Goal: Contribute content: Contribute content

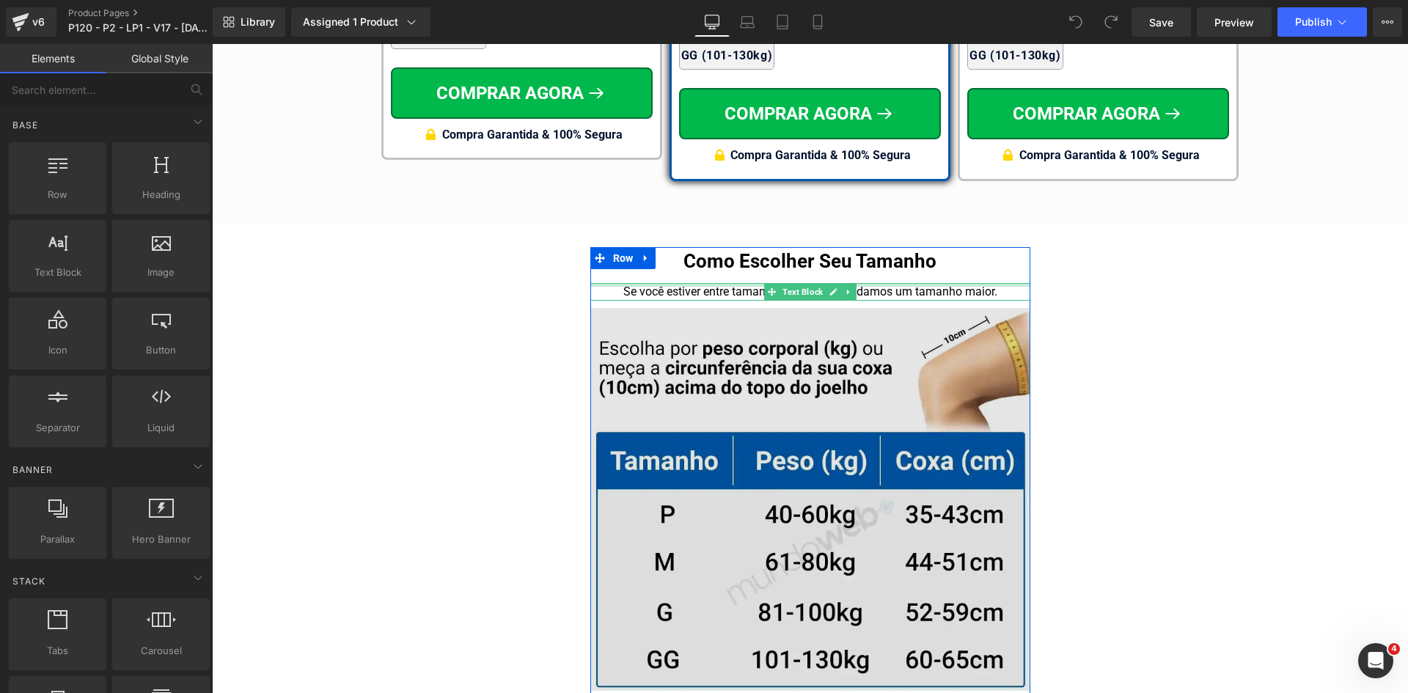
scroll to position [9258, 0]
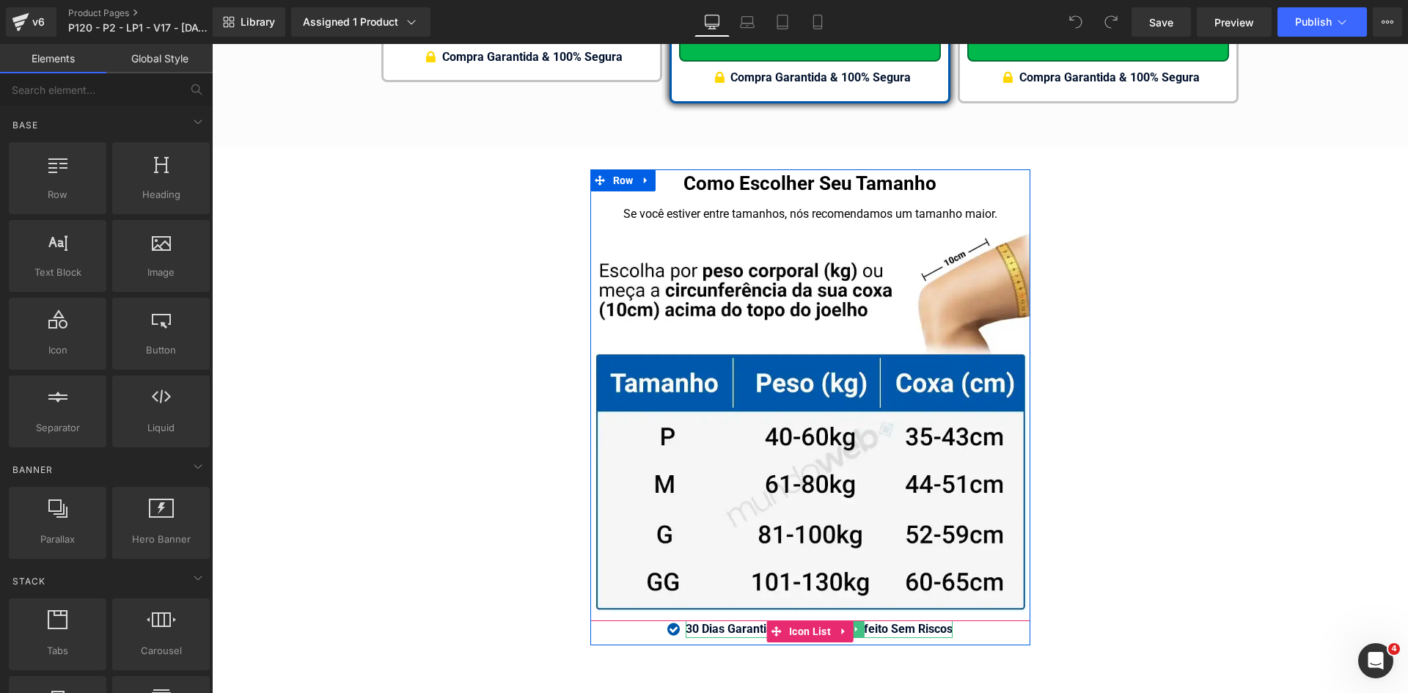
click at [917, 622] on strong "30 Dias Garantia De Tamanho Perfeito Sem Riscos" at bounding box center [819, 629] width 267 height 14
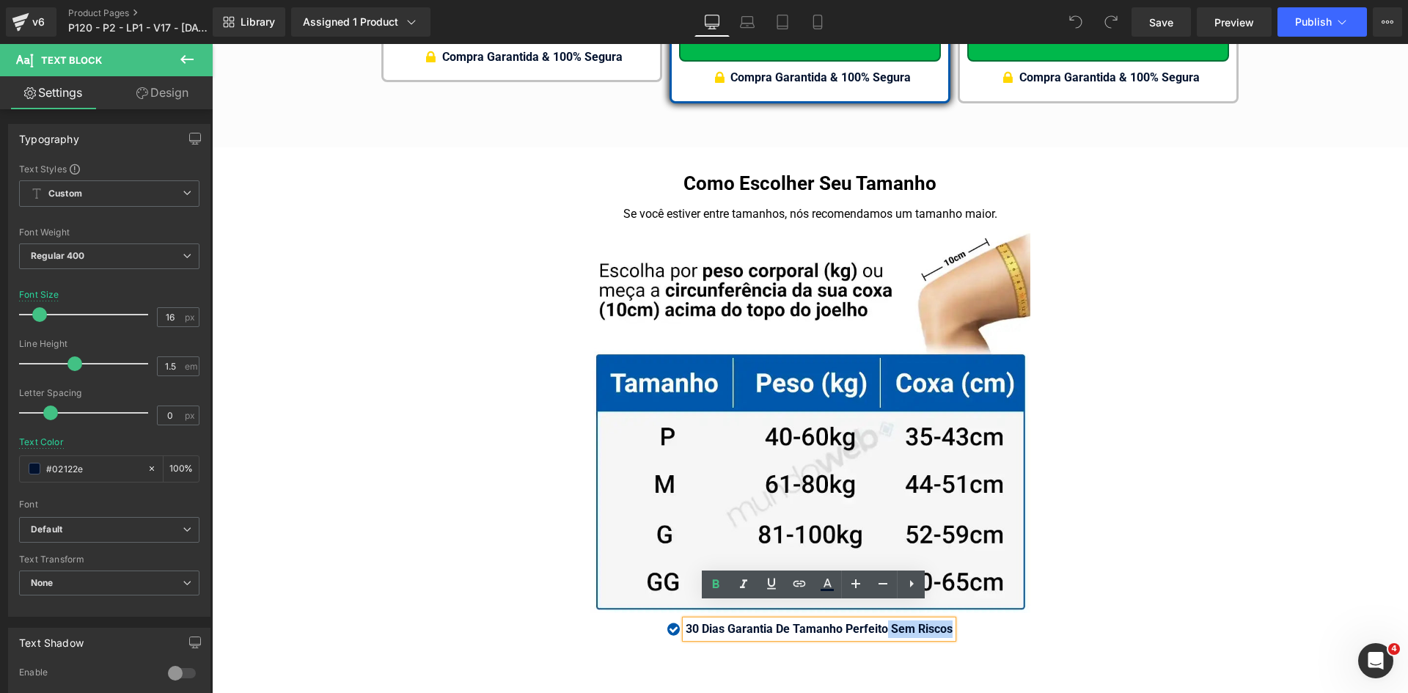
drag, startPoint x: 882, startPoint y: 612, endPoint x: 954, endPoint y: 614, distance: 72.7
click at [948, 621] on div "30 Dias Garantia De Tamanho Perfeito Sem Riscos" at bounding box center [819, 630] width 267 height 18
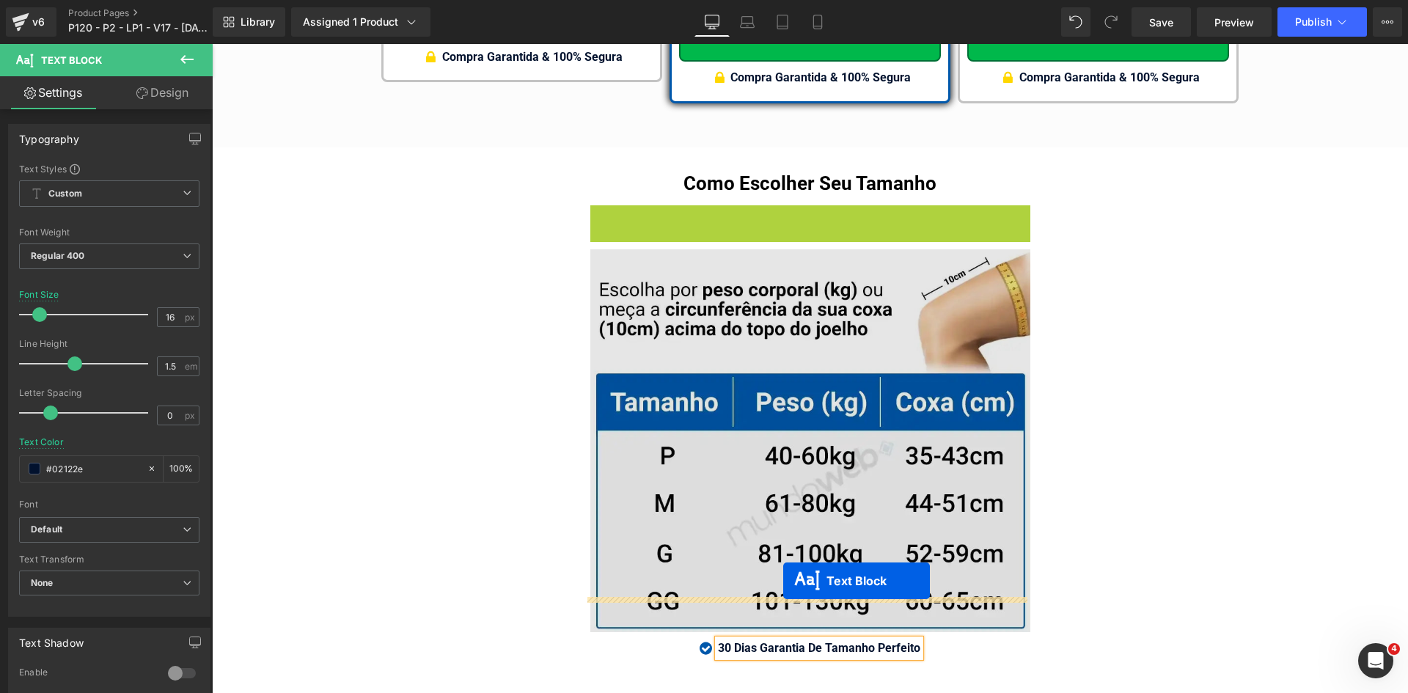
scroll to position [9278, 0]
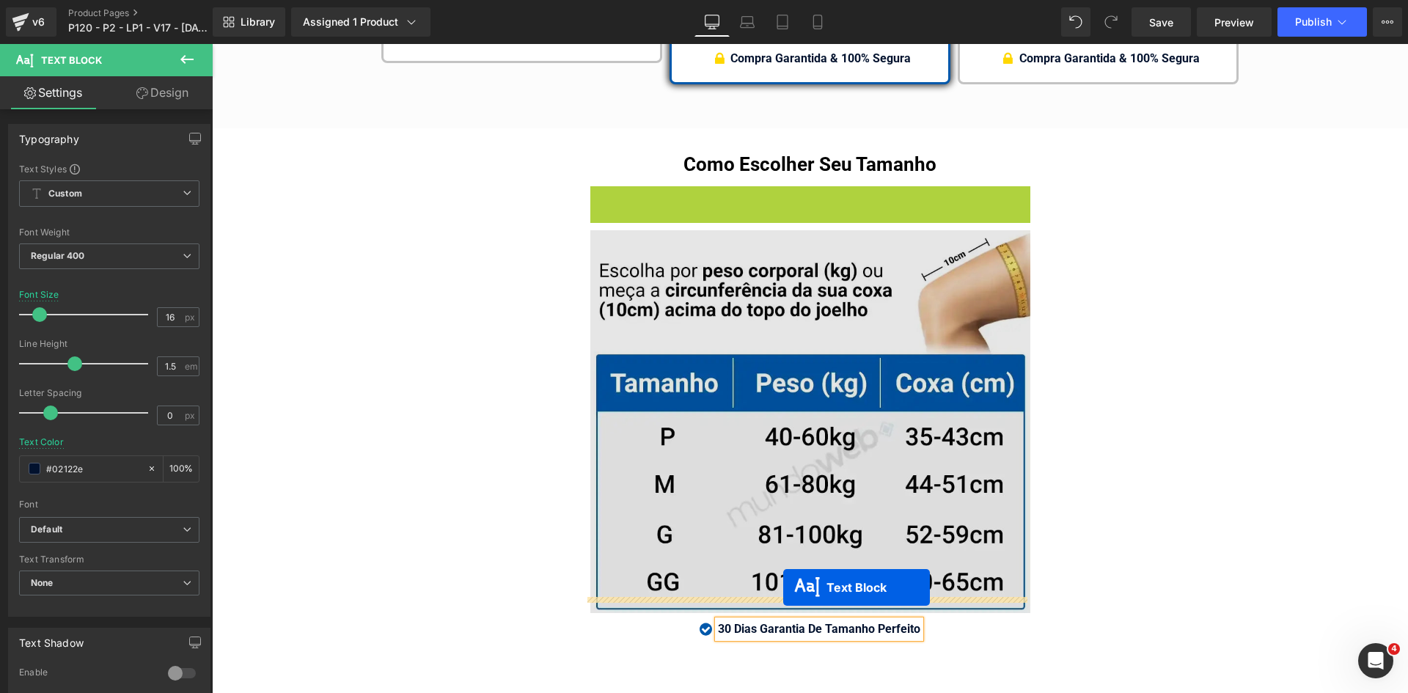
drag, startPoint x: 788, startPoint y: 197, endPoint x: 783, endPoint y: 588, distance: 390.3
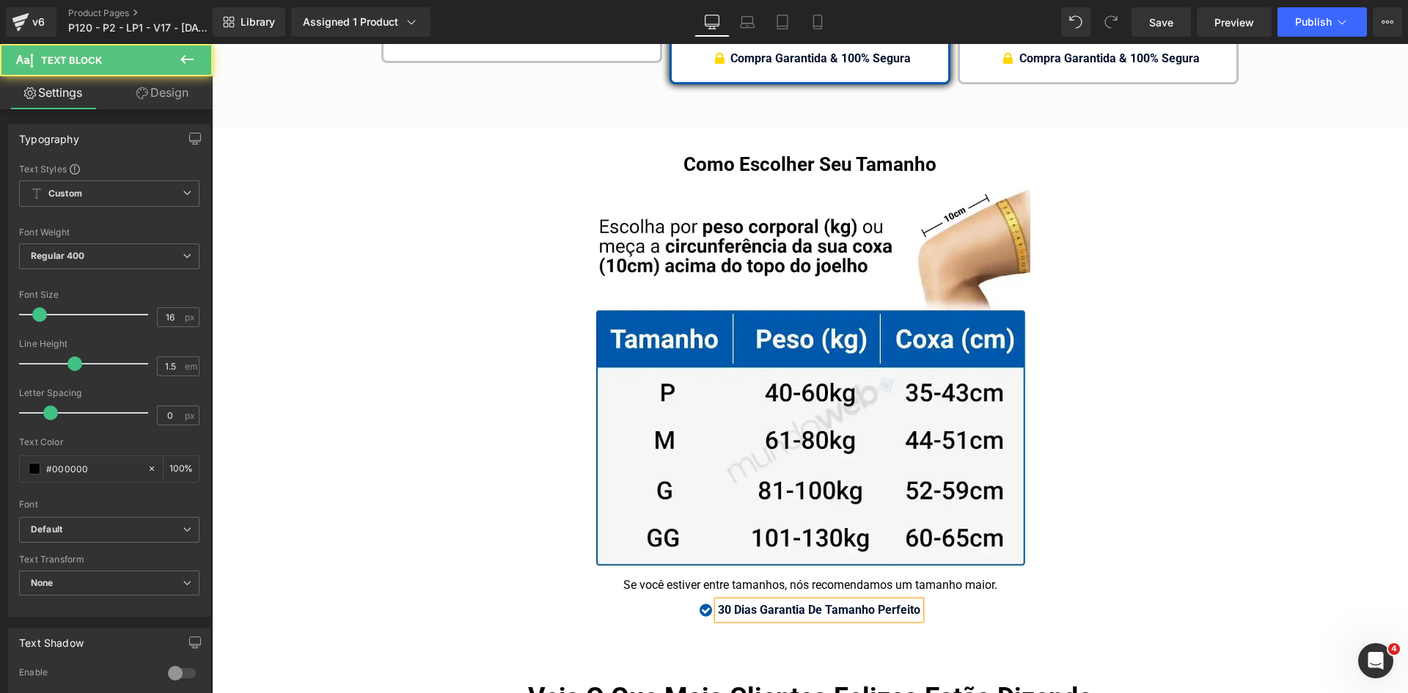
scroll to position [9258, 0]
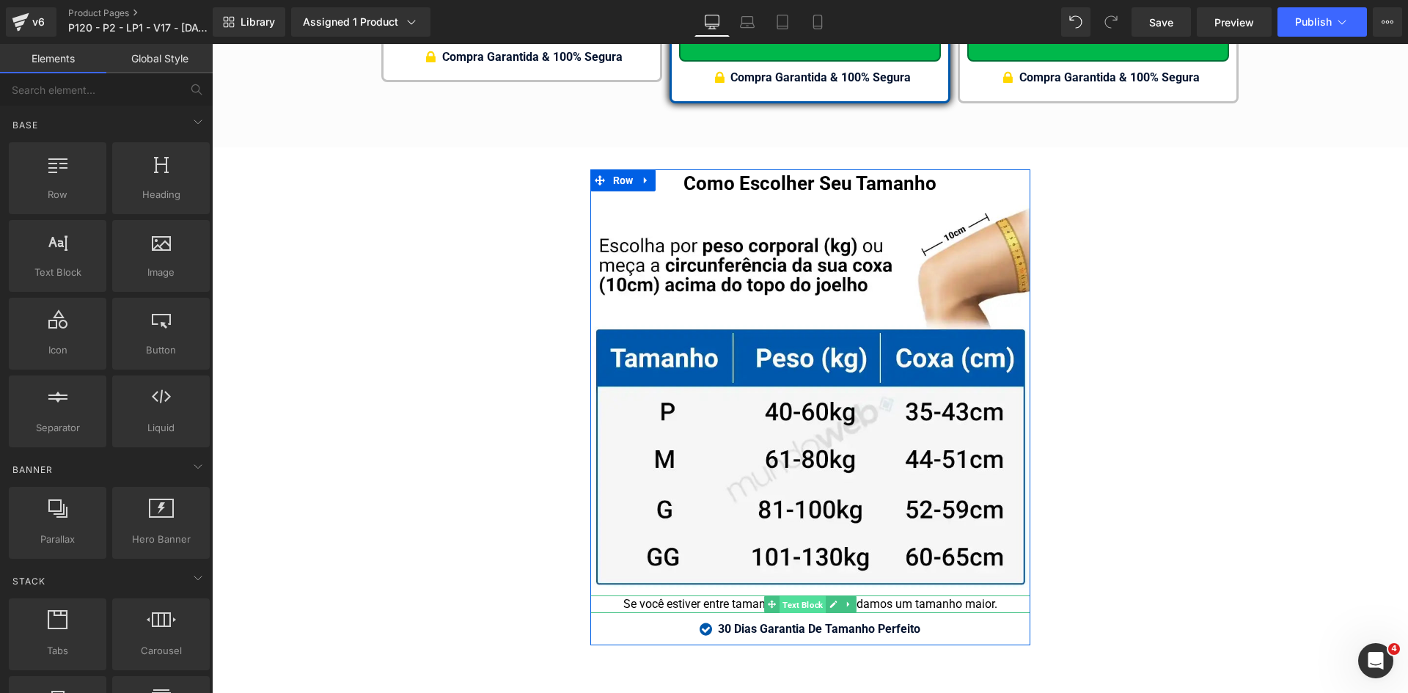
click at [792, 596] on span "Text Block" at bounding box center [803, 605] width 46 height 18
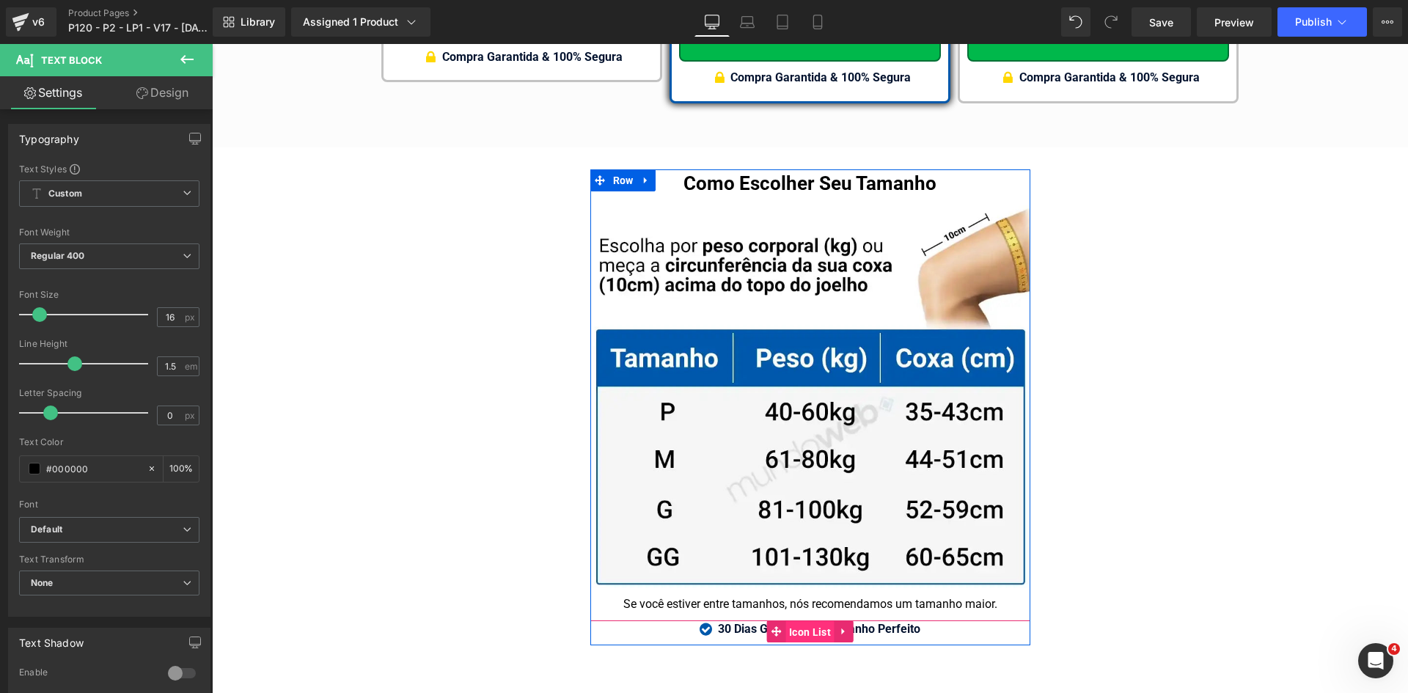
click at [787, 621] on span "Icon List" at bounding box center [810, 632] width 49 height 22
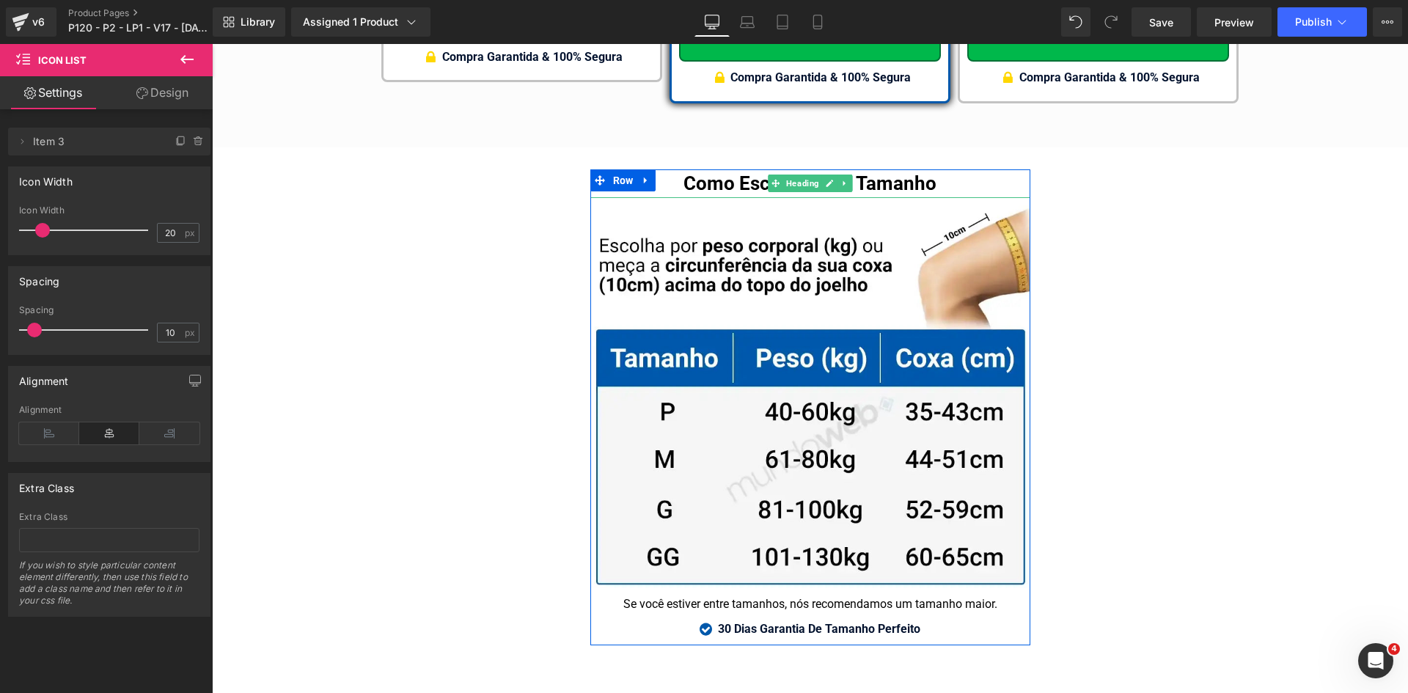
click at [715, 171] on h1 "Como Escolher Seu Tamanho" at bounding box center [811, 183] width 440 height 29
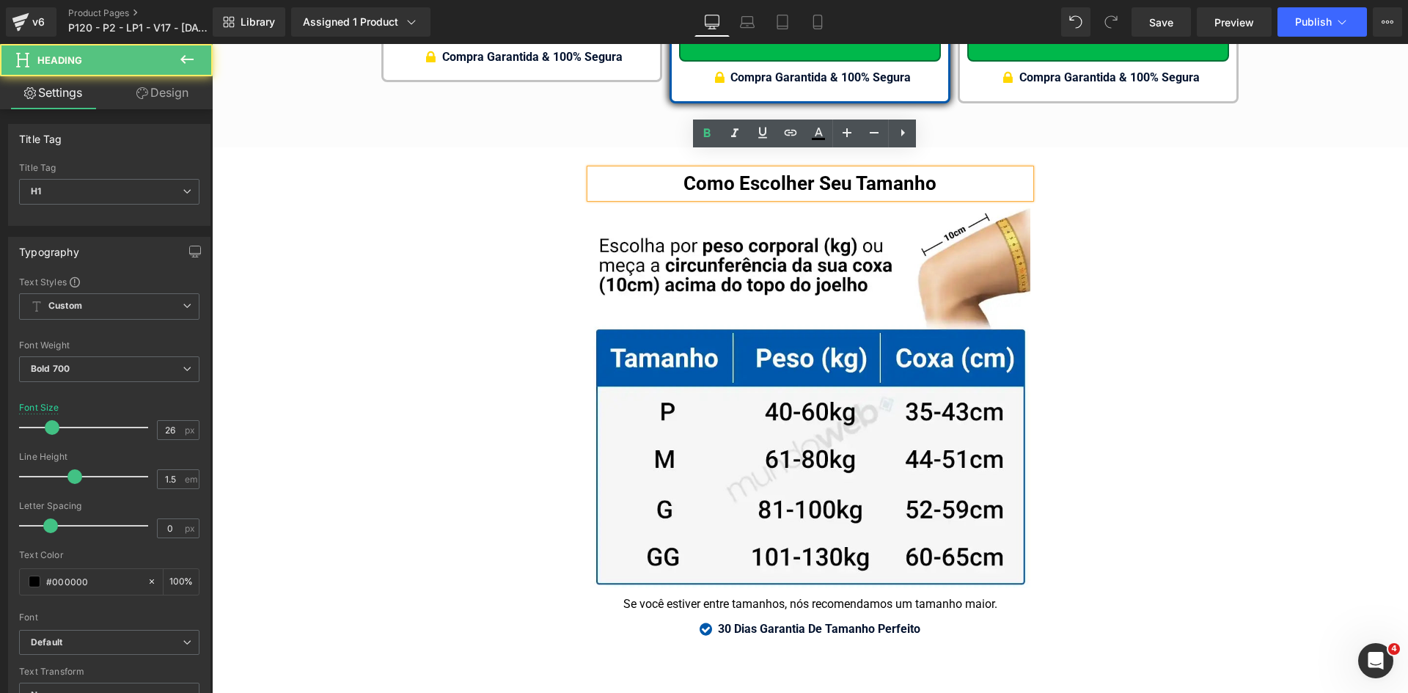
click at [715, 171] on h1 "Como Escolher Seu Tamanho" at bounding box center [811, 183] width 440 height 29
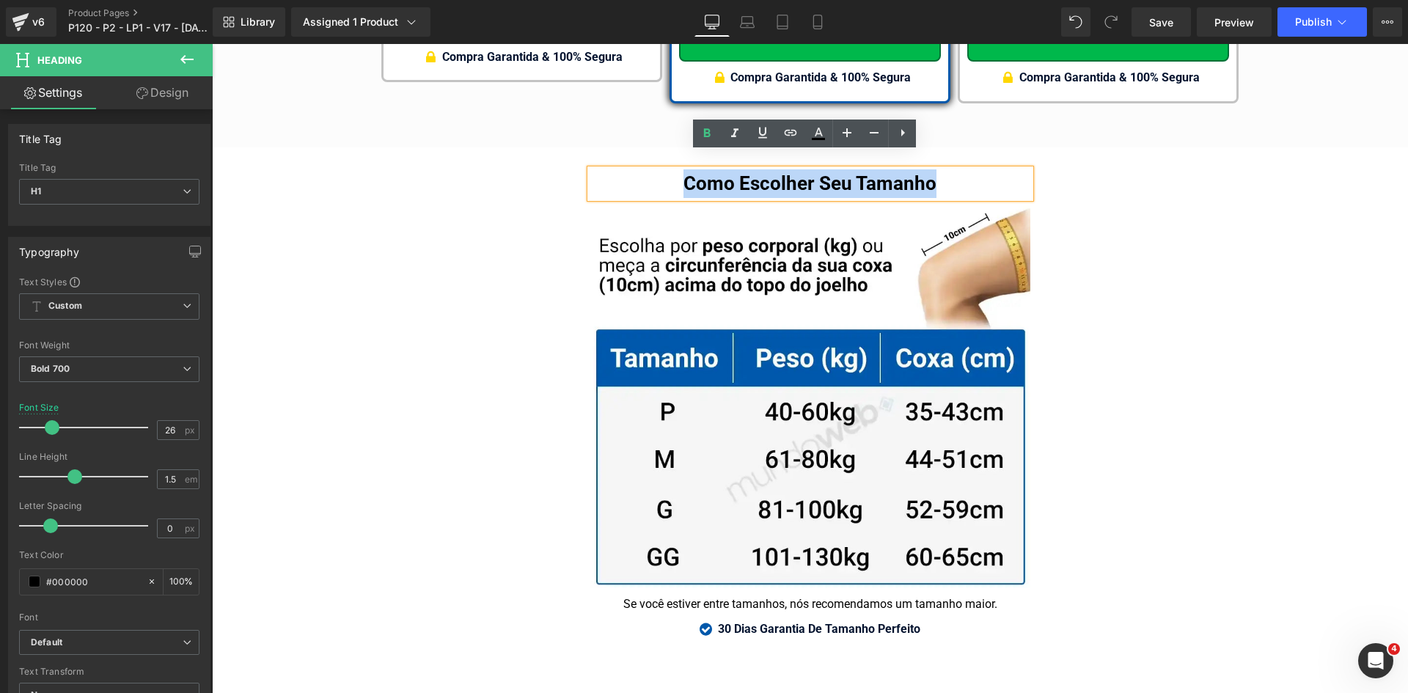
click at [731, 169] on h1 "Como Escolher Seu Tamanho" at bounding box center [811, 183] width 440 height 29
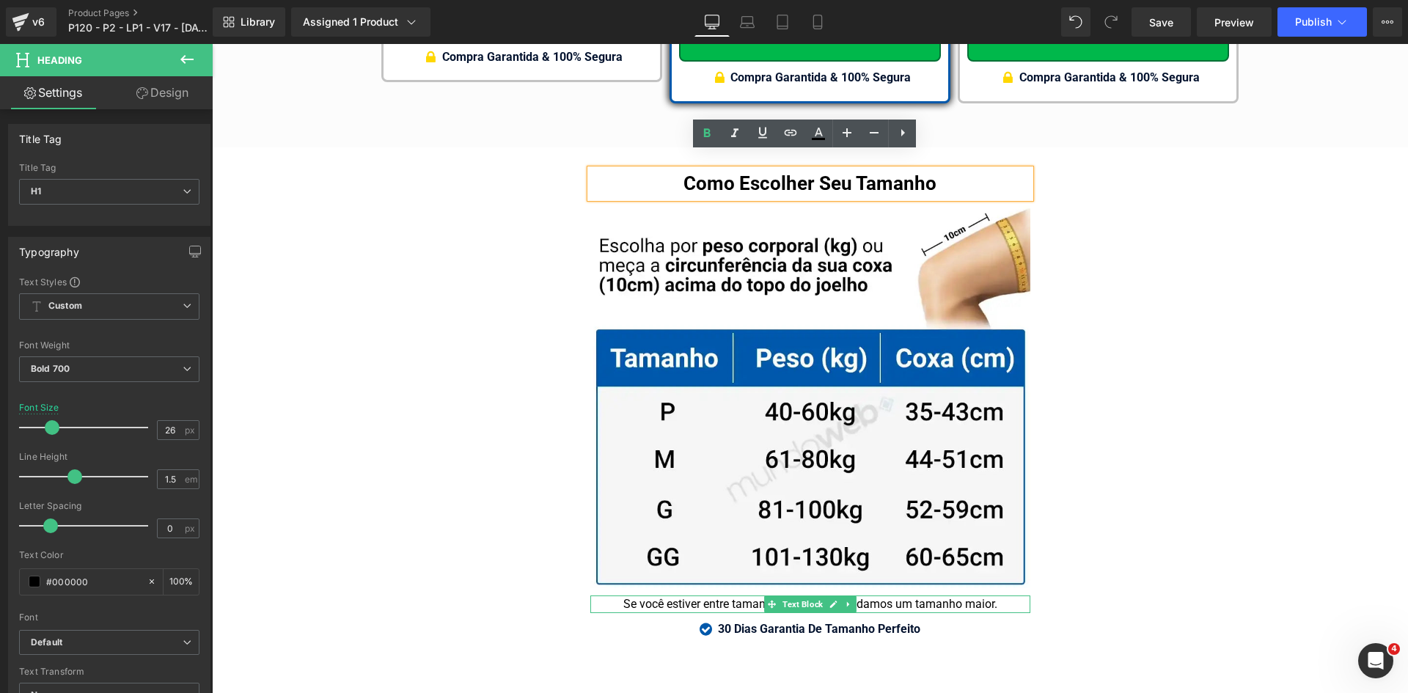
click at [728, 596] on div "Se você estiver entre tamanhos, nós recomendamos um tamanho maior." at bounding box center [811, 605] width 440 height 18
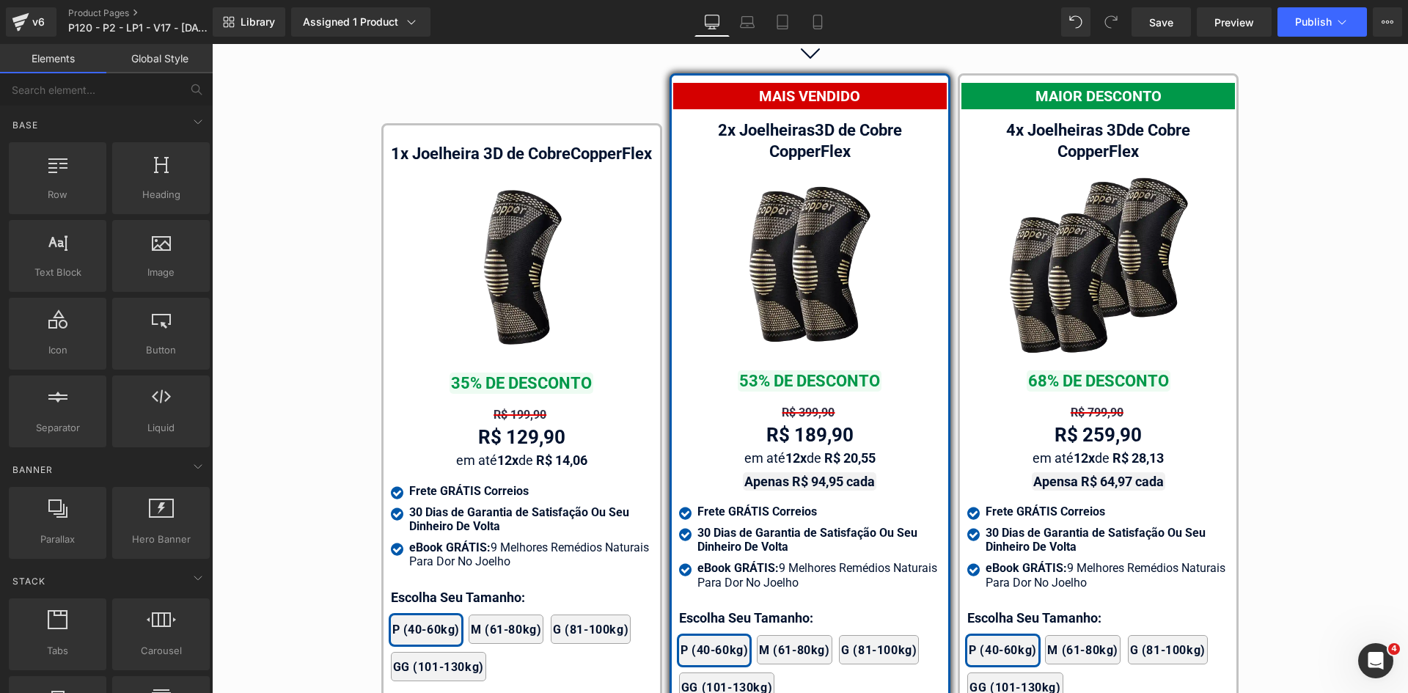
scroll to position [8305, 0]
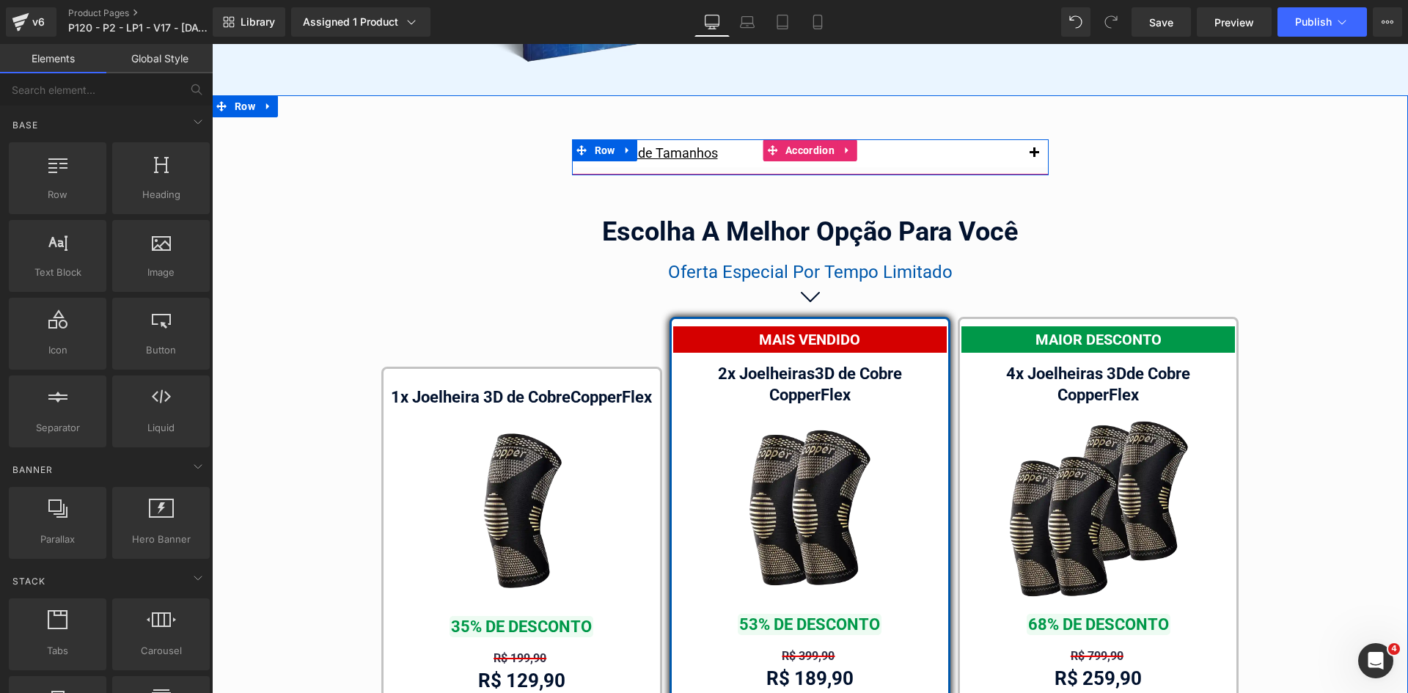
click at [1034, 157] on span "button" at bounding box center [1034, 157] width 0 height 0
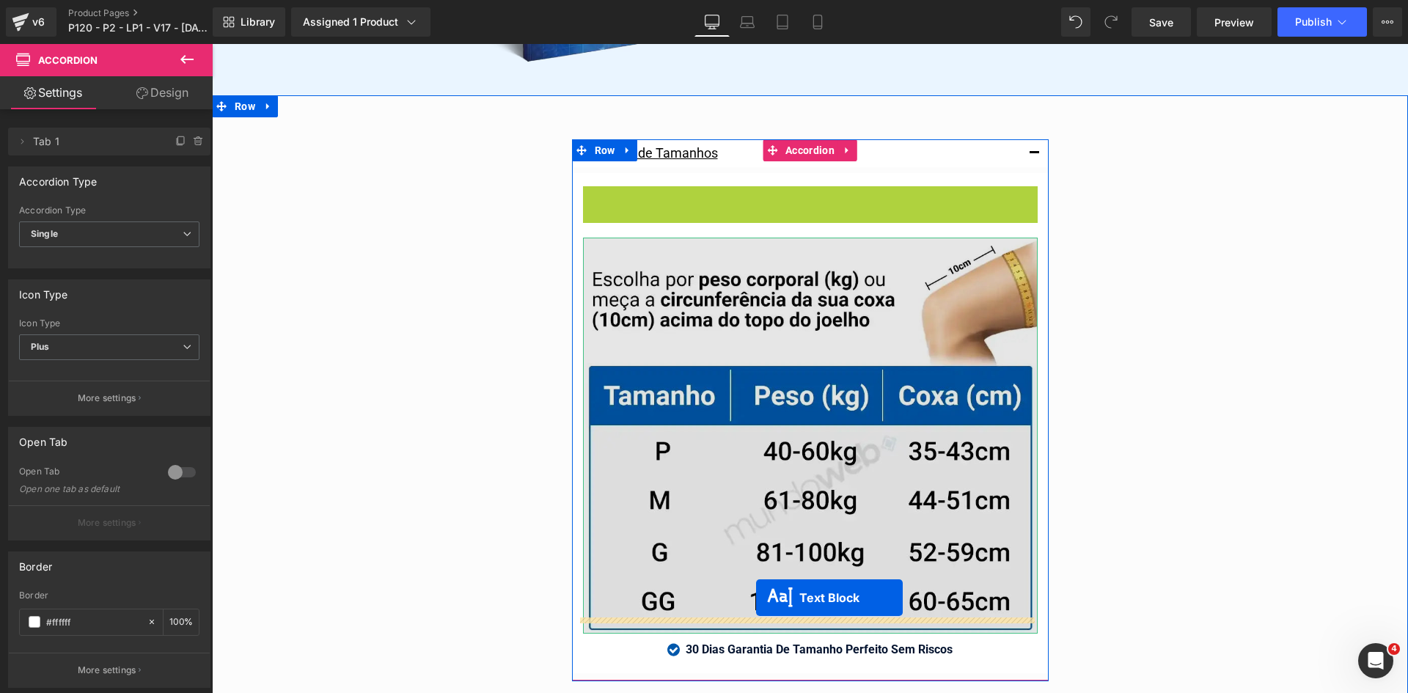
drag, startPoint x: 787, startPoint y: 178, endPoint x: 756, endPoint y: 598, distance: 420.7
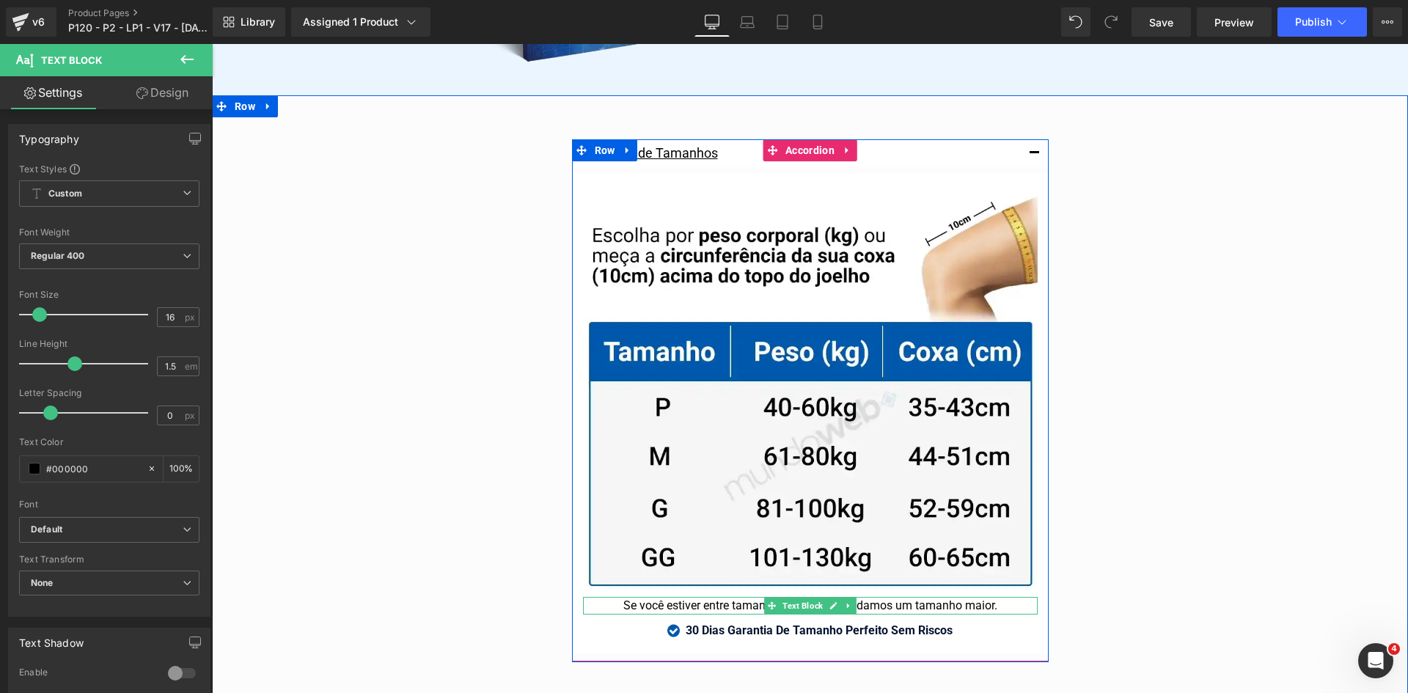
click at [670, 597] on div "Se você estiver entre tamanhos, nós recomendamos um tamanho maior." at bounding box center [810, 606] width 455 height 18
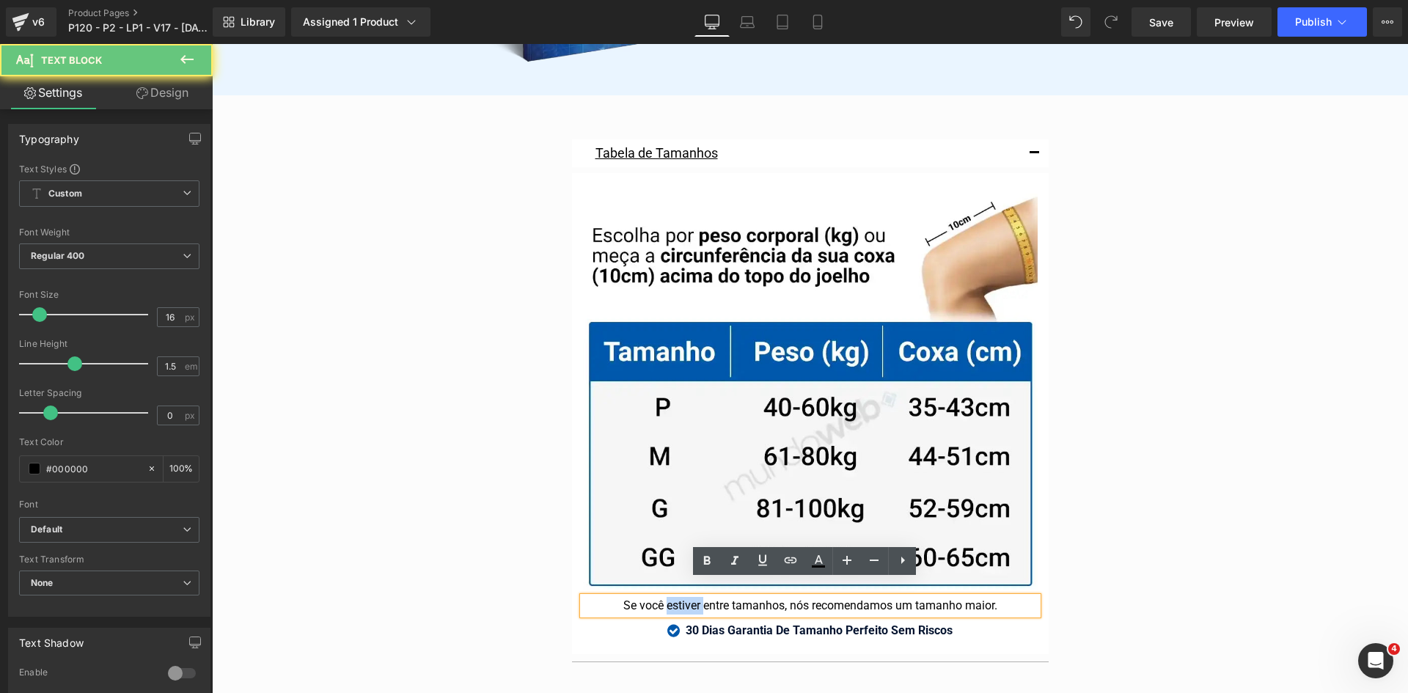
click at [670, 597] on div "Se você estiver entre tamanhos, nós recomendamos um tamanho maior." at bounding box center [810, 606] width 455 height 18
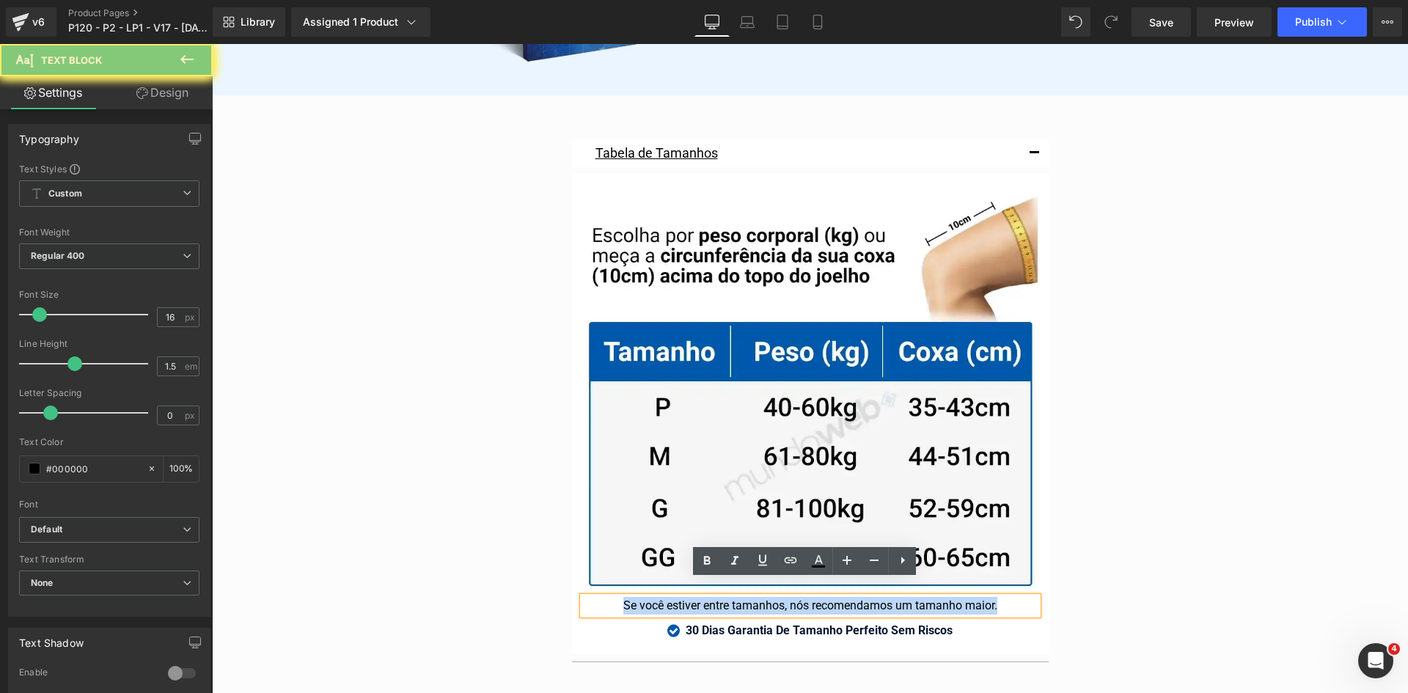
click at [670, 597] on div "Se você estiver entre tamanhos, nós recomendamos um tamanho maior." at bounding box center [810, 606] width 455 height 18
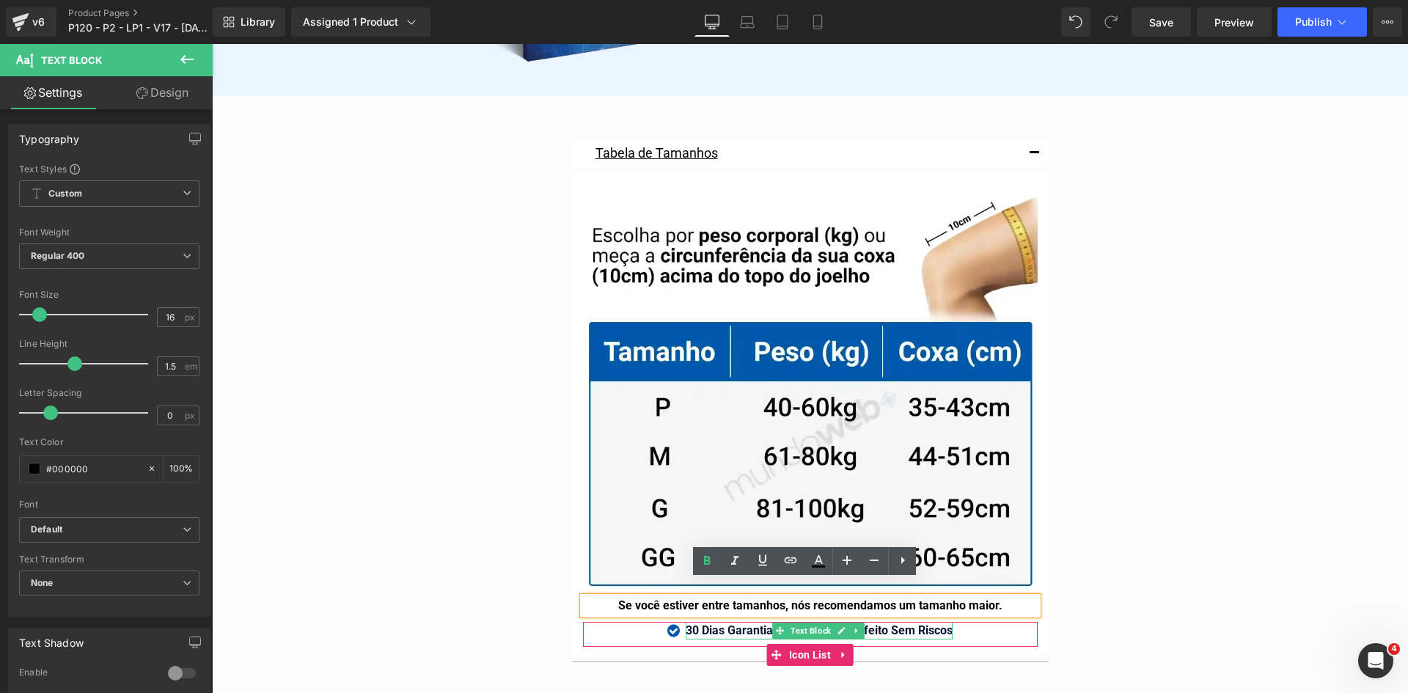
click at [886, 624] on strong "30 Dias Garantia De Tamanho Perfeito Sem Riscos" at bounding box center [819, 631] width 267 height 14
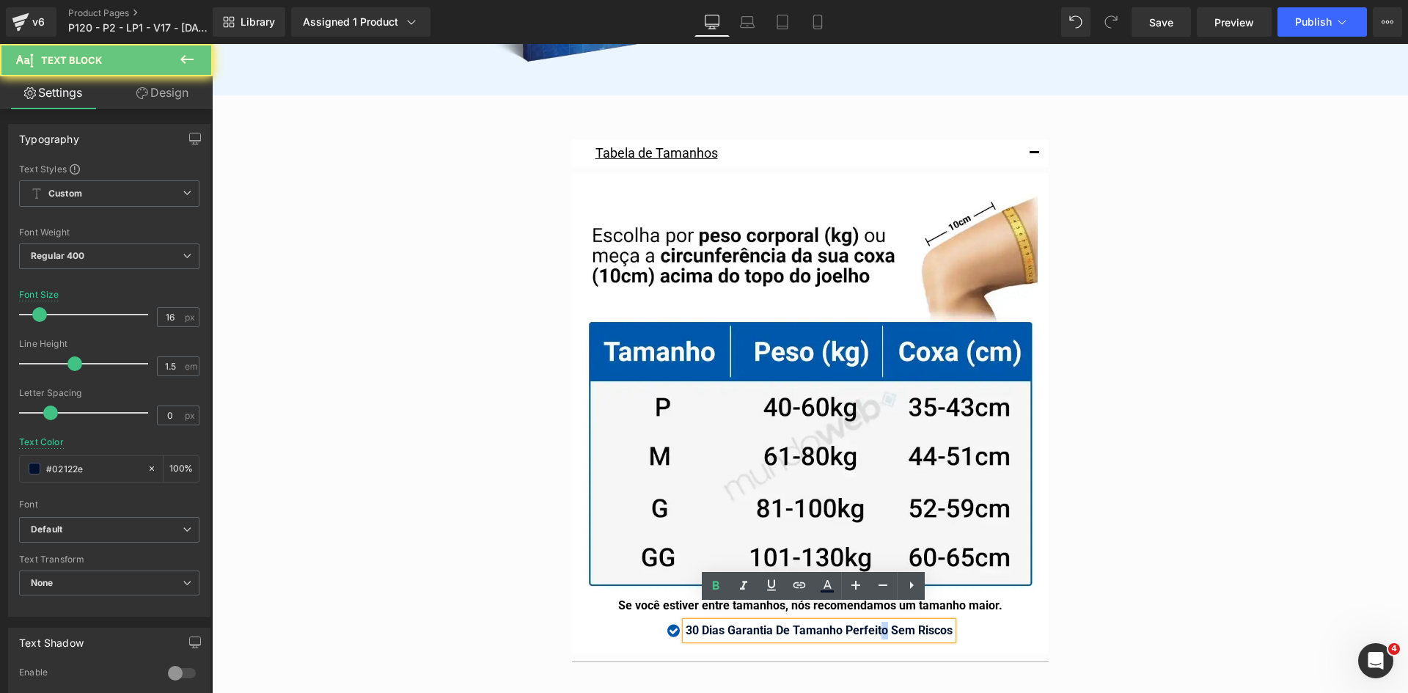
click at [882, 624] on strong "30 Dias Garantia De Tamanho Perfeito Sem Riscos" at bounding box center [819, 631] width 267 height 14
drag, startPoint x: 880, startPoint y: 613, endPoint x: 963, endPoint y: 618, distance: 83.1
click at [963, 622] on div "Icon 30 Dias Garantia De Tamanho Perfeito Sem Riscos Text Block" at bounding box center [810, 634] width 455 height 25
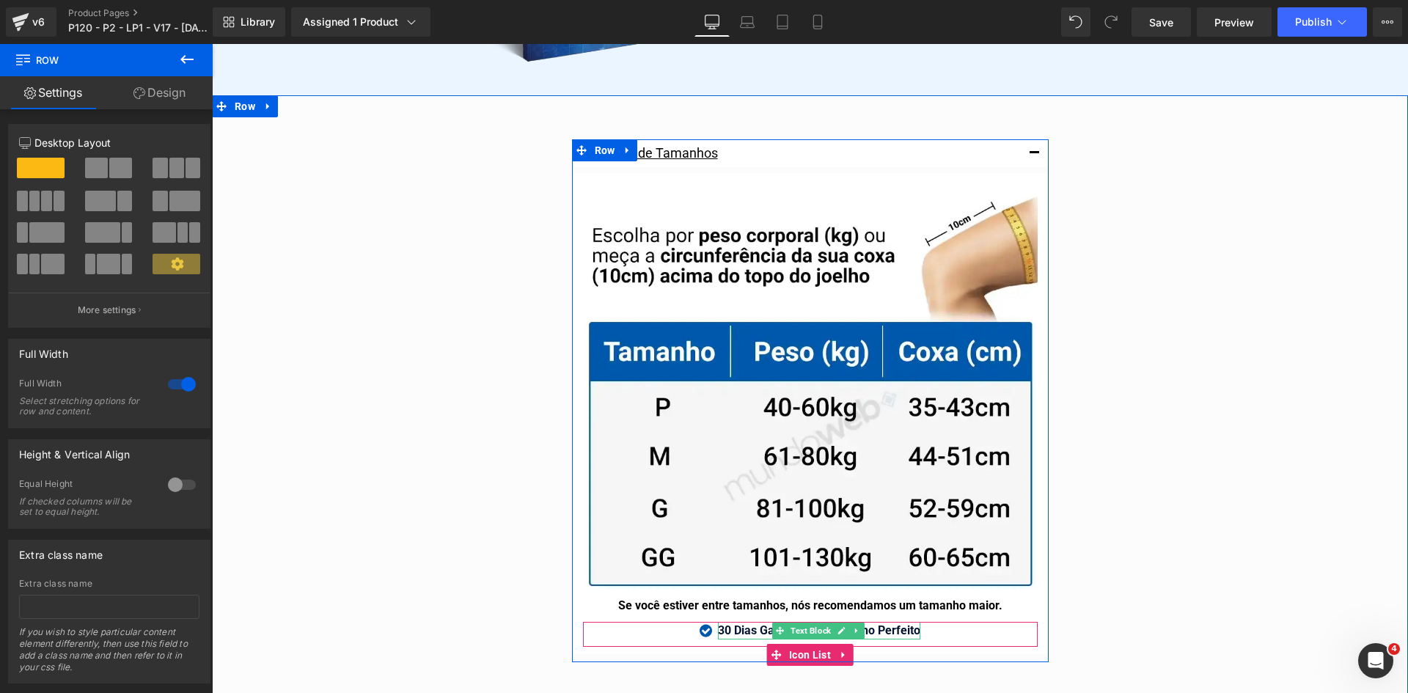
click at [904, 624] on strong "30 Dias Garantia De Tamanho Perfeito" at bounding box center [819, 631] width 202 height 14
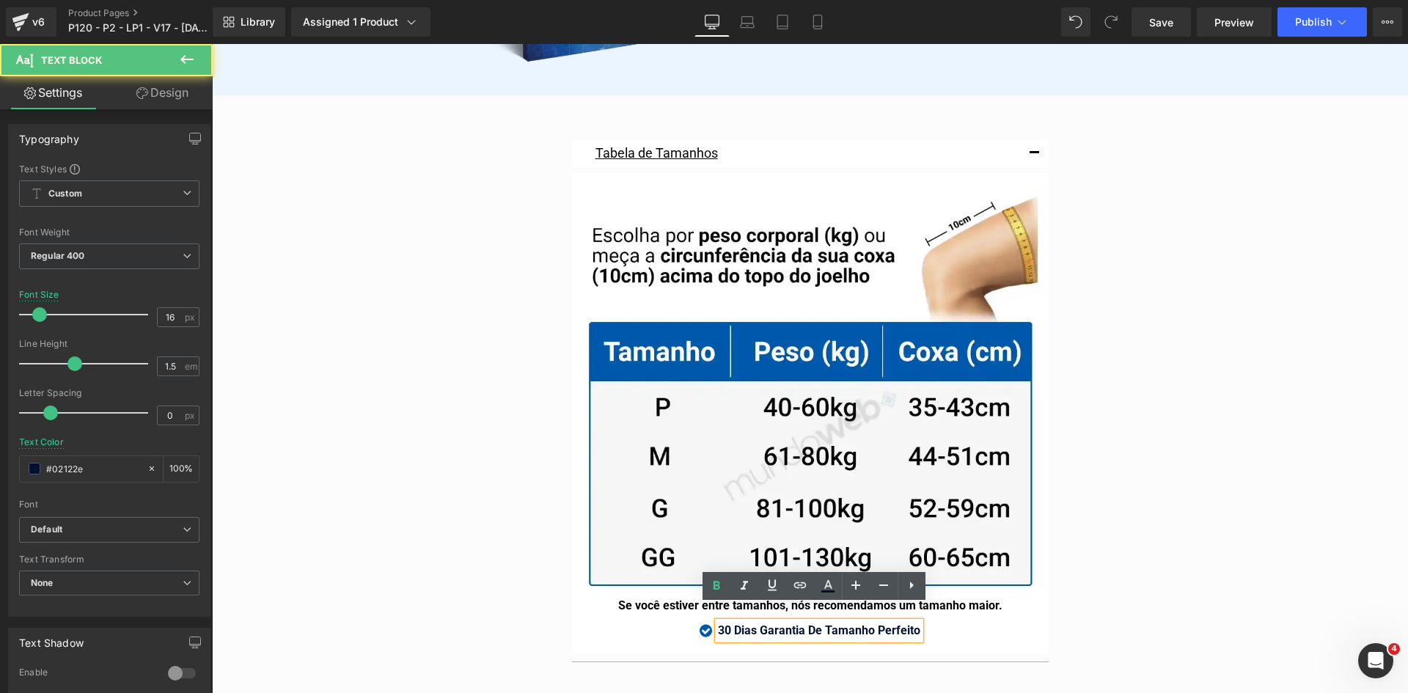
click at [911, 624] on strong "30 Dias Garantia De Tamanho Perfeito" at bounding box center [819, 631] width 202 height 14
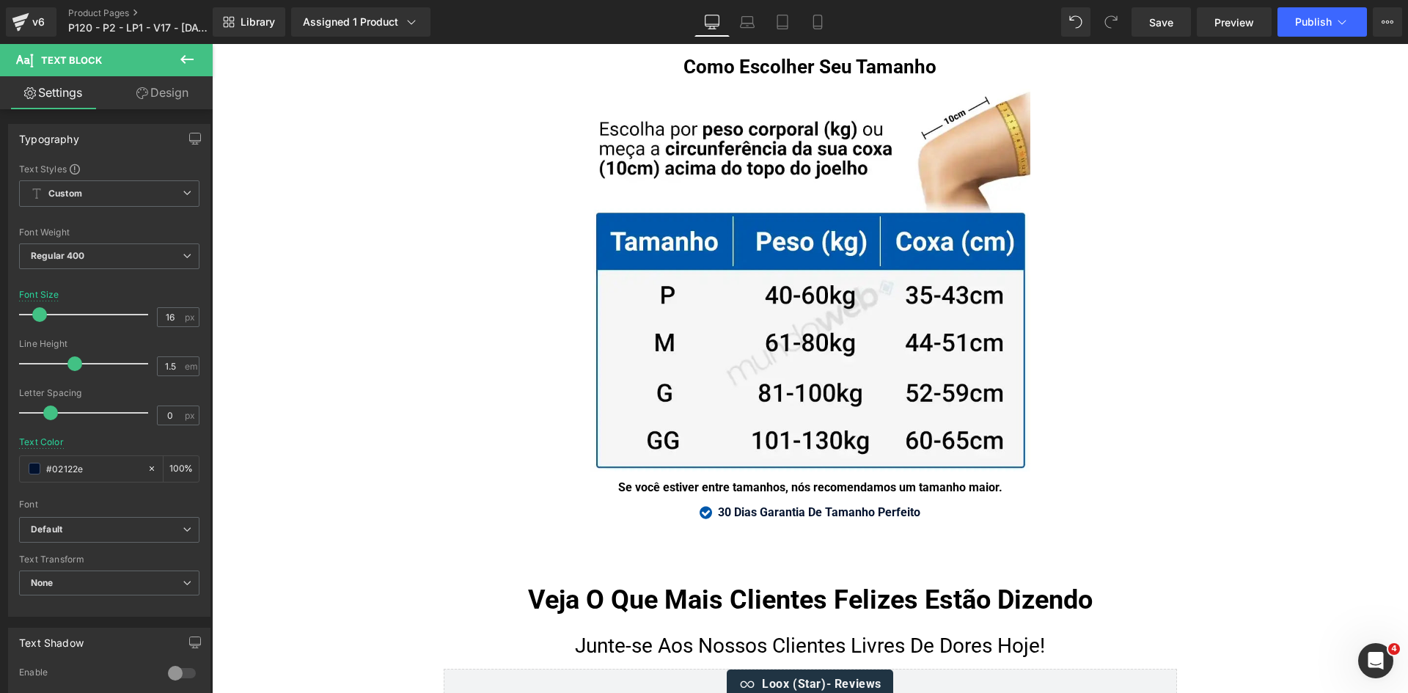
scroll to position [9992, 0]
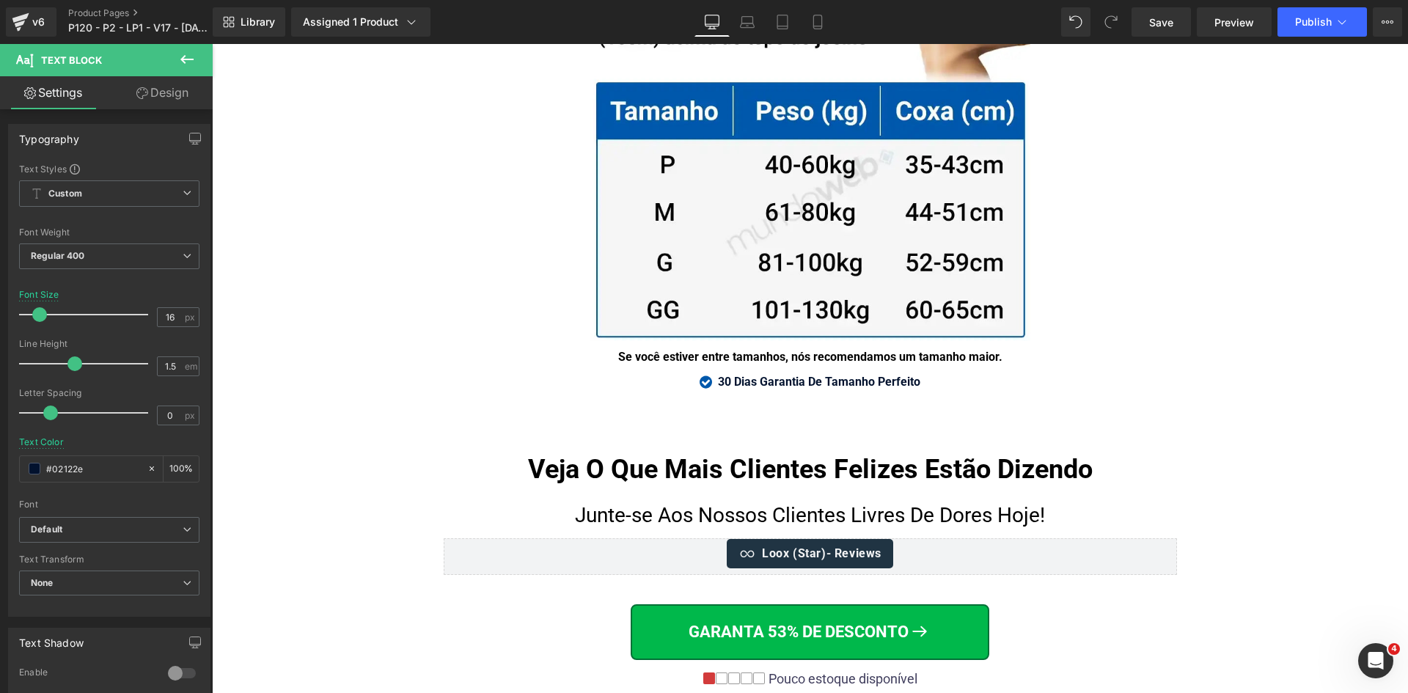
click at [906, 375] on strong "30 Dias Garantia De Tamanho Perfeito" at bounding box center [819, 382] width 202 height 14
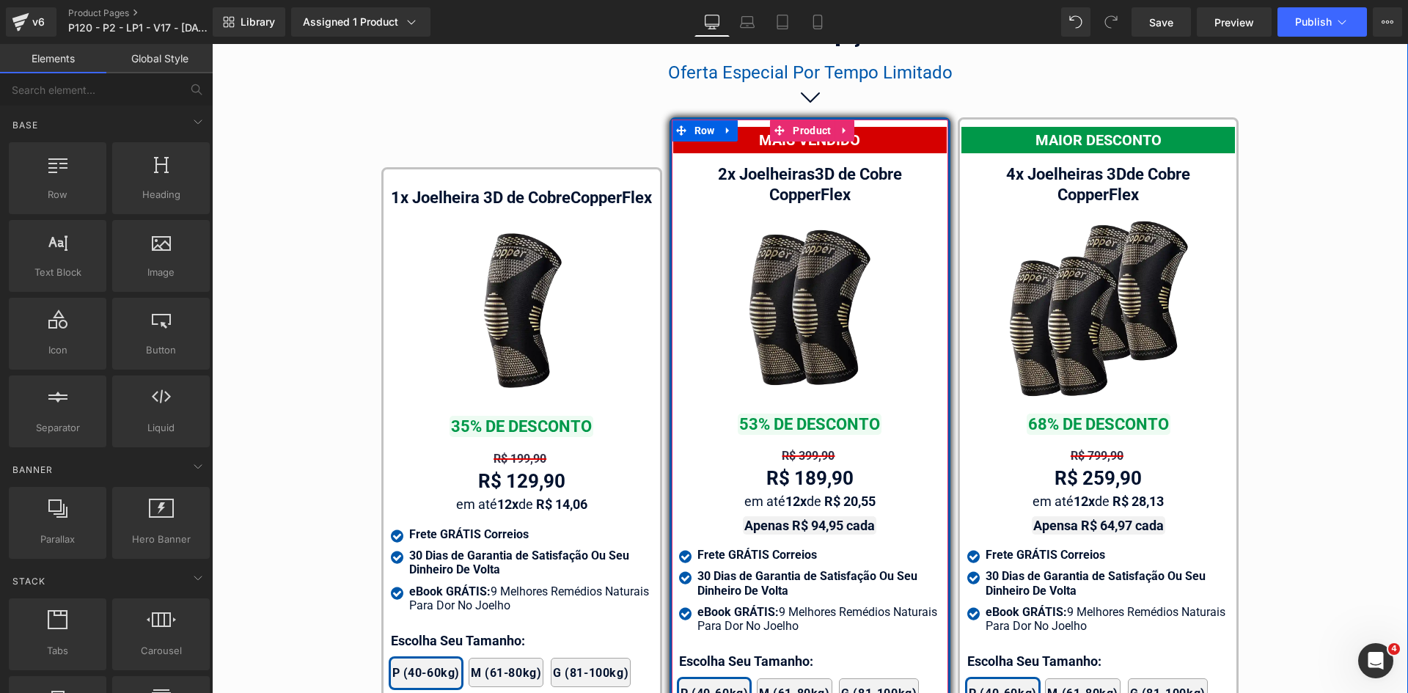
scroll to position [8965, 0]
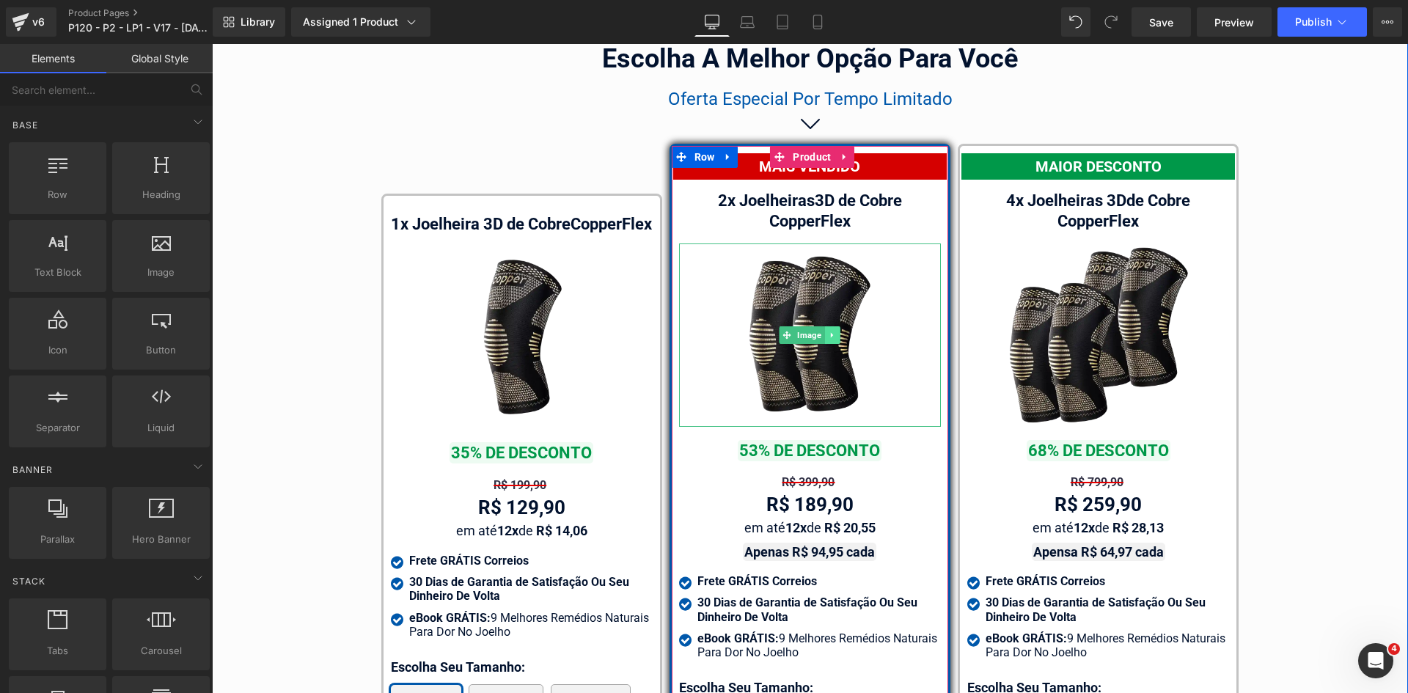
click at [830, 327] on link at bounding box center [832, 335] width 15 height 18
click at [803, 326] on link at bounding box center [810, 335] width 15 height 18
click at [767, 318] on div "Image" at bounding box center [810, 335] width 262 height 183
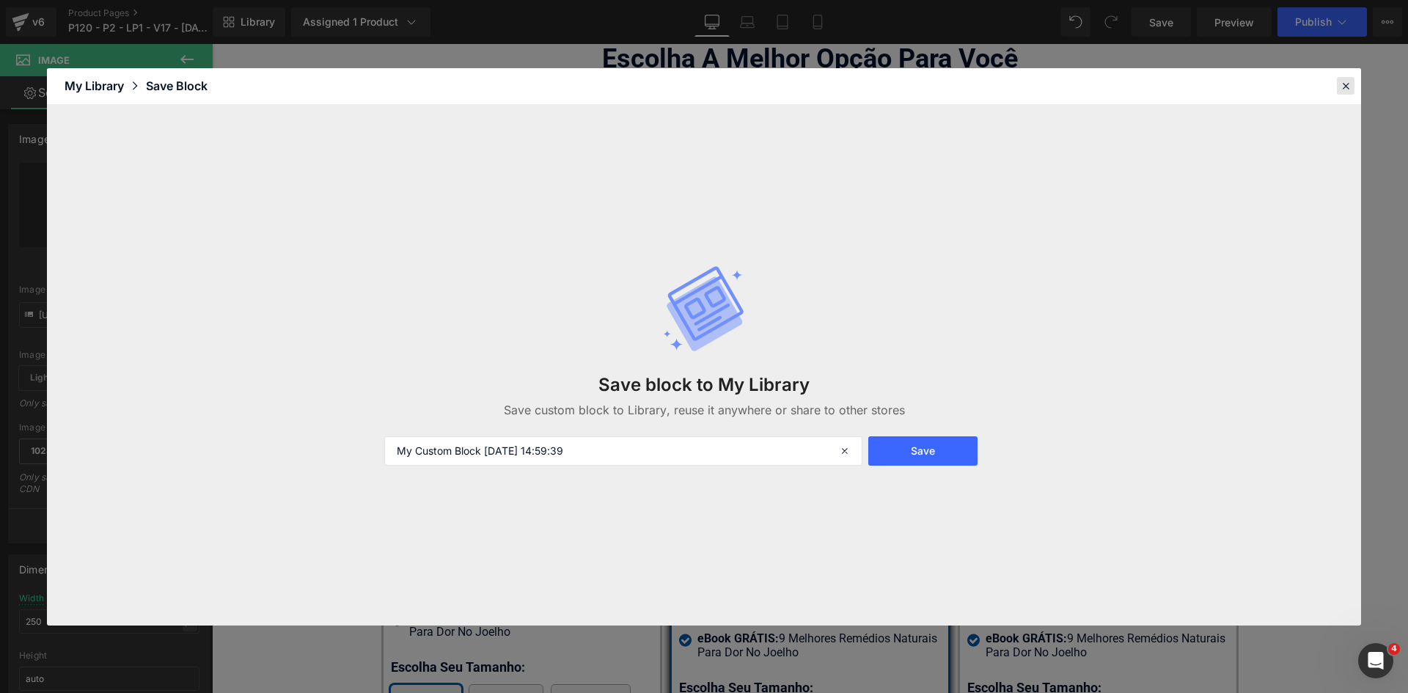
click at [1345, 87] on icon at bounding box center [1346, 85] width 13 height 13
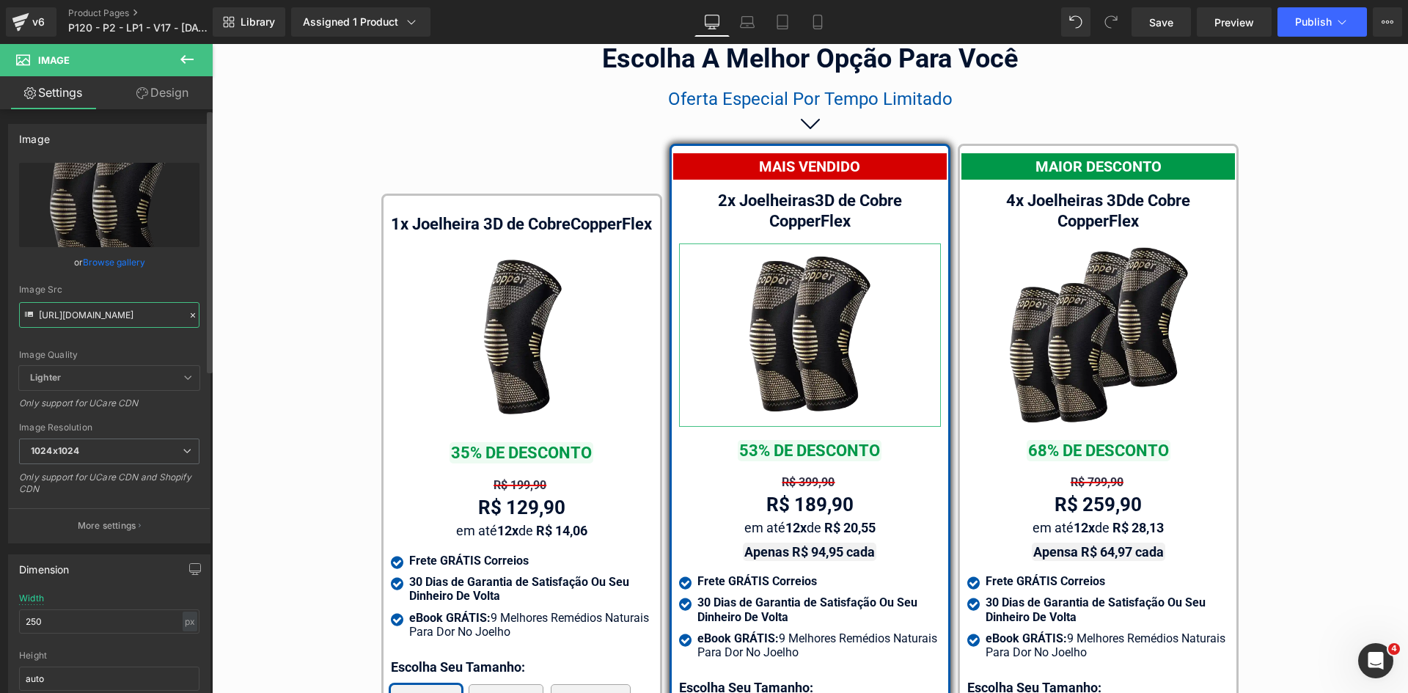
click at [119, 315] on input "[URL][DOMAIN_NAME]" at bounding box center [109, 315] width 180 height 26
paste input "06"
type input "[URL][DOMAIN_NAME]"
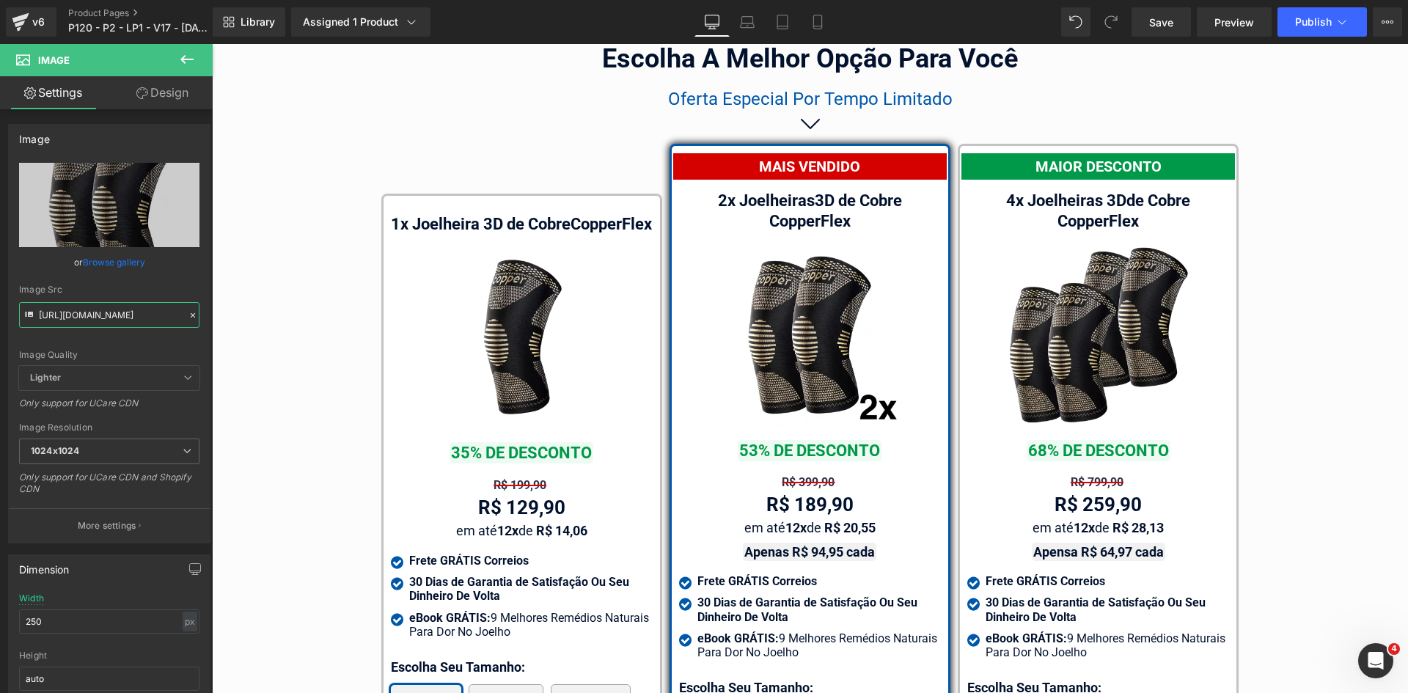
scroll to position [0, 0]
click at [1099, 338] on img at bounding box center [1098, 335] width 183 height 183
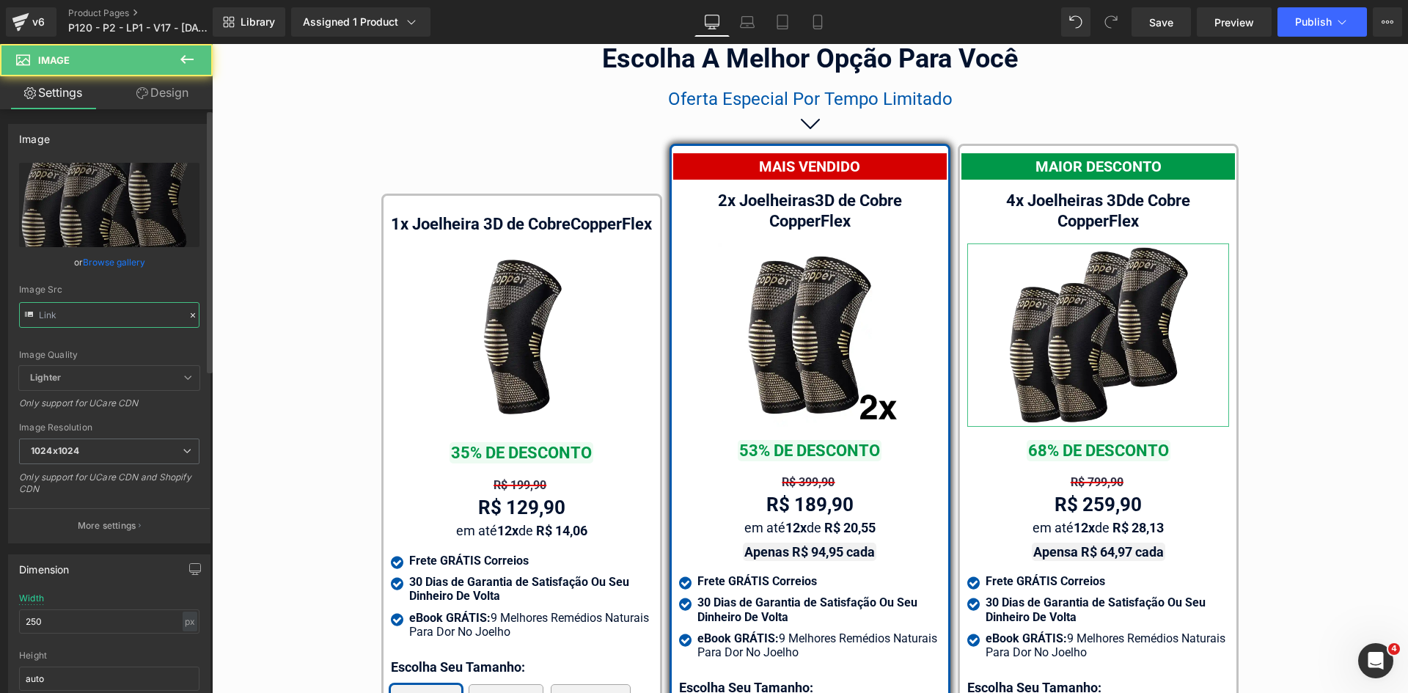
click at [76, 324] on input "text" at bounding box center [109, 315] width 180 height 26
paste input "0420"
type input "[URL][DOMAIN_NAME]"
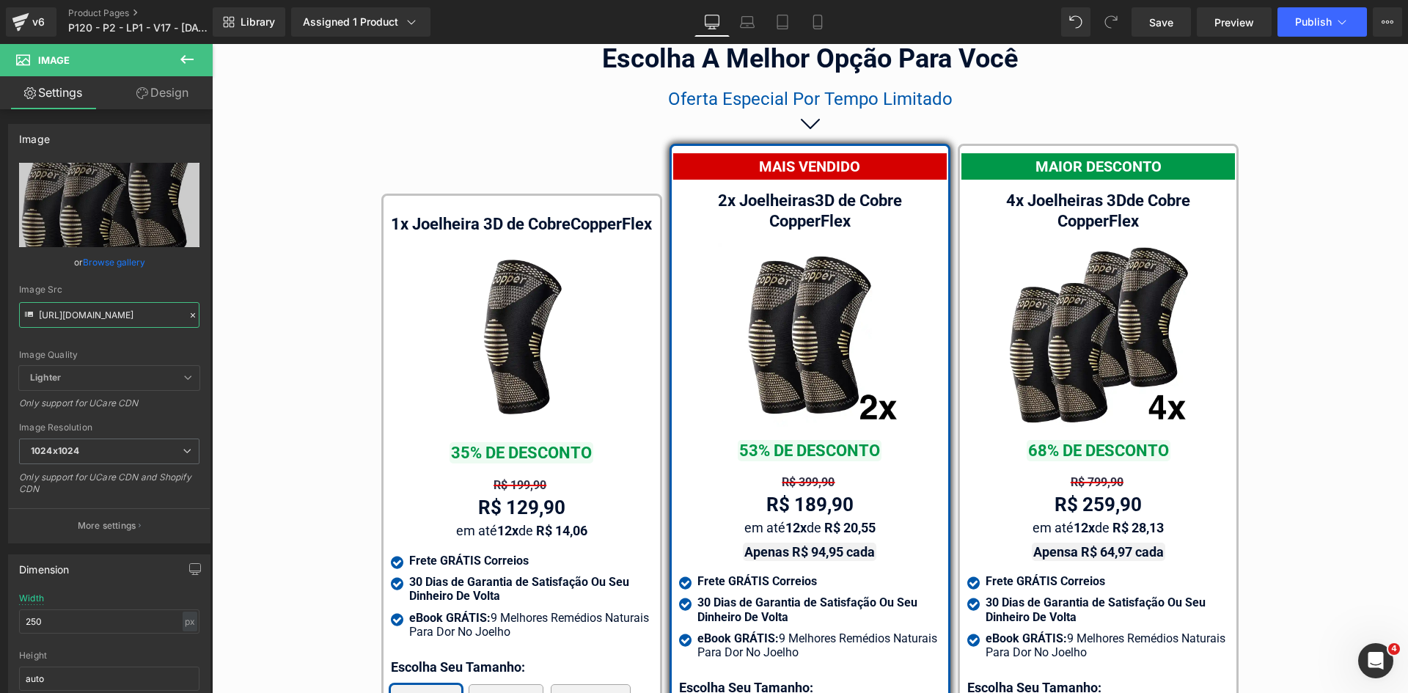
scroll to position [0, 0]
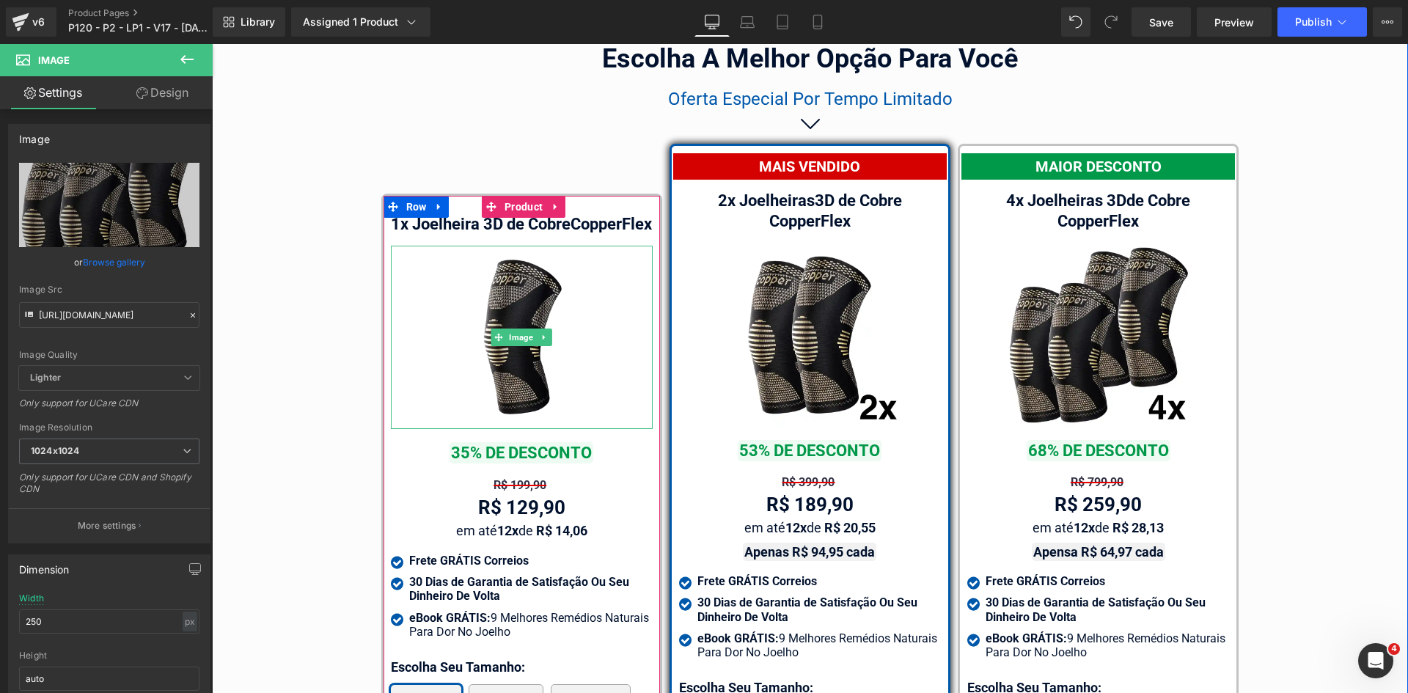
click at [510, 346] on span "Image" at bounding box center [522, 338] width 30 height 18
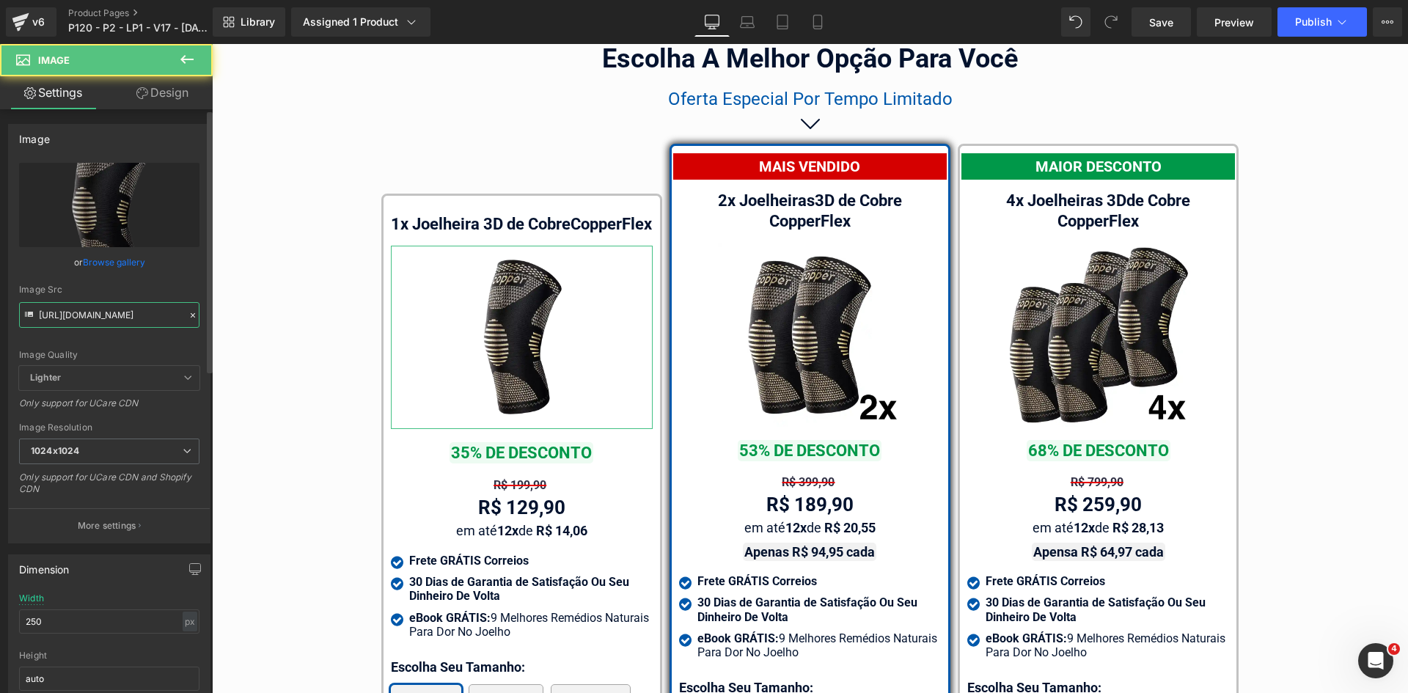
click at [125, 312] on input "[URL][DOMAIN_NAME]" at bounding box center [109, 315] width 180 height 26
paste input "04"
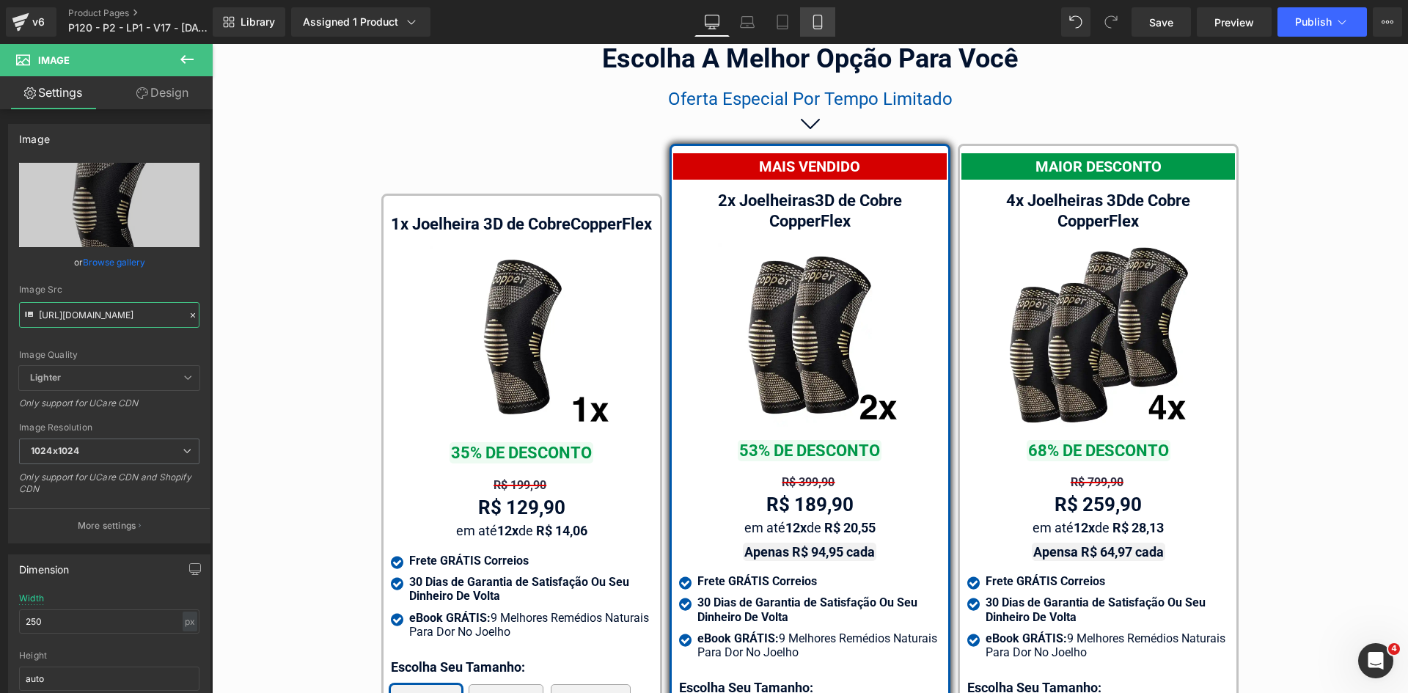
type input "[URL][DOMAIN_NAME]"
click at [820, 23] on icon at bounding box center [818, 22] width 15 height 15
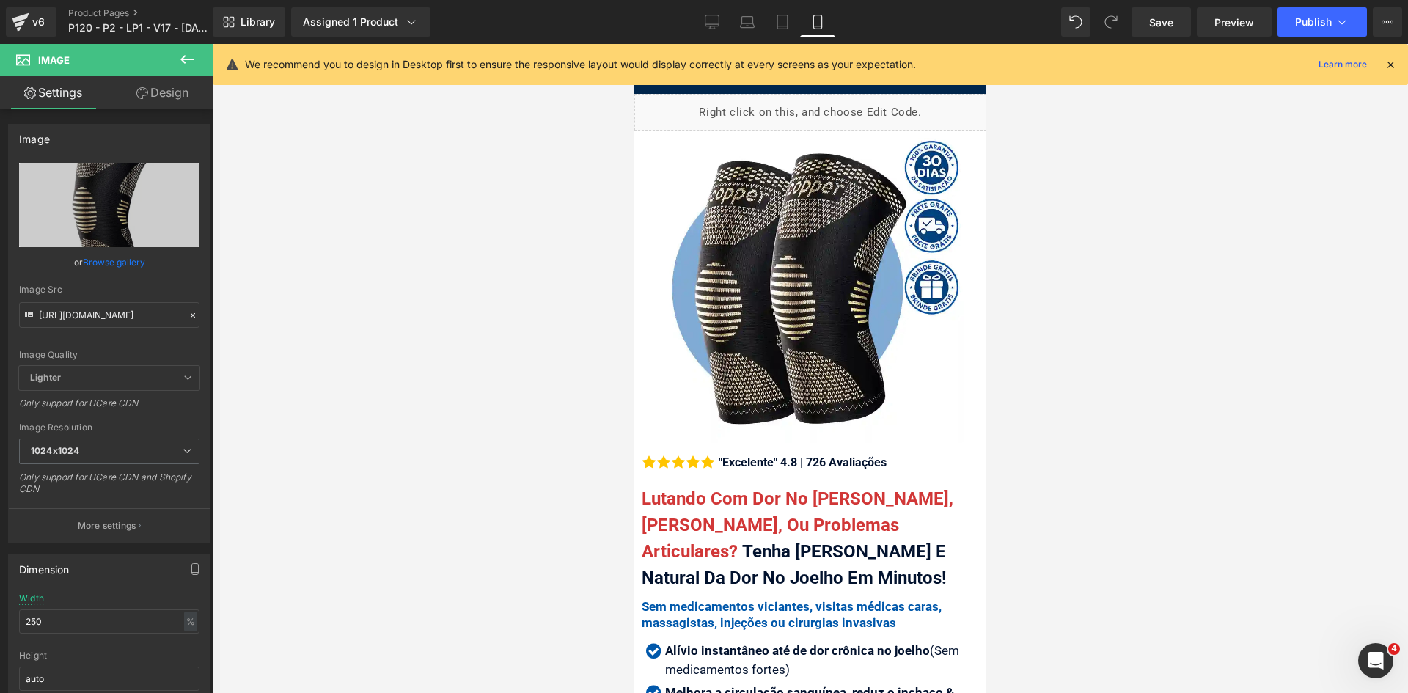
click at [1389, 65] on icon at bounding box center [1390, 64] width 13 height 13
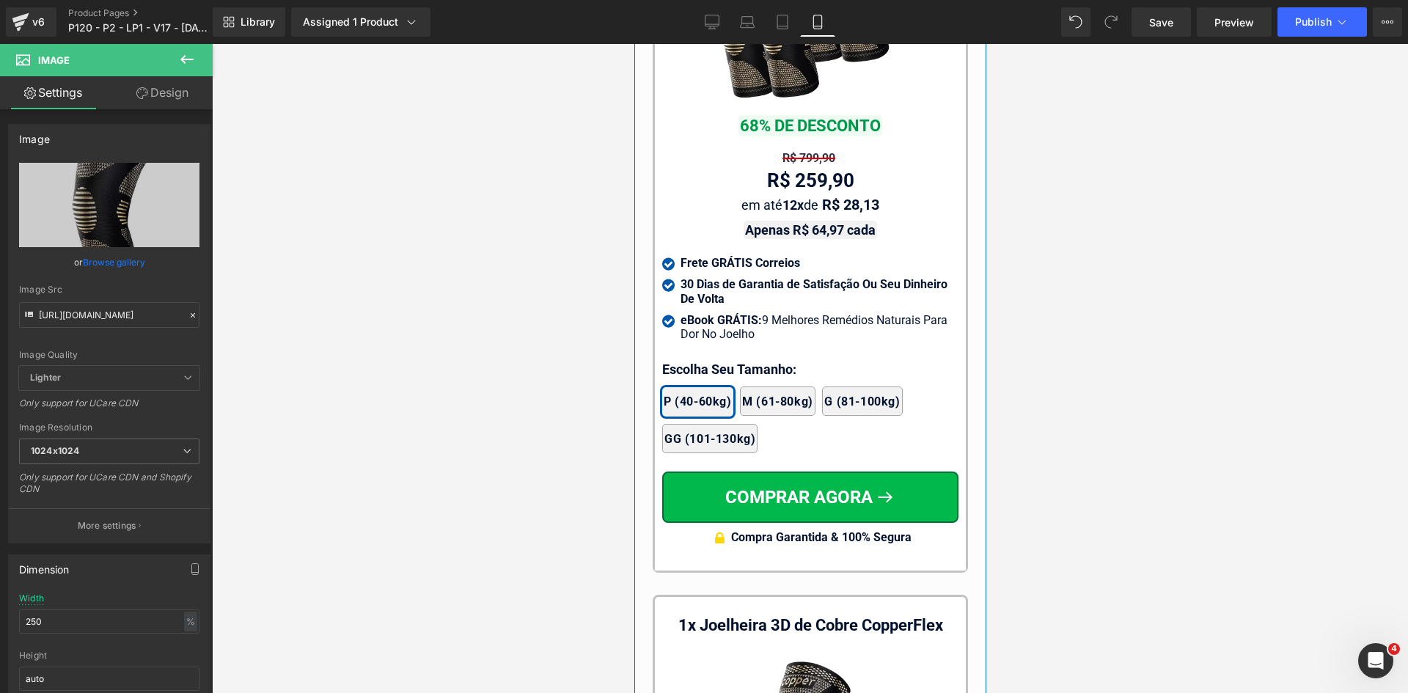
scroll to position [14399, 0]
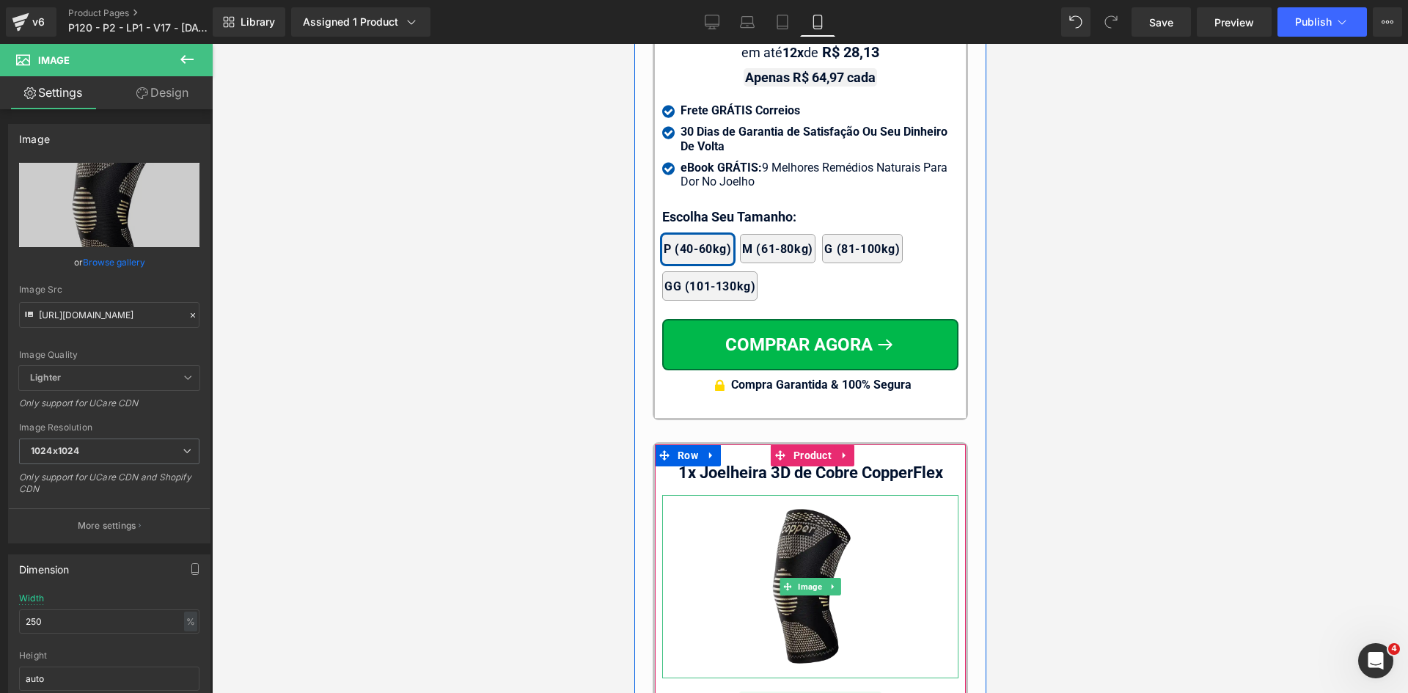
click at [791, 596] on img at bounding box center [809, 586] width 183 height 183
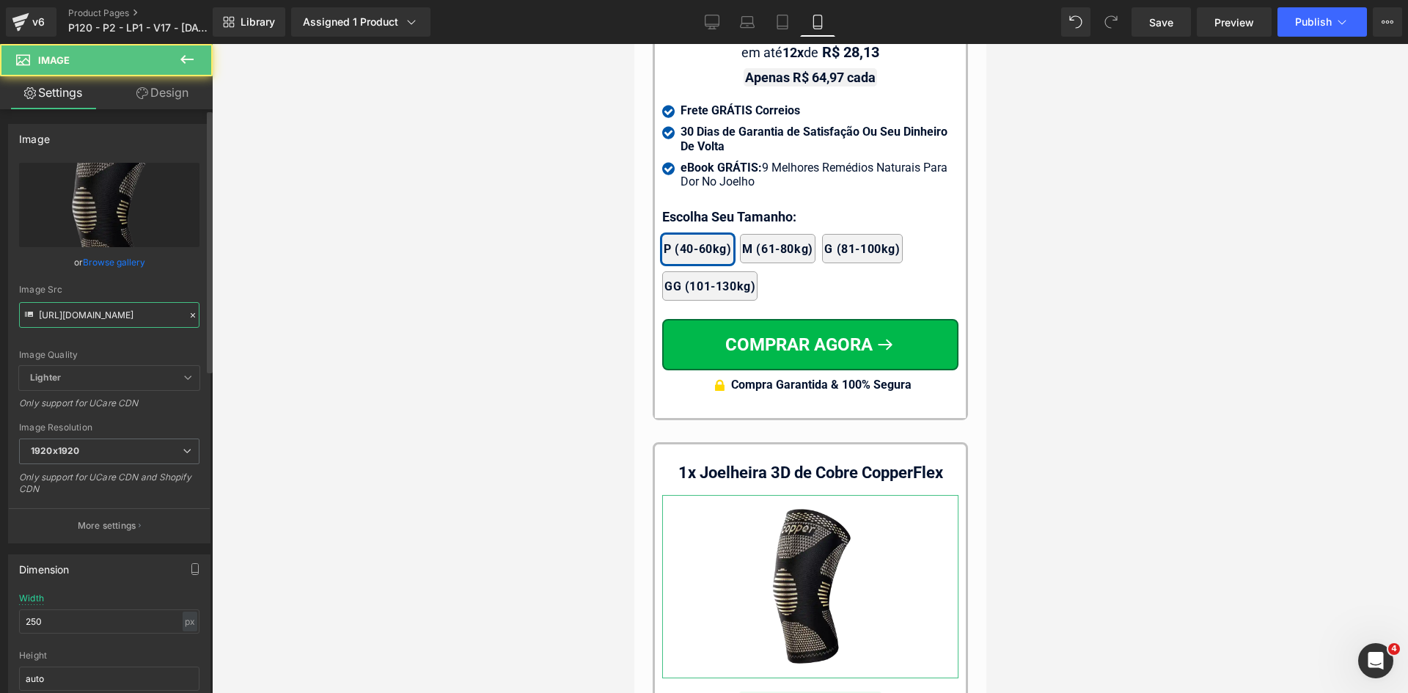
click at [121, 315] on input "[URL][DOMAIN_NAME]" at bounding box center [109, 315] width 180 height 26
paste input "0425_1024x1024"
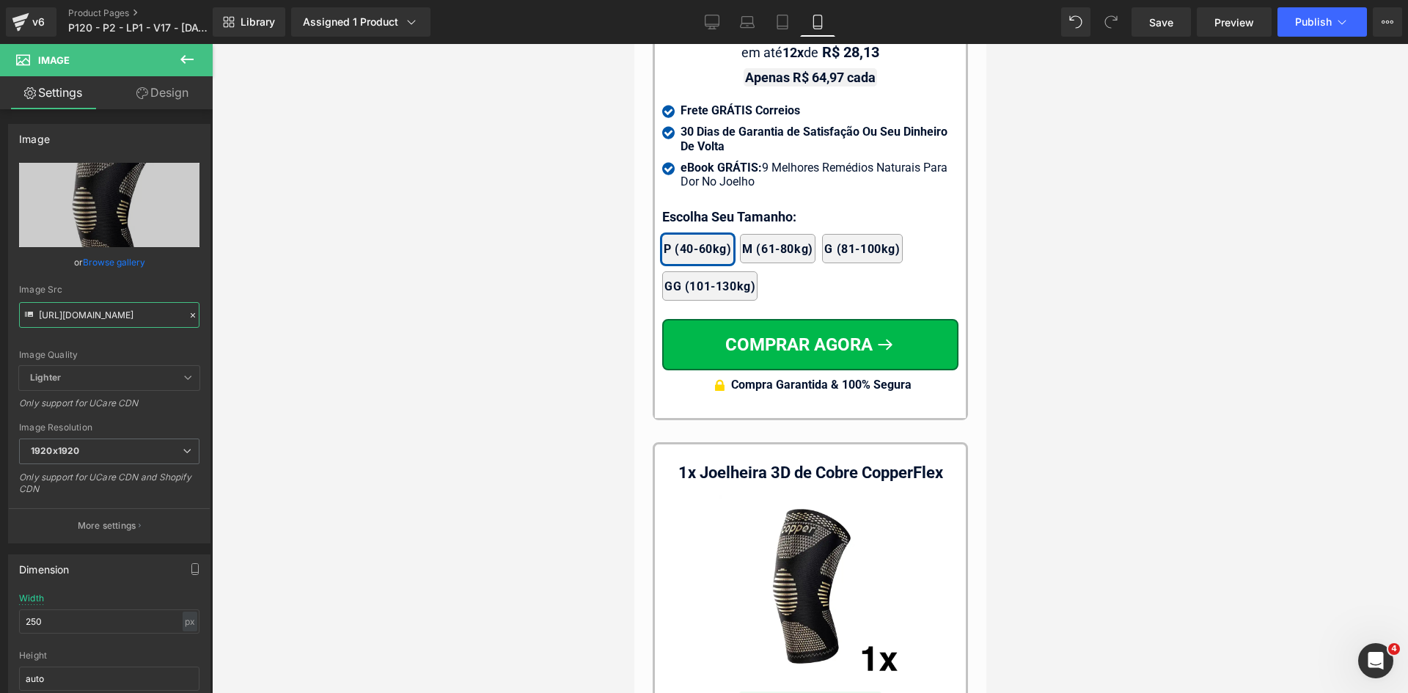
type input "[URL][DOMAIN_NAME]"
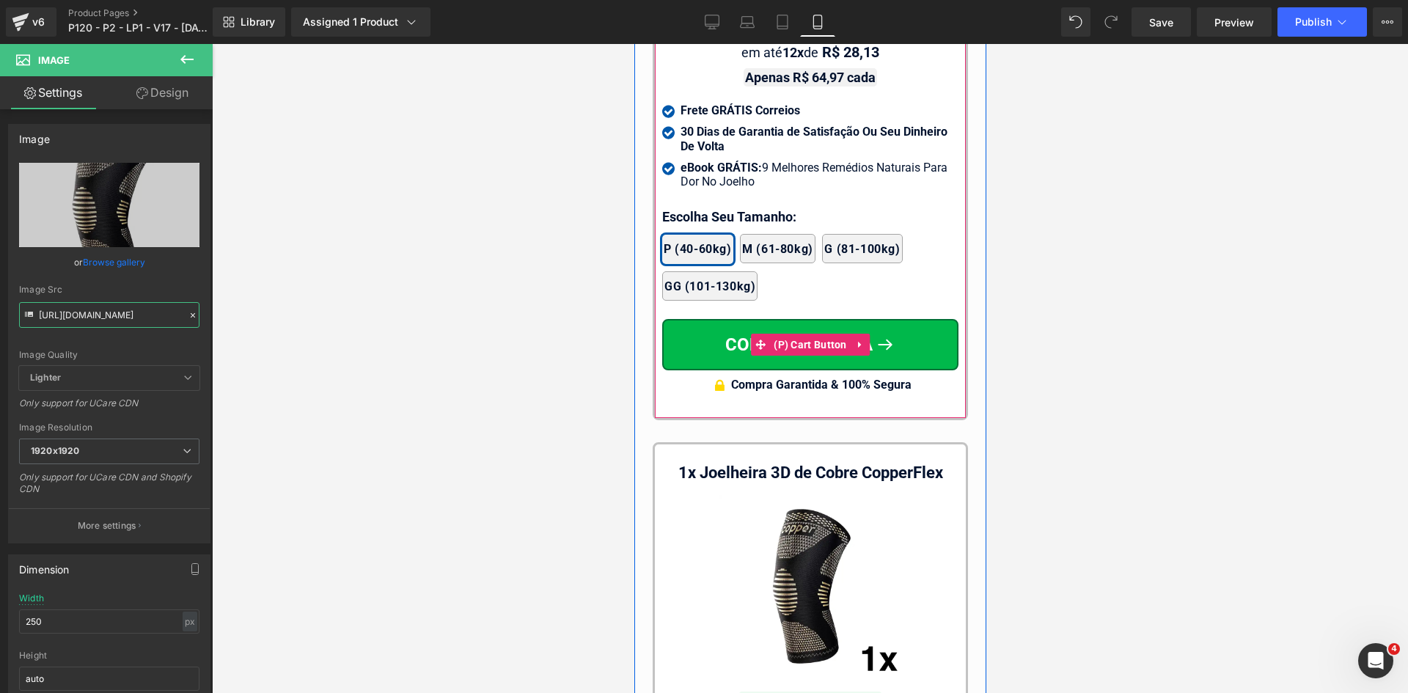
scroll to position [14033, 0]
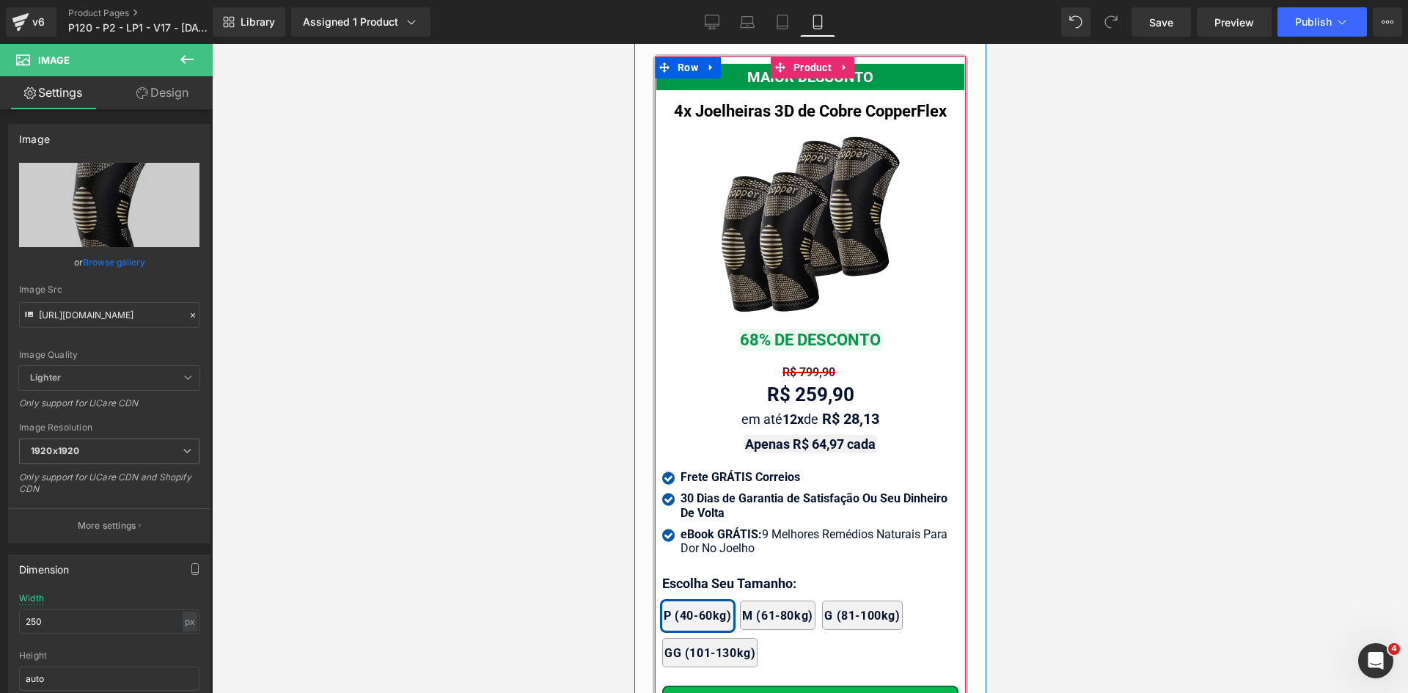
click at [786, 222] on div "Image" at bounding box center [810, 224] width 296 height 183
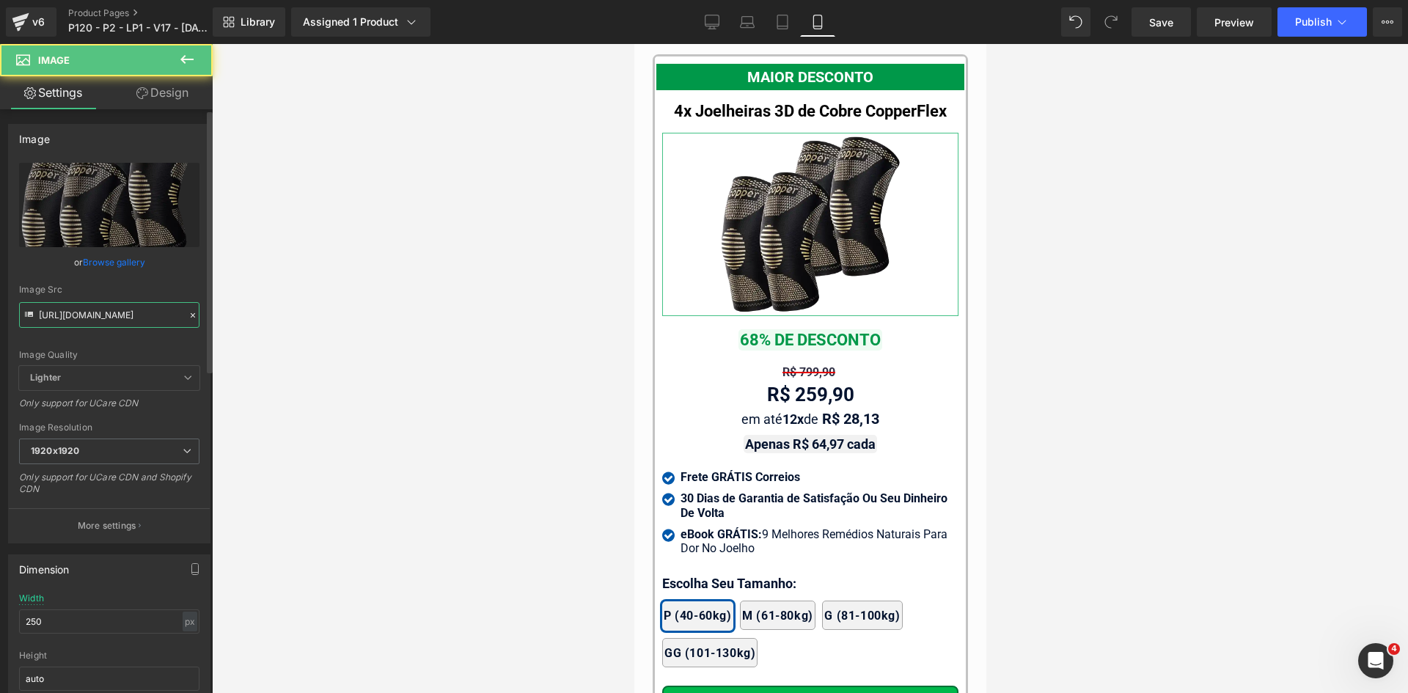
click at [110, 313] on input "[URL][DOMAIN_NAME]" at bounding box center [109, 315] width 180 height 26
paste input "042025_1024x1024"
type input "[URL][DOMAIN_NAME]"
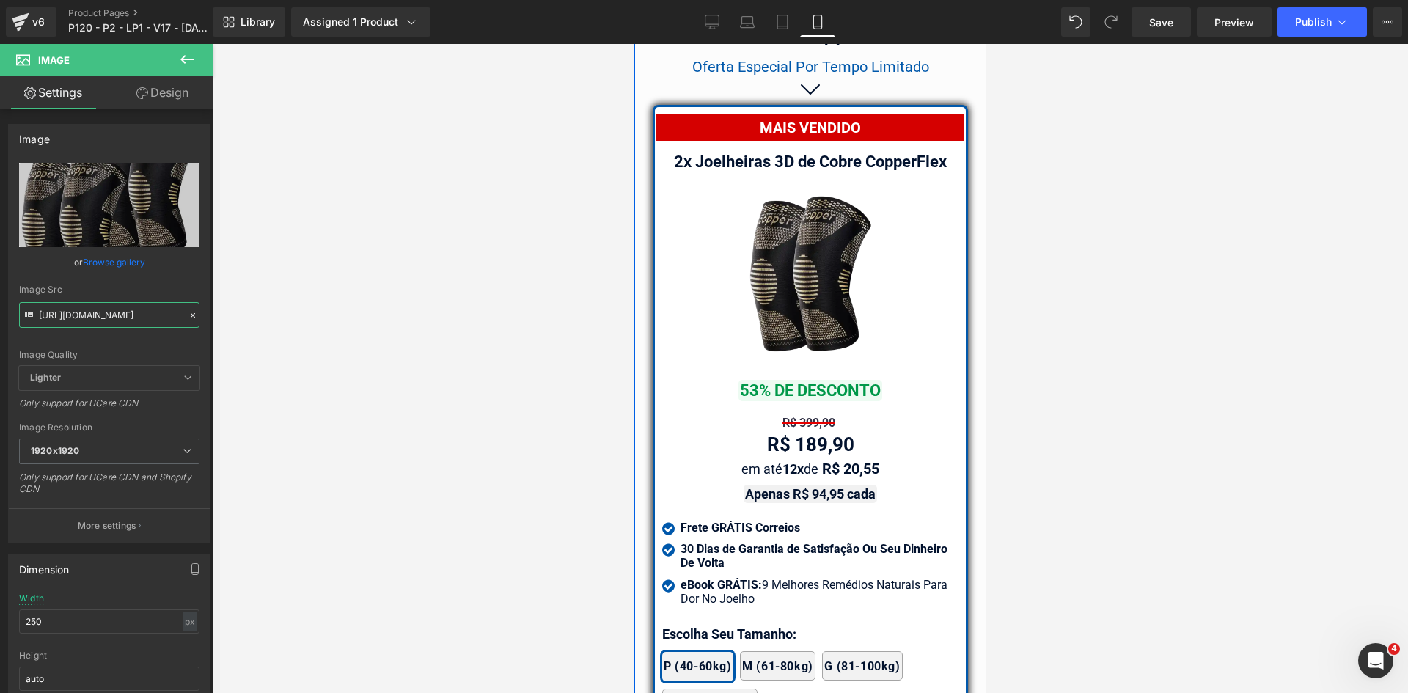
scroll to position [13226, 0]
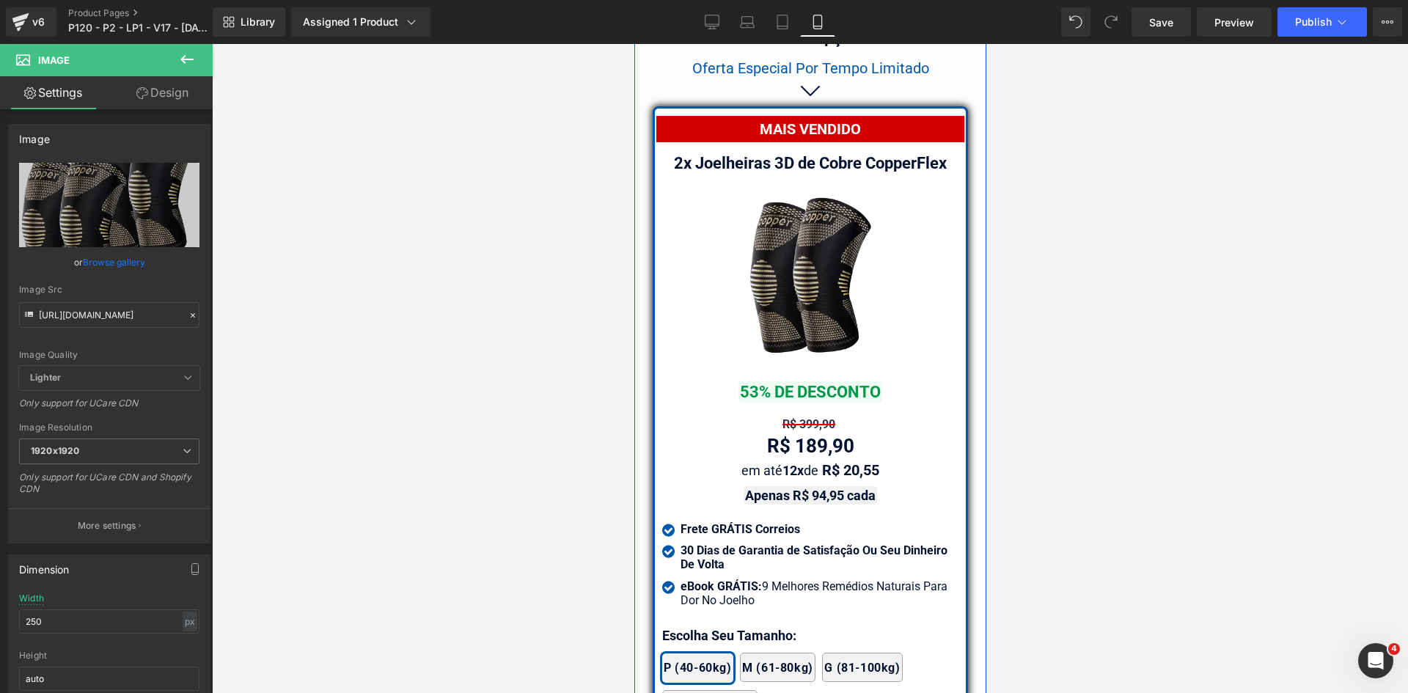
click at [793, 279] on img at bounding box center [809, 276] width 183 height 183
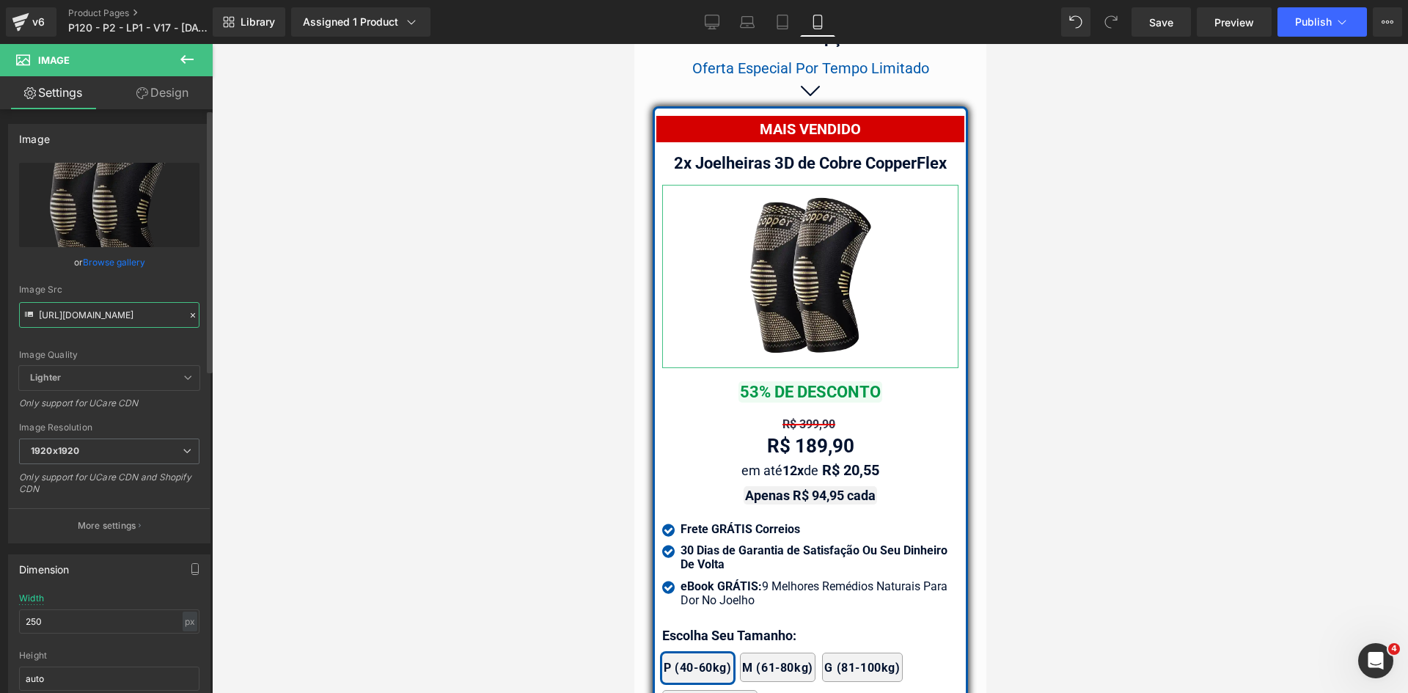
click at [102, 322] on input "[URL][DOMAIN_NAME]" at bounding box center [109, 315] width 180 height 26
paste input "0625_1024x1024"
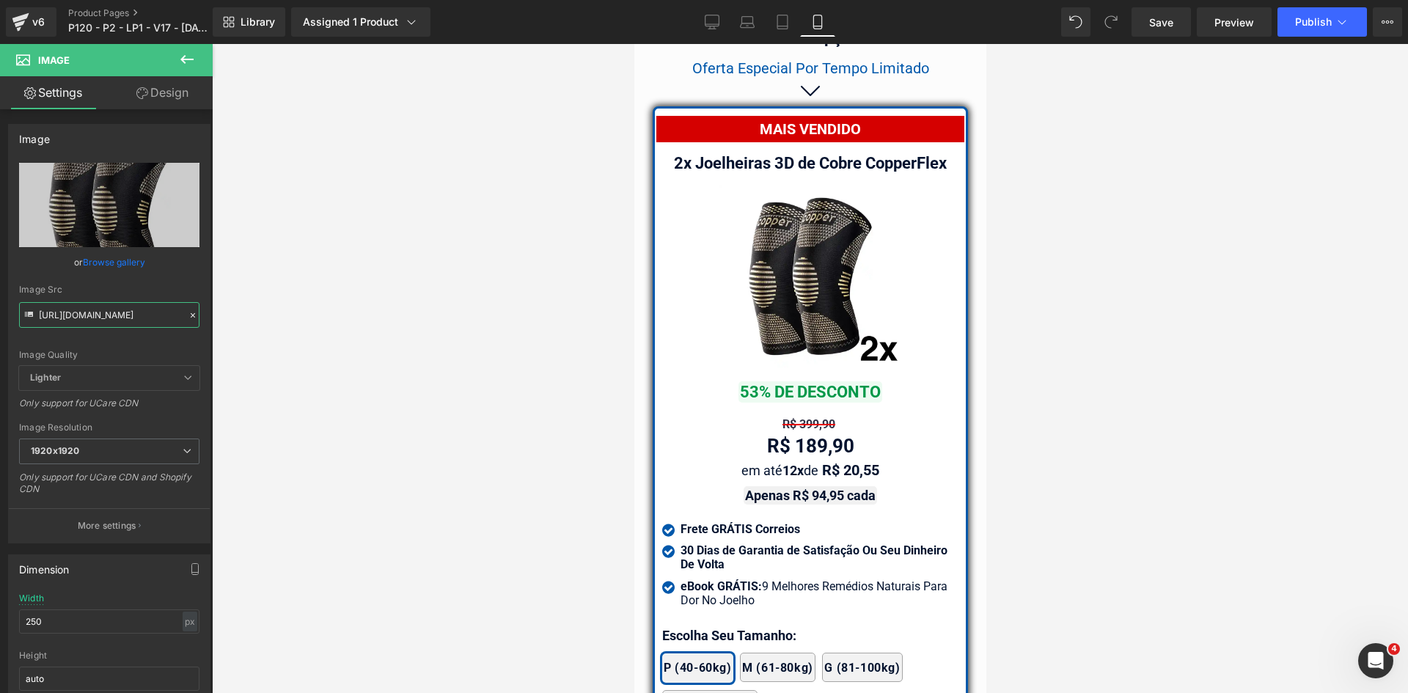
type input "[URL][DOMAIN_NAME]"
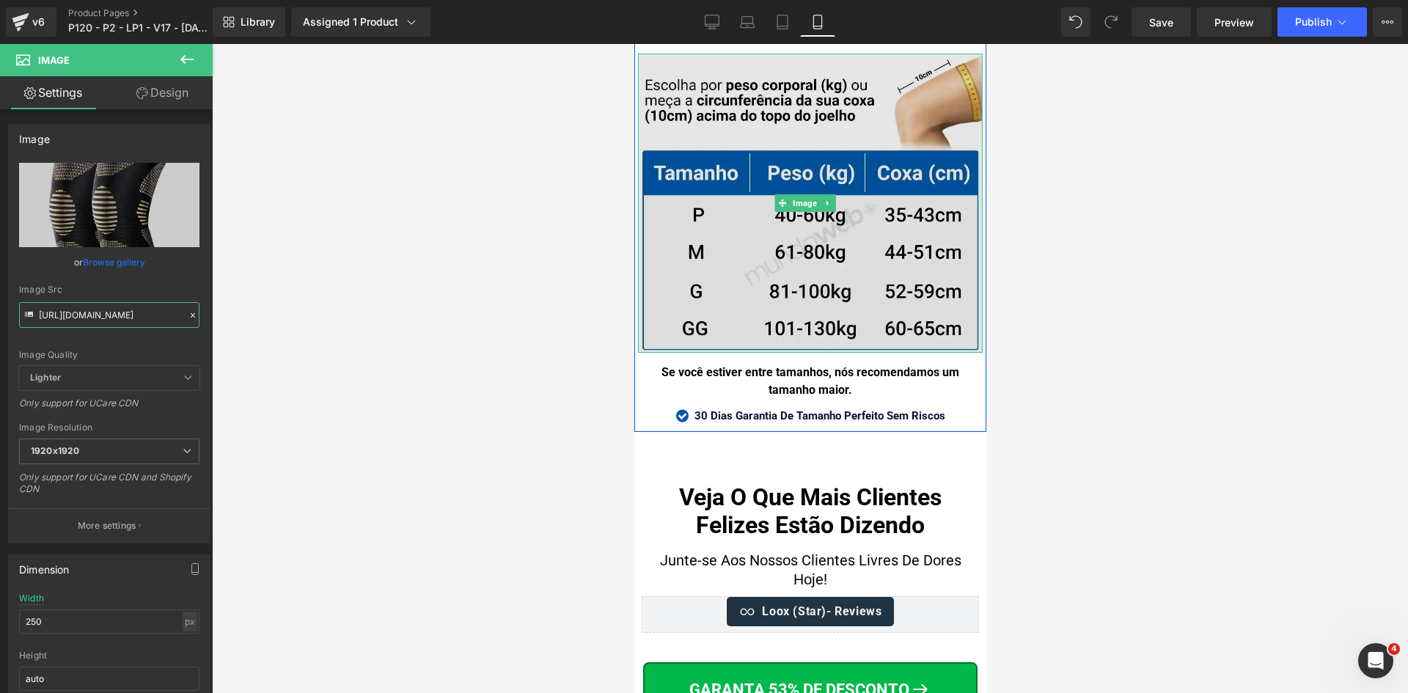
scroll to position [15573, 0]
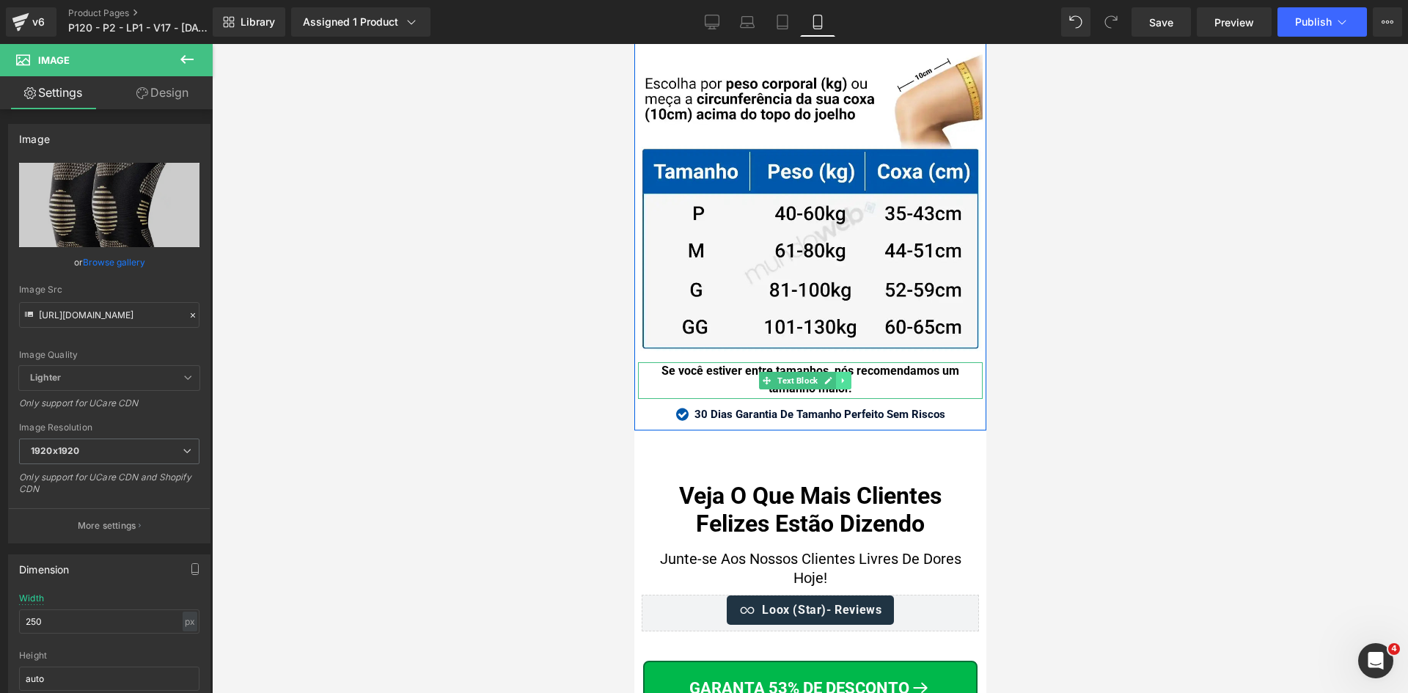
click at [841, 372] on link at bounding box center [843, 381] width 15 height 18
click at [899, 408] on strong "30 Dias Garantia De Tamanho Perfeito Sem Riscos" at bounding box center [819, 414] width 251 height 13
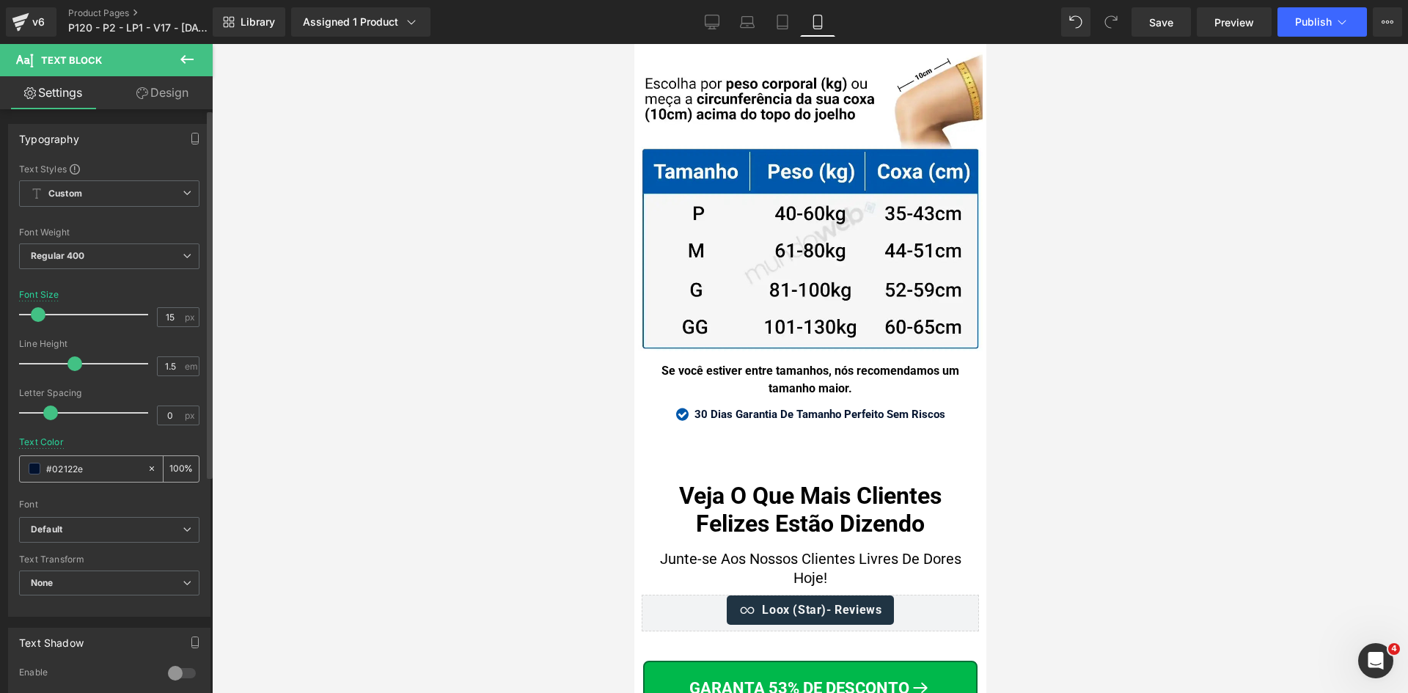
click at [83, 472] on input "#02122e" at bounding box center [93, 469] width 94 height 16
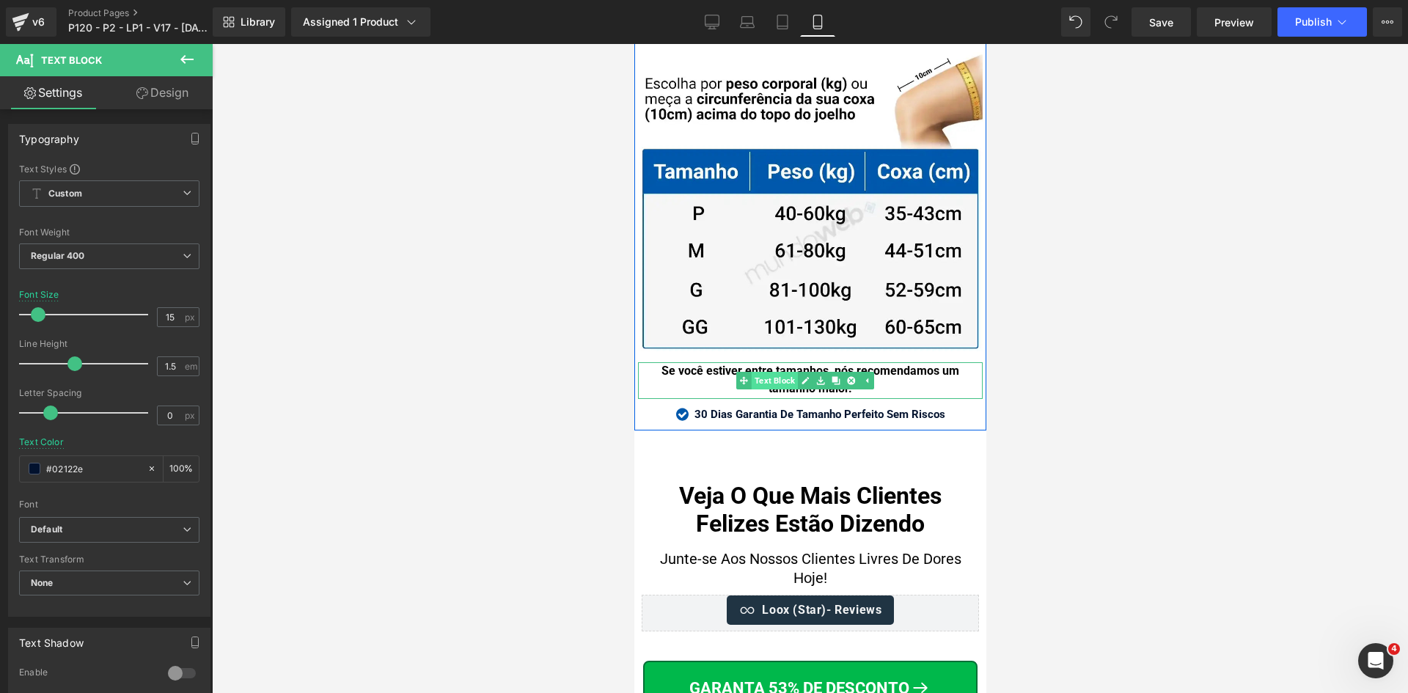
click at [778, 372] on span "Text Block" at bounding box center [773, 381] width 46 height 18
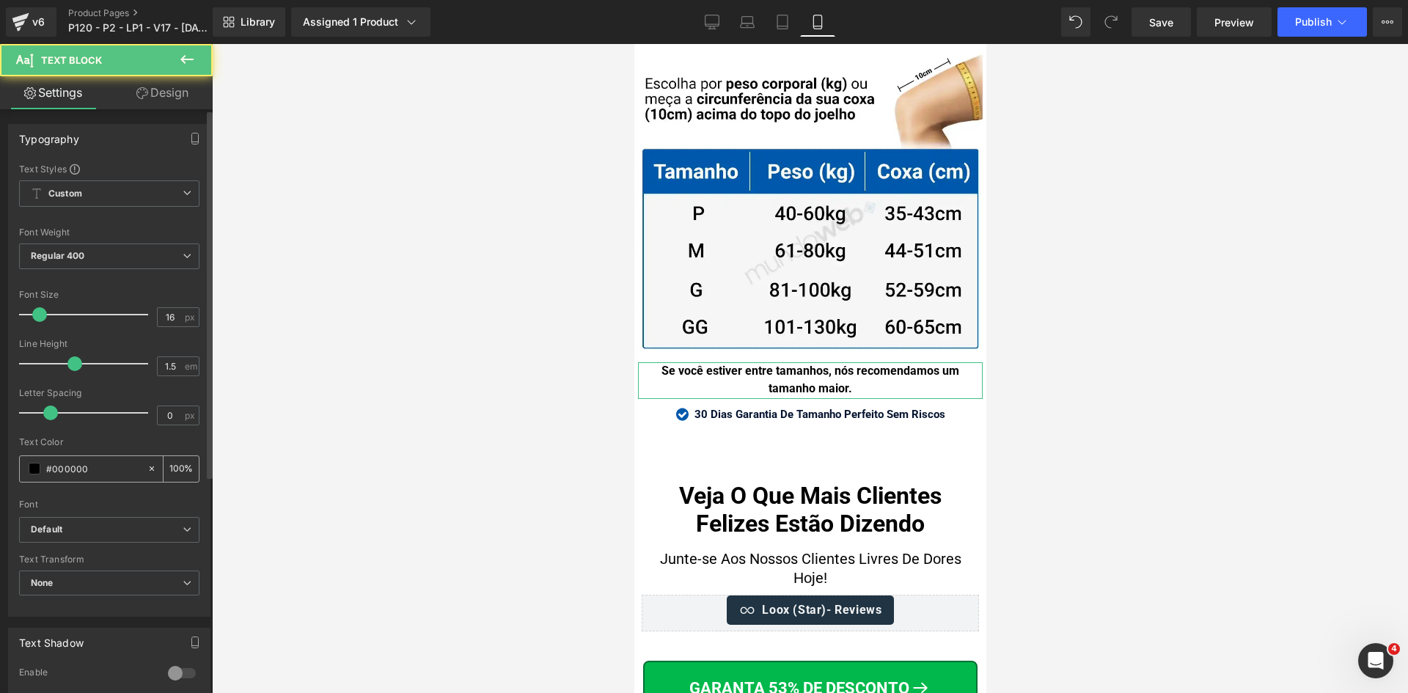
click at [94, 475] on input "#000000" at bounding box center [93, 469] width 94 height 16
paste input "2122e"
type input "#02122e"
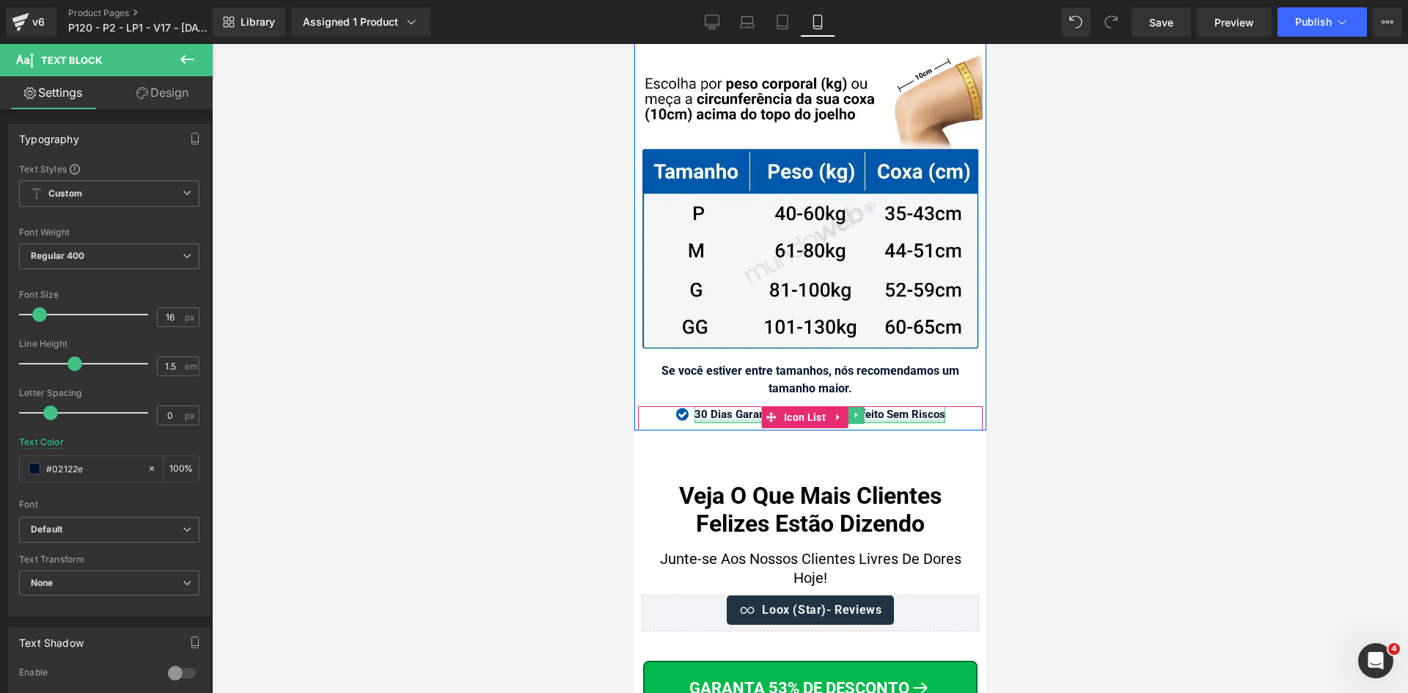
click at [715, 420] on div at bounding box center [819, 422] width 251 height 4
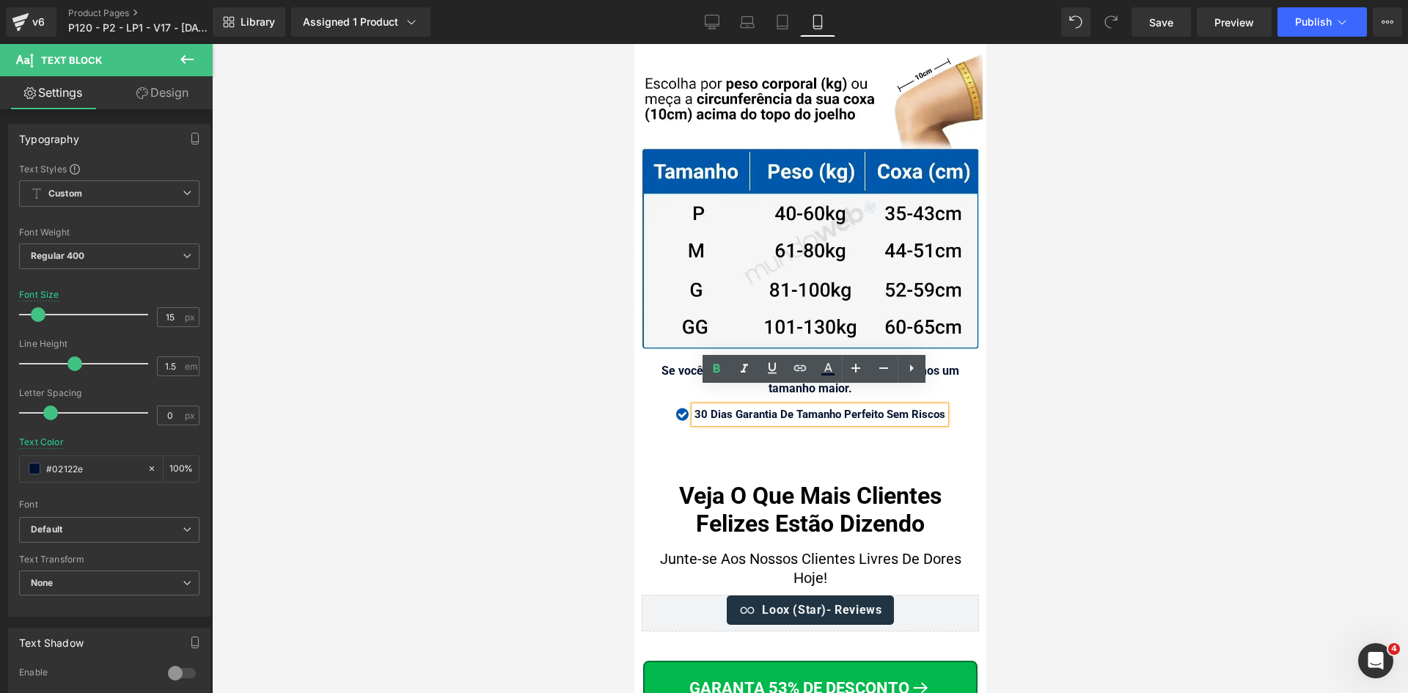
click at [690, 364] on div "Se você estiver entre tamanhos, nós recomendamos um tamanho maior." at bounding box center [809, 380] width 345 height 37
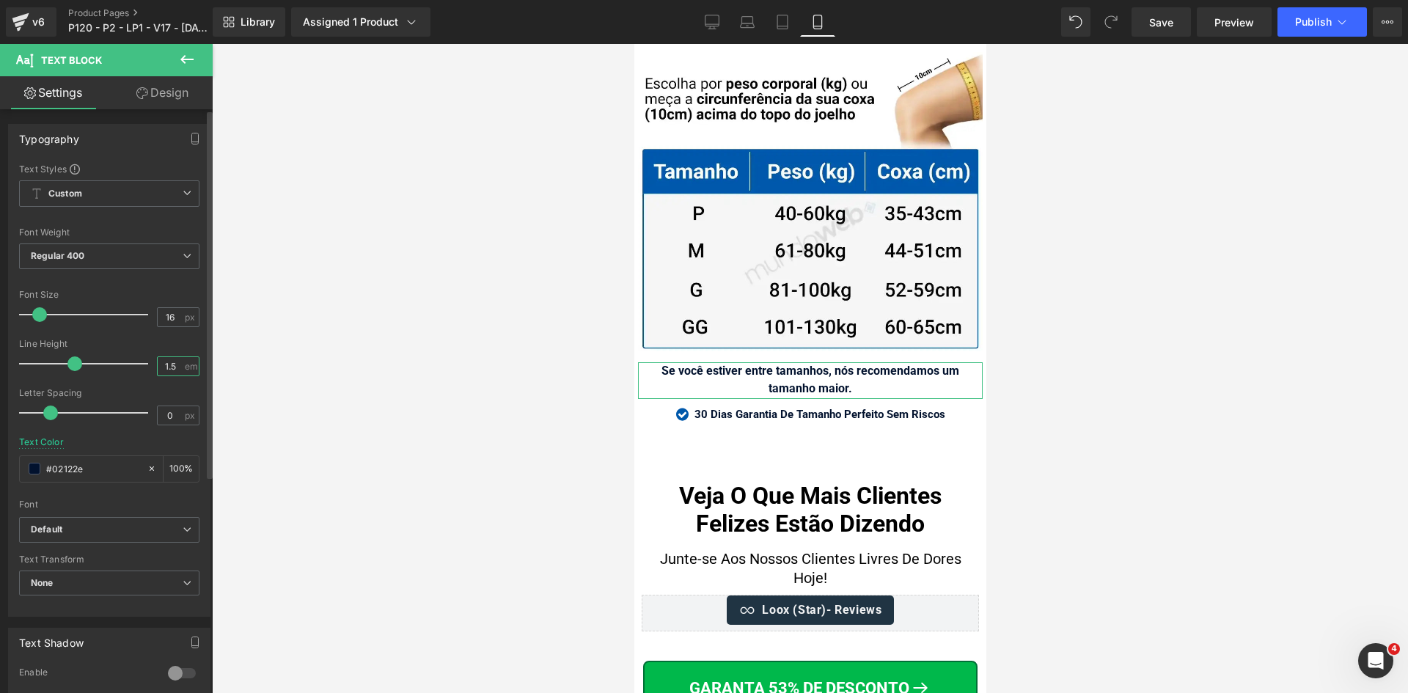
click at [174, 365] on input "1.5" at bounding box center [171, 366] width 26 height 18
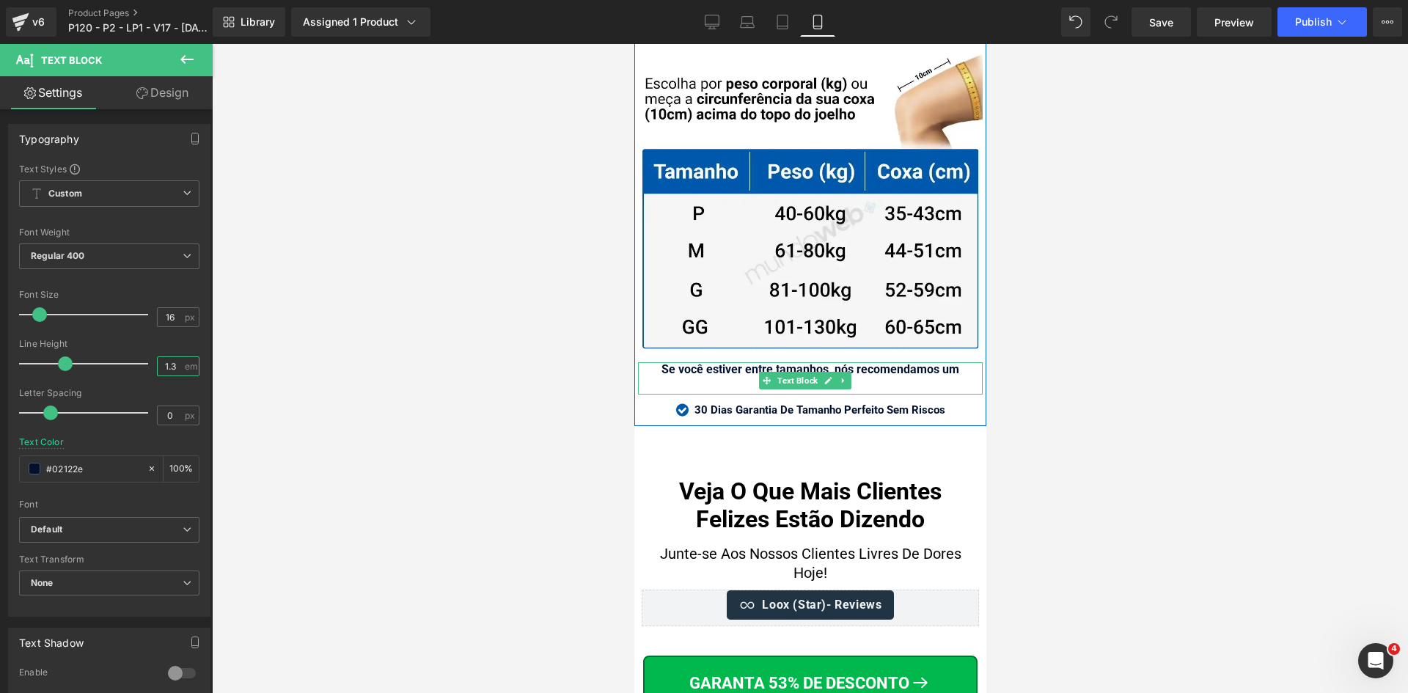
type input "1.3"
click at [724, 364] on div "Se você estiver entre tamanhos, nós recomendamos um tamanho maior." at bounding box center [809, 378] width 345 height 32
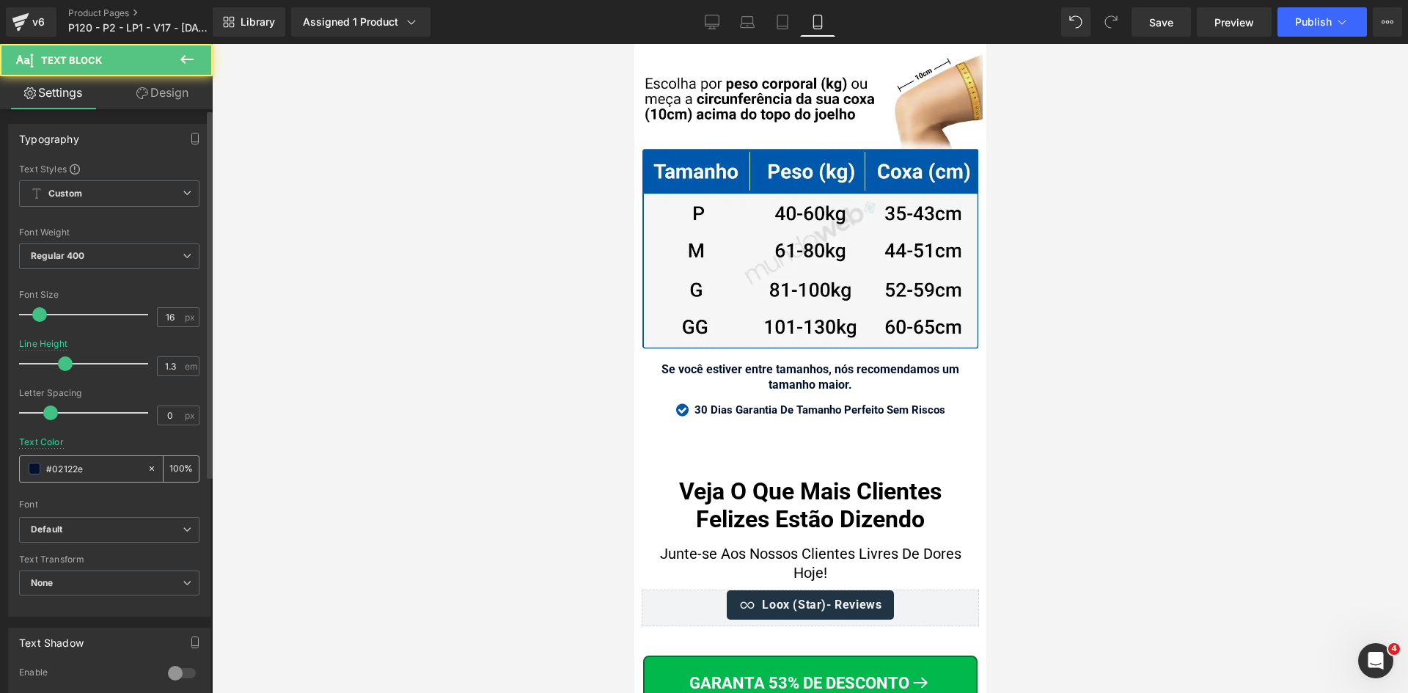
click at [87, 469] on input "#02122e" at bounding box center [93, 469] width 94 height 16
click at [791, 24] on link "Tablet" at bounding box center [782, 21] width 35 height 29
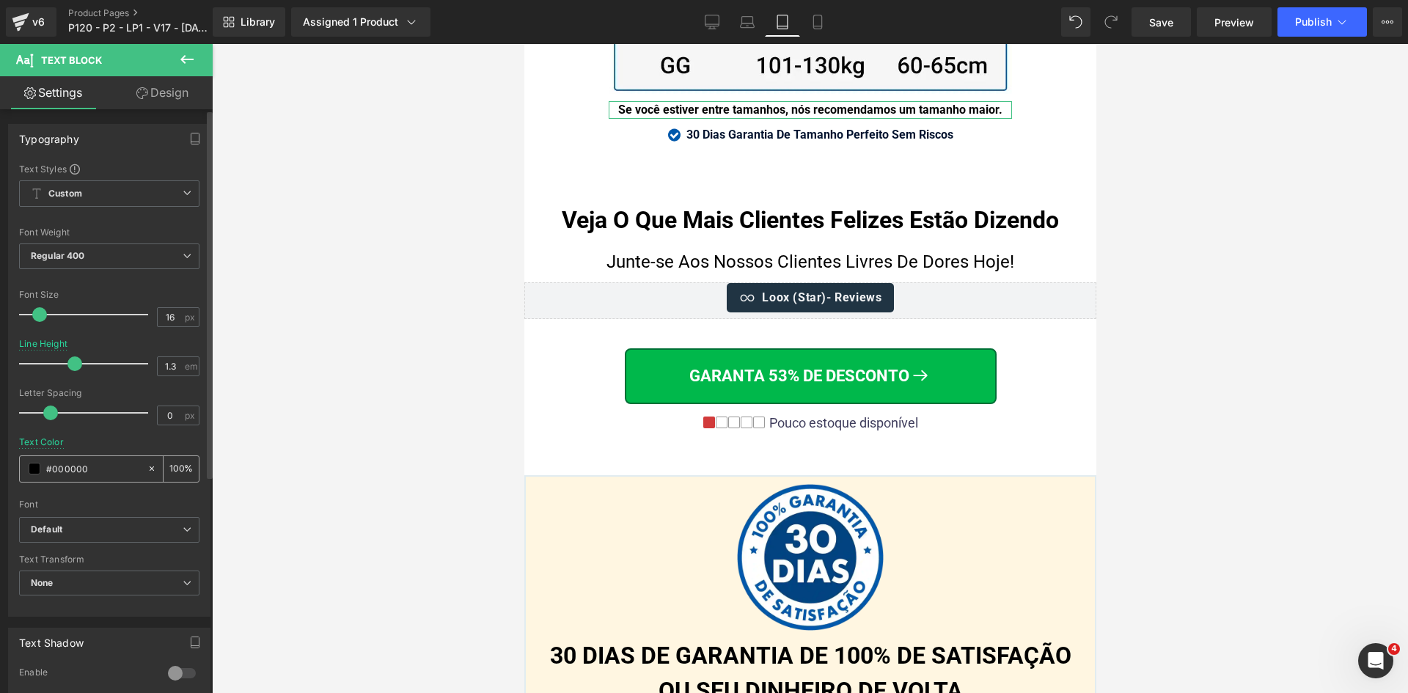
click at [87, 466] on input "#02122e" at bounding box center [93, 469] width 94 height 16
paste input "2122e"
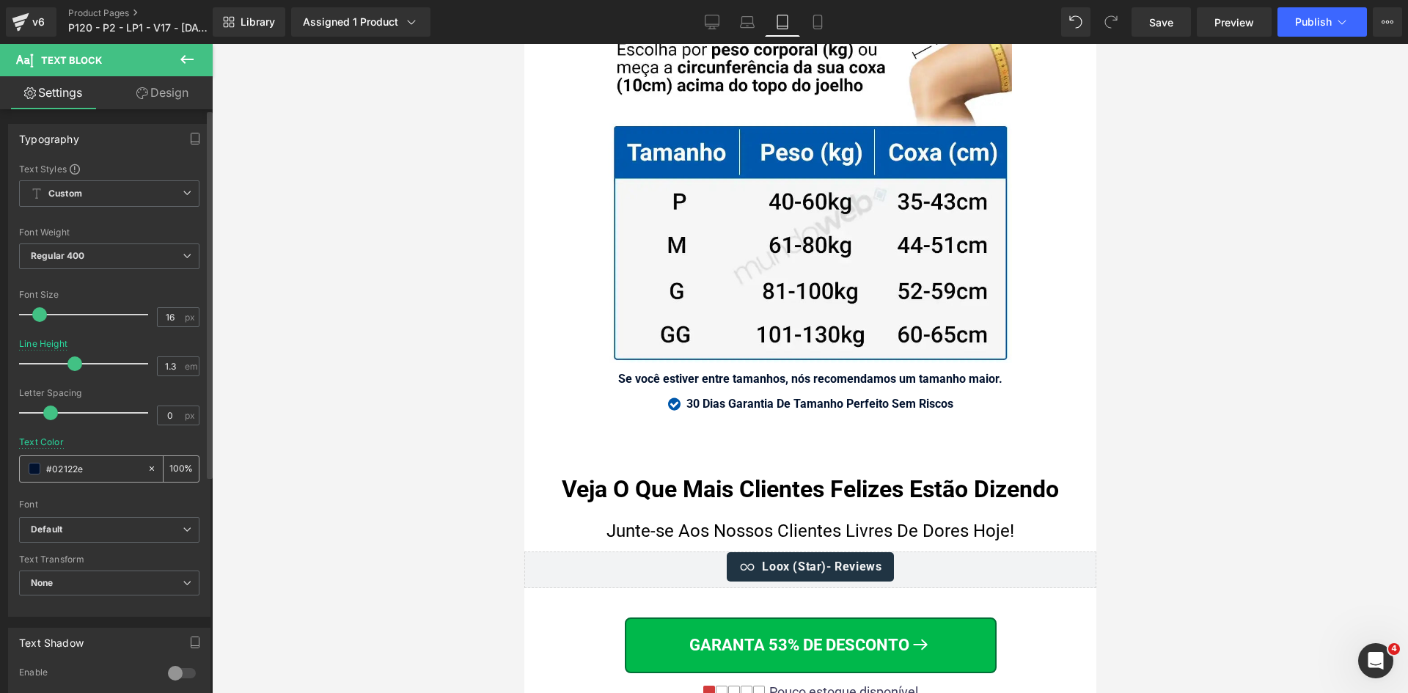
drag, startPoint x: 750, startPoint y: 16, endPoint x: 81, endPoint y: 472, distance: 809.4
click at [749, 15] on icon at bounding box center [747, 22] width 15 height 15
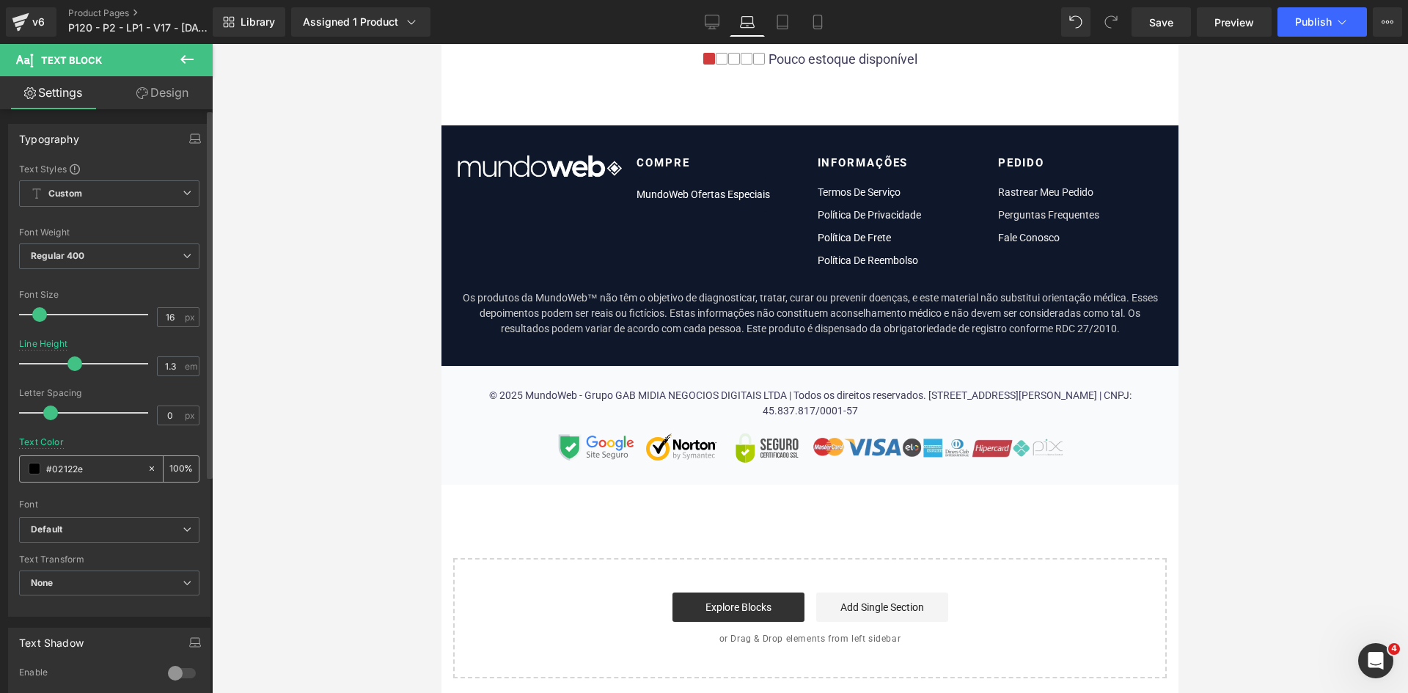
scroll to position [10494, 0]
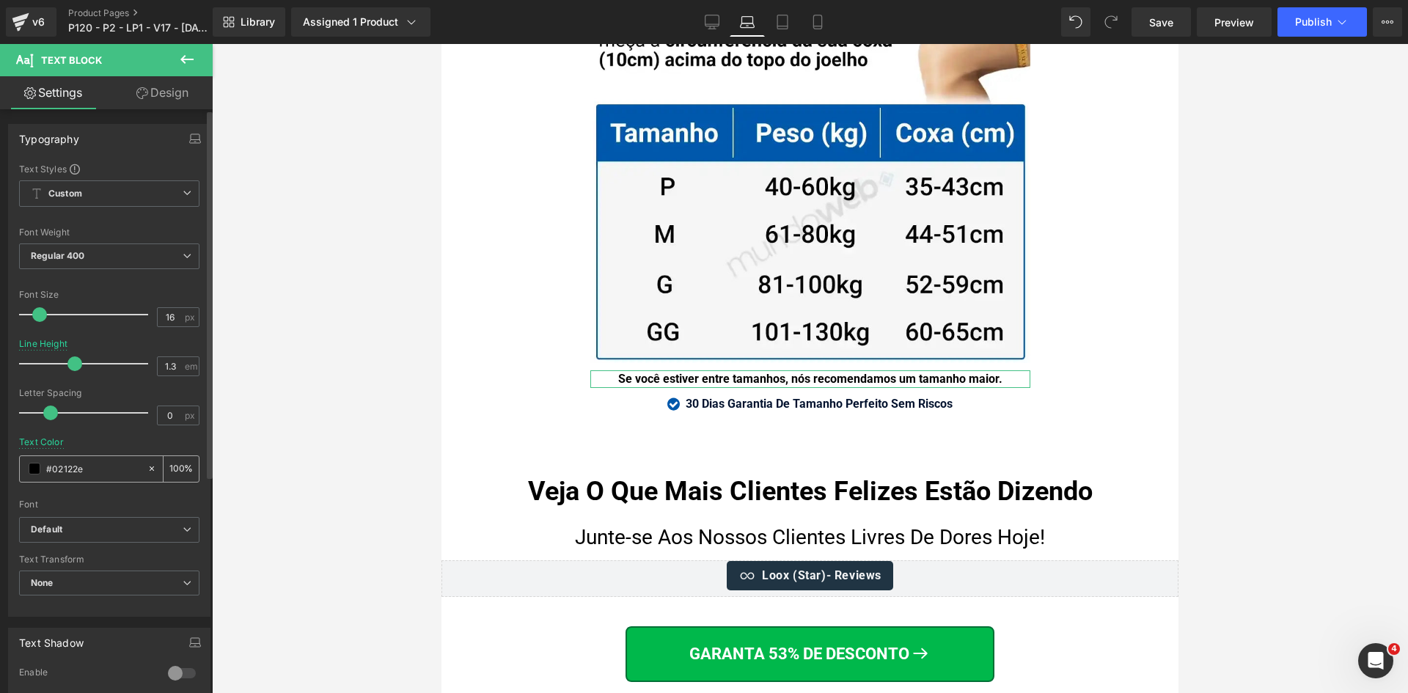
click at [84, 466] on input "#02122e" at bounding box center [93, 469] width 94 height 16
paste input "2122e"
click at [715, 17] on icon at bounding box center [712, 22] width 15 height 15
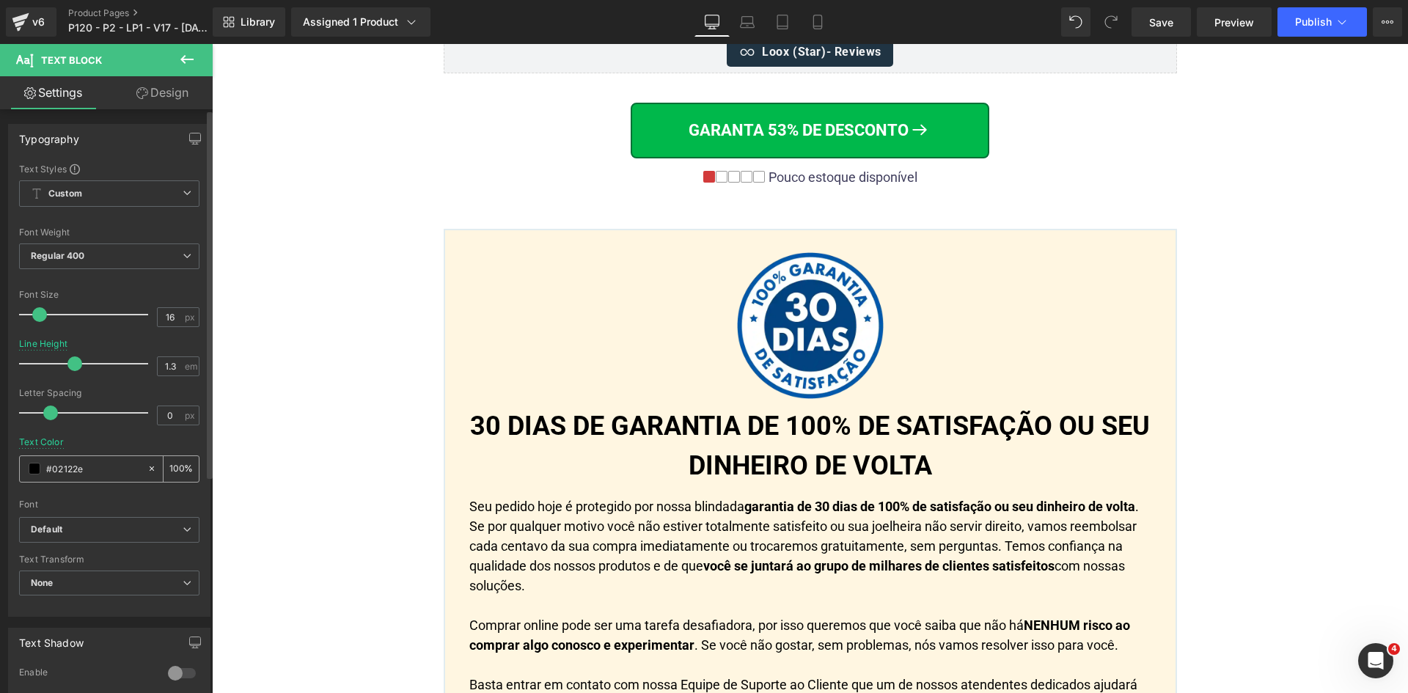
click at [92, 465] on input "#02122e" at bounding box center [93, 469] width 94 height 16
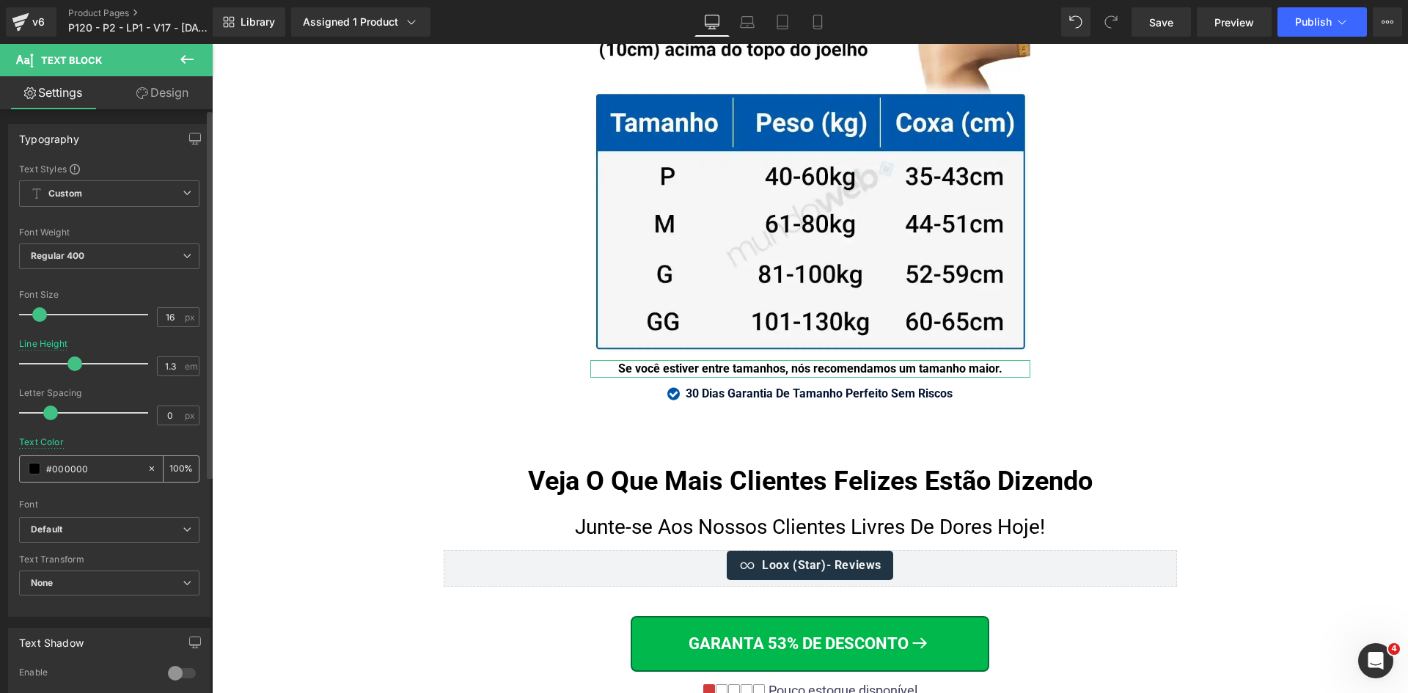
paste input "2122e"
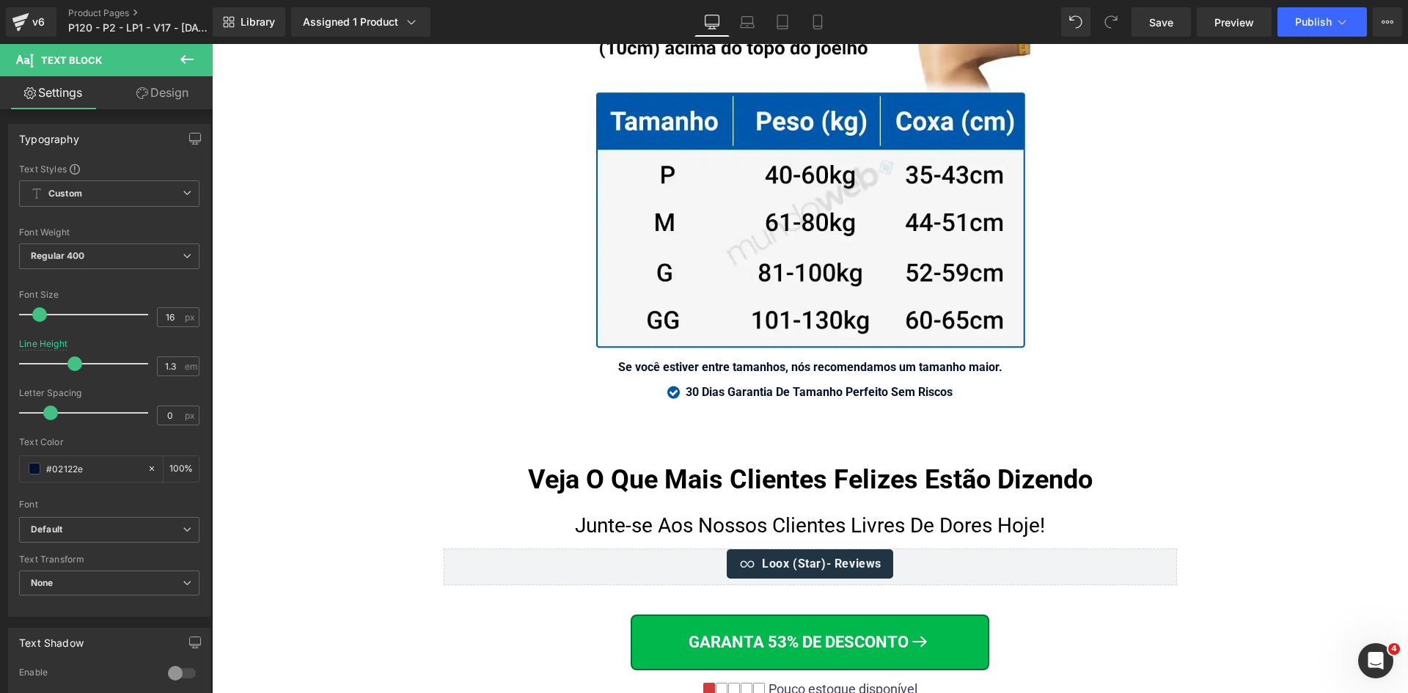
scroll to position [10054, 0]
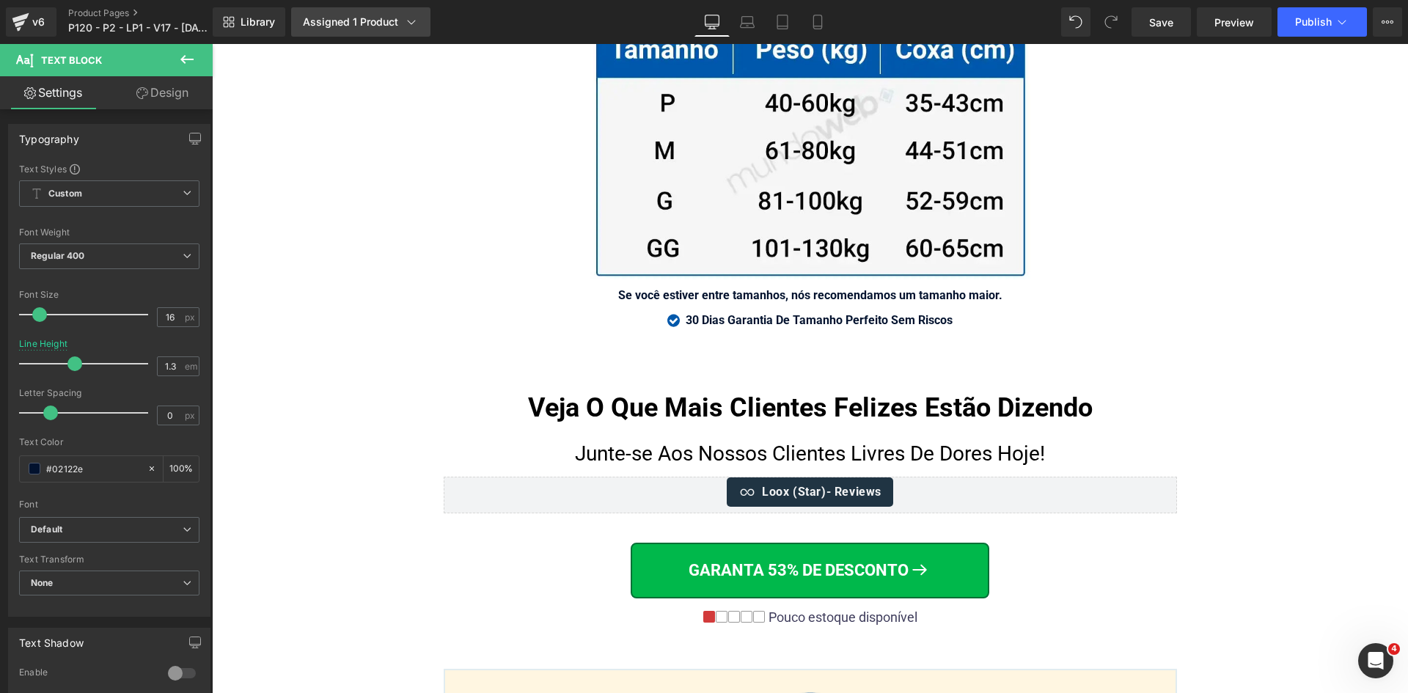
type input "#02122e"
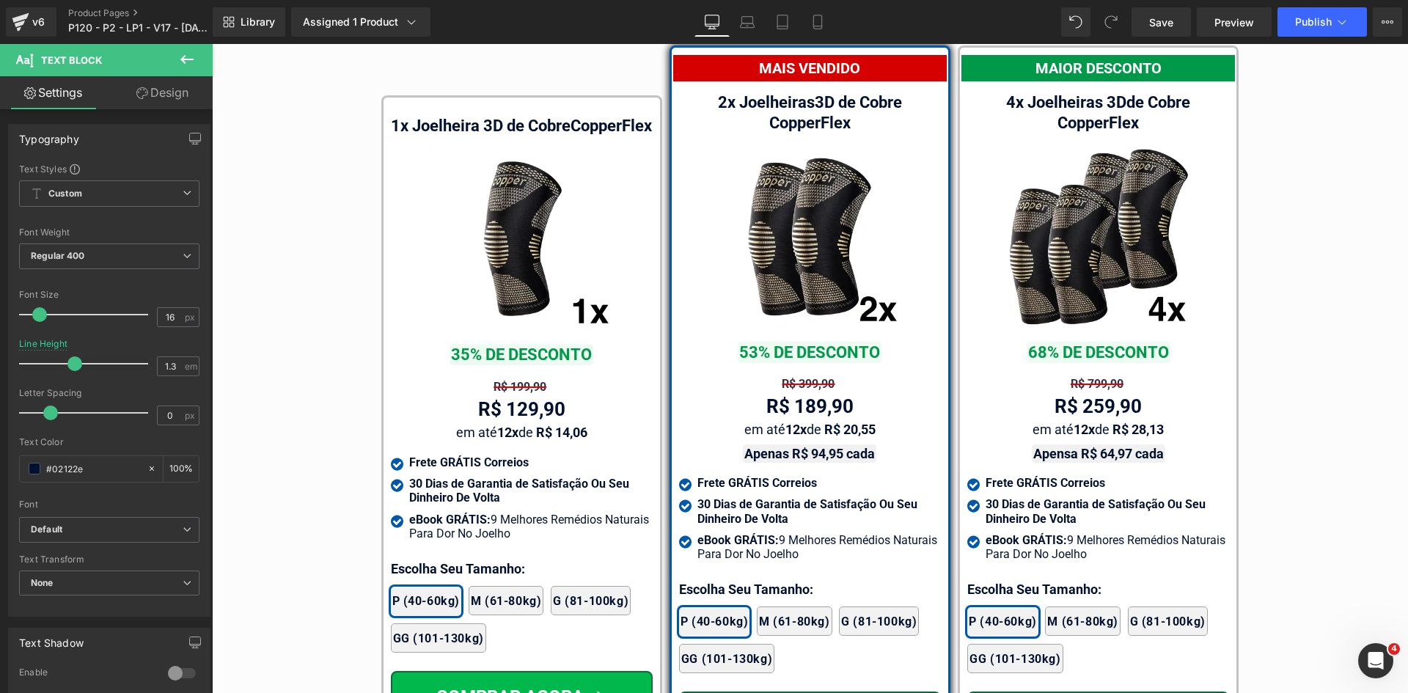
scroll to position [9027, 0]
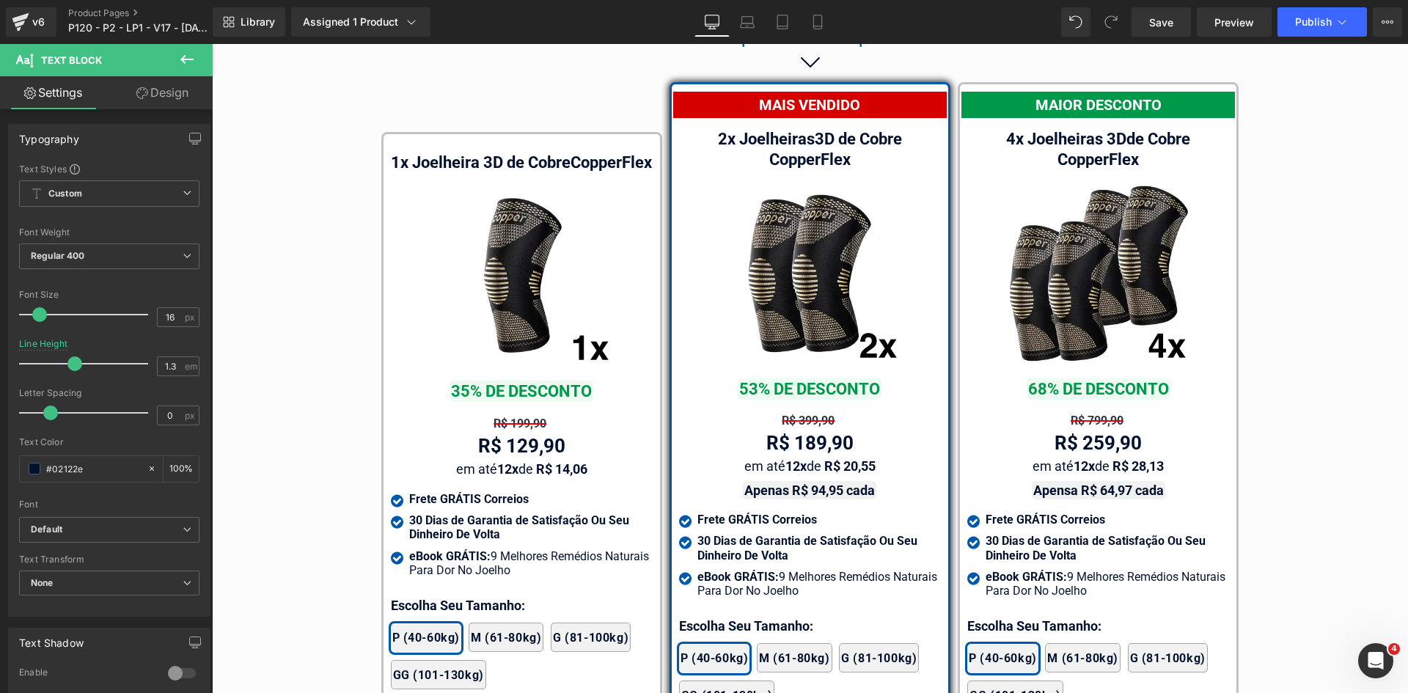
click at [1293, 380] on div "Tabela de Tamanhos Text Block Image Se você estiver entre tamanhos, nós recomen…" at bounding box center [810, 119] width 1196 height 1419
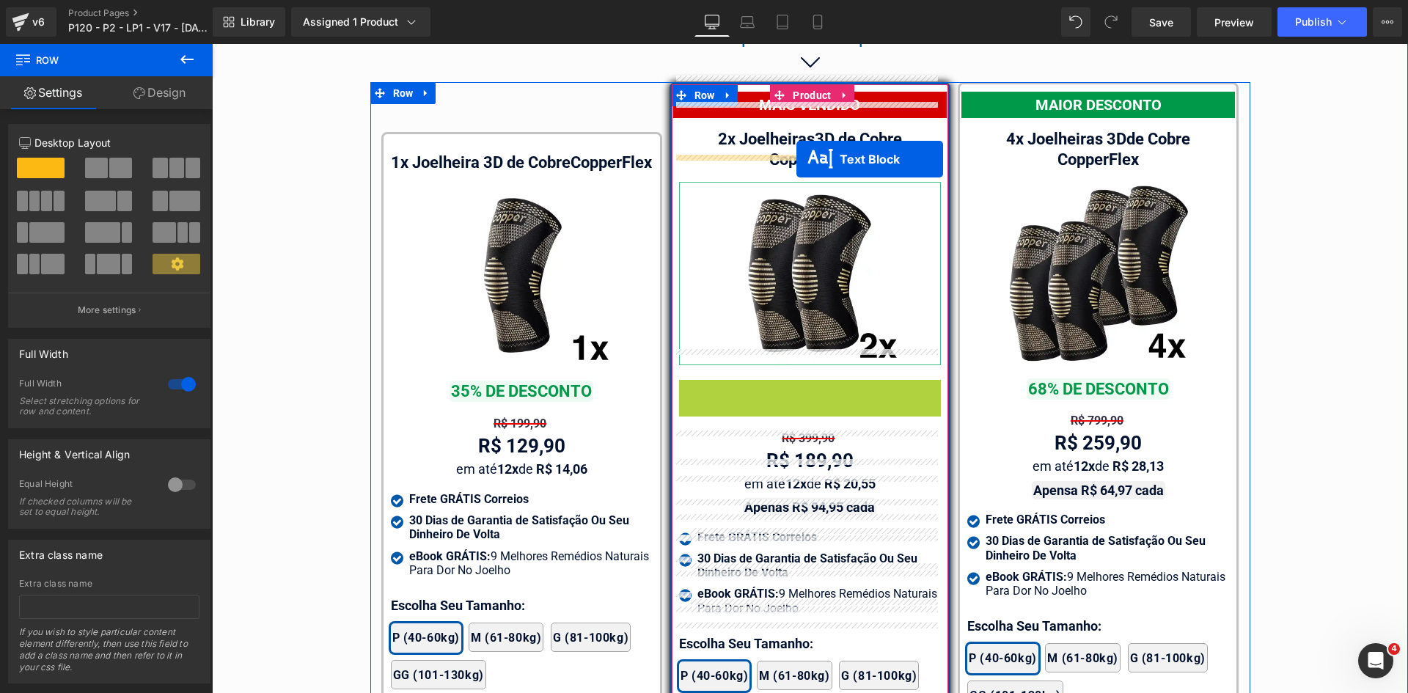
drag, startPoint x: 795, startPoint y: 375, endPoint x: 797, endPoint y: 158, distance: 216.4
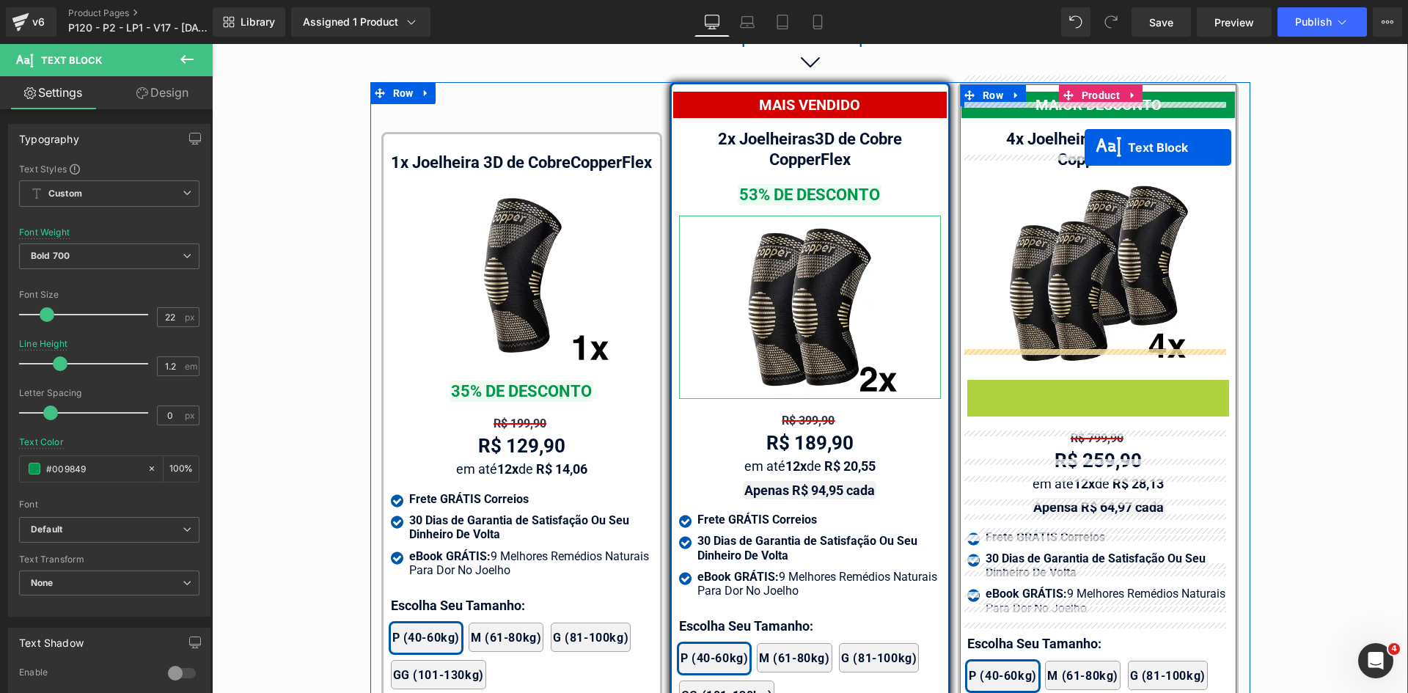
drag, startPoint x: 1086, startPoint y: 167, endPoint x: 1085, endPoint y: 147, distance: 19.1
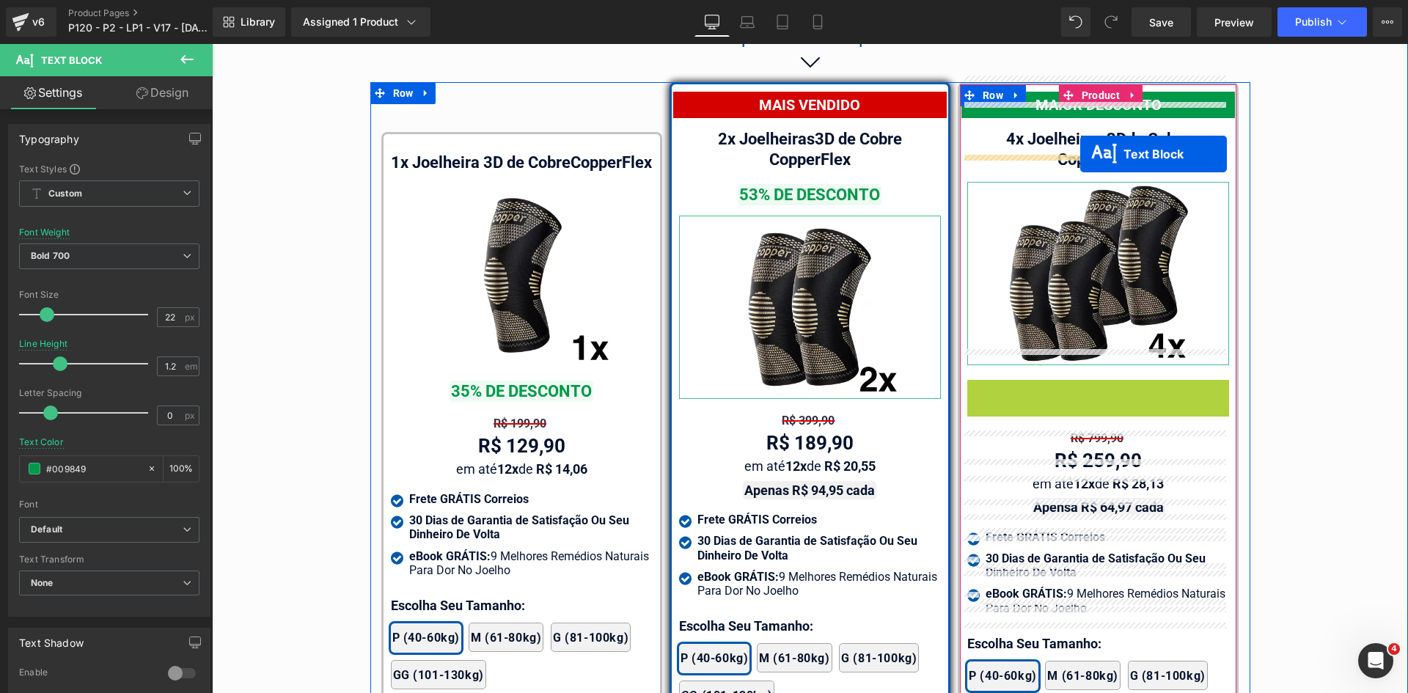
drag, startPoint x: 1092, startPoint y: 341, endPoint x: 1081, endPoint y: 154, distance: 187.4
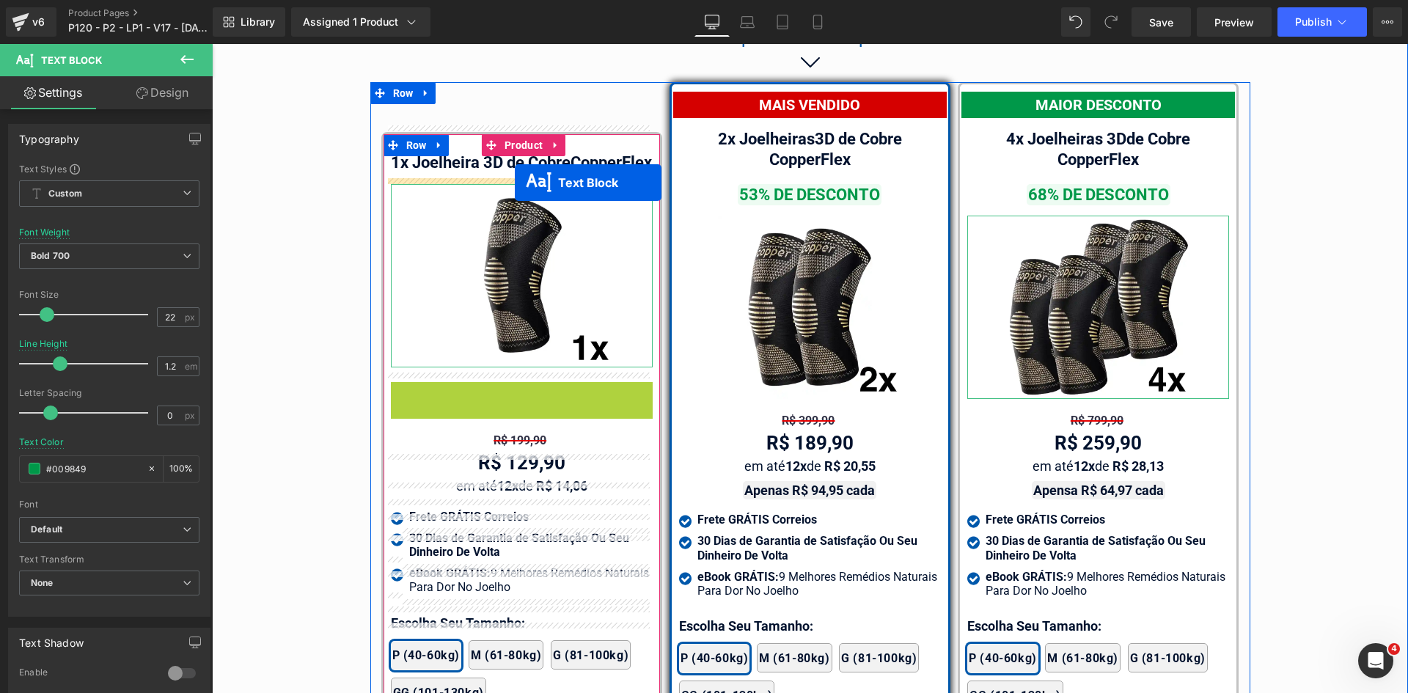
drag, startPoint x: 522, startPoint y: 343, endPoint x: 515, endPoint y: 183, distance: 160.1
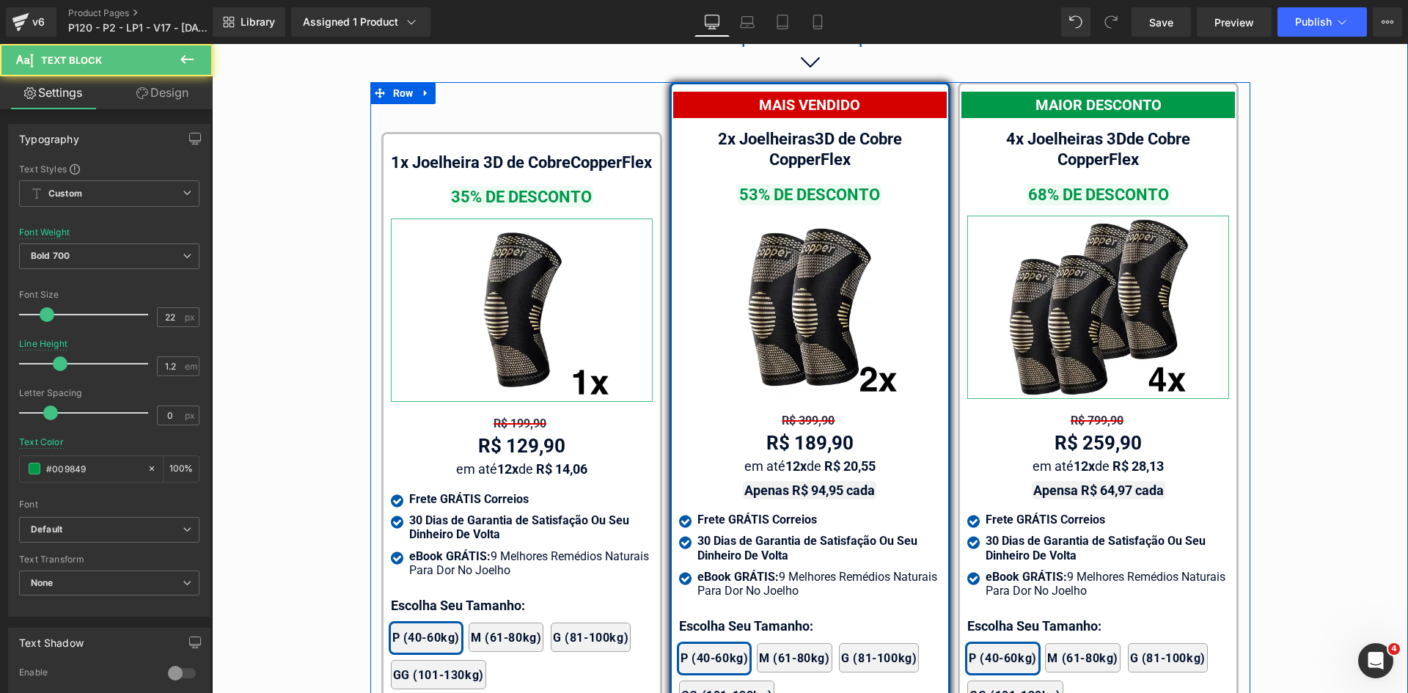
click at [817, 186] on span "Text Block" at bounding box center [802, 195] width 46 height 18
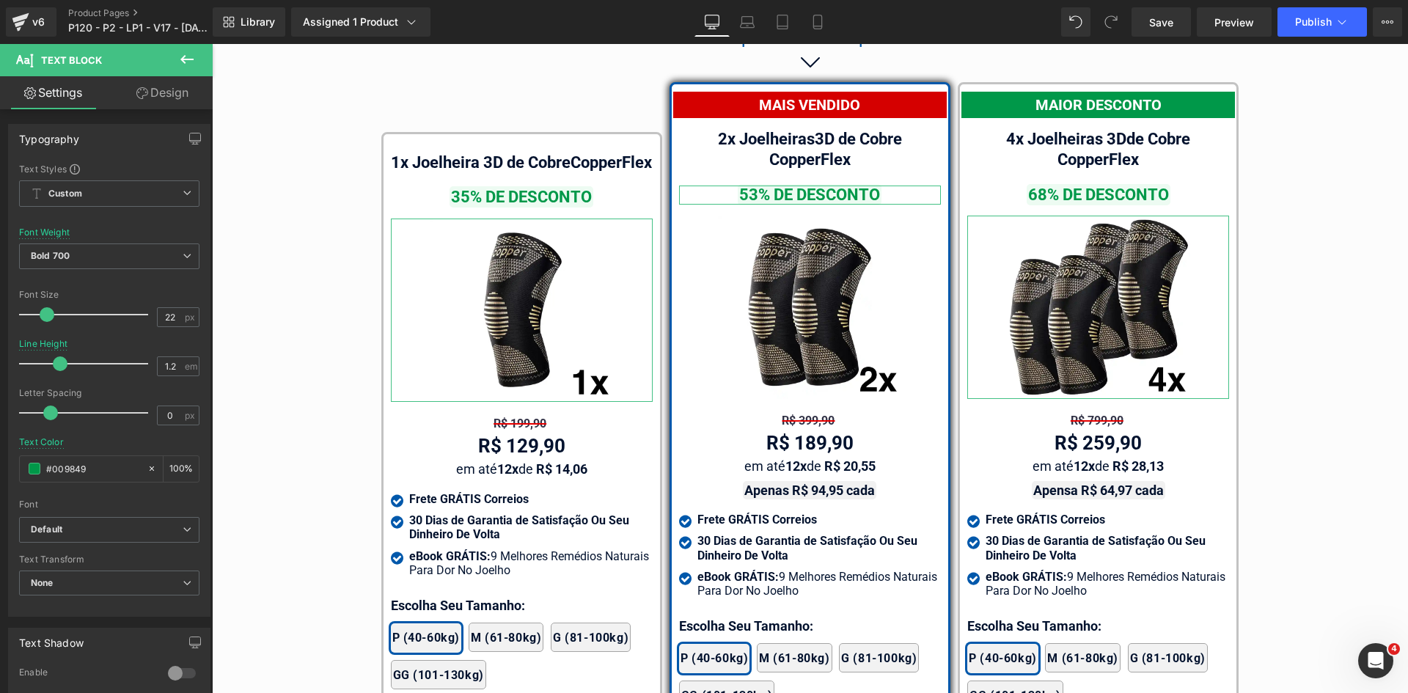
click at [171, 95] on link "Design" at bounding box center [162, 92] width 106 height 33
click at [0, 0] on div "Spacing" at bounding box center [0, 0] width 0 height 0
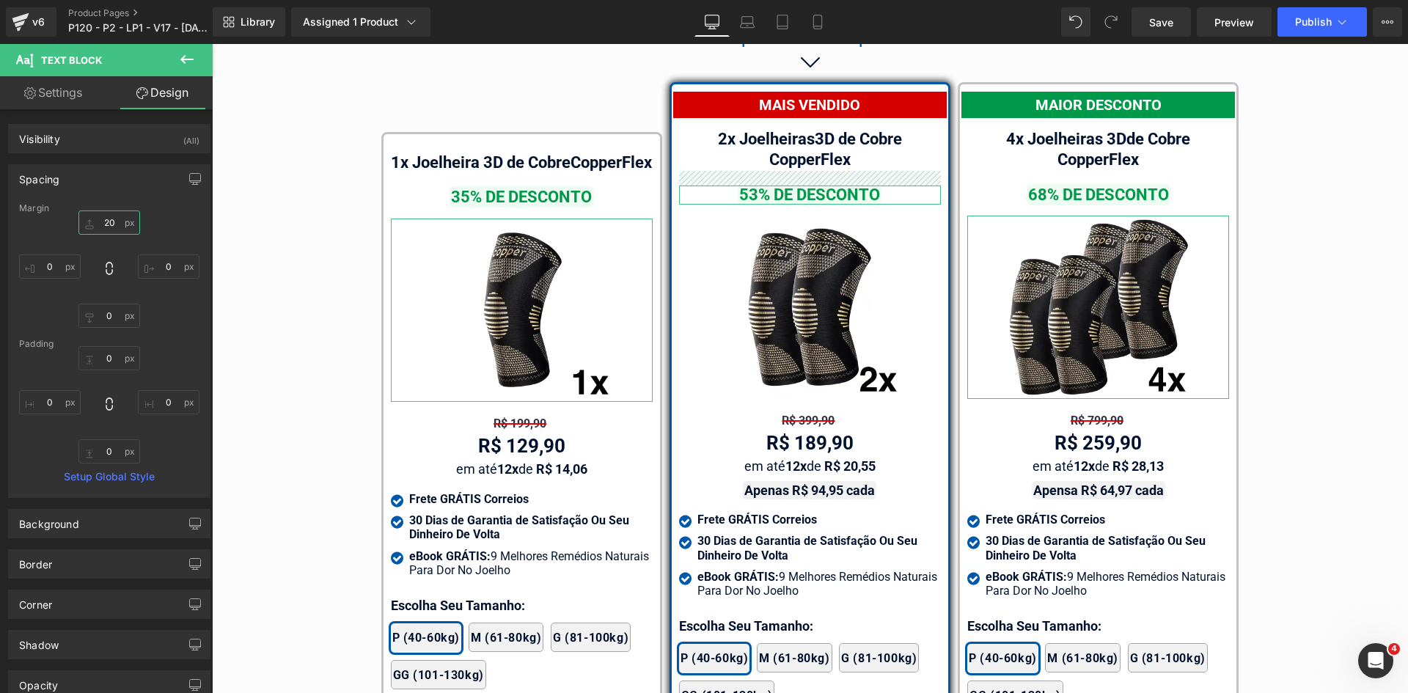
click at [105, 228] on input "text" at bounding box center [109, 223] width 62 height 24
type input "10"
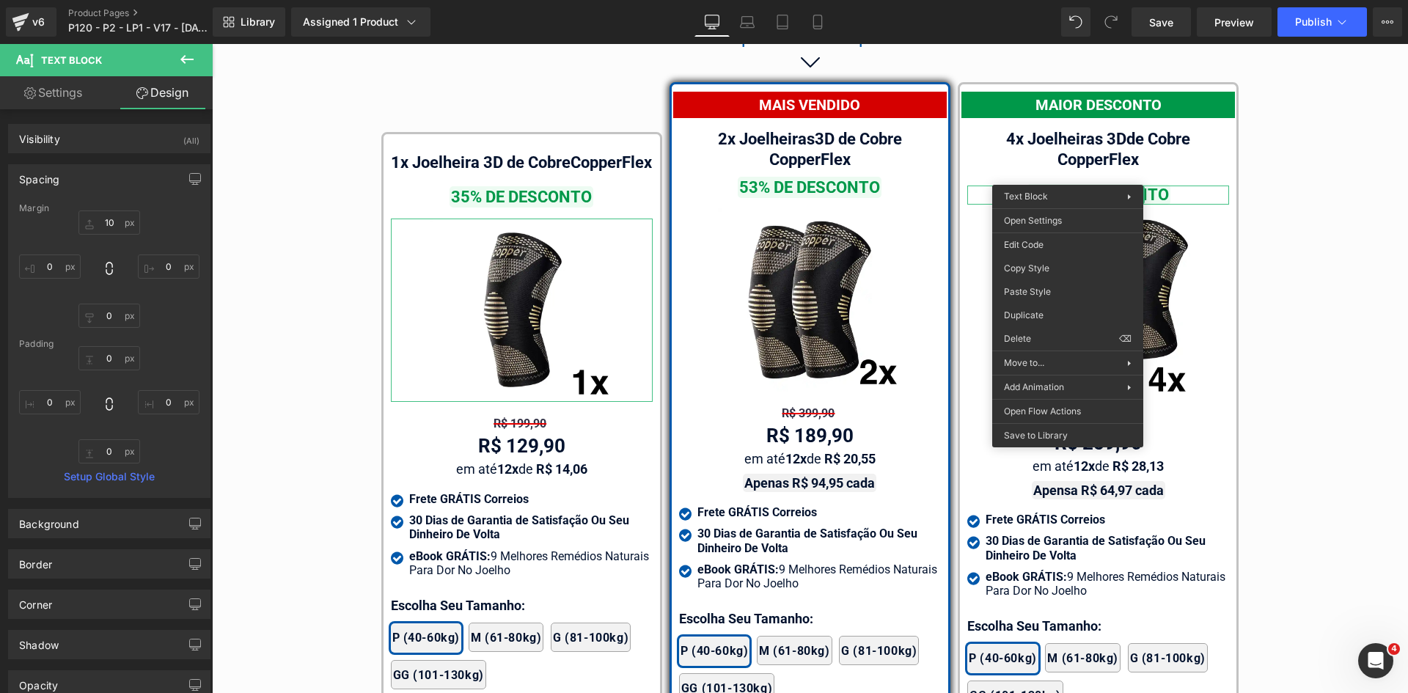
drag, startPoint x: 1251, startPoint y: 333, endPoint x: 497, endPoint y: 205, distance: 765.0
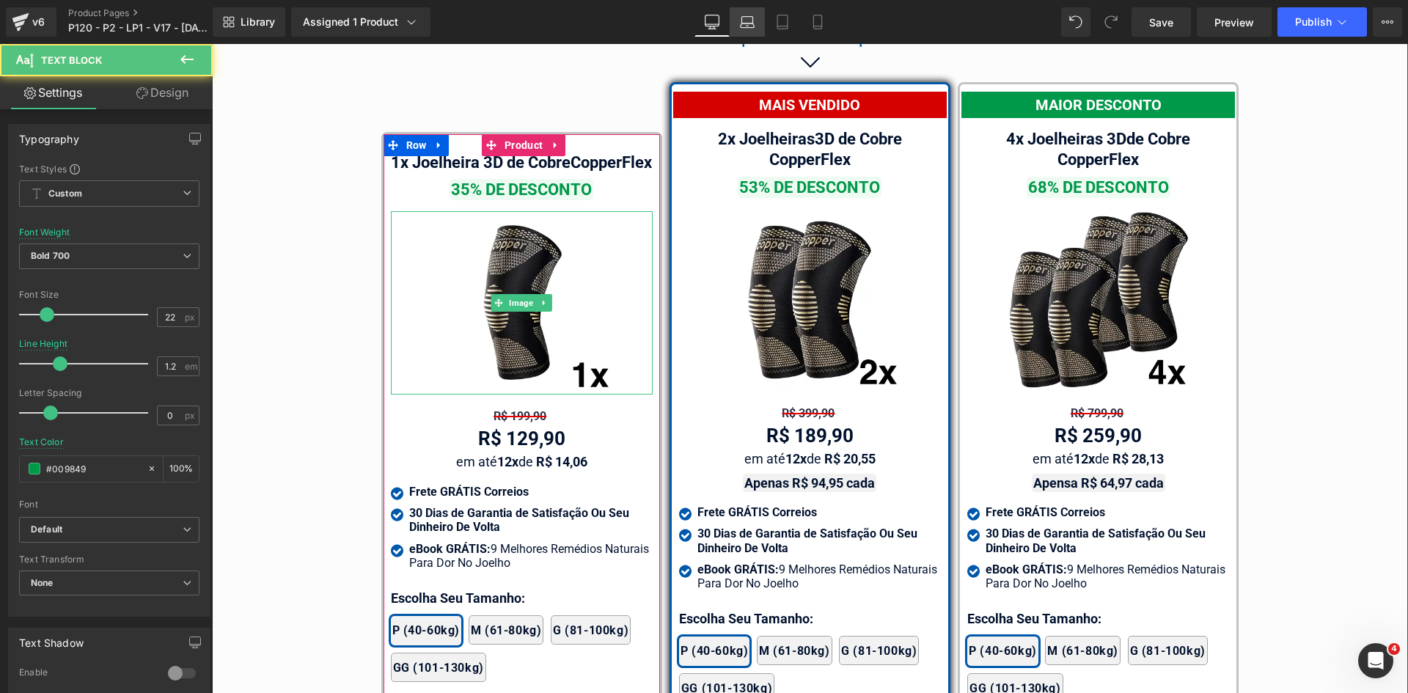
click at [750, 20] on icon at bounding box center [747, 22] width 15 height 15
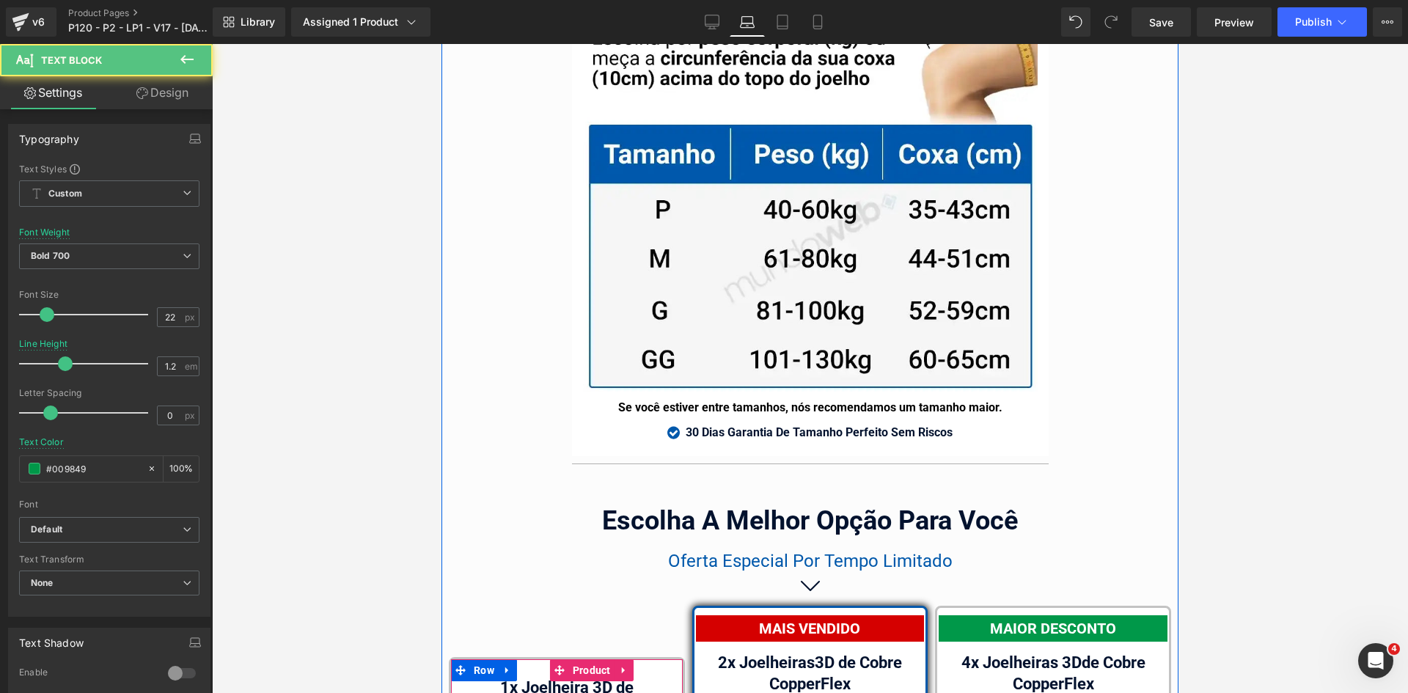
click at [163, 91] on link "Design" at bounding box center [162, 92] width 106 height 33
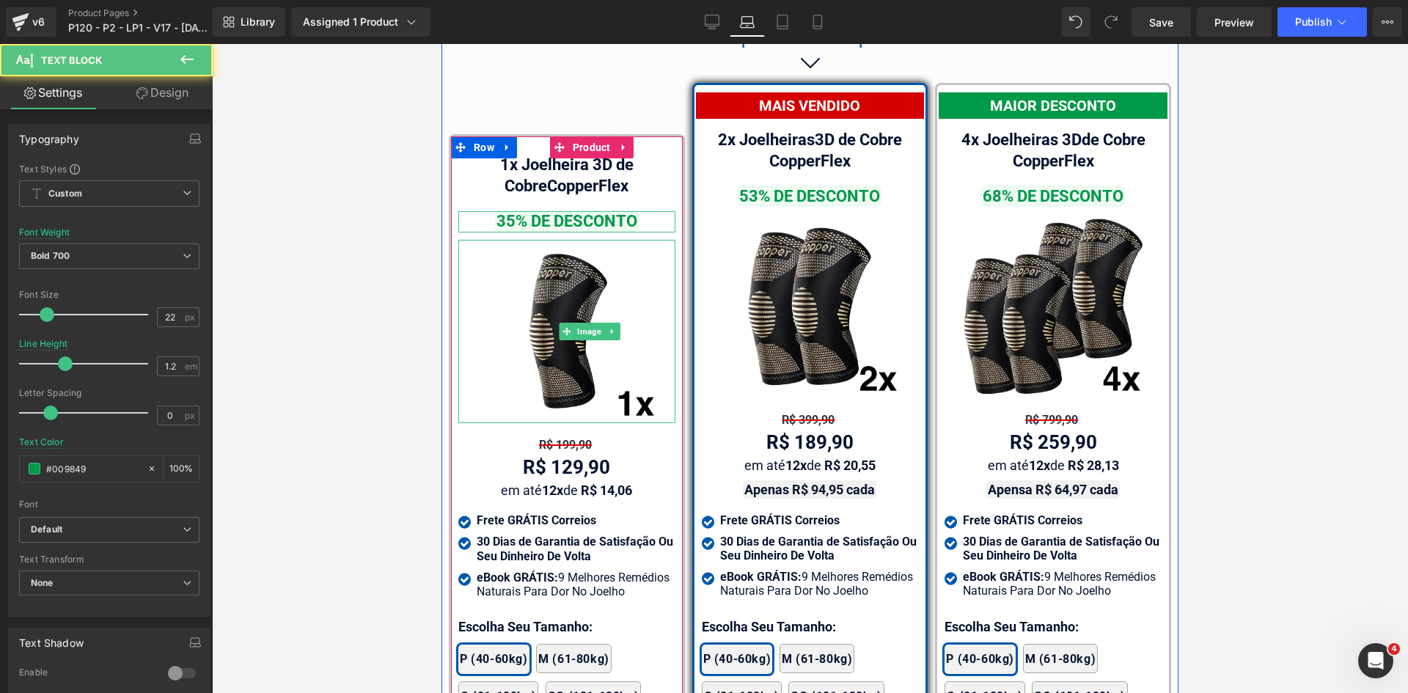
click at [0, 0] on div "Spacing" at bounding box center [0, 0] width 0 height 0
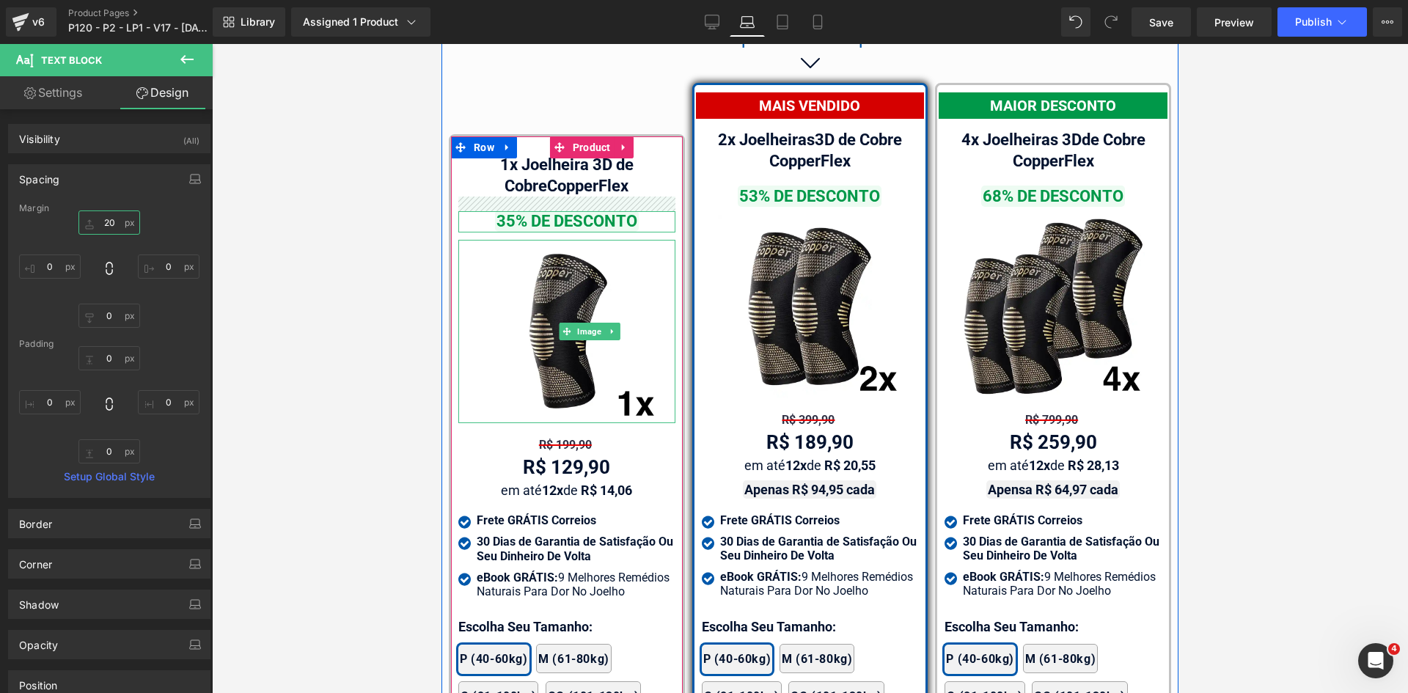
click at [107, 222] on input "text" at bounding box center [109, 223] width 62 height 24
type input "10"
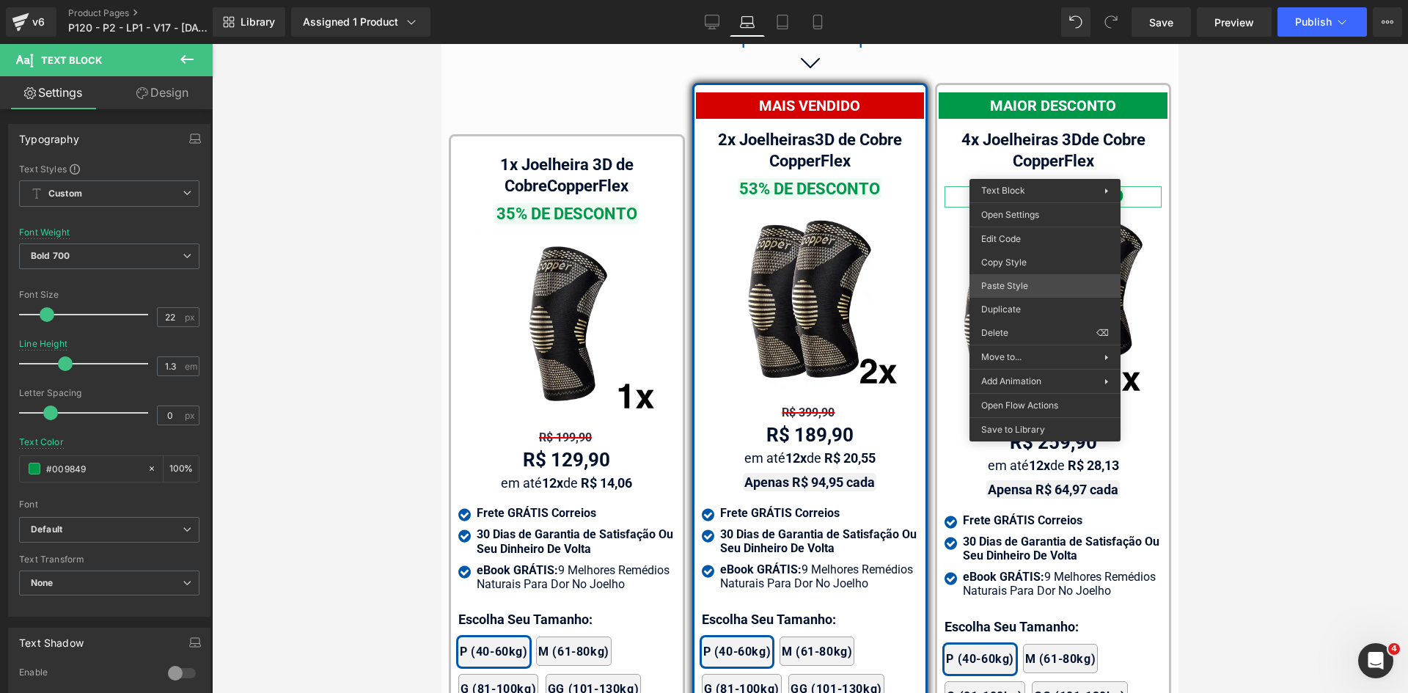
drag, startPoint x: 1445, startPoint y: 337, endPoint x: 1221, endPoint y: 76, distance: 343.3
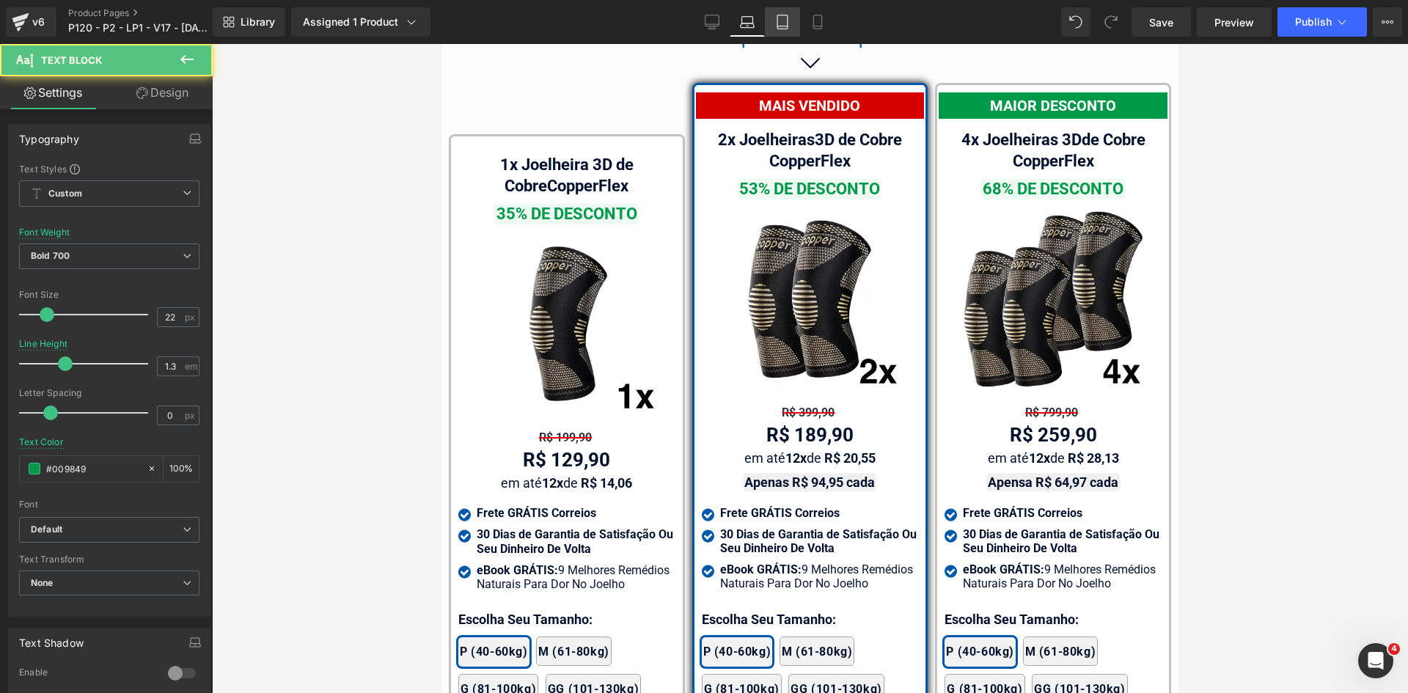
click at [780, 23] on icon at bounding box center [782, 22] width 15 height 15
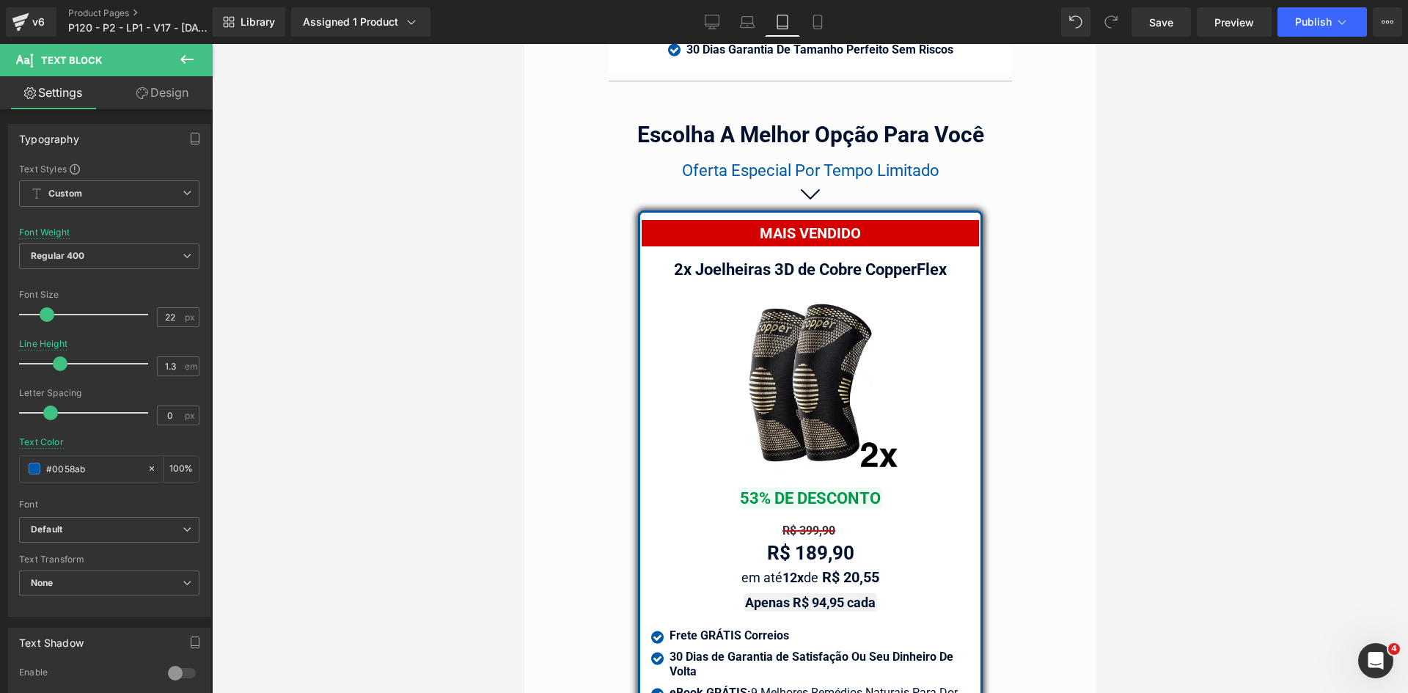
scroll to position [12339, 0]
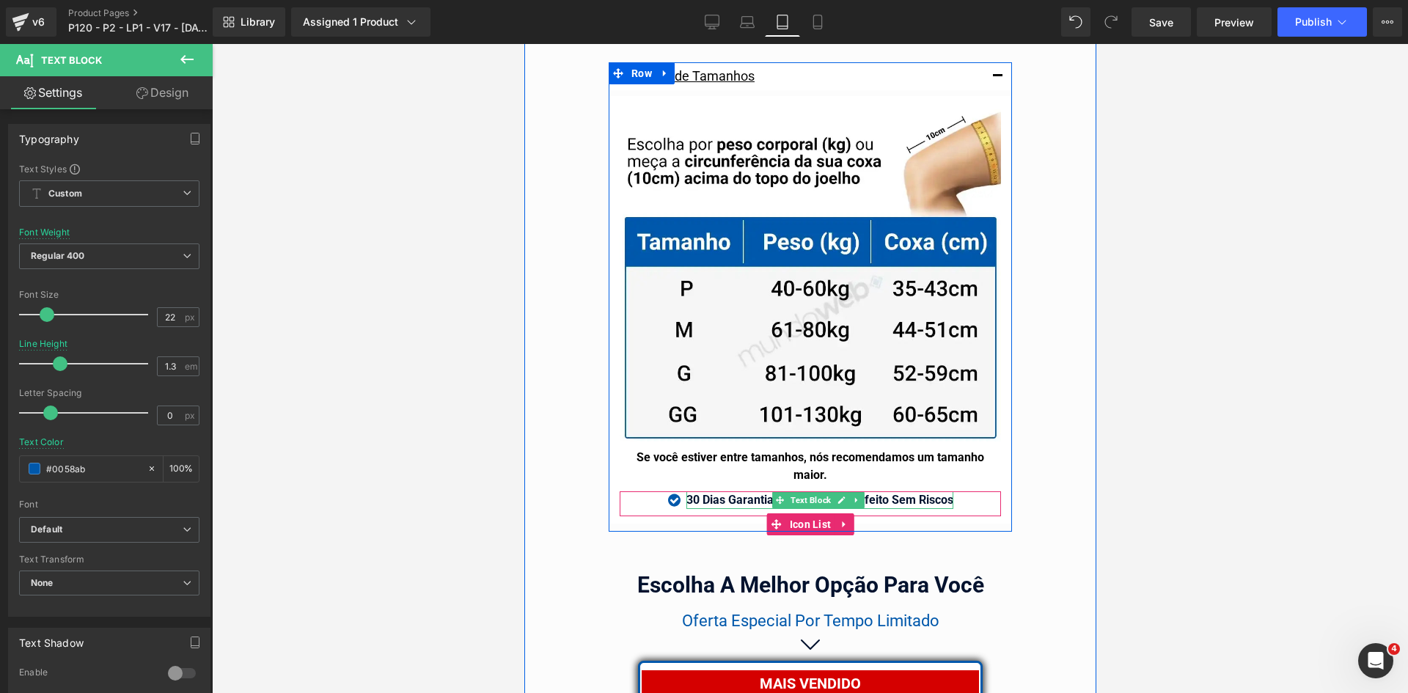
click at [904, 493] on strong "30 Dias Garantia De Tamanho Perfeito Sem Riscos" at bounding box center [819, 500] width 267 height 14
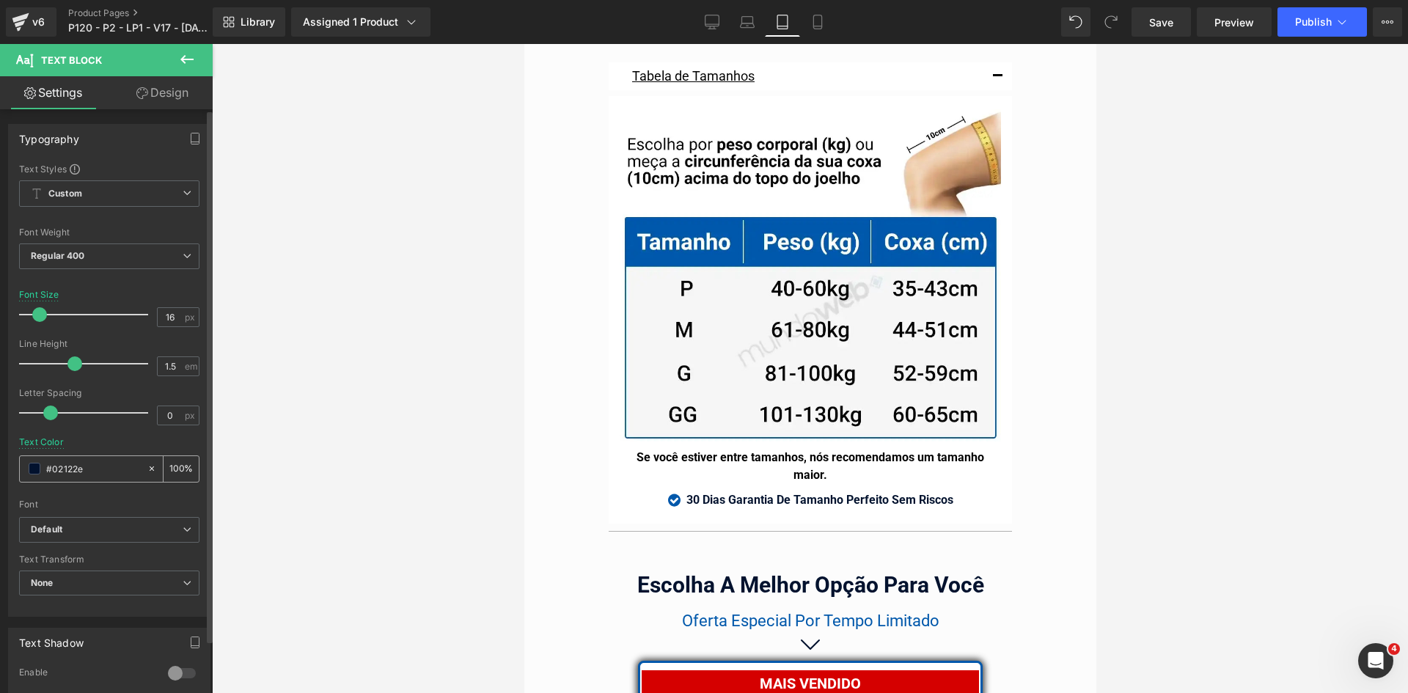
click at [117, 472] on input "#02122e" at bounding box center [93, 469] width 94 height 16
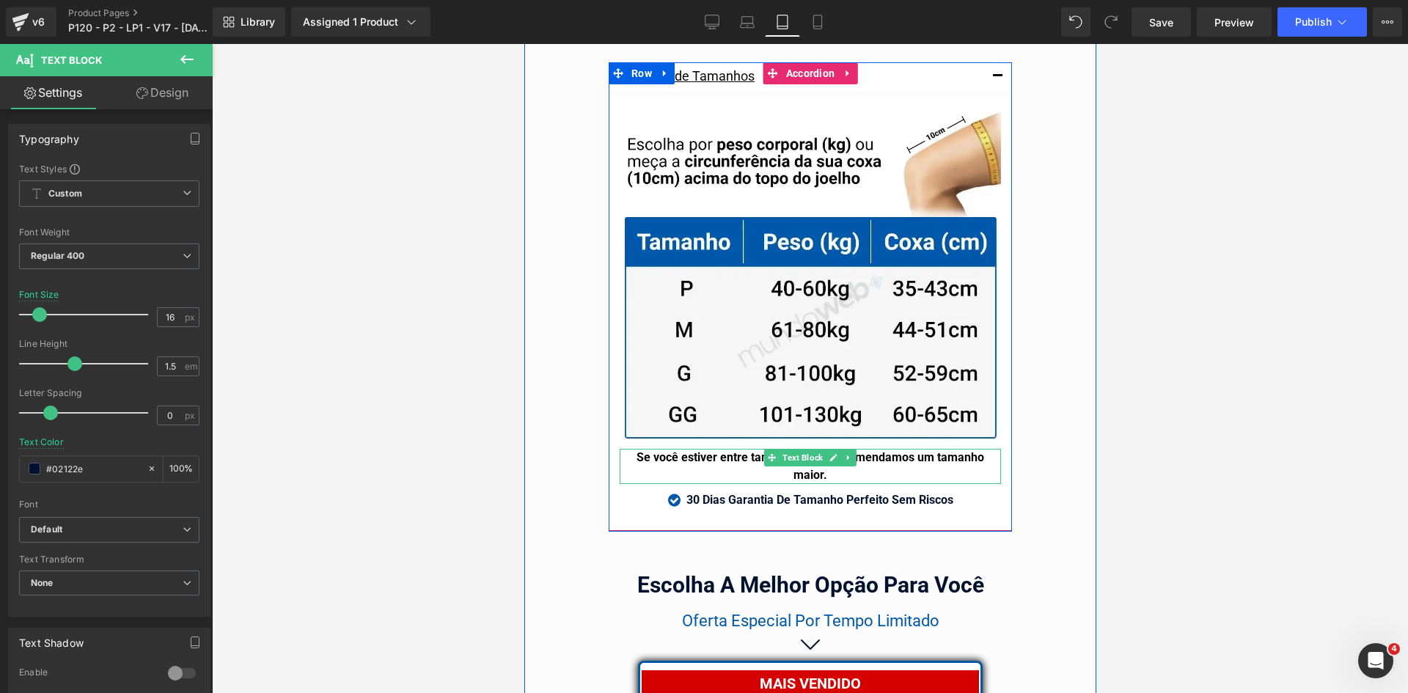
drag, startPoint x: 805, startPoint y: 502, endPoint x: 739, endPoint y: 447, distance: 85.4
click at [739, 450] on strong "Se você estiver entre tamanhos, nós recomendamos um tamanho maior." at bounding box center [810, 466] width 348 height 32
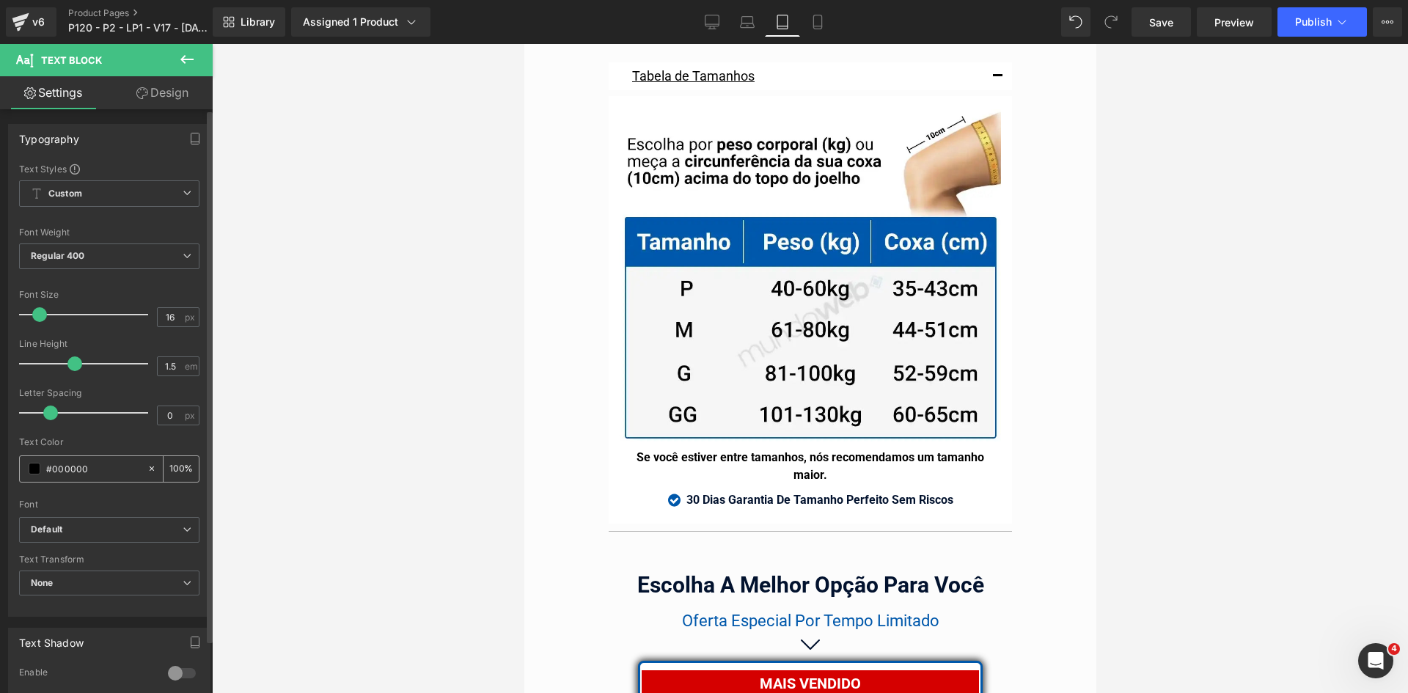
click at [97, 469] on input "#000000" at bounding box center [93, 469] width 94 height 16
click at [191, 139] on icon "button" at bounding box center [195, 139] width 8 height 11
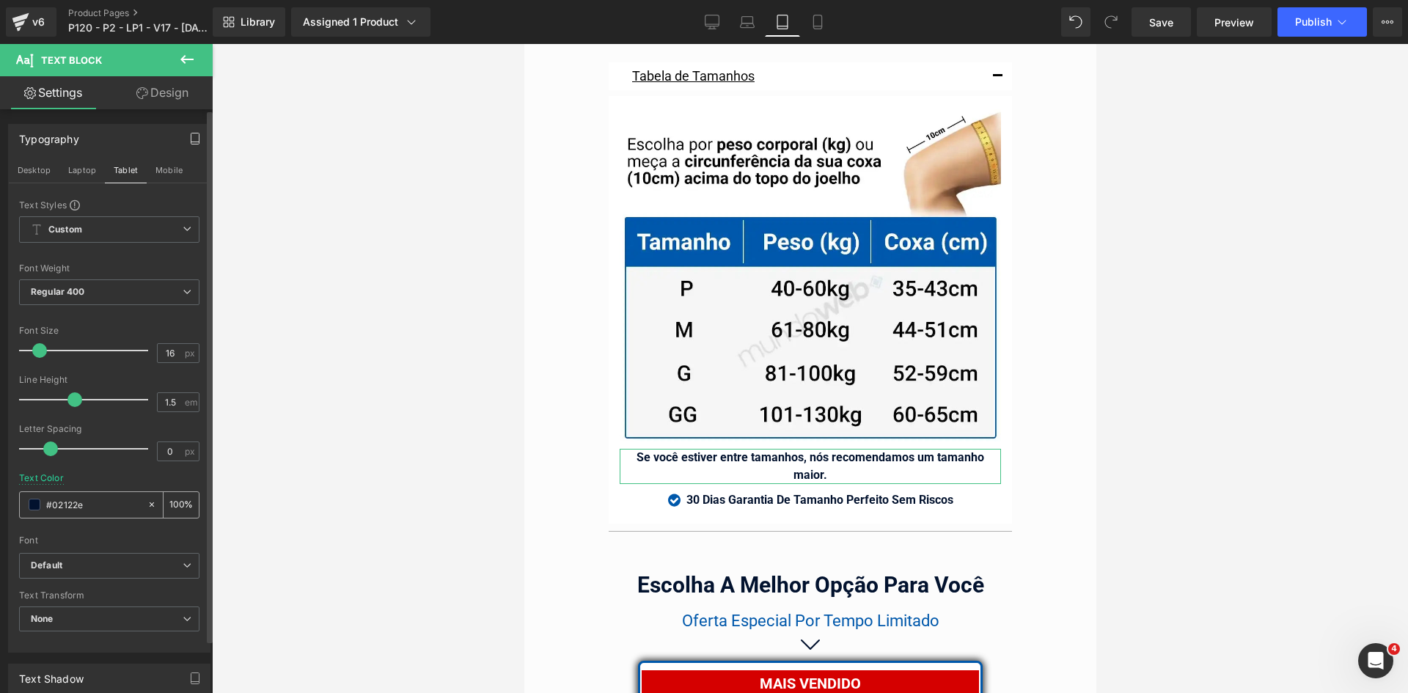
click at [159, 169] on button "Mobile" at bounding box center [169, 170] width 45 height 25
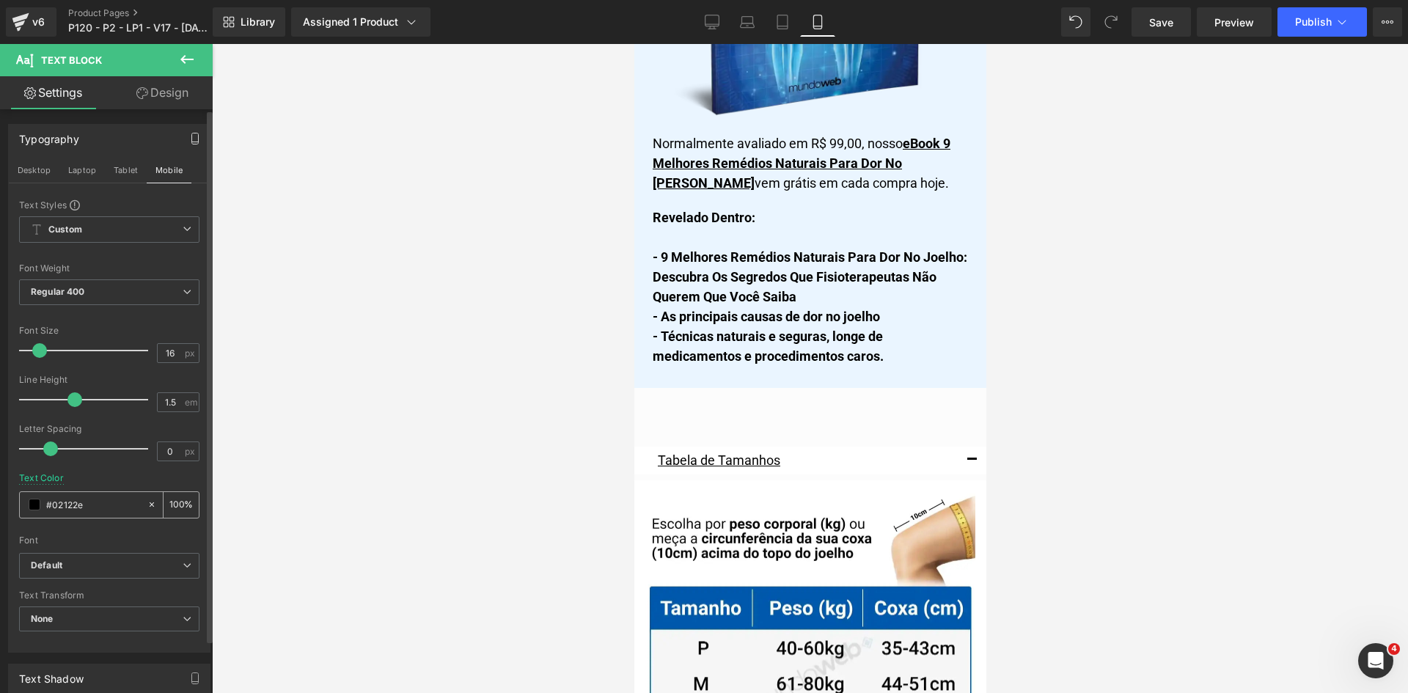
click at [84, 504] on input "#02122e" at bounding box center [93, 505] width 94 height 16
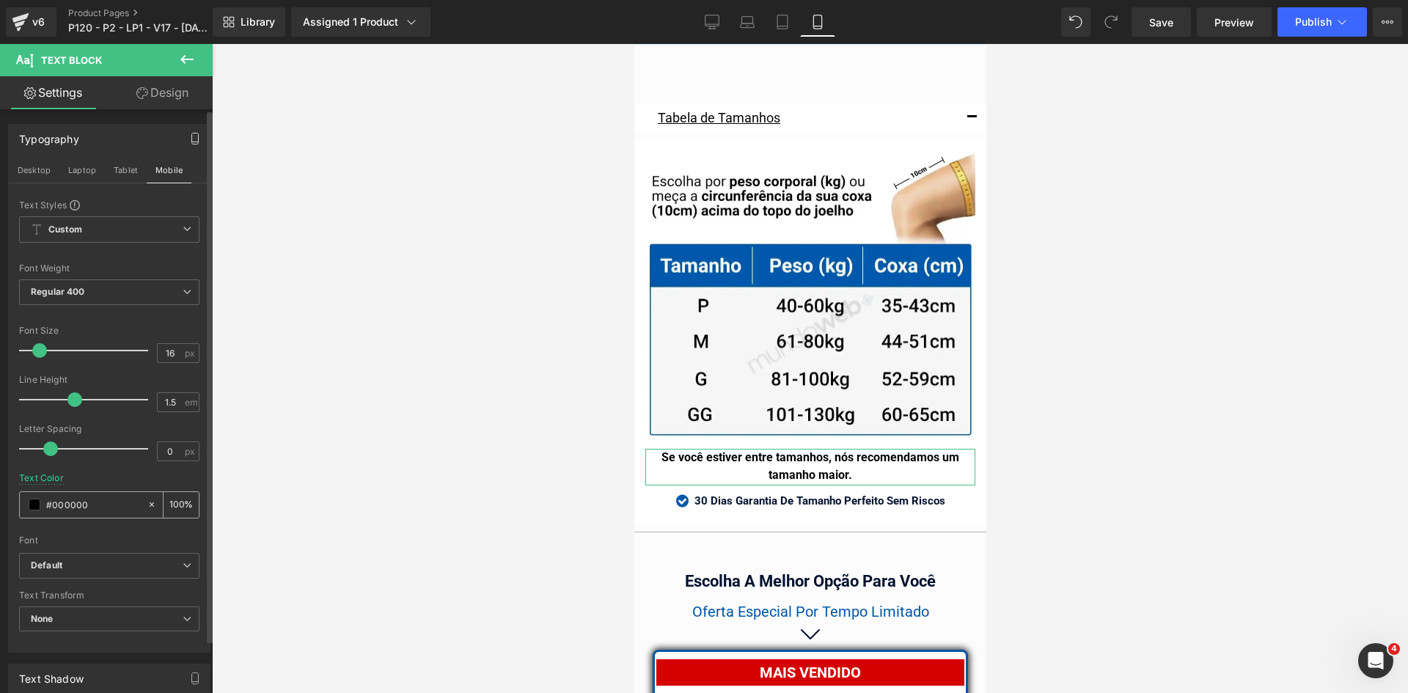
paste input "2122e"
click at [81, 167] on button "Laptop" at bounding box center [81, 170] width 45 height 25
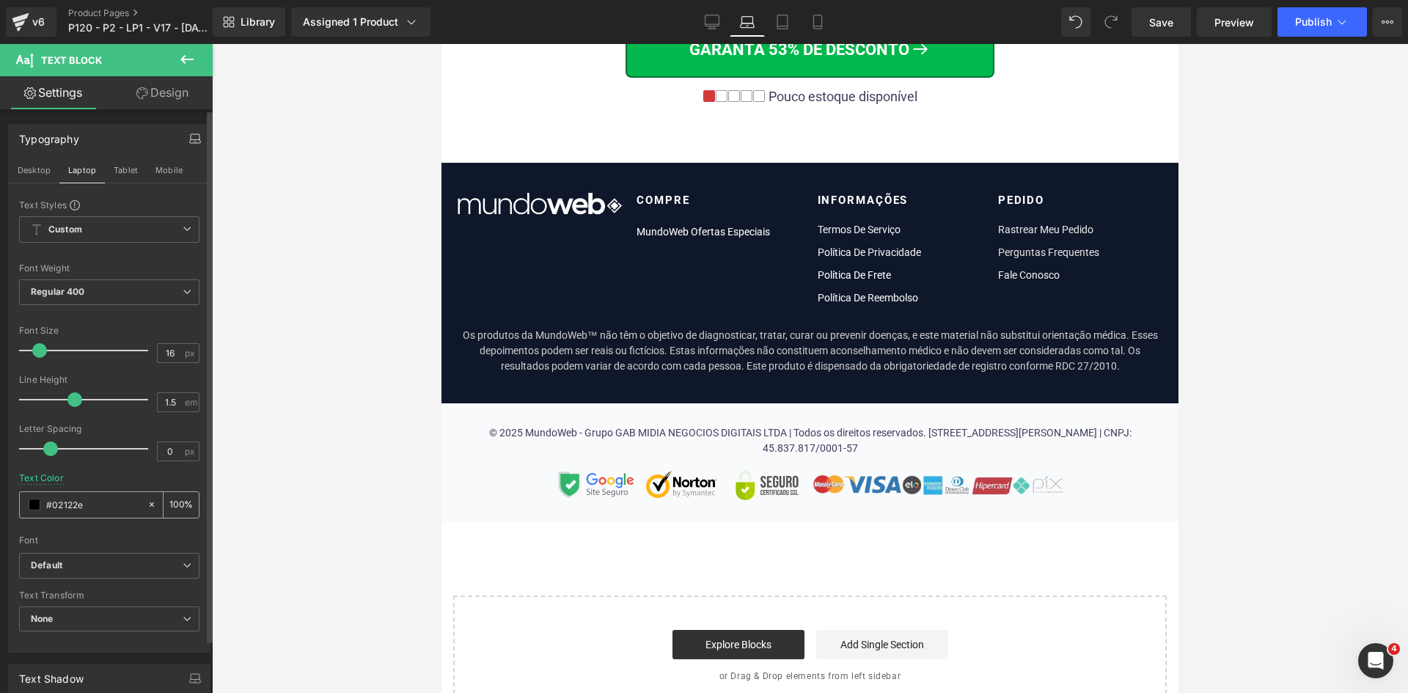
scroll to position [8959, 0]
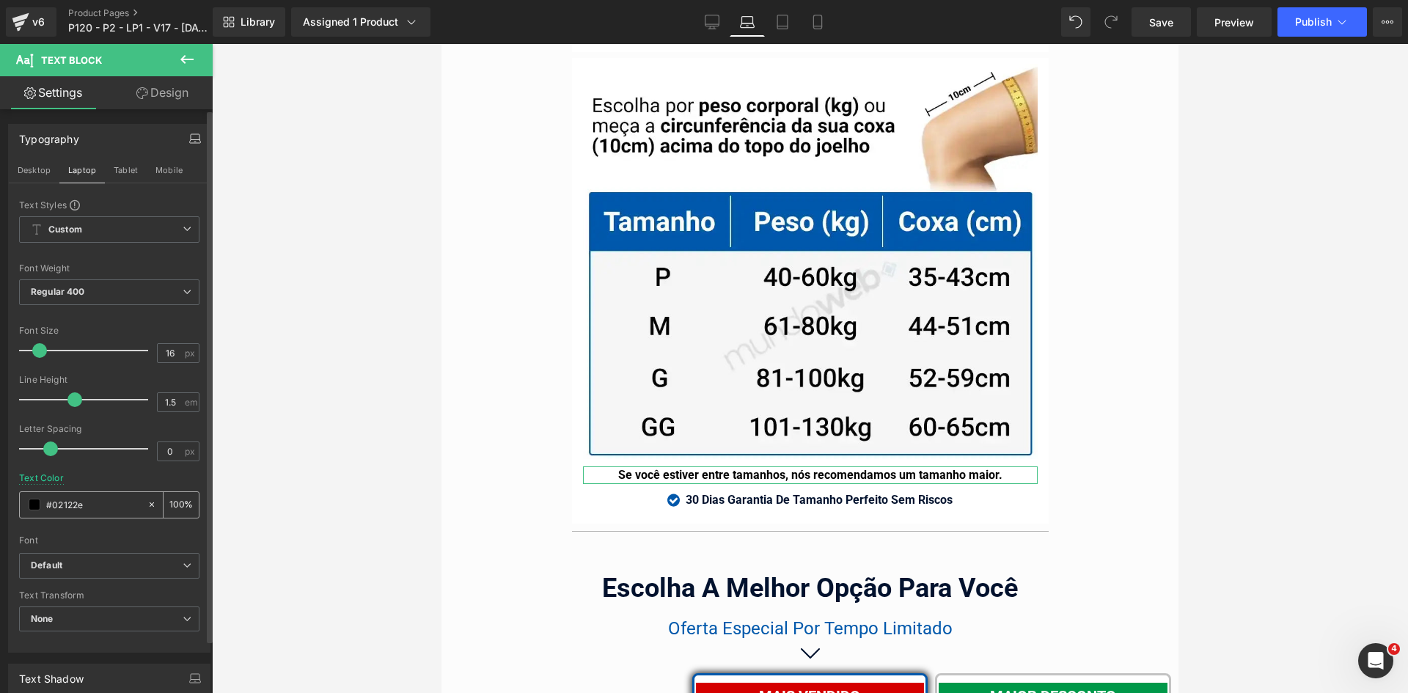
click at [90, 504] on input "#02122e" at bounding box center [93, 505] width 94 height 16
paste input "2122e"
click at [40, 169] on button "Desktop" at bounding box center [34, 170] width 51 height 25
click at [90, 505] on input "#02122e" at bounding box center [93, 505] width 94 height 16
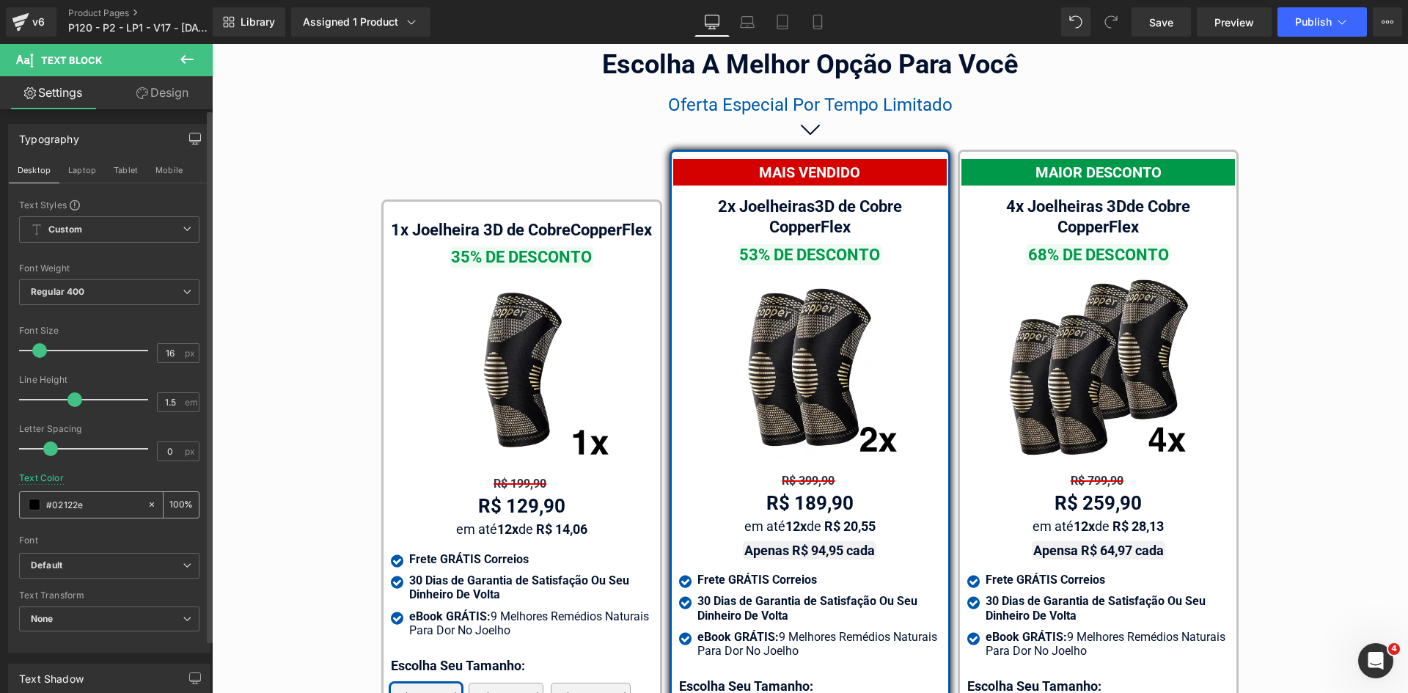
scroll to position [8443, 0]
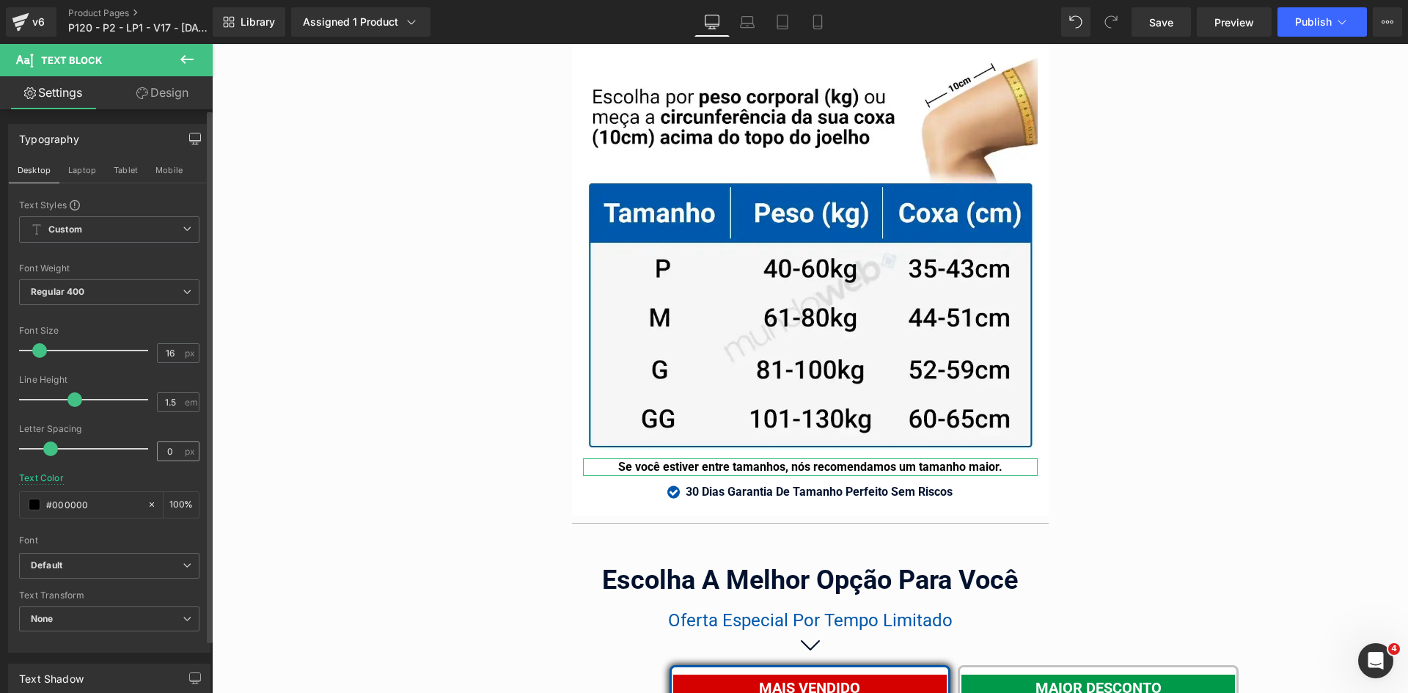
paste input "2122e"
type input "#02122e"
drag, startPoint x: 779, startPoint y: 18, endPoint x: 278, endPoint y: 268, distance: 559.7
click at [779, 18] on icon at bounding box center [782, 22] width 15 height 15
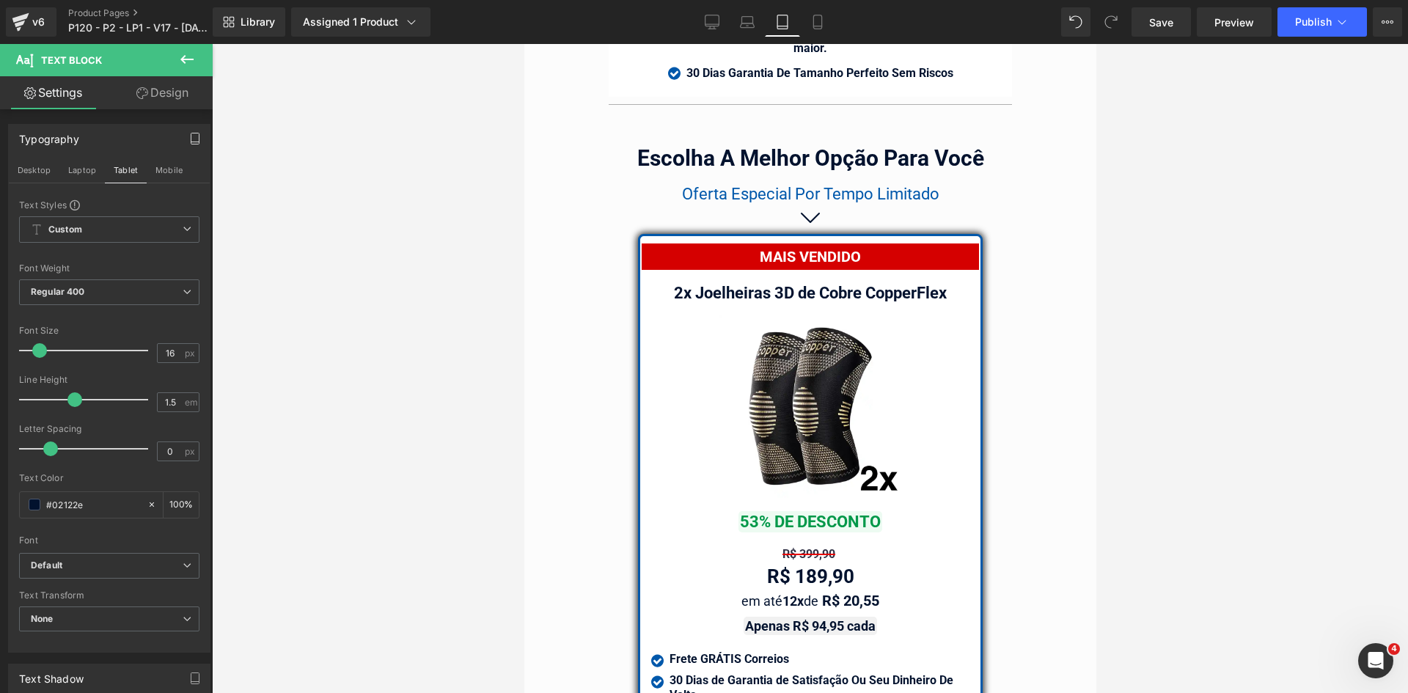
scroll to position [12777, 0]
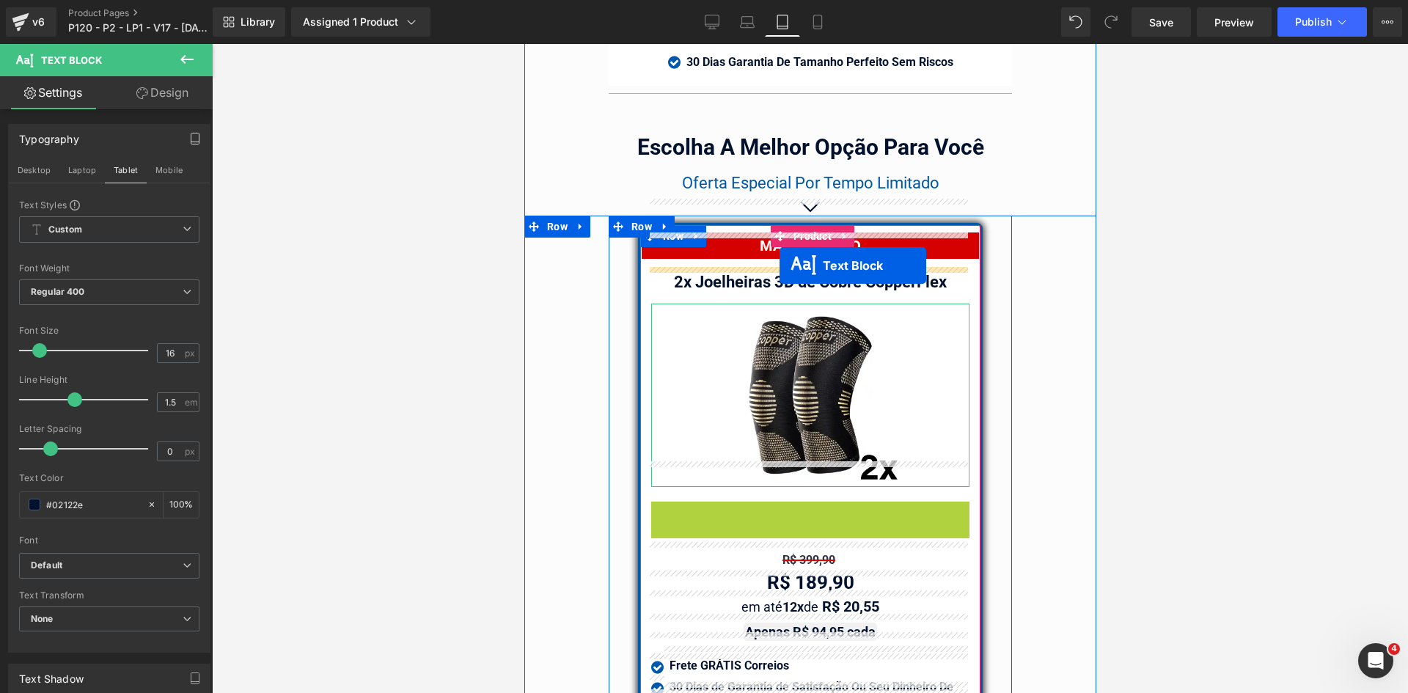
drag, startPoint x: 800, startPoint y: 484, endPoint x: 867, endPoint y: 240, distance: 253.4
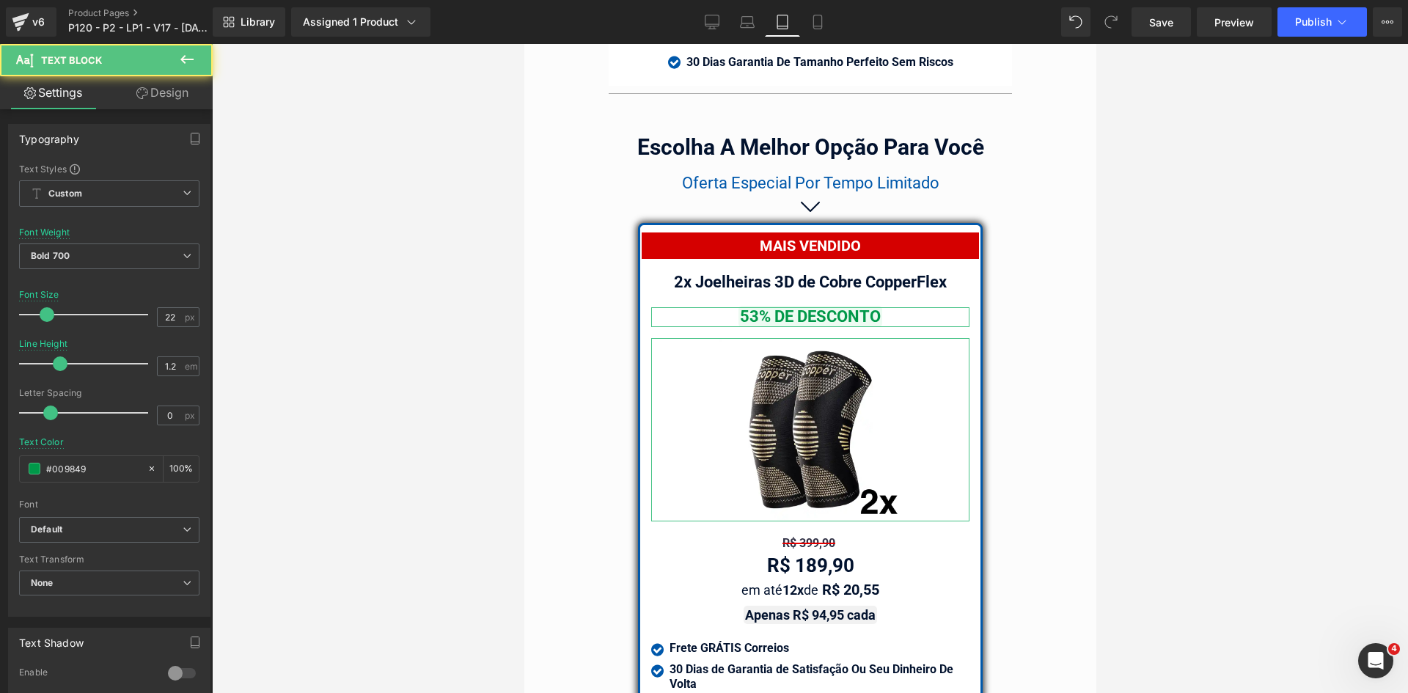
click at [146, 92] on icon at bounding box center [142, 93] width 12 height 12
click at [0, 0] on div "Spacing" at bounding box center [0, 0] width 0 height 0
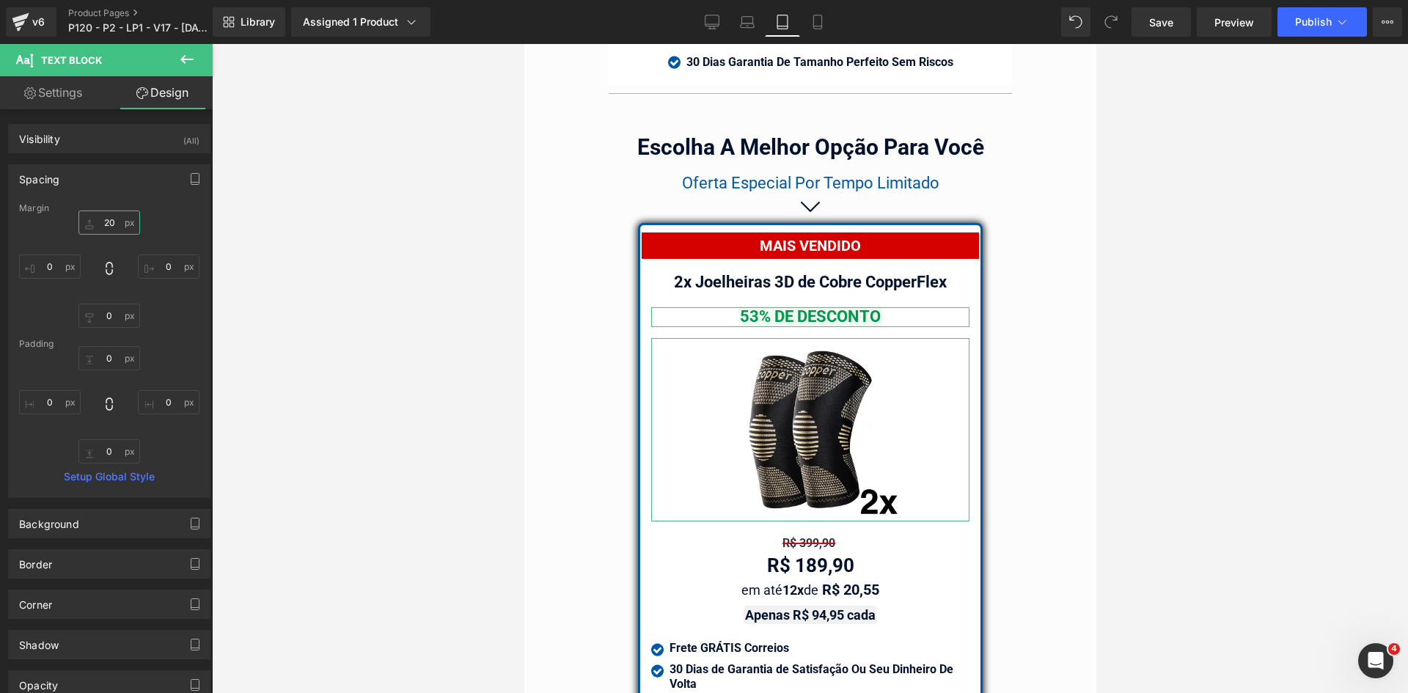
click at [103, 225] on input "text" at bounding box center [109, 223] width 62 height 24
type input "10"
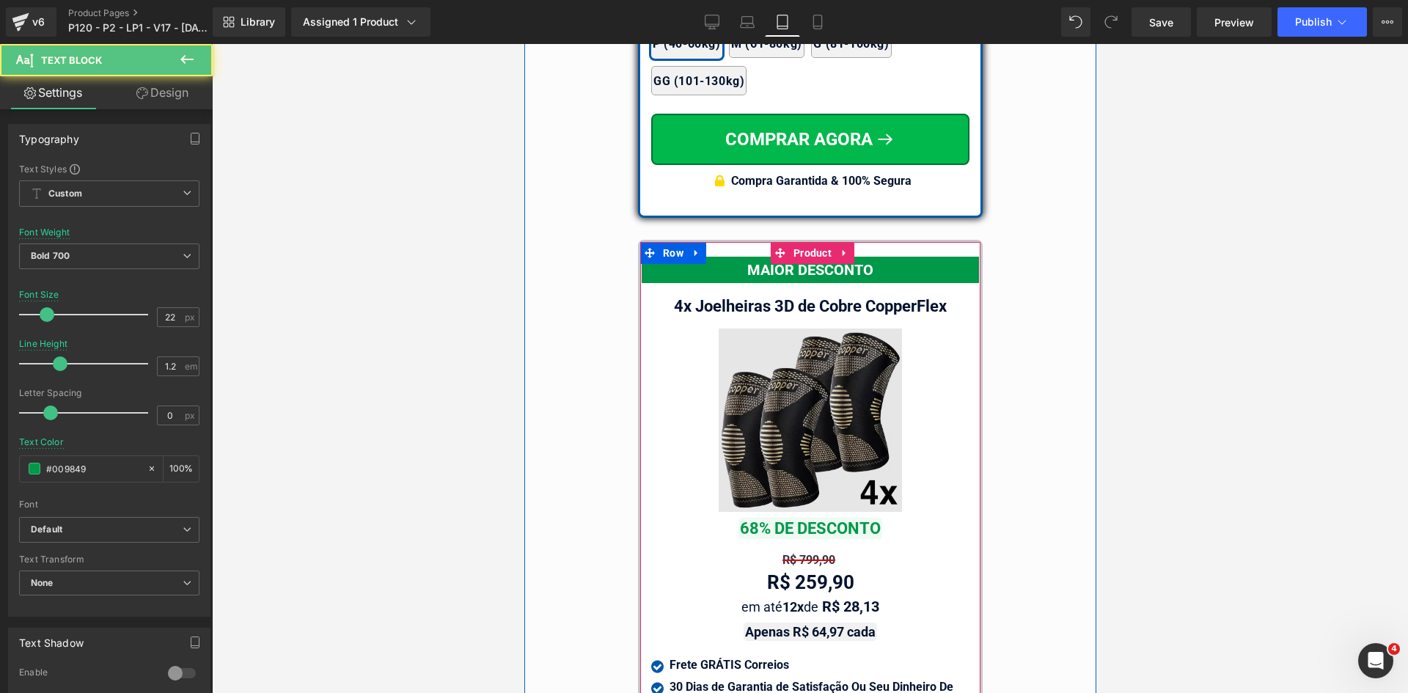
scroll to position [13511, 0]
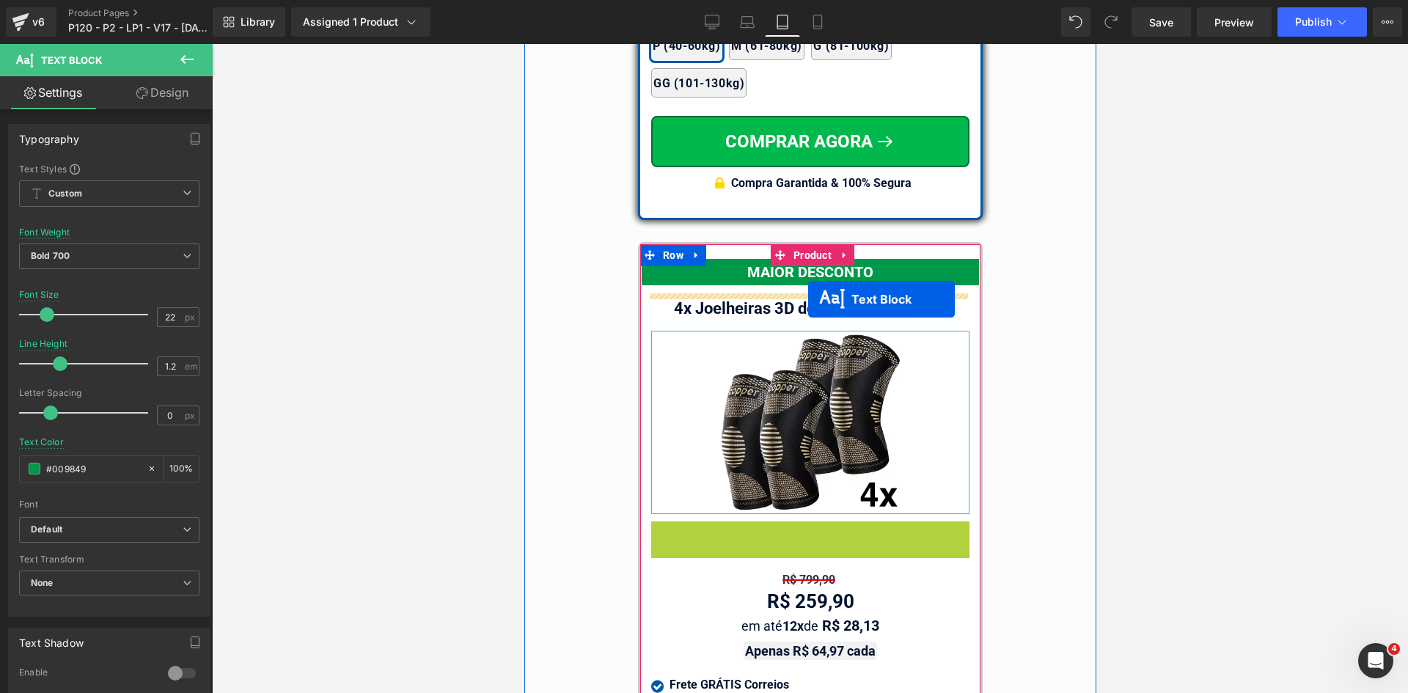
drag, startPoint x: 801, startPoint y: 505, endPoint x: 808, endPoint y: 299, distance: 205.5
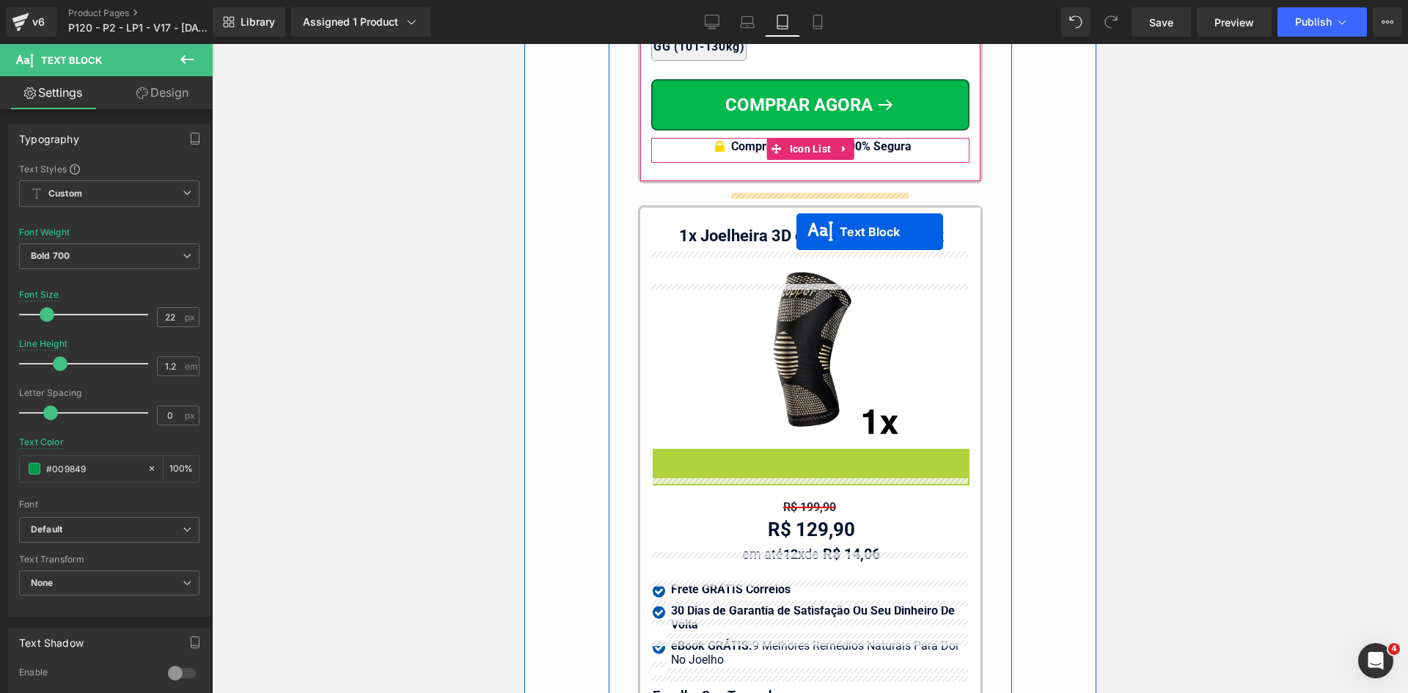
scroll to position [14245, 0]
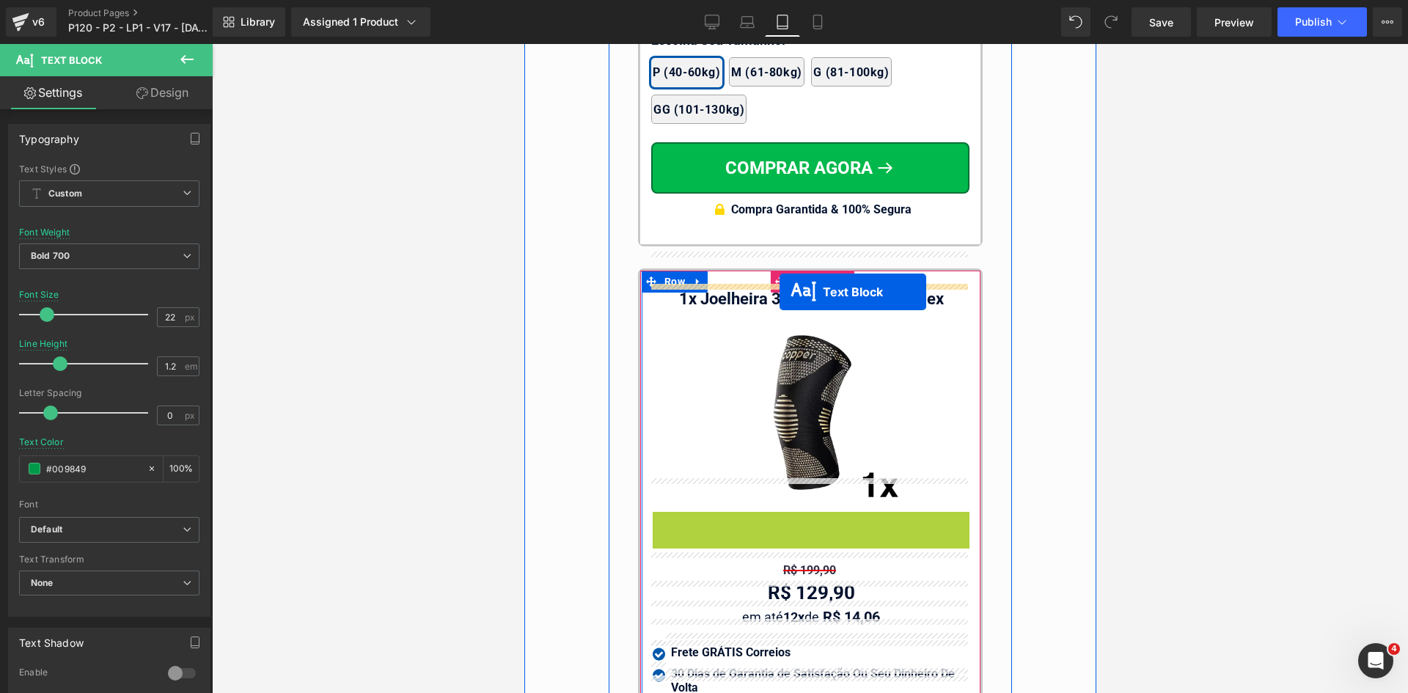
drag, startPoint x: 798, startPoint y: 204, endPoint x: 779, endPoint y: 292, distance: 90.1
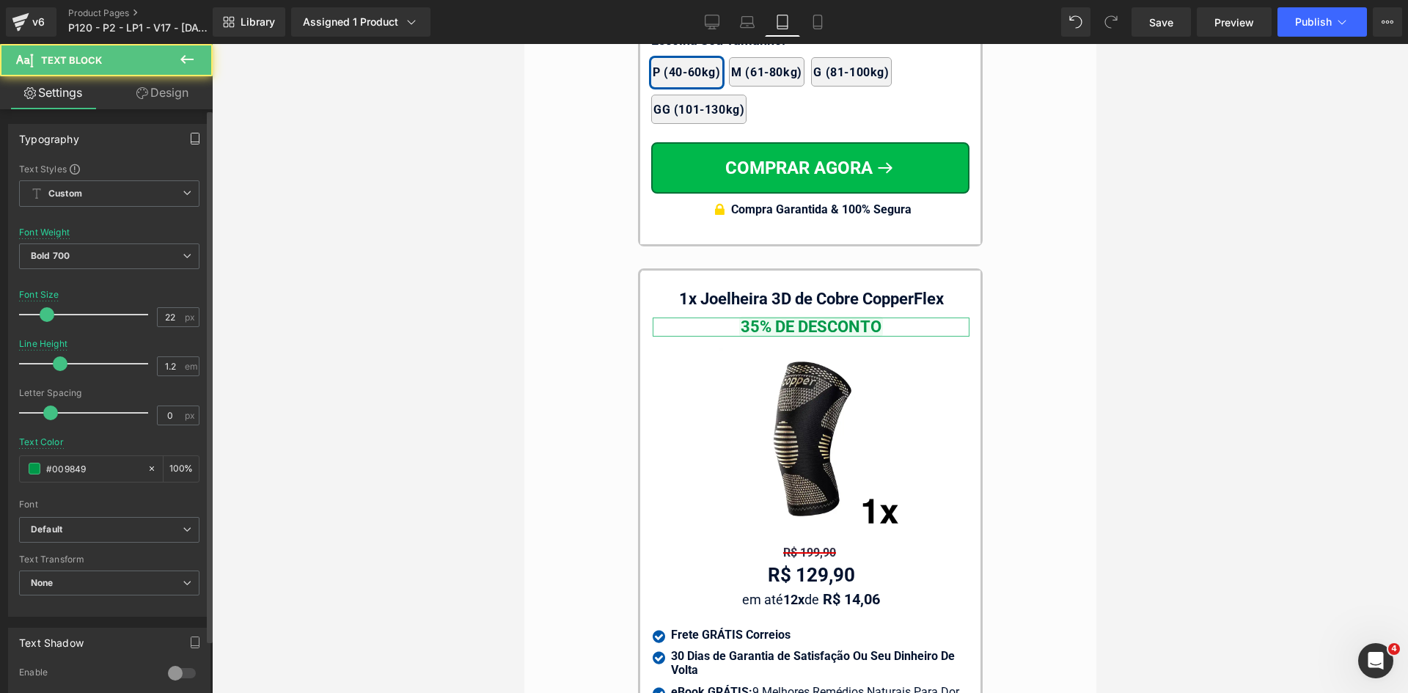
click at [189, 137] on icon "button" at bounding box center [195, 139] width 12 height 12
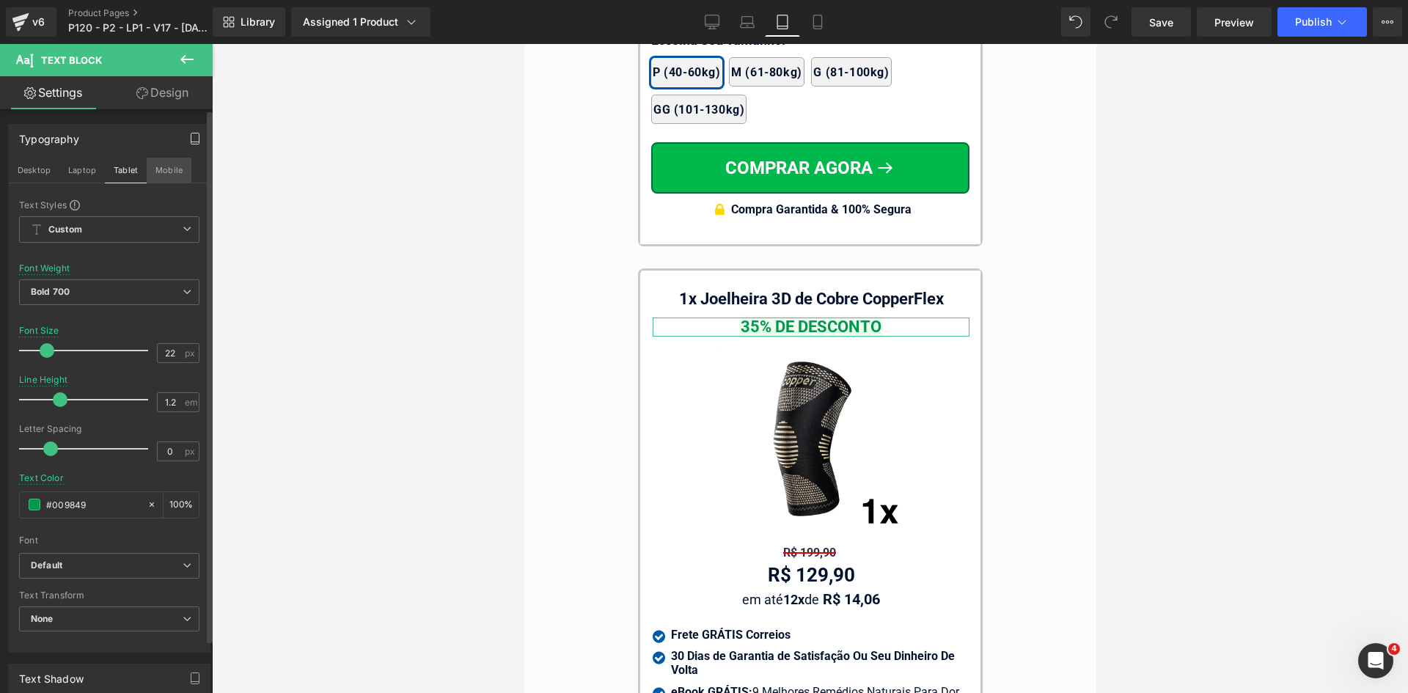
click at [164, 172] on button "Mobile" at bounding box center [169, 170] width 45 height 25
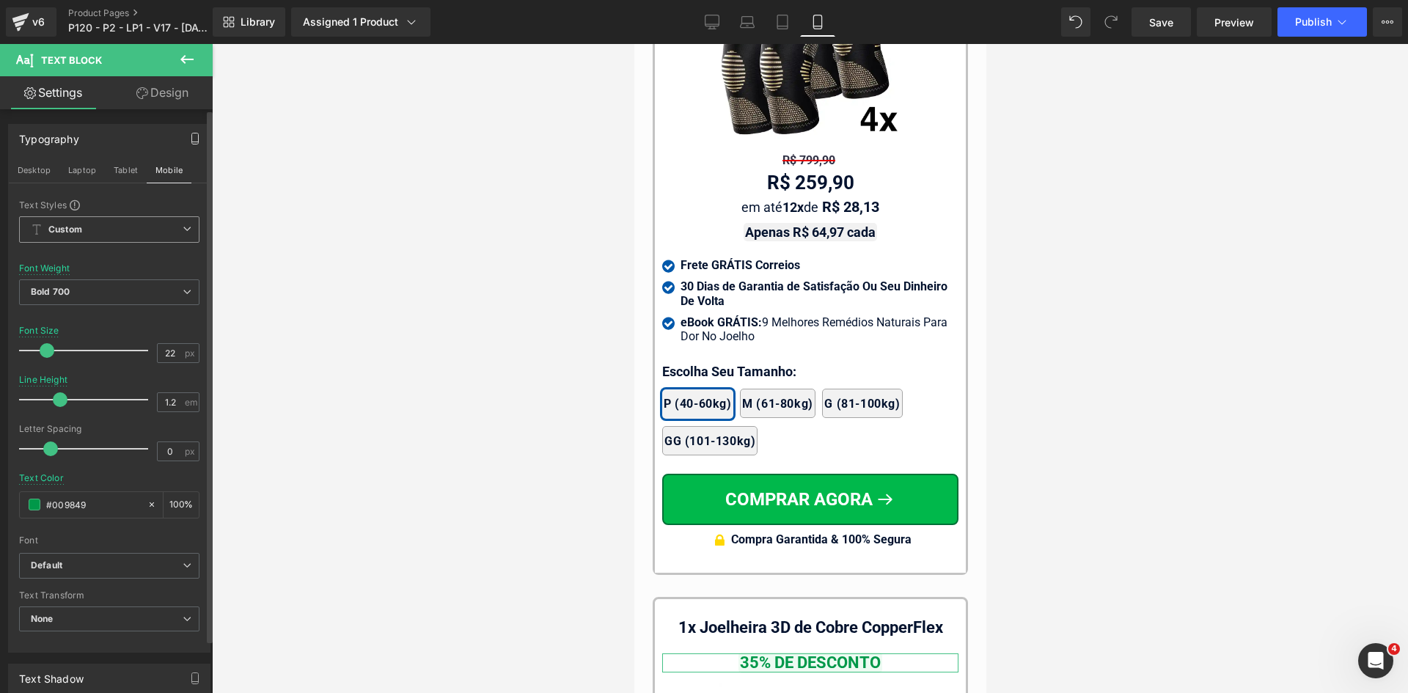
scroll to position [14597, 0]
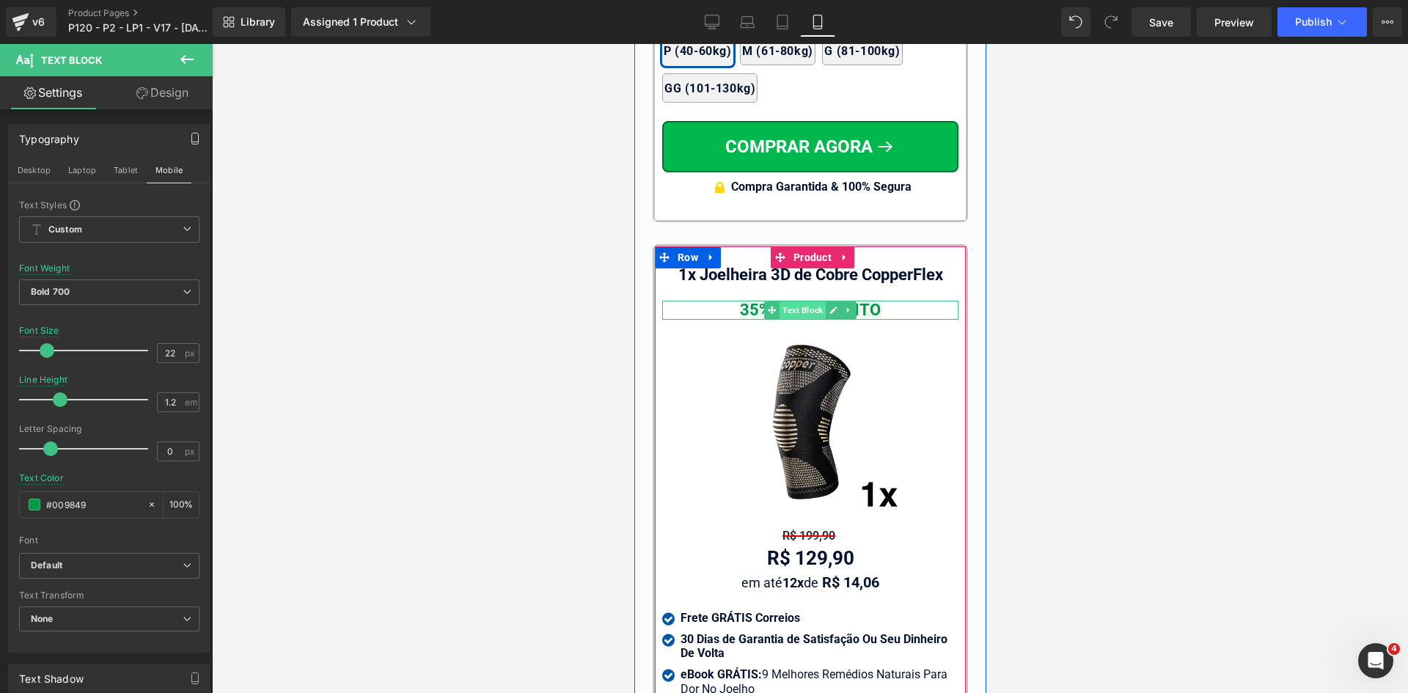
click at [794, 306] on span "Text Block" at bounding box center [802, 310] width 46 height 18
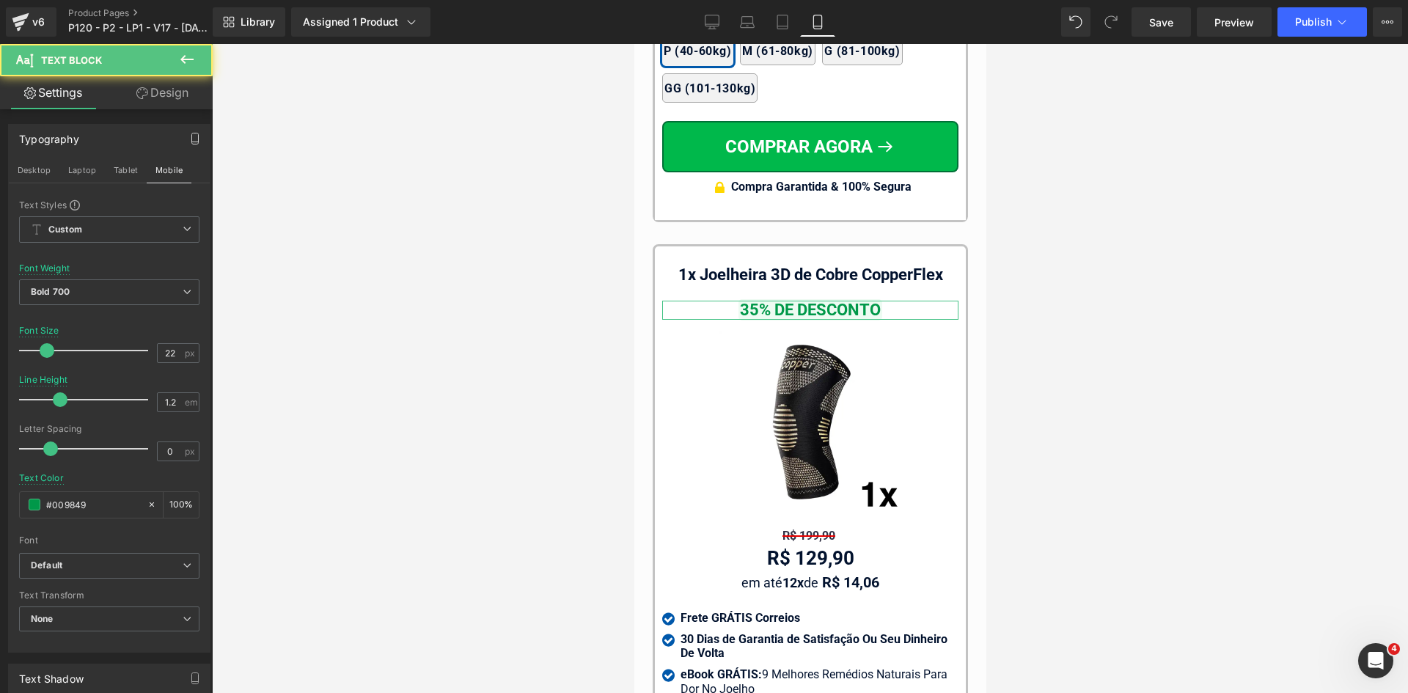
drag, startPoint x: 144, startPoint y: 78, endPoint x: 75, endPoint y: 236, distance: 172.1
click at [144, 78] on link "Design" at bounding box center [162, 92] width 106 height 33
click at [0, 0] on div "Spacing" at bounding box center [0, 0] width 0 height 0
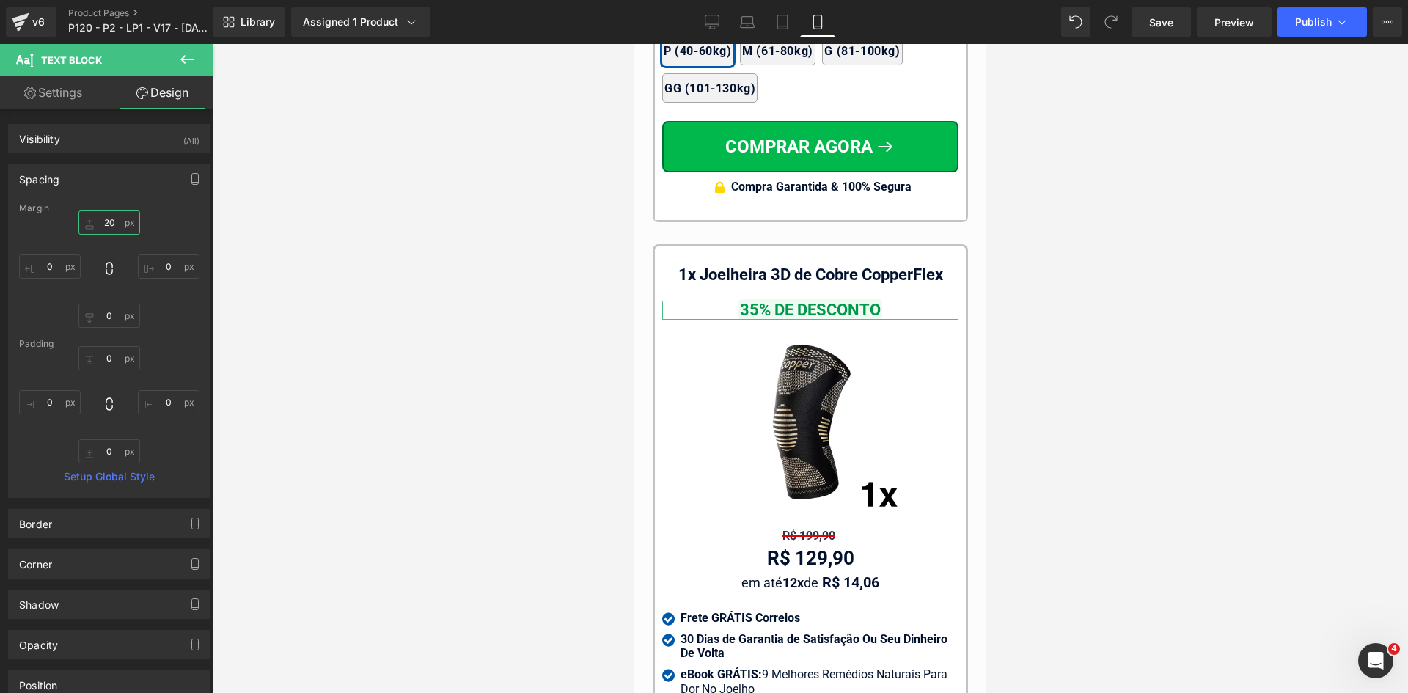
click at [108, 224] on input "text" at bounding box center [109, 223] width 62 height 24
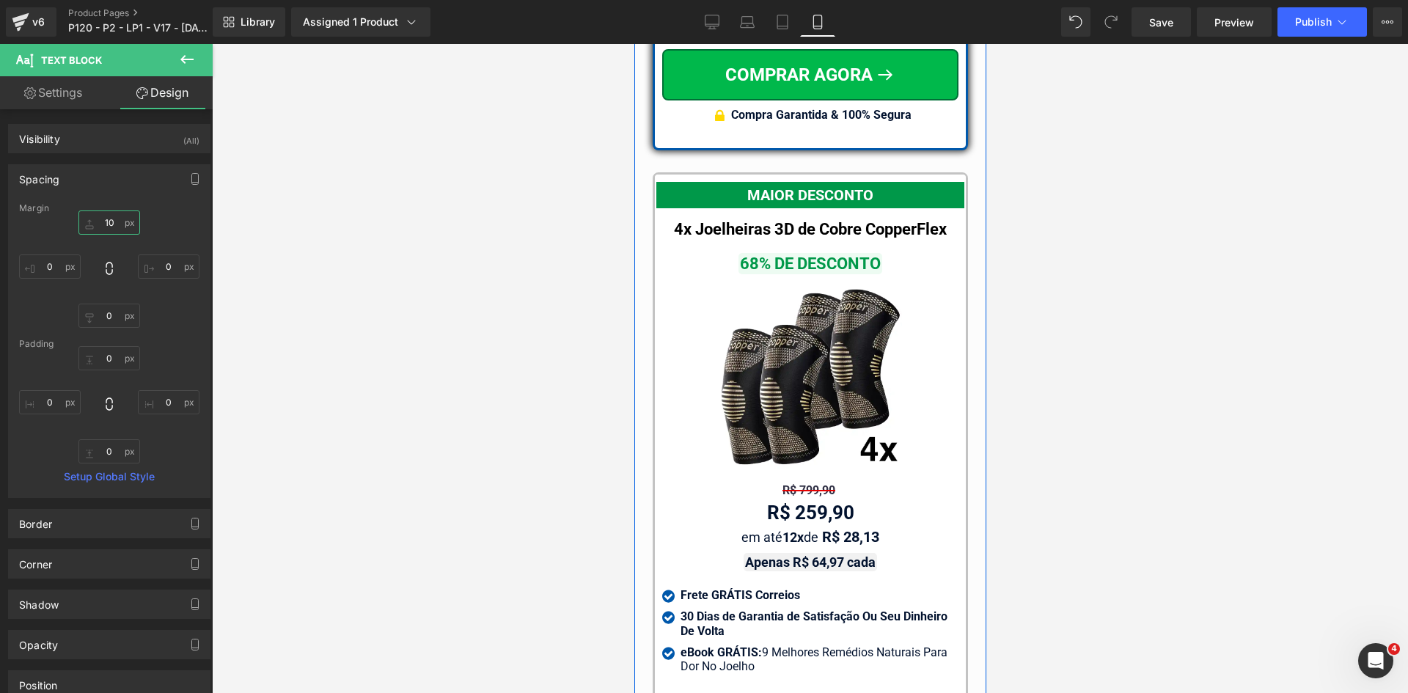
scroll to position [13864, 0]
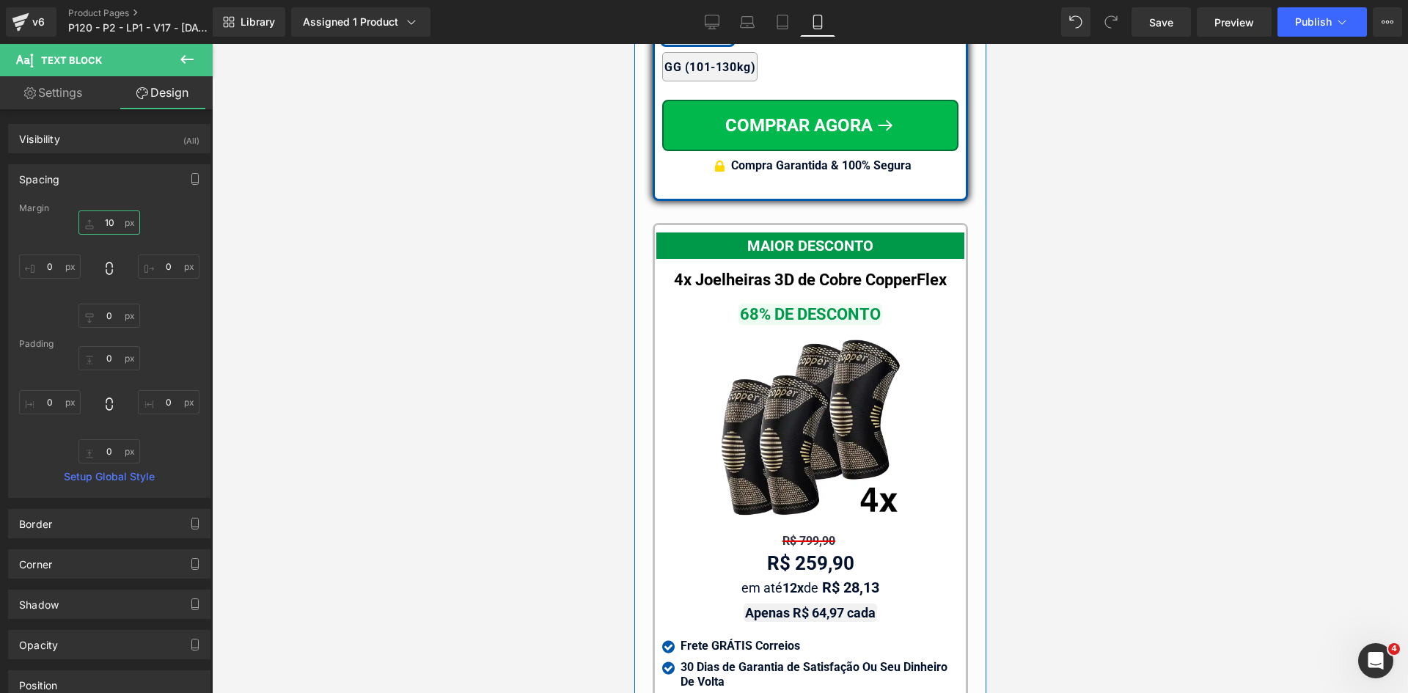
type input "10"
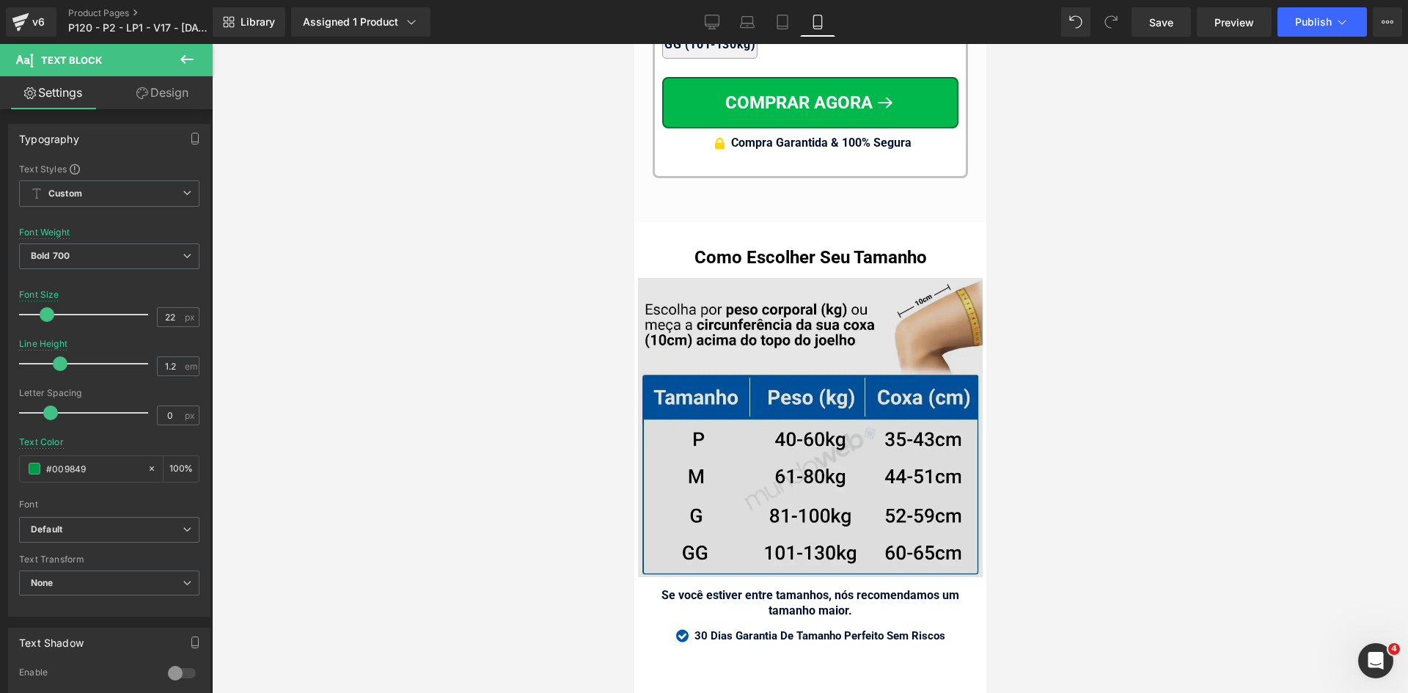
scroll to position [15478, 0]
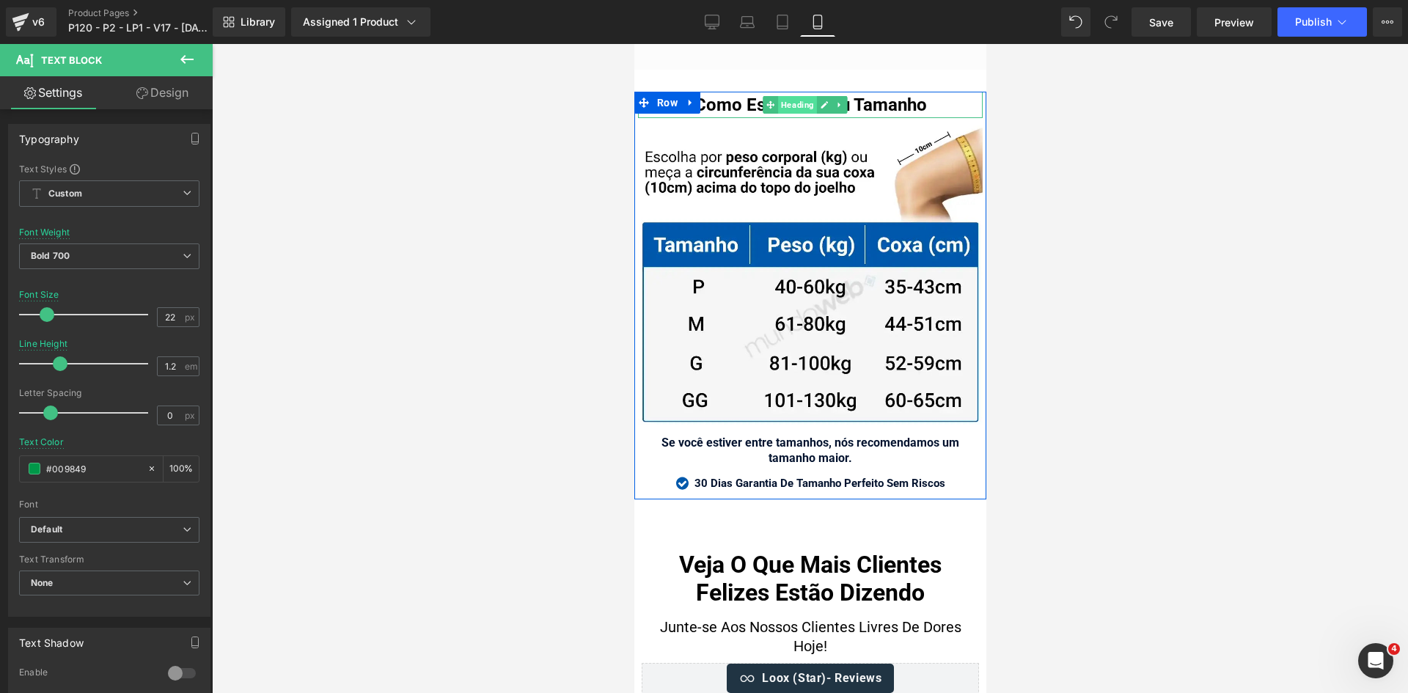
click at [808, 96] on span "Heading" at bounding box center [797, 105] width 39 height 18
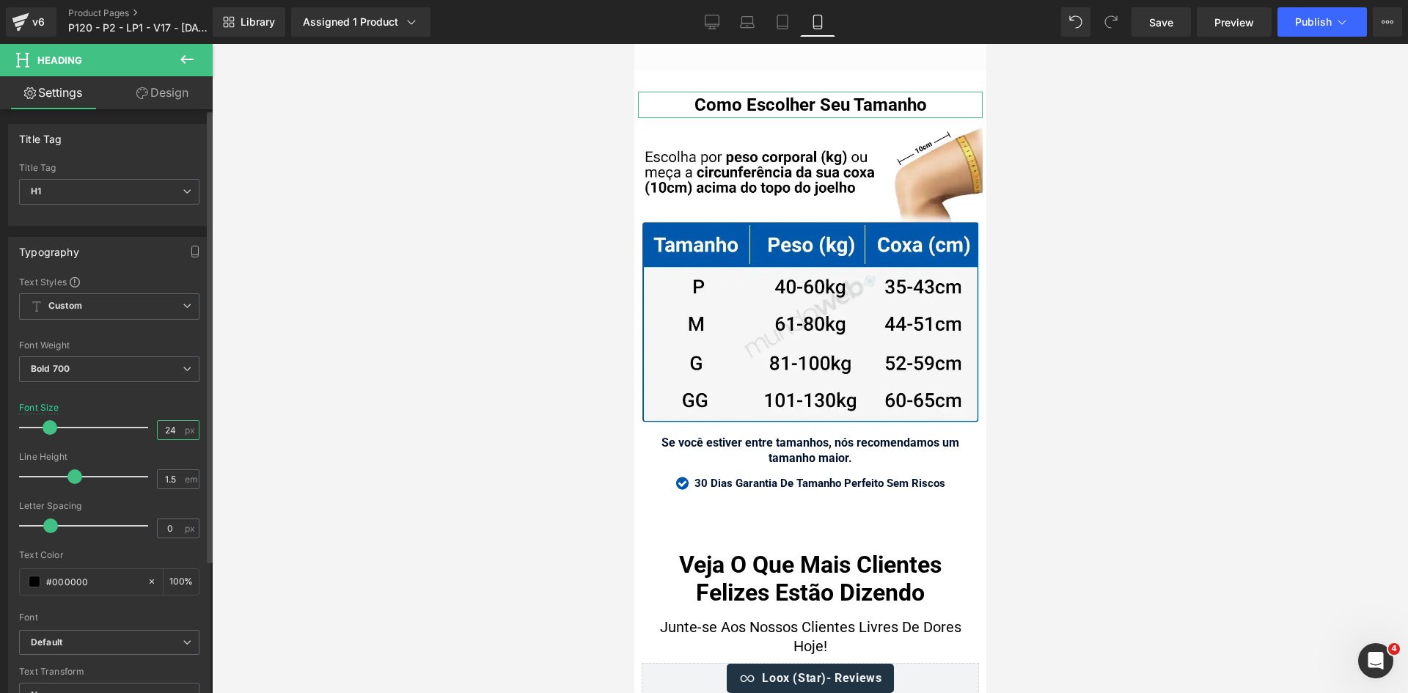
drag, startPoint x: 167, startPoint y: 431, endPoint x: 178, endPoint y: 430, distance: 11.0
click at [178, 430] on div "24 px" at bounding box center [178, 430] width 43 height 20
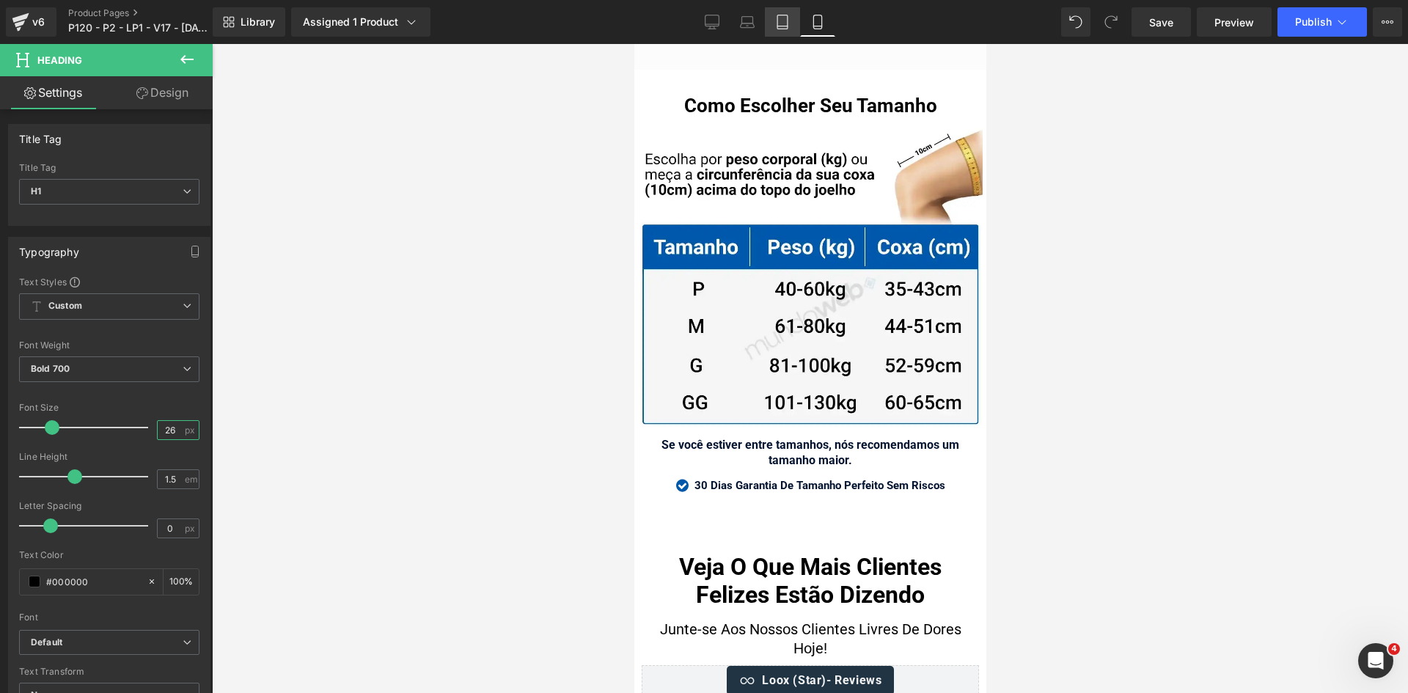
type input "26"
click at [778, 22] on icon at bounding box center [782, 22] width 15 height 15
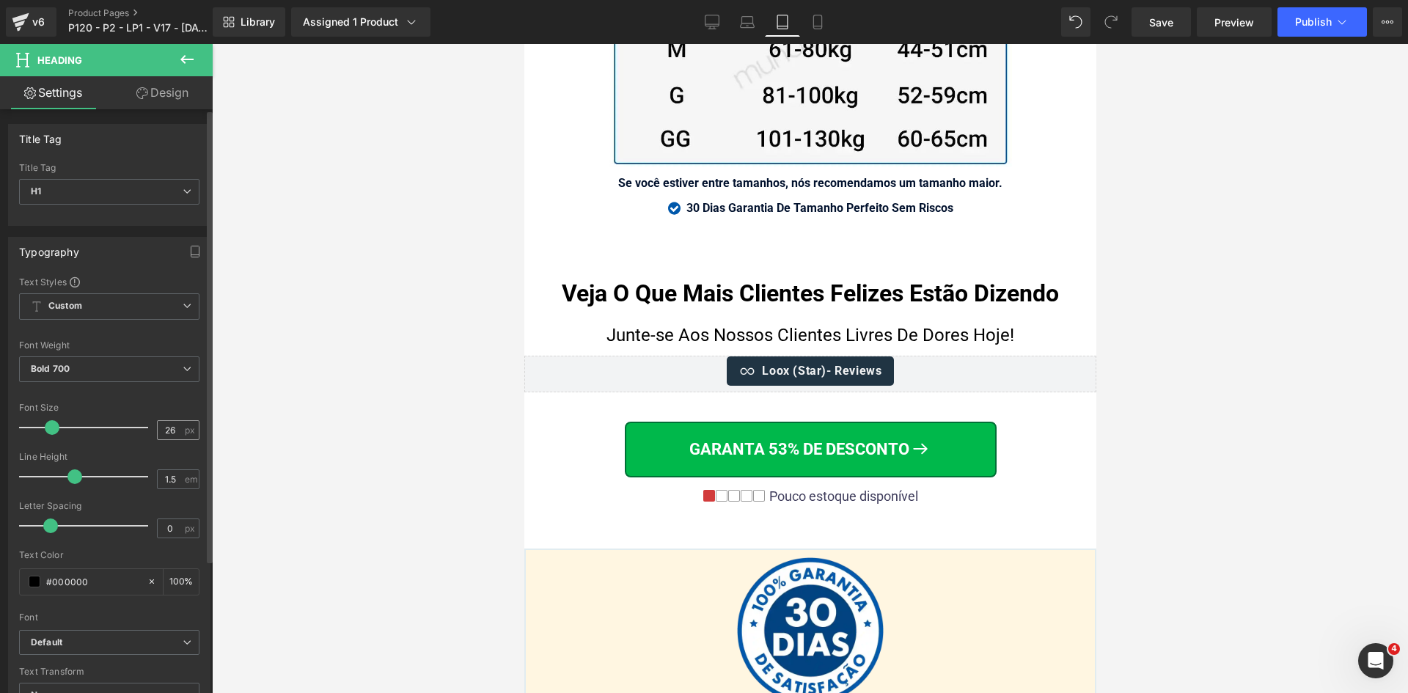
scroll to position [15150, 0]
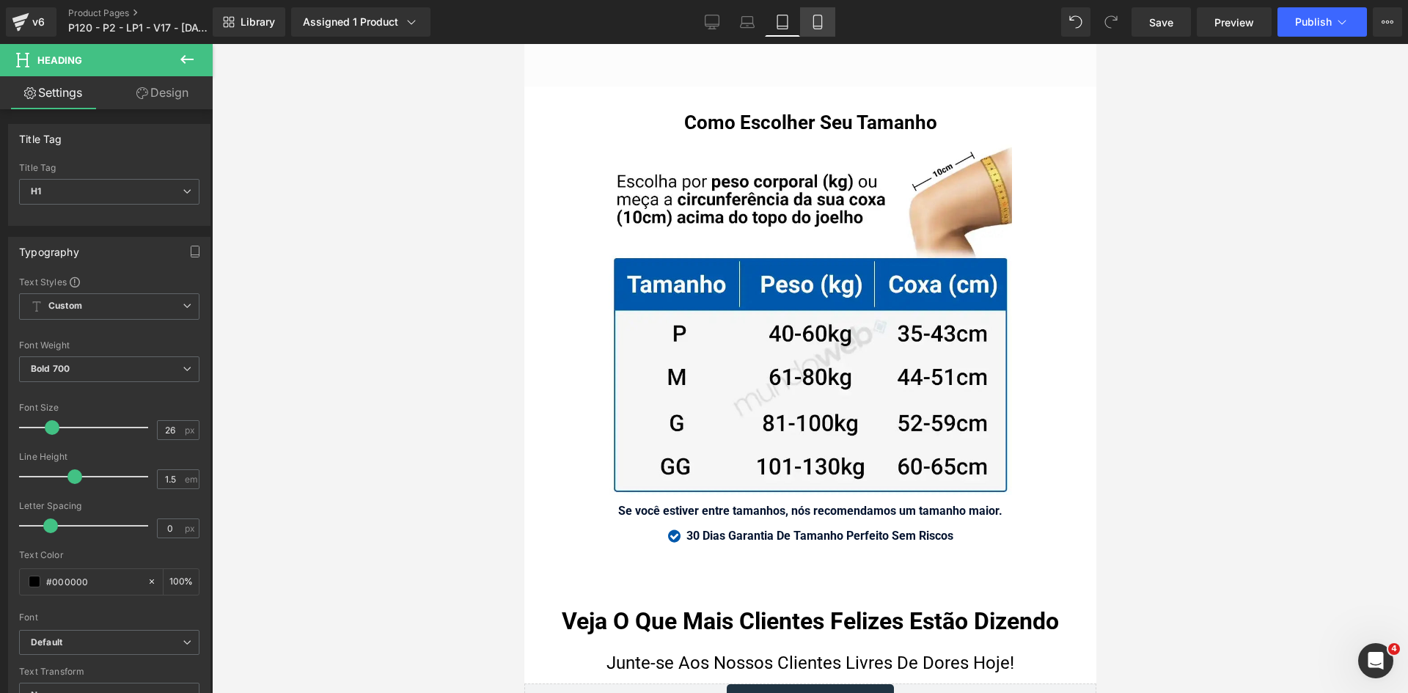
drag, startPoint x: 817, startPoint y: 17, endPoint x: 172, endPoint y: 56, distance: 646.8
click at [817, 17] on icon at bounding box center [818, 22] width 15 height 15
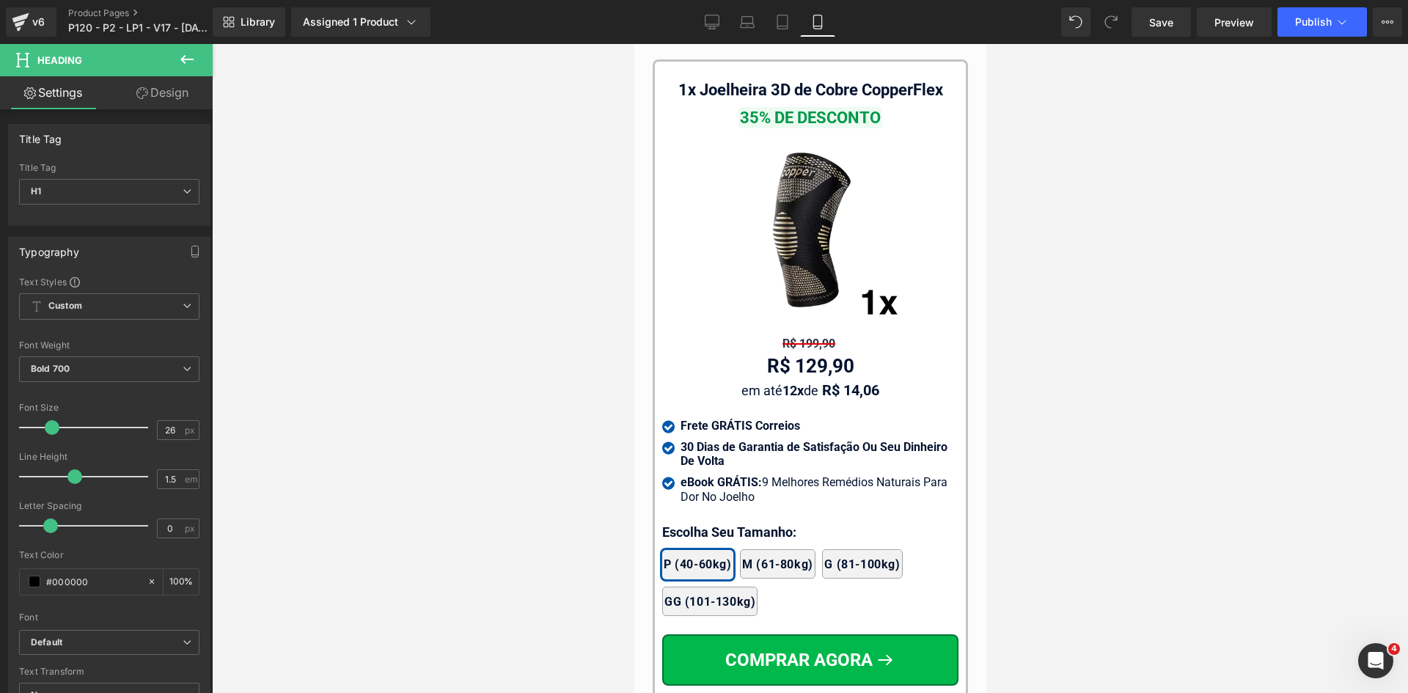
scroll to position [14891, 0]
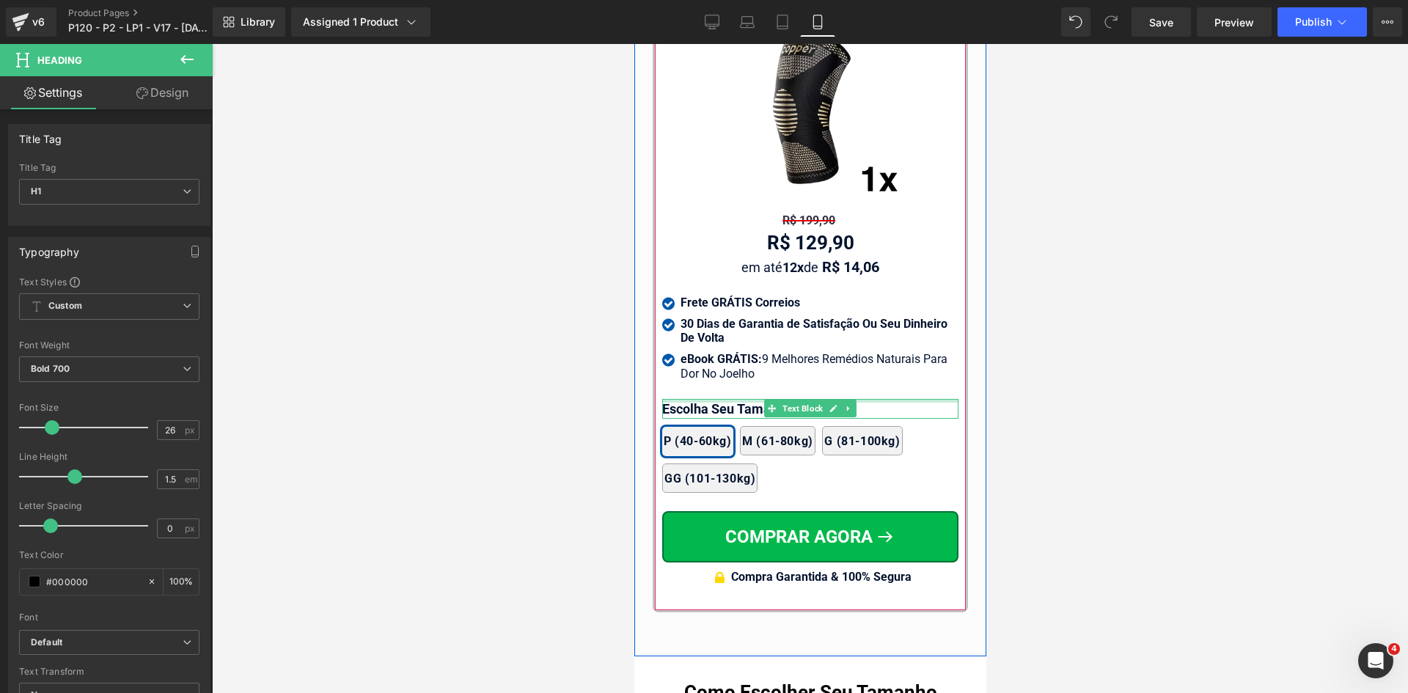
click at [676, 399] on div at bounding box center [810, 401] width 296 height 4
click at [676, 399] on p "Escolha Seu Tamanho:" at bounding box center [810, 409] width 296 height 20
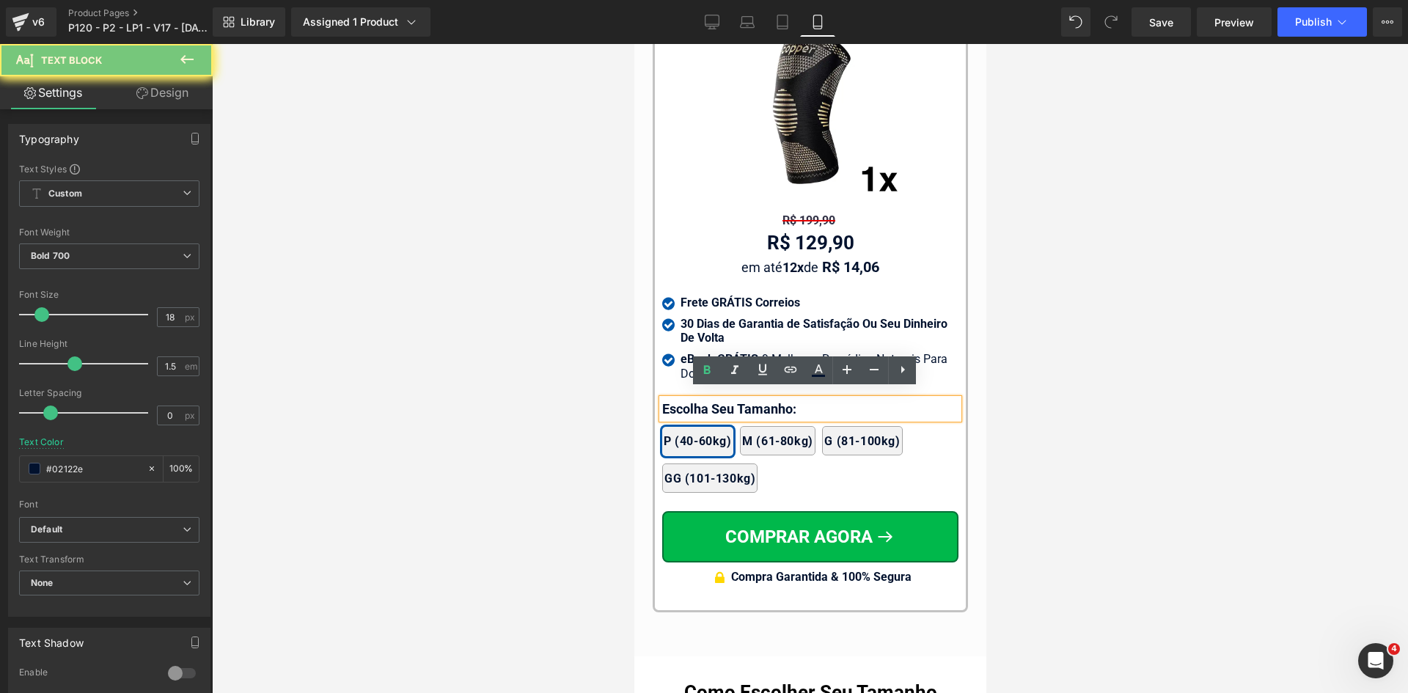
click at [676, 399] on p "Escolha Seu Tamanho:" at bounding box center [810, 409] width 296 height 20
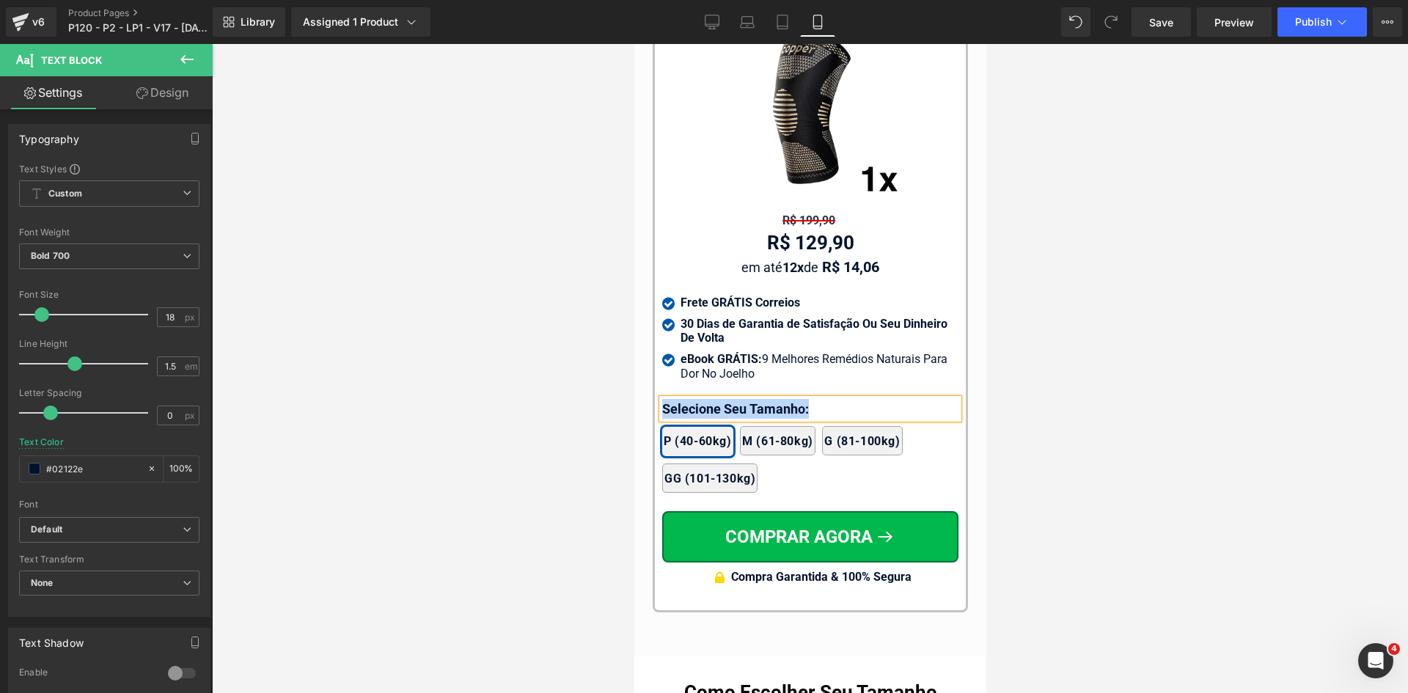
copy p "Selecione Seu Tamanho:"
click at [520, 401] on div at bounding box center [810, 368] width 1196 height 649
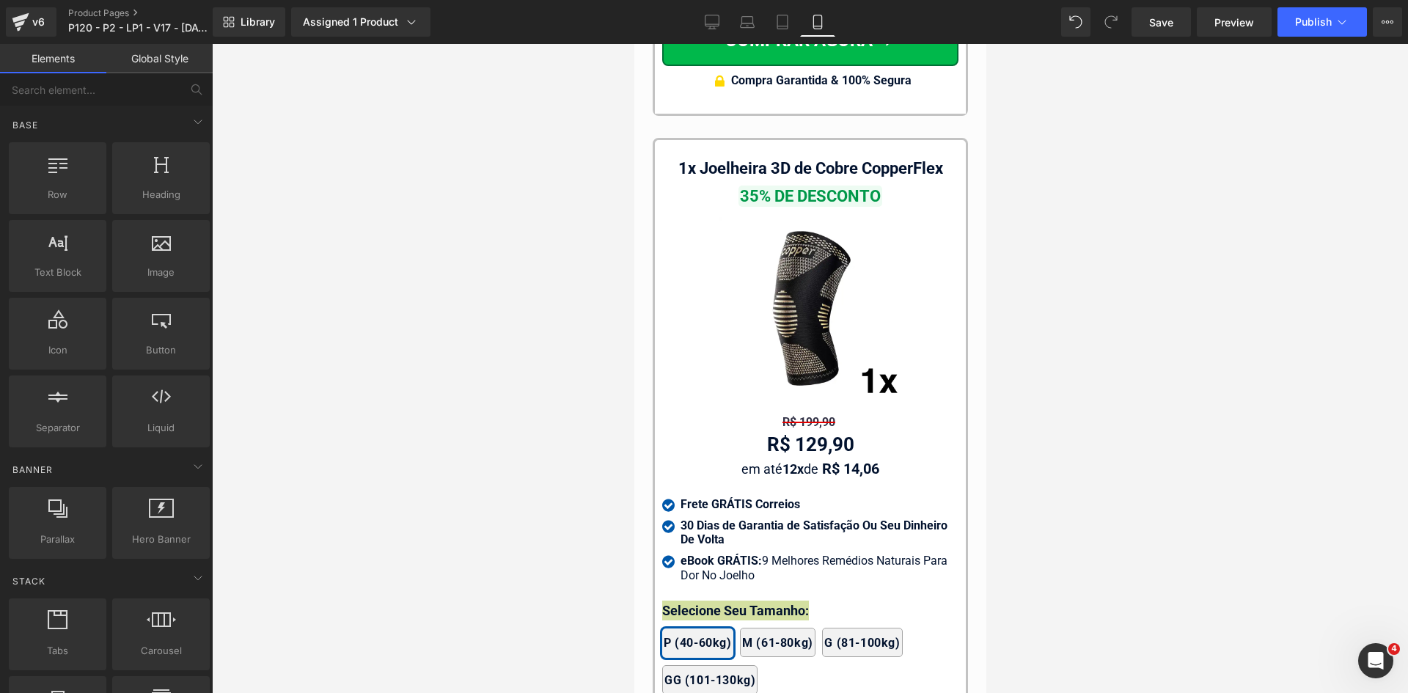
scroll to position [14451, 0]
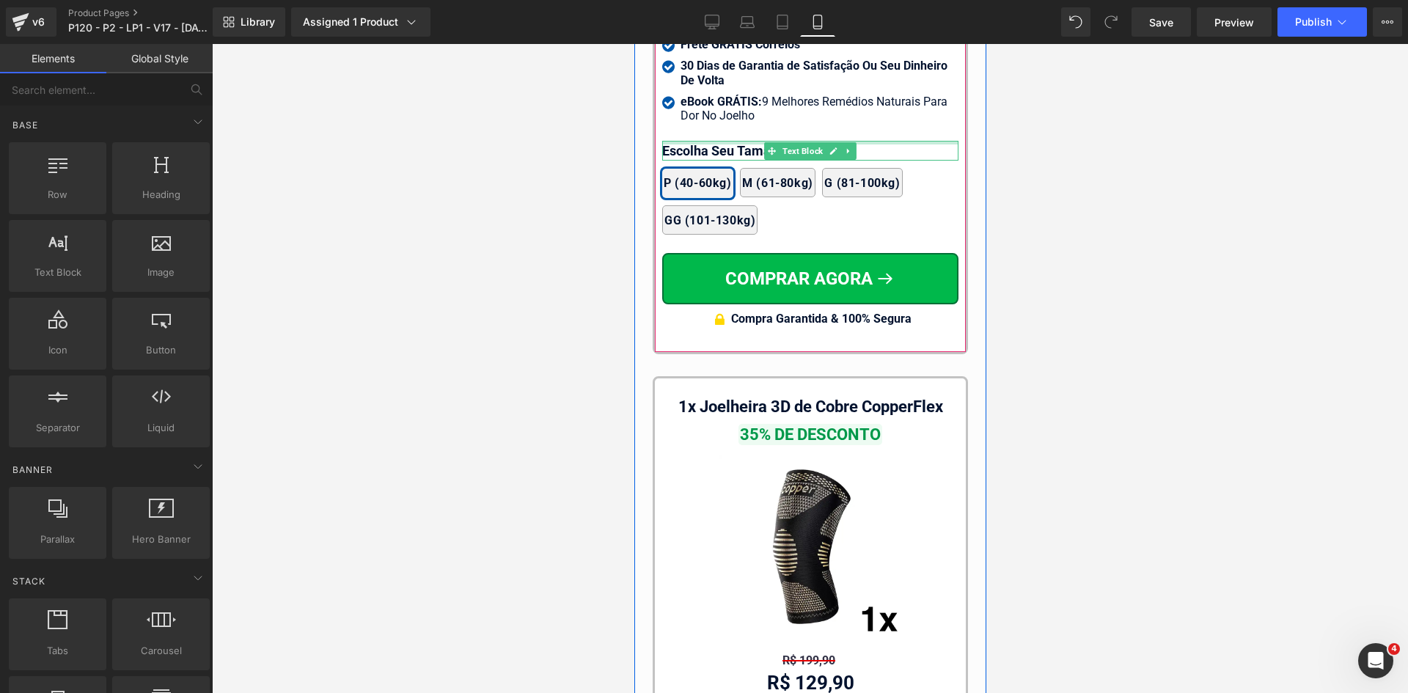
click at [701, 141] on div at bounding box center [810, 143] width 296 height 4
click at [701, 141] on p "Escolha Seu Tamanho:" at bounding box center [810, 151] width 296 height 20
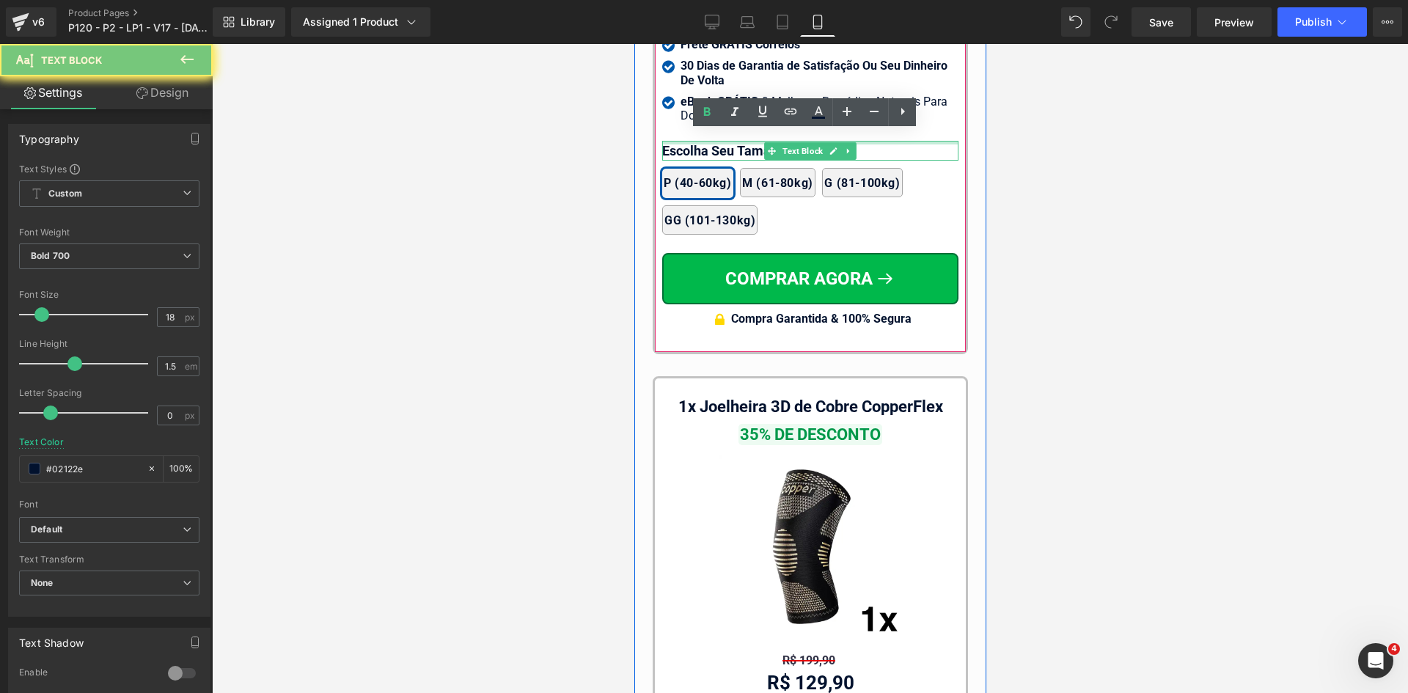
click at [701, 141] on p "Escolha Seu Tamanho:" at bounding box center [810, 151] width 296 height 20
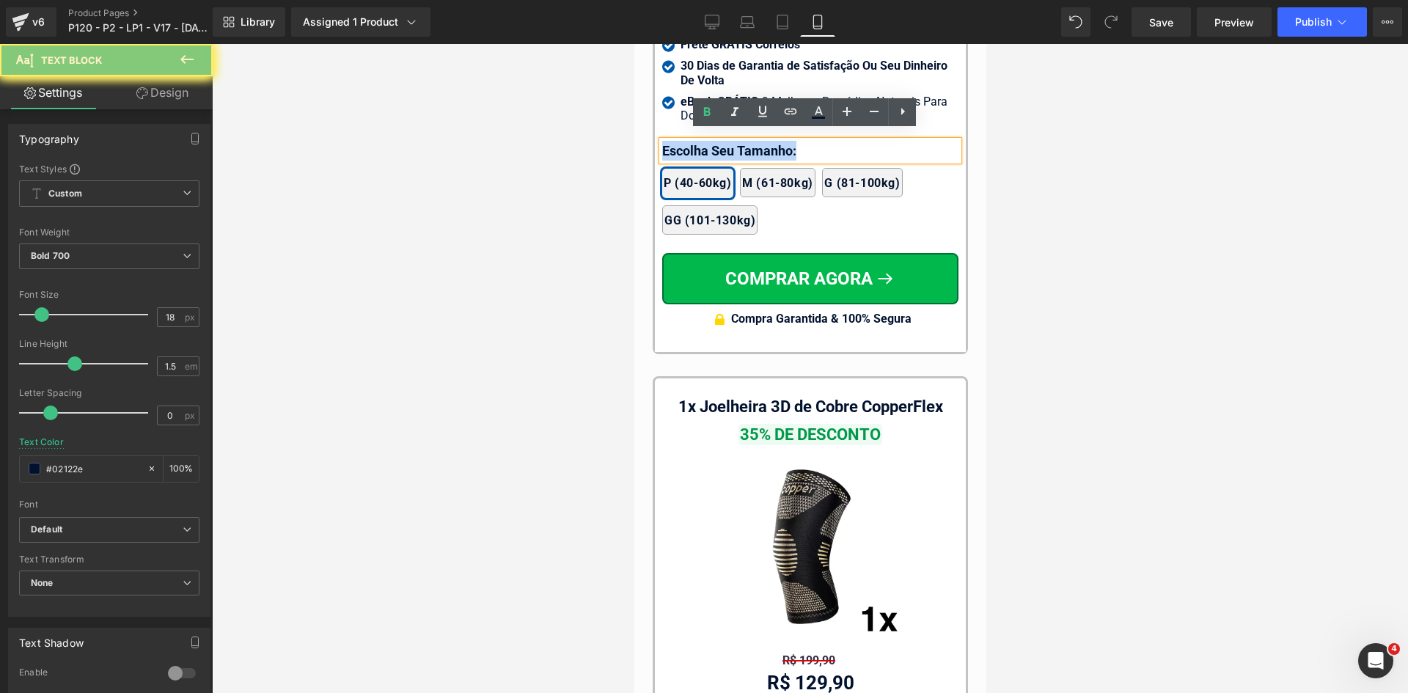
paste div
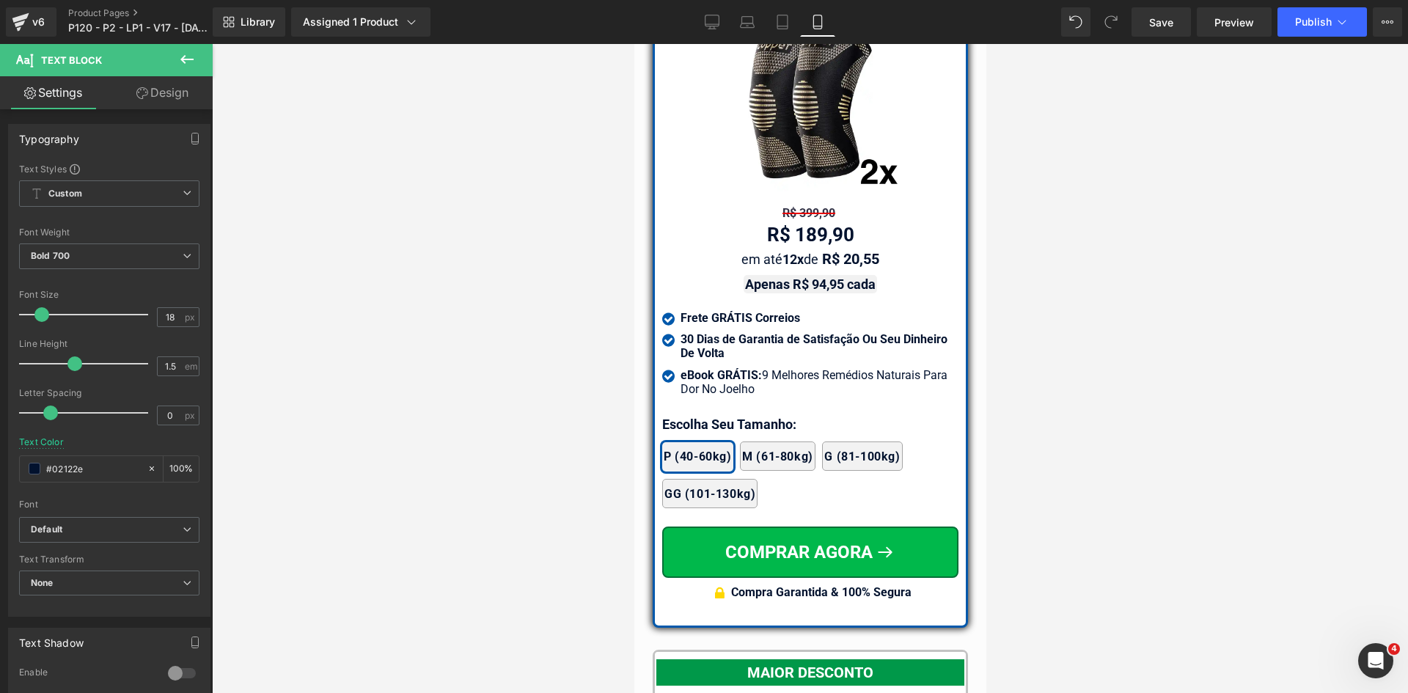
scroll to position [13424, 0]
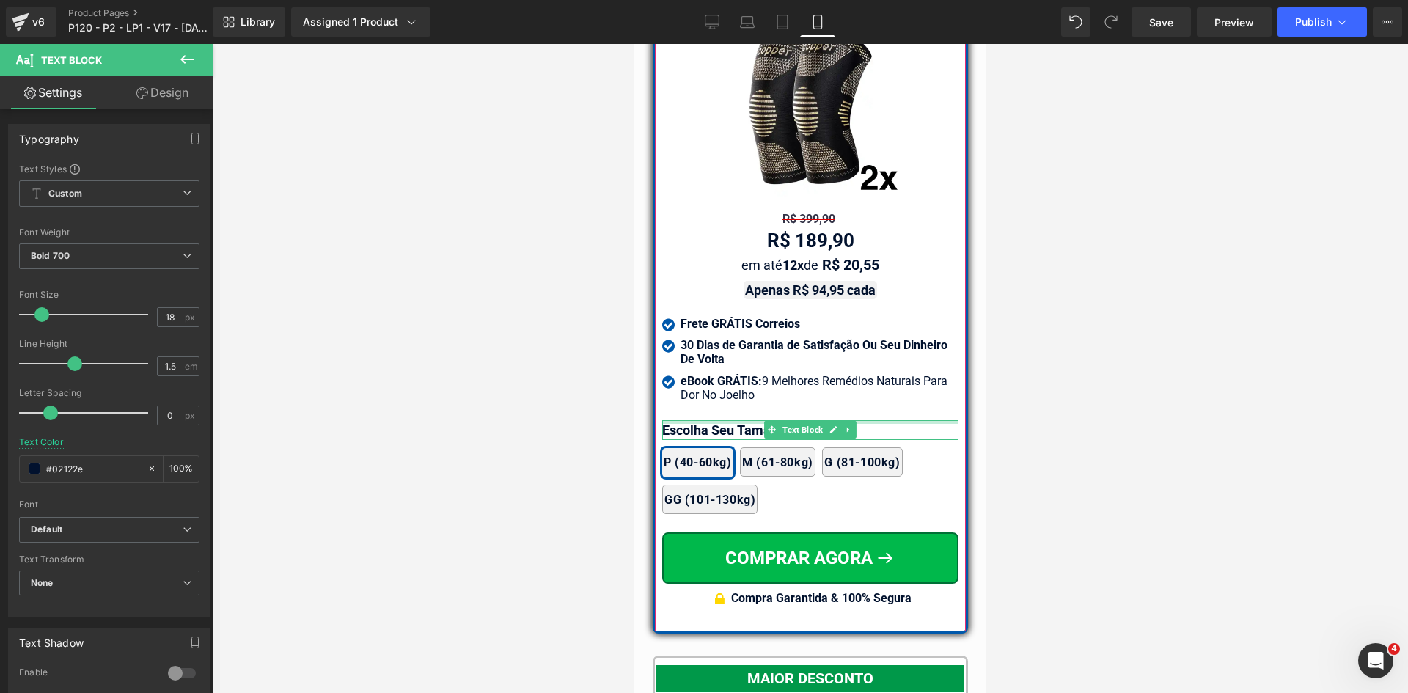
click at [687, 420] on div at bounding box center [810, 422] width 296 height 4
click at [687, 420] on p "Escolha Seu Tamanho:" at bounding box center [810, 430] width 296 height 20
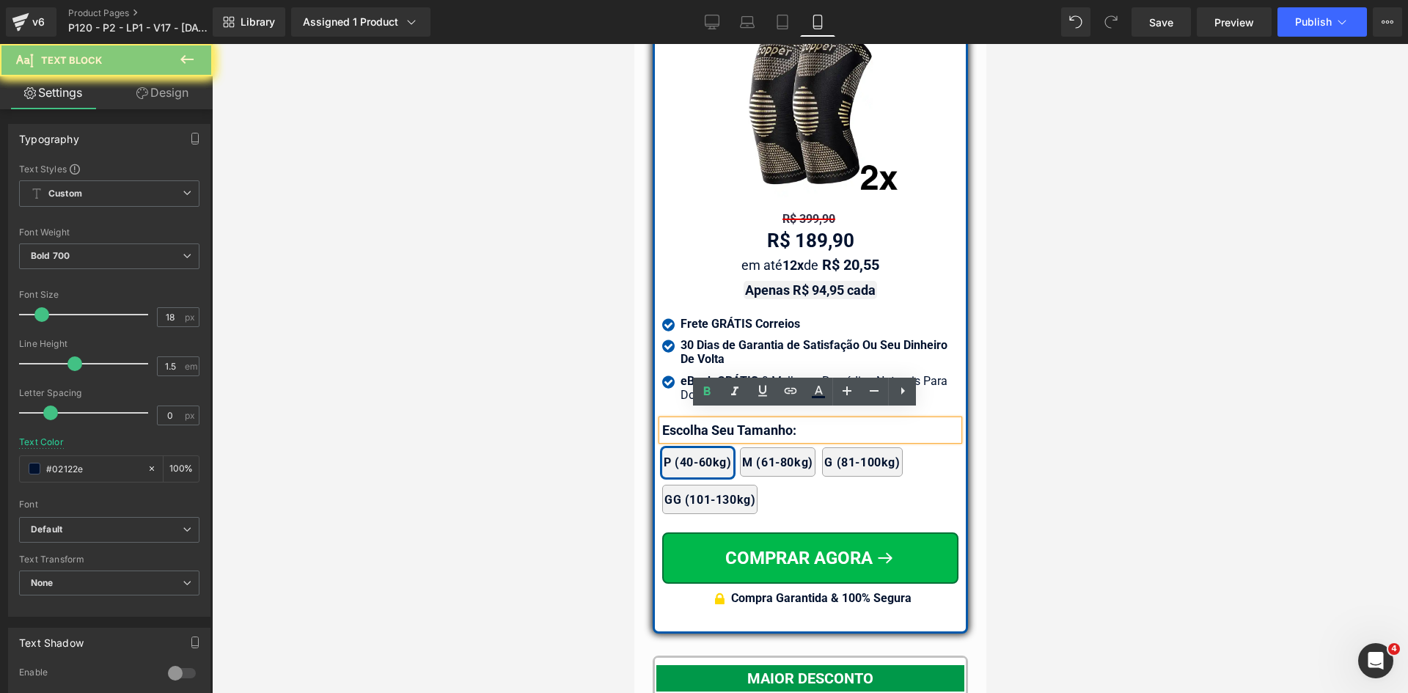
paste div
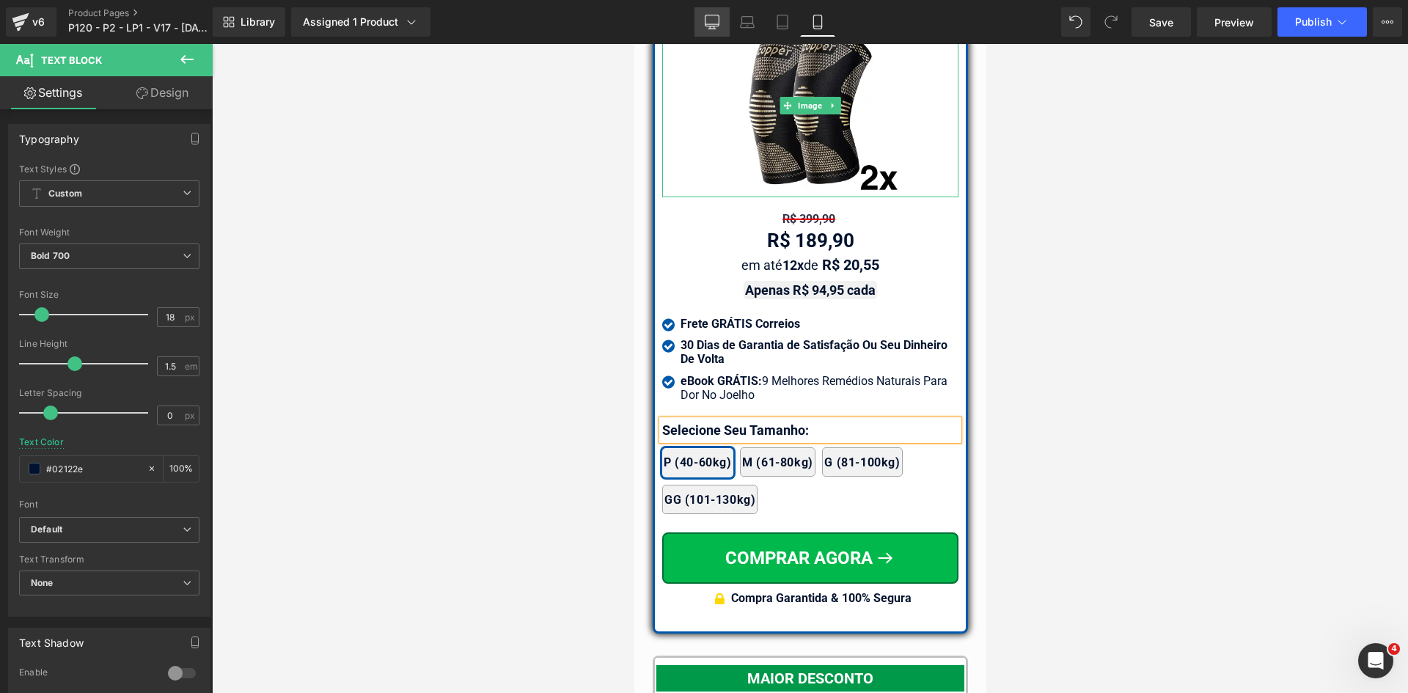
click at [720, 23] on icon at bounding box center [713, 20] width 14 height 11
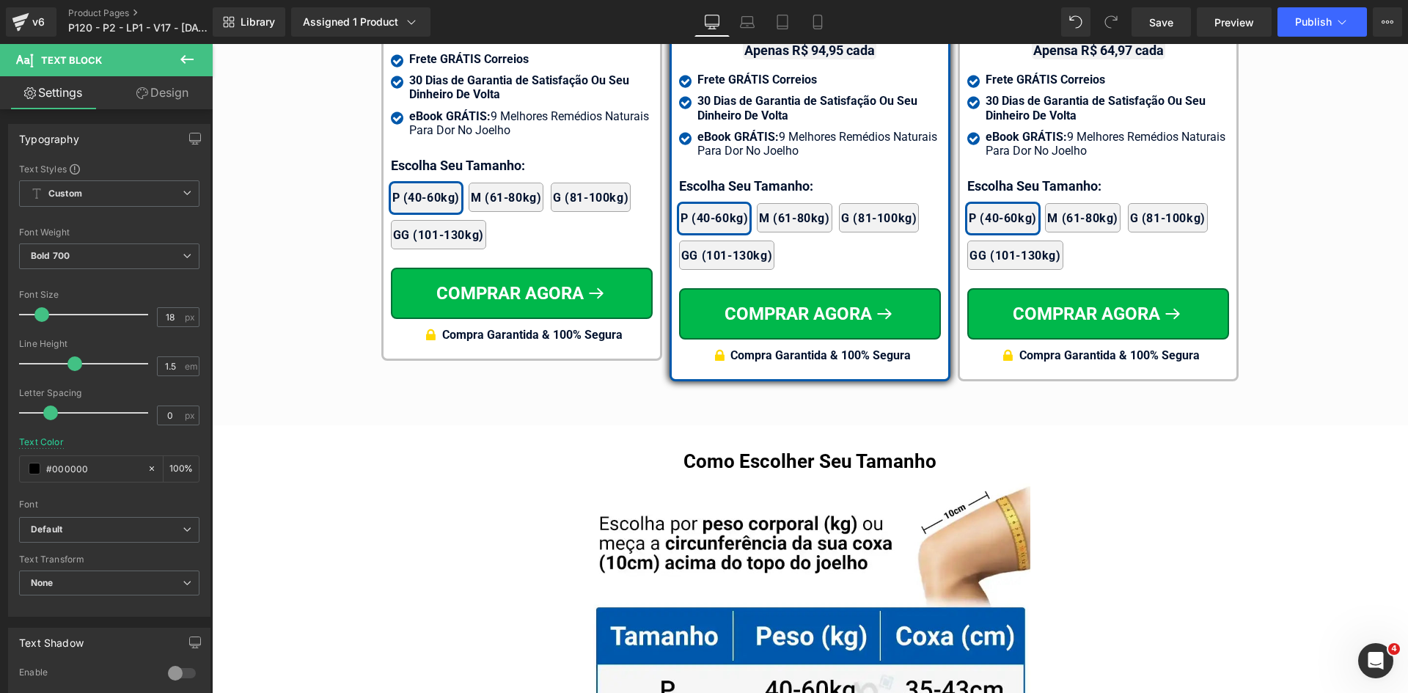
scroll to position [9300, 0]
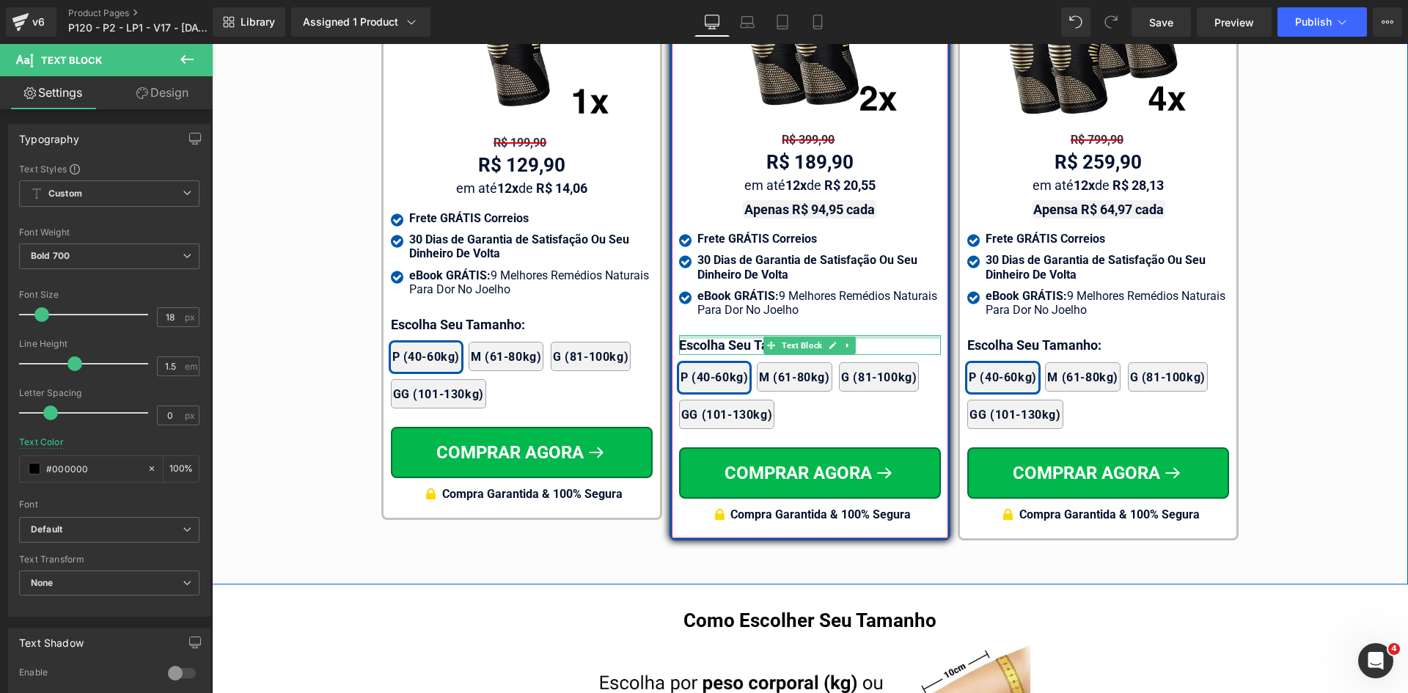
click at [692, 335] on div at bounding box center [810, 337] width 262 height 4
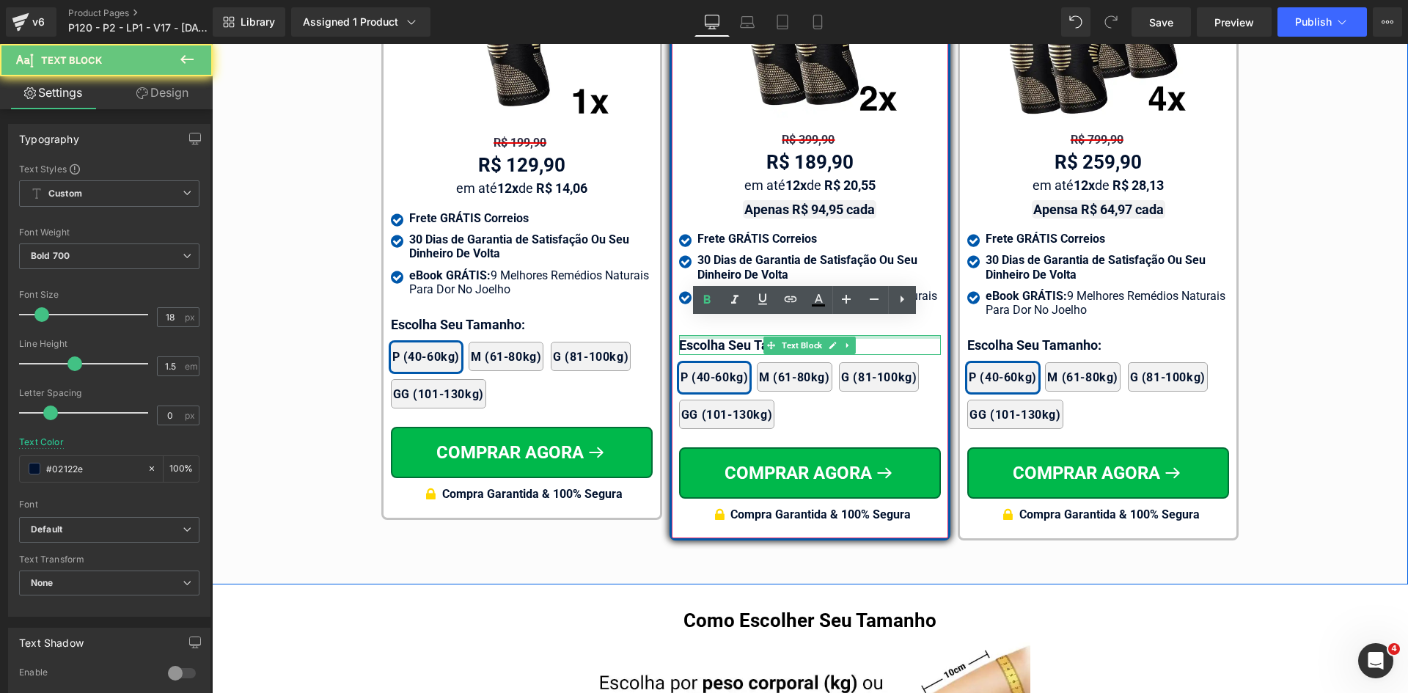
click at [692, 335] on p "Escolha Seu Tamanho:" at bounding box center [810, 345] width 262 height 20
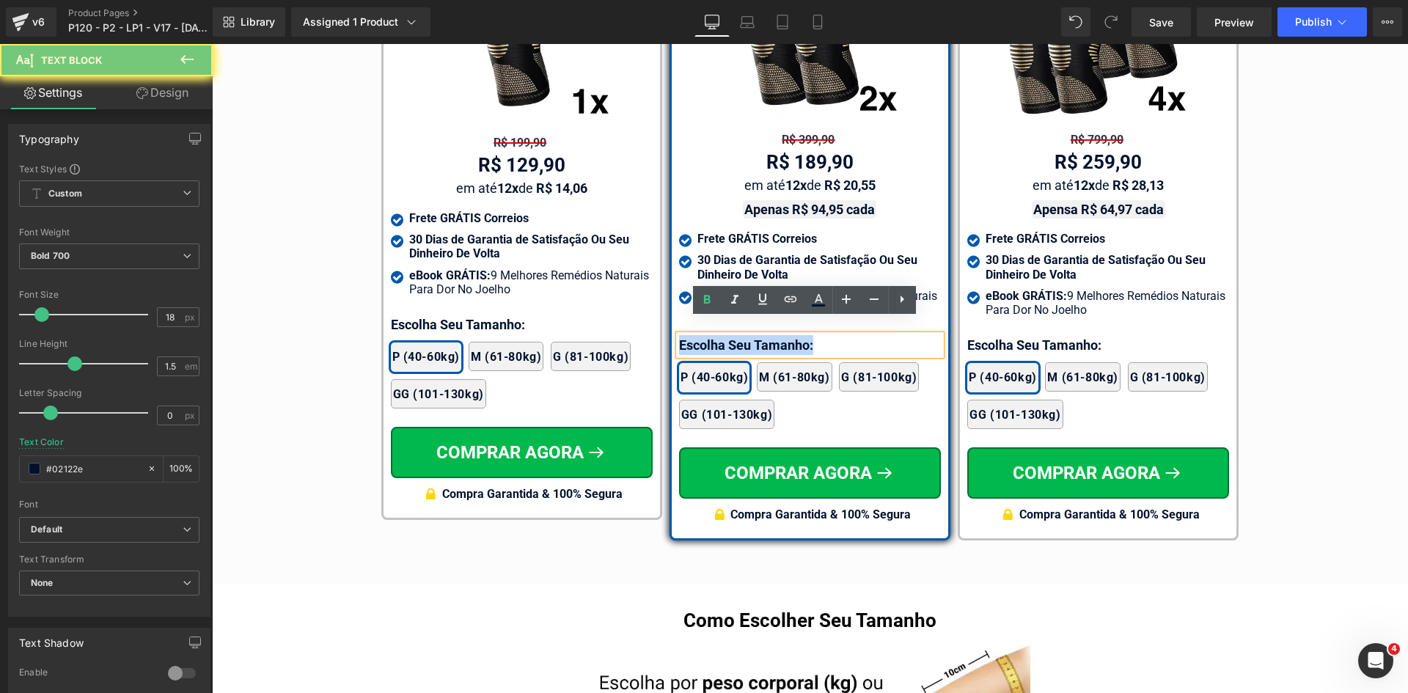
click at [692, 335] on p "Escolha Seu Tamanho:" at bounding box center [810, 345] width 262 height 20
paste div
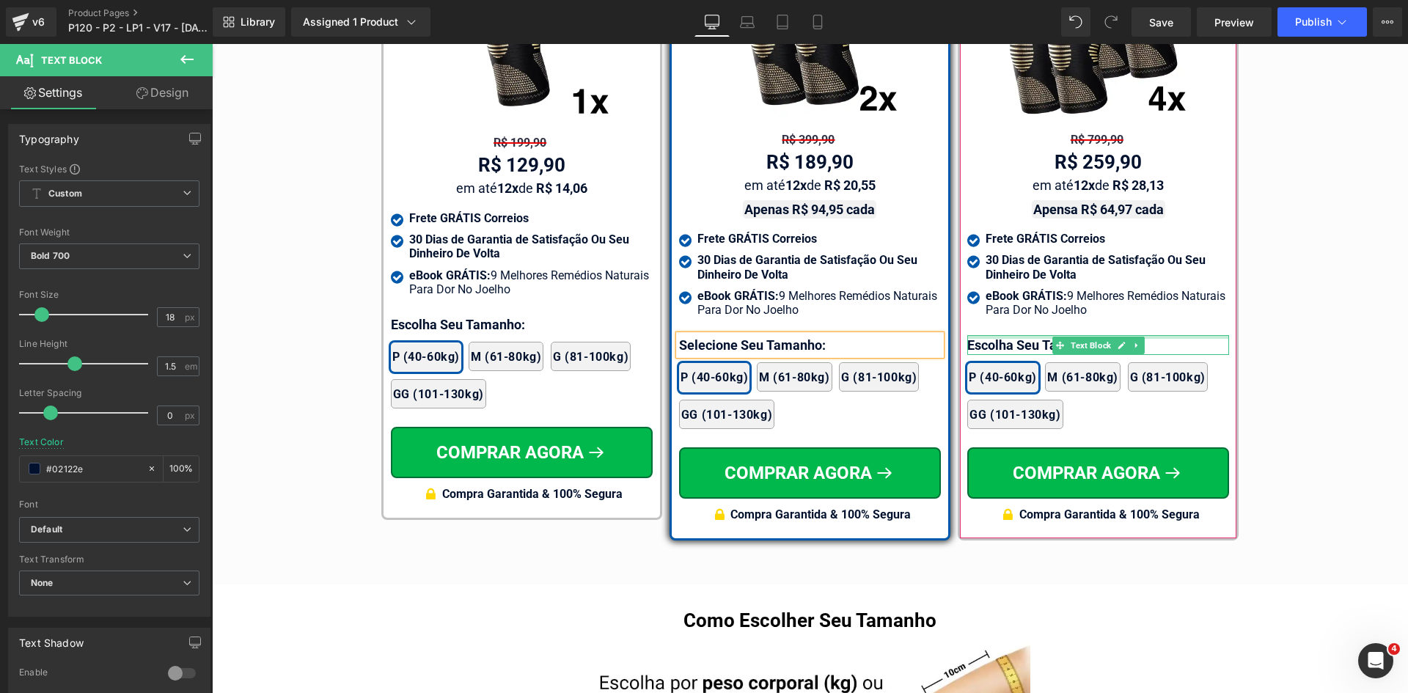
click at [1001, 335] on div at bounding box center [1099, 337] width 262 height 4
click at [1001, 335] on p "Escolha Seu Tamanho:" at bounding box center [1099, 345] width 262 height 20
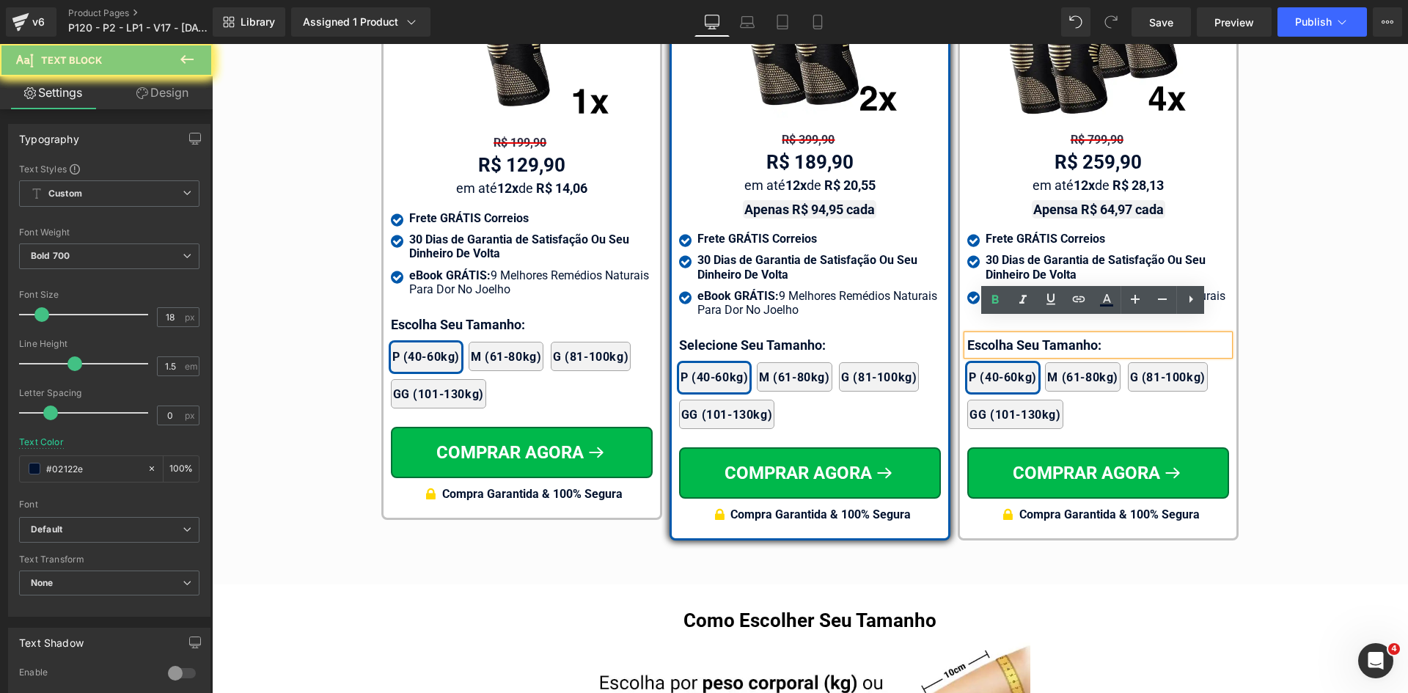
paste div
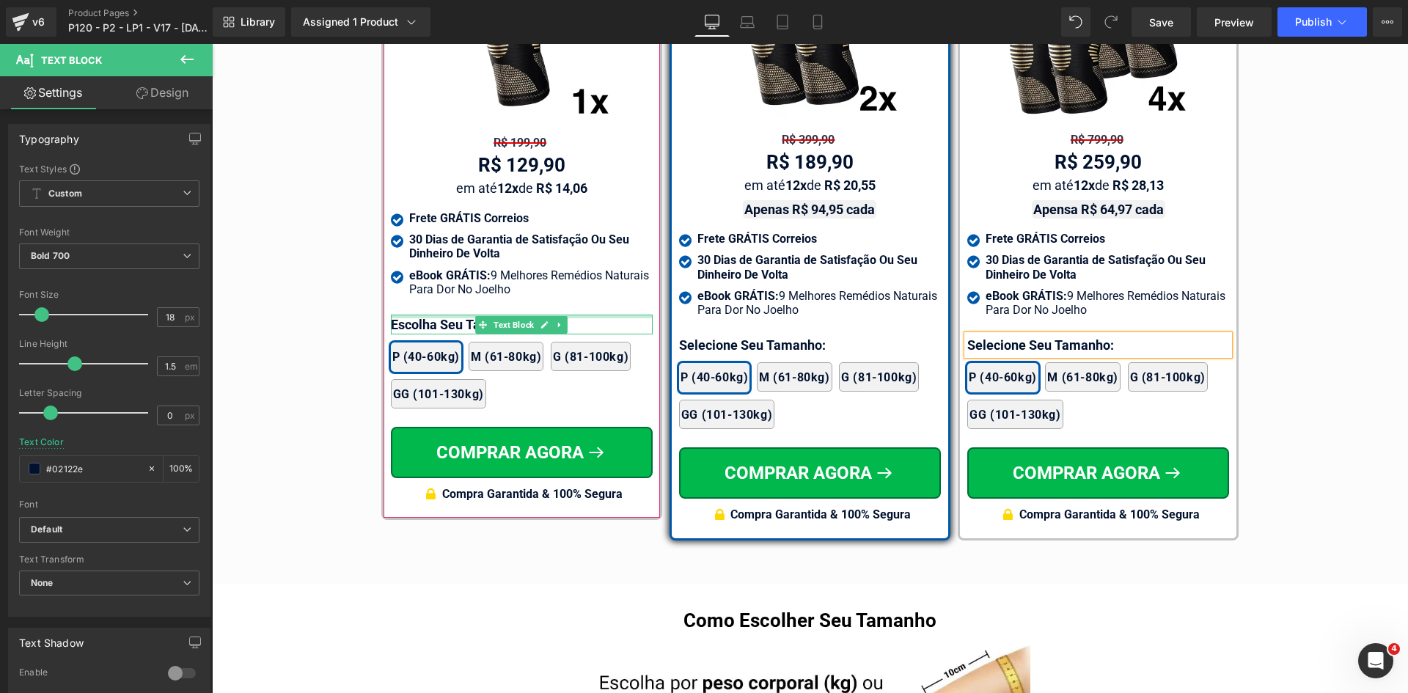
click at [398, 318] on div at bounding box center [522, 317] width 262 height 4
click at [398, 323] on p "Escolha Seu Tamanho:" at bounding box center [522, 325] width 262 height 20
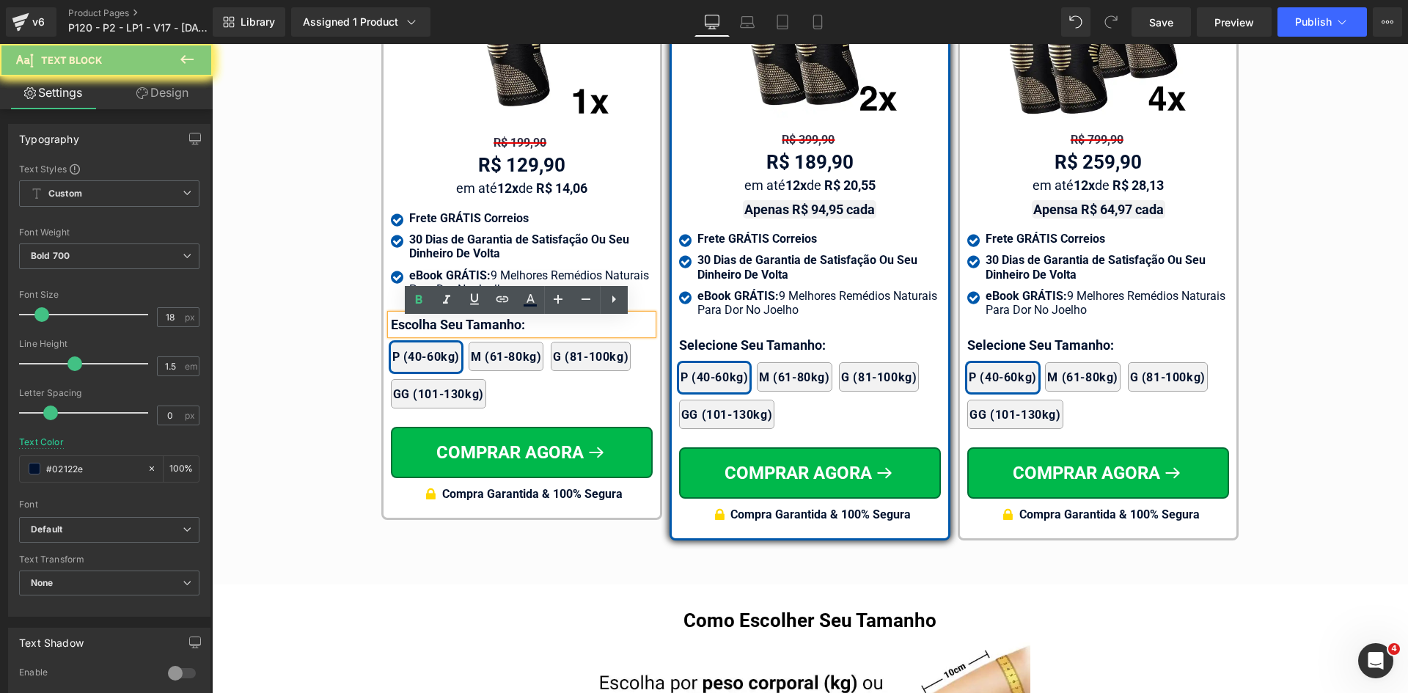
paste div
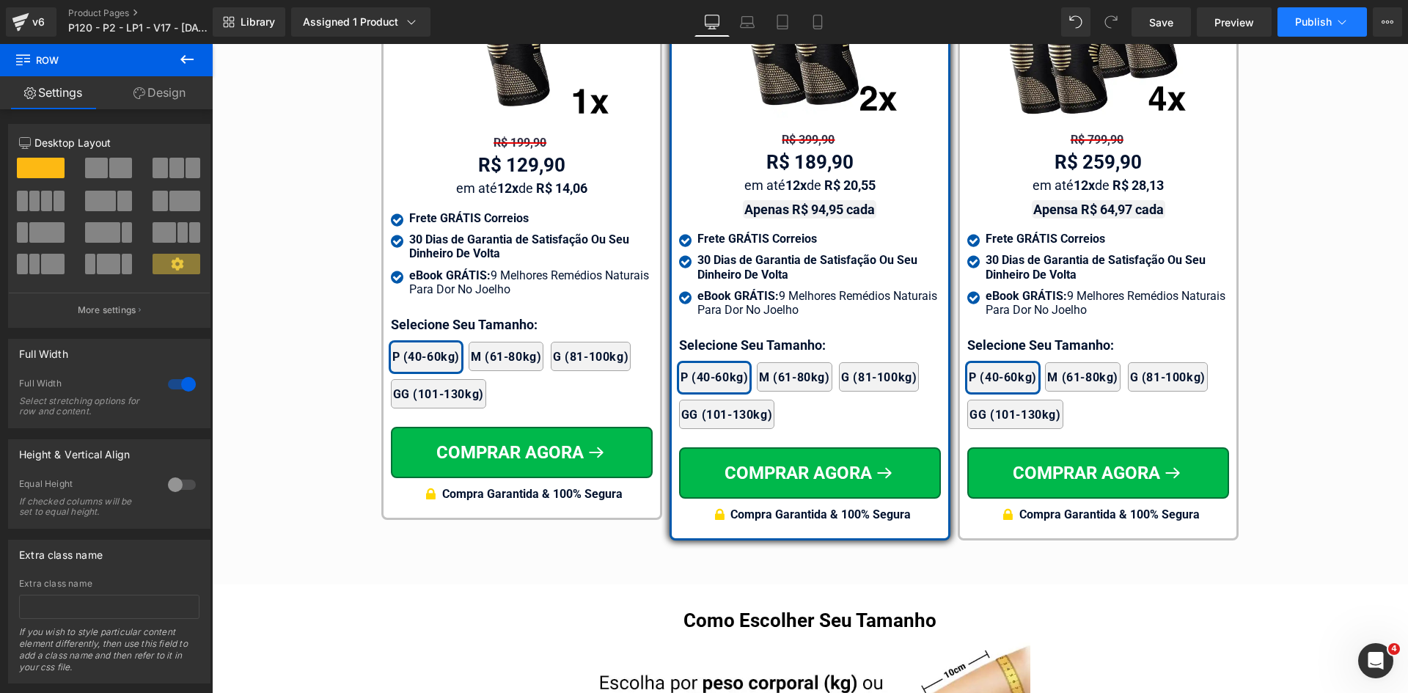
click at [1317, 23] on span "Publish" at bounding box center [1313, 22] width 37 height 12
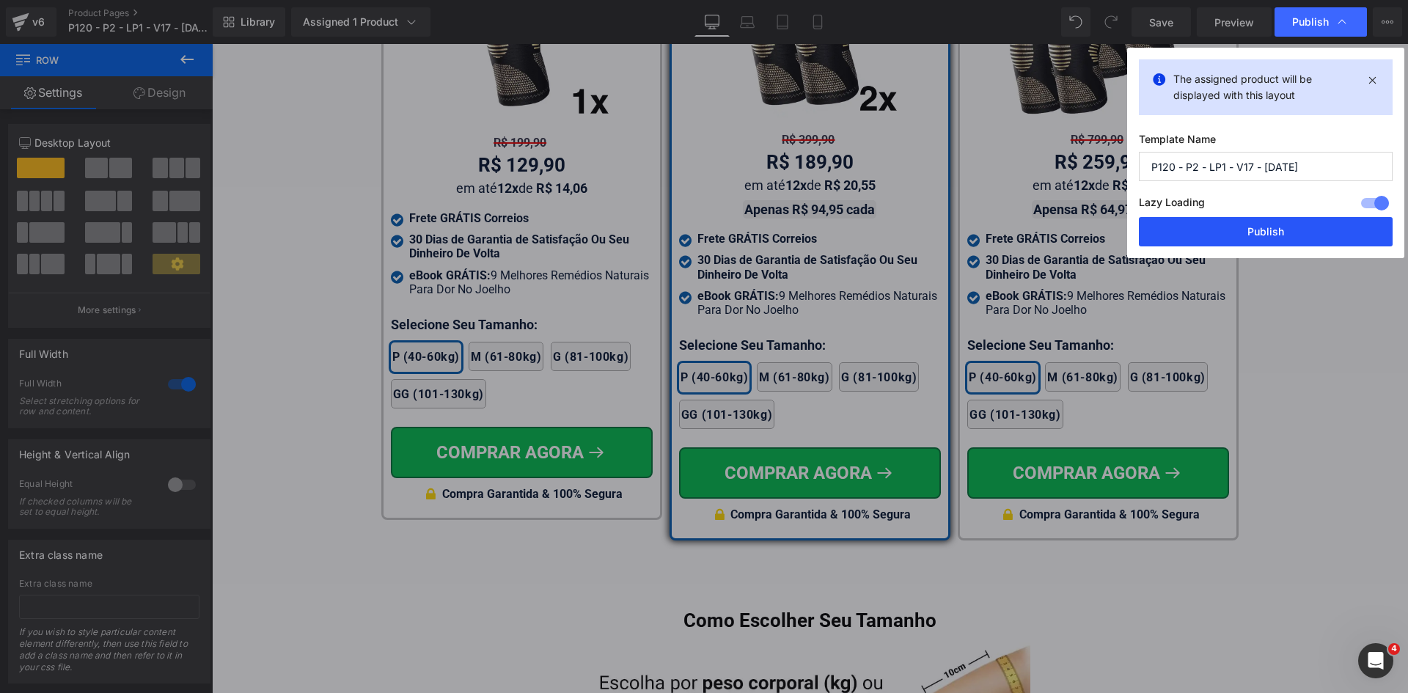
click at [1312, 230] on button "Publish" at bounding box center [1266, 231] width 254 height 29
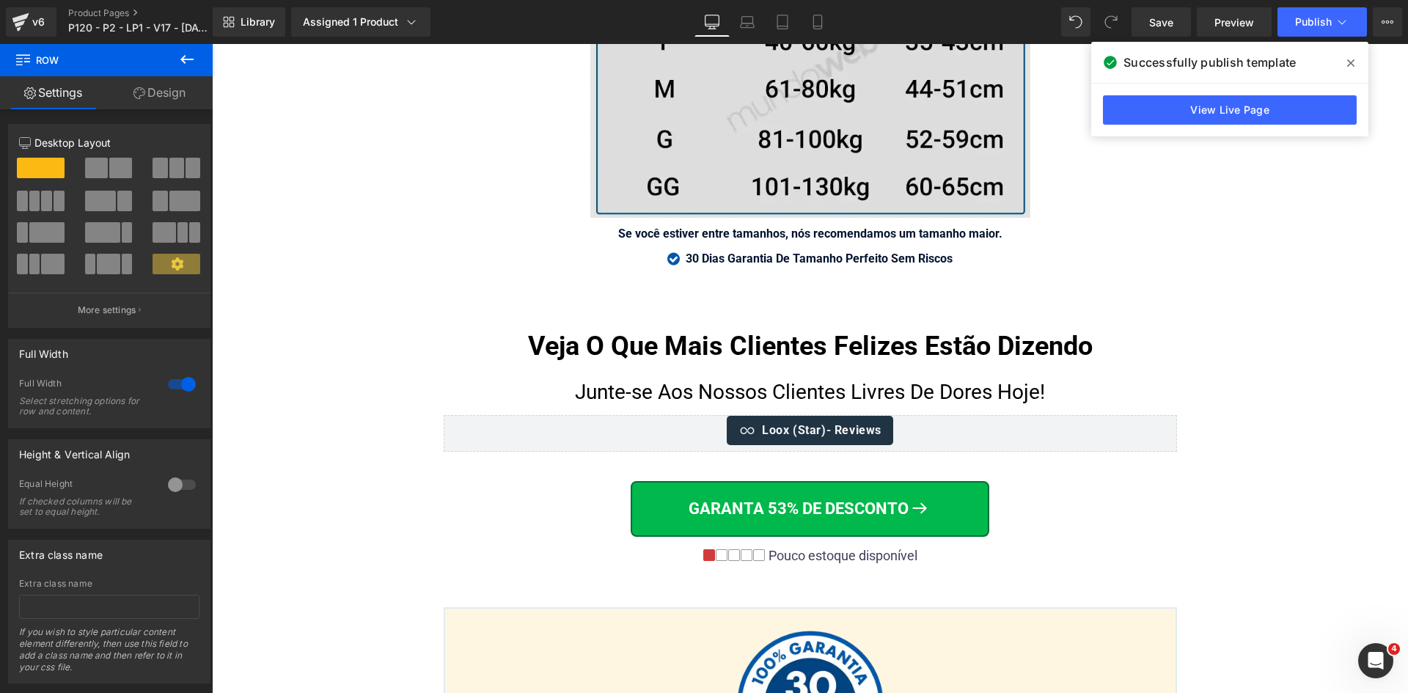
scroll to position [10181, 0]
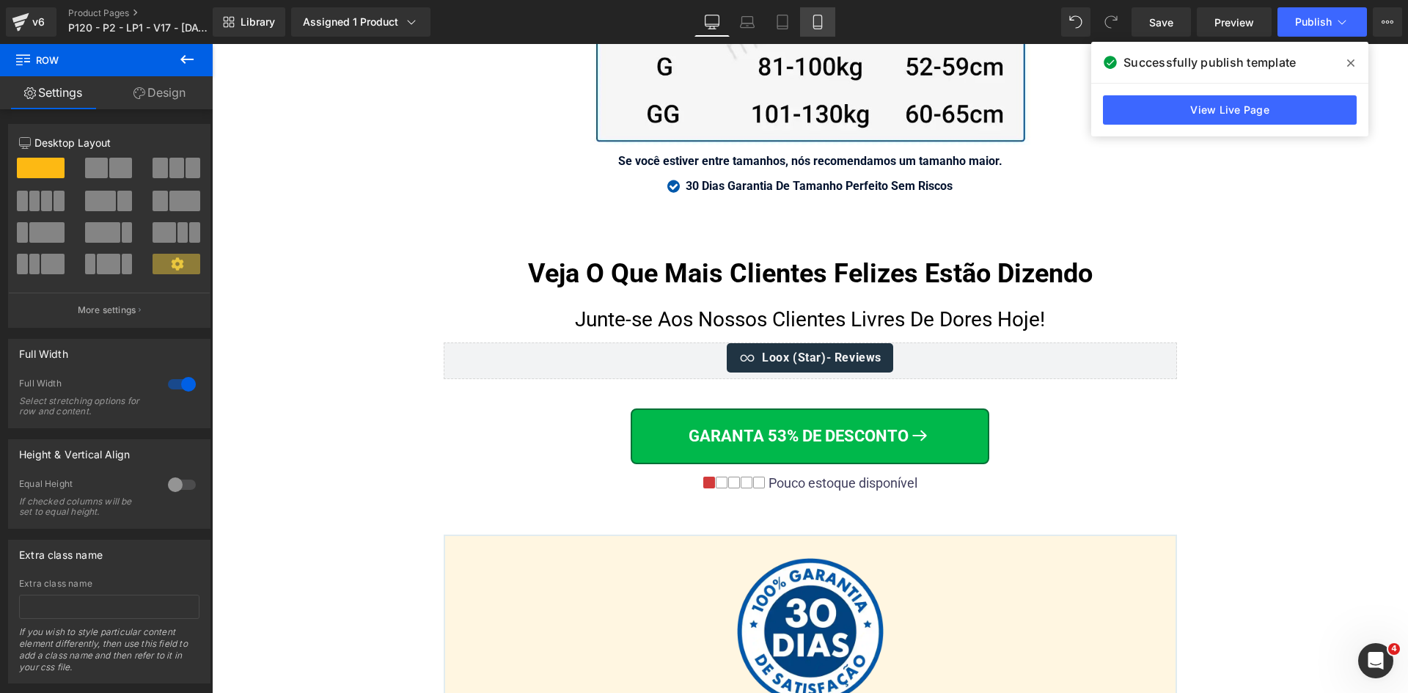
click at [822, 18] on icon at bounding box center [818, 22] width 8 height 14
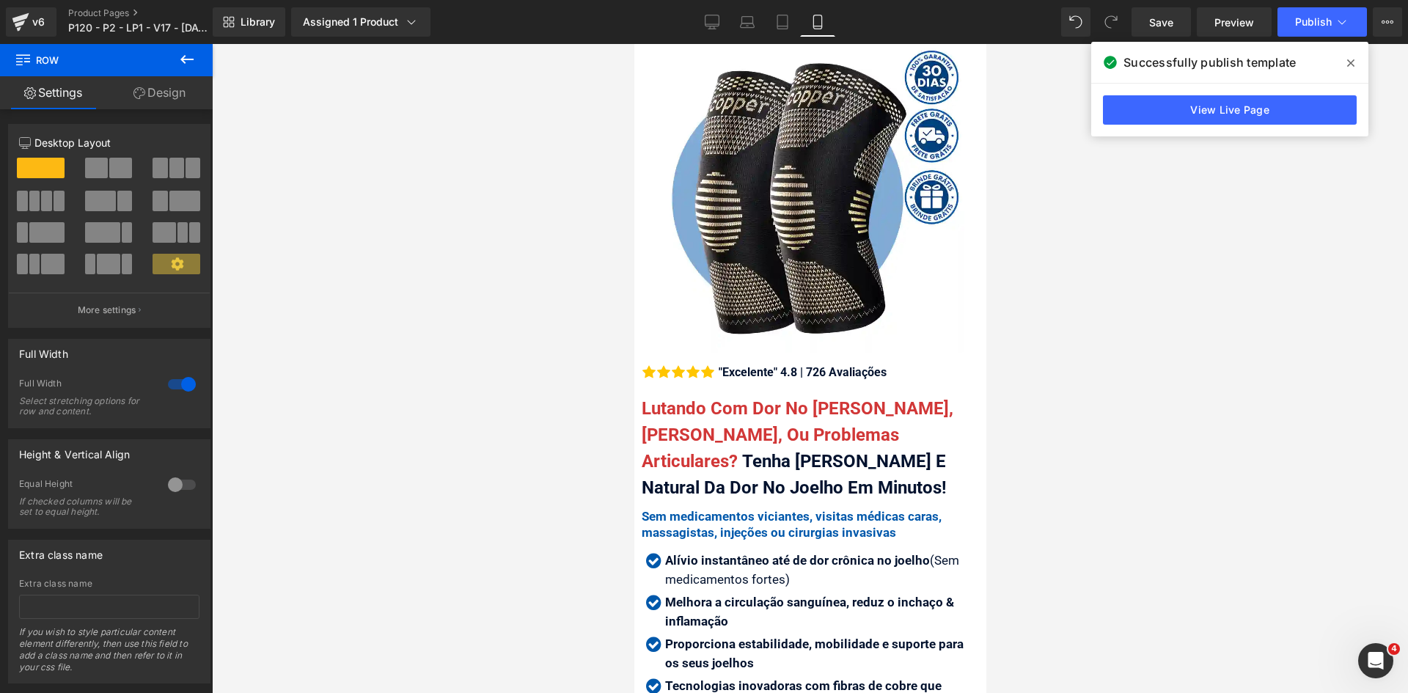
scroll to position [0, 0]
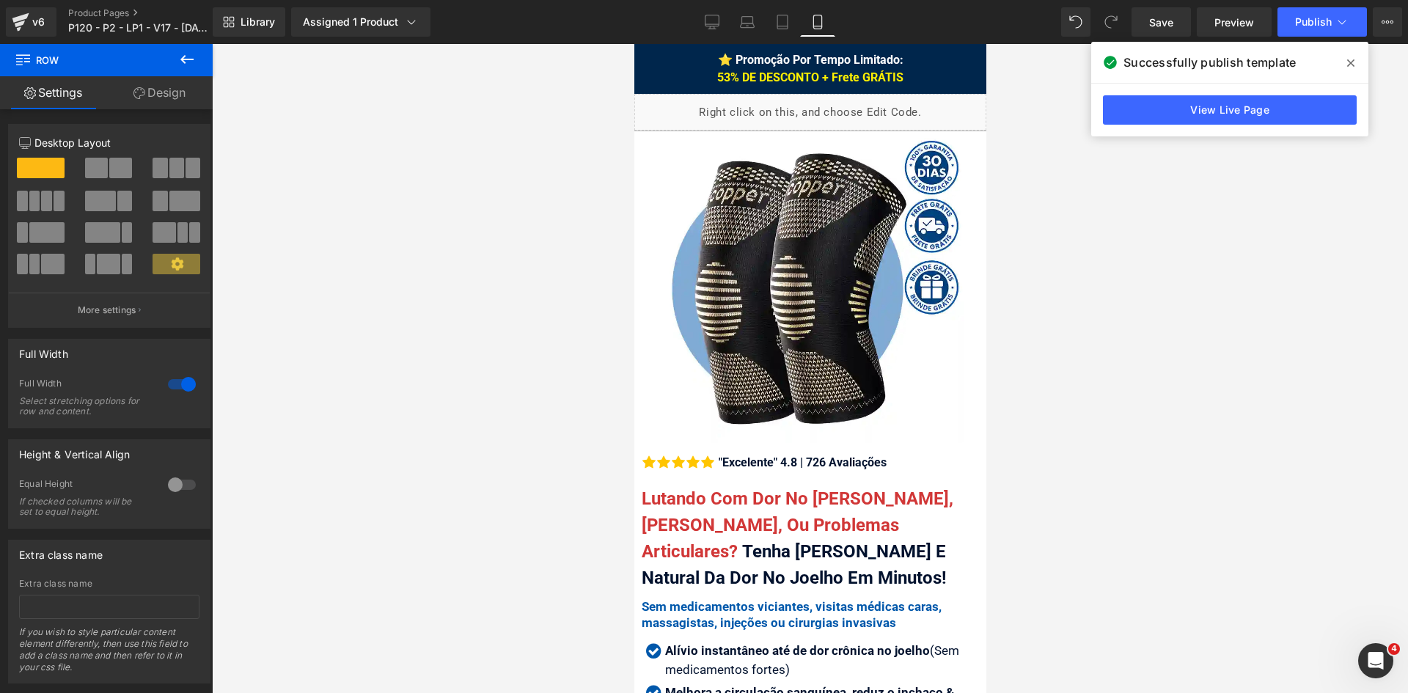
drag, startPoint x: 982, startPoint y: 471, endPoint x: 1627, endPoint y: 98, distance: 744.8
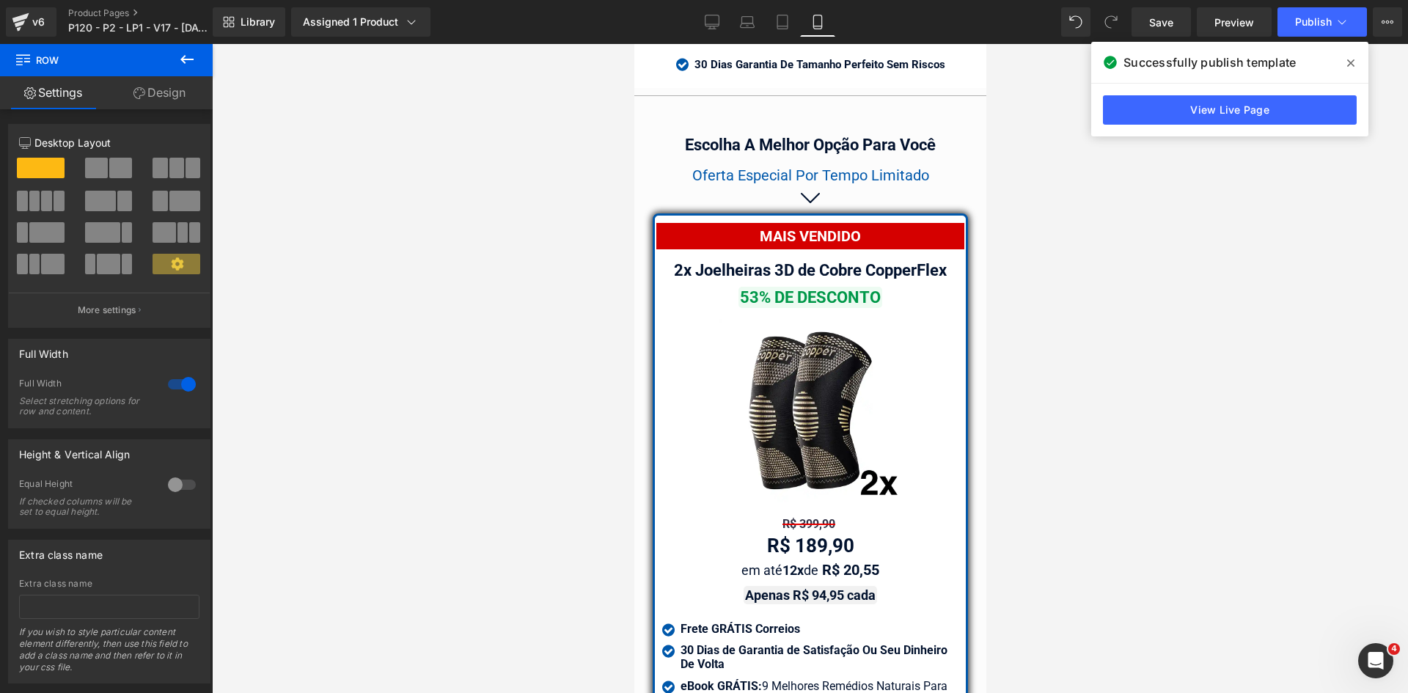
scroll to position [12801, 0]
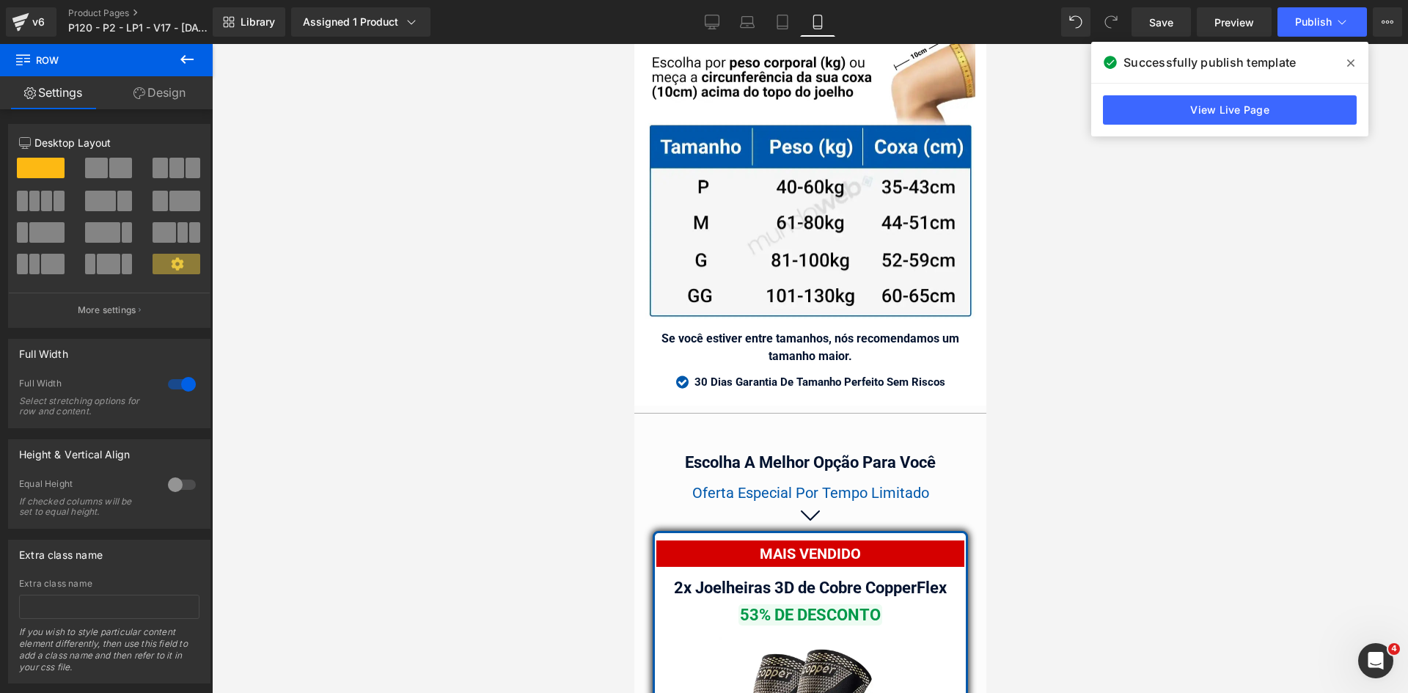
drag, startPoint x: 978, startPoint y: 82, endPoint x: 1625, endPoint y: 522, distance: 782.5
click at [634, 44] on div at bounding box center [634, 44] width 0 height 0
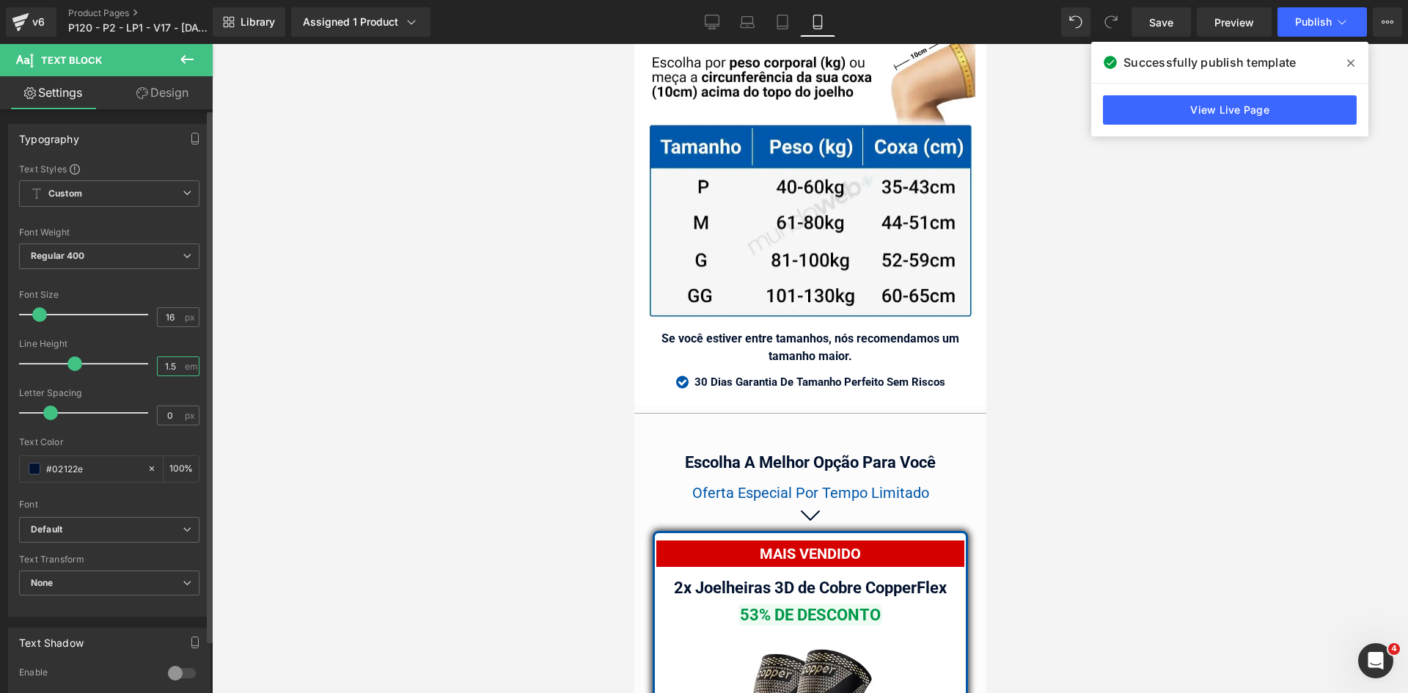
click at [170, 365] on input "1.5" at bounding box center [171, 366] width 26 height 18
click at [189, 134] on icon "button" at bounding box center [195, 139] width 12 height 12
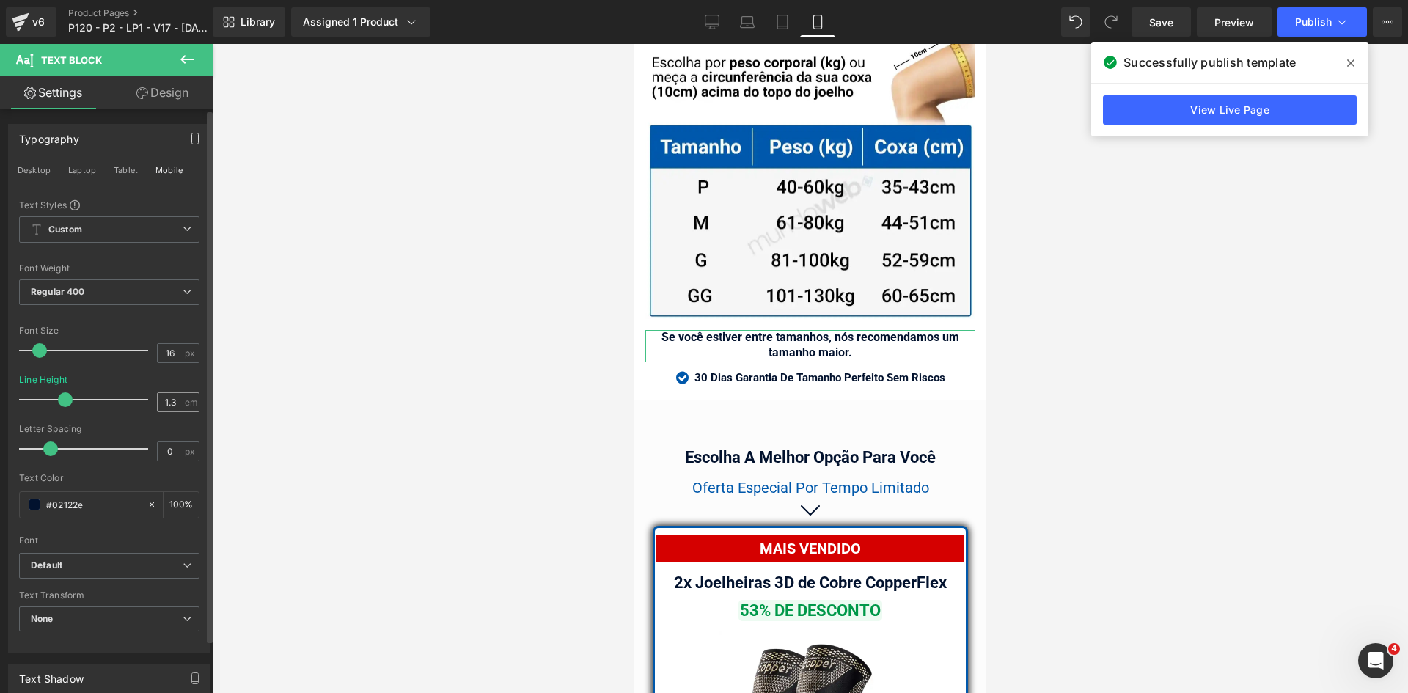
click at [122, 171] on button "Tablet" at bounding box center [126, 170] width 42 height 25
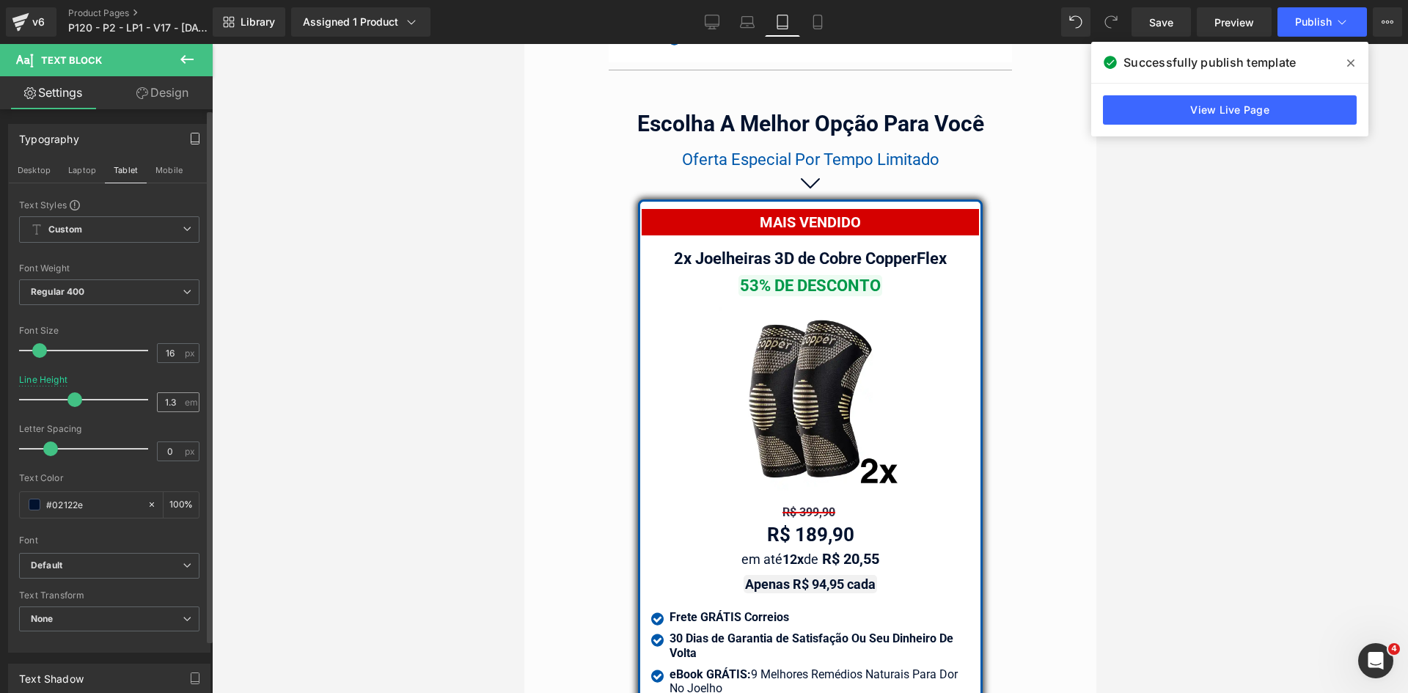
scroll to position [12458, 0]
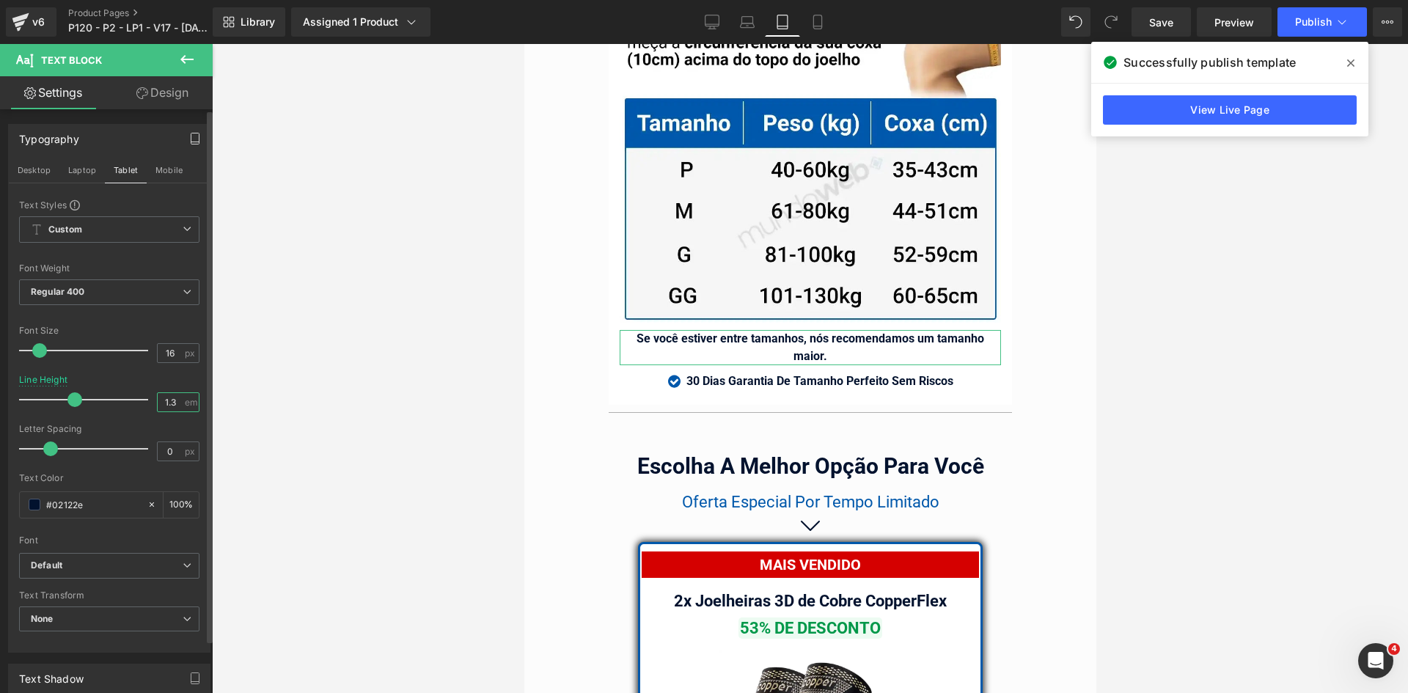
drag, startPoint x: 165, startPoint y: 401, endPoint x: 174, endPoint y: 403, distance: 8.9
click at [174, 403] on input "1.3" at bounding box center [171, 402] width 26 height 18
click at [82, 173] on button "Laptop" at bounding box center [81, 170] width 45 height 25
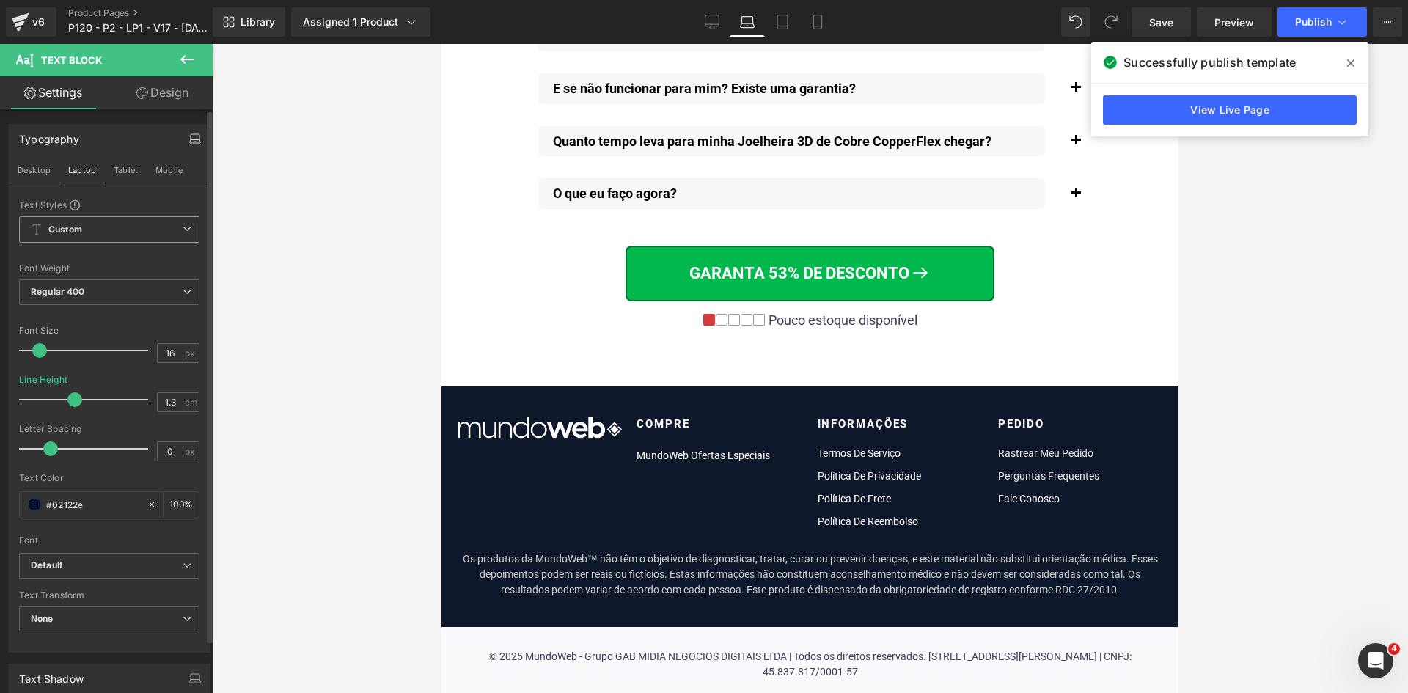
scroll to position [9078, 0]
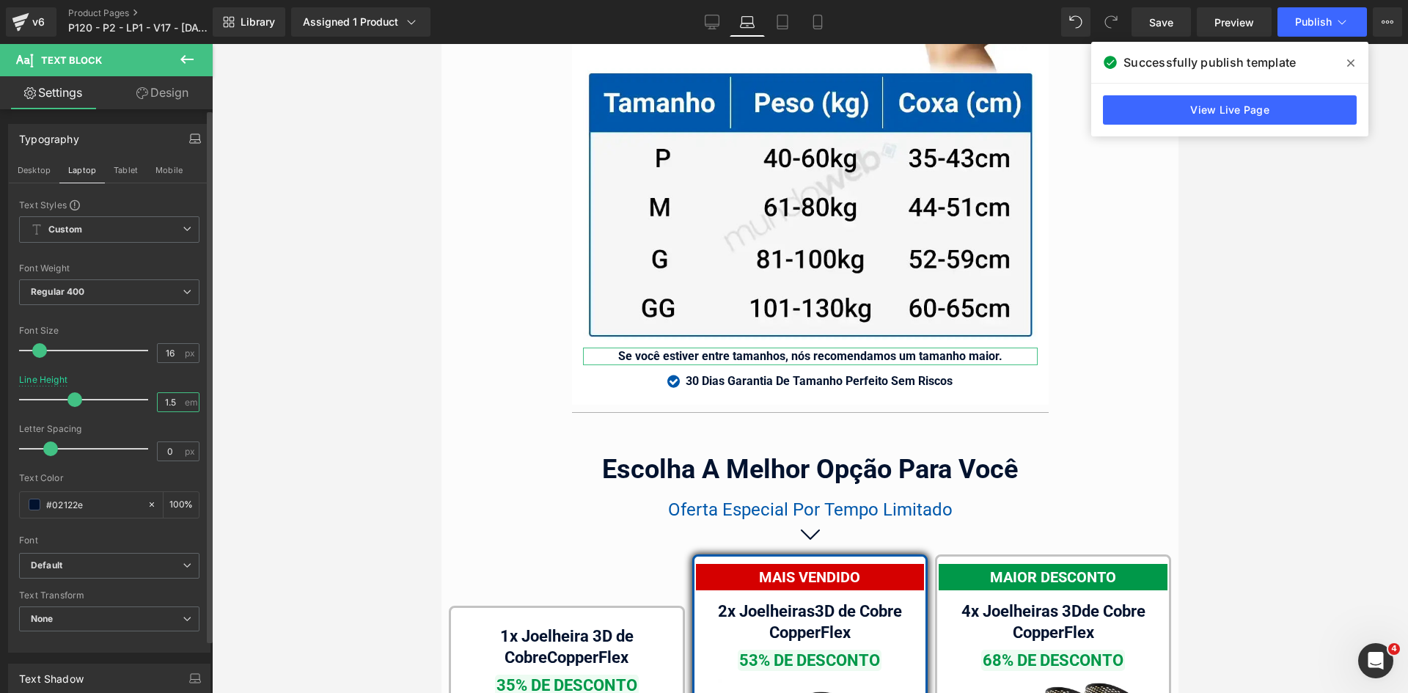
click at [172, 401] on input "1.5" at bounding box center [171, 402] width 26 height 18
paste input "3"
click at [34, 173] on button "Desktop" at bounding box center [34, 170] width 51 height 25
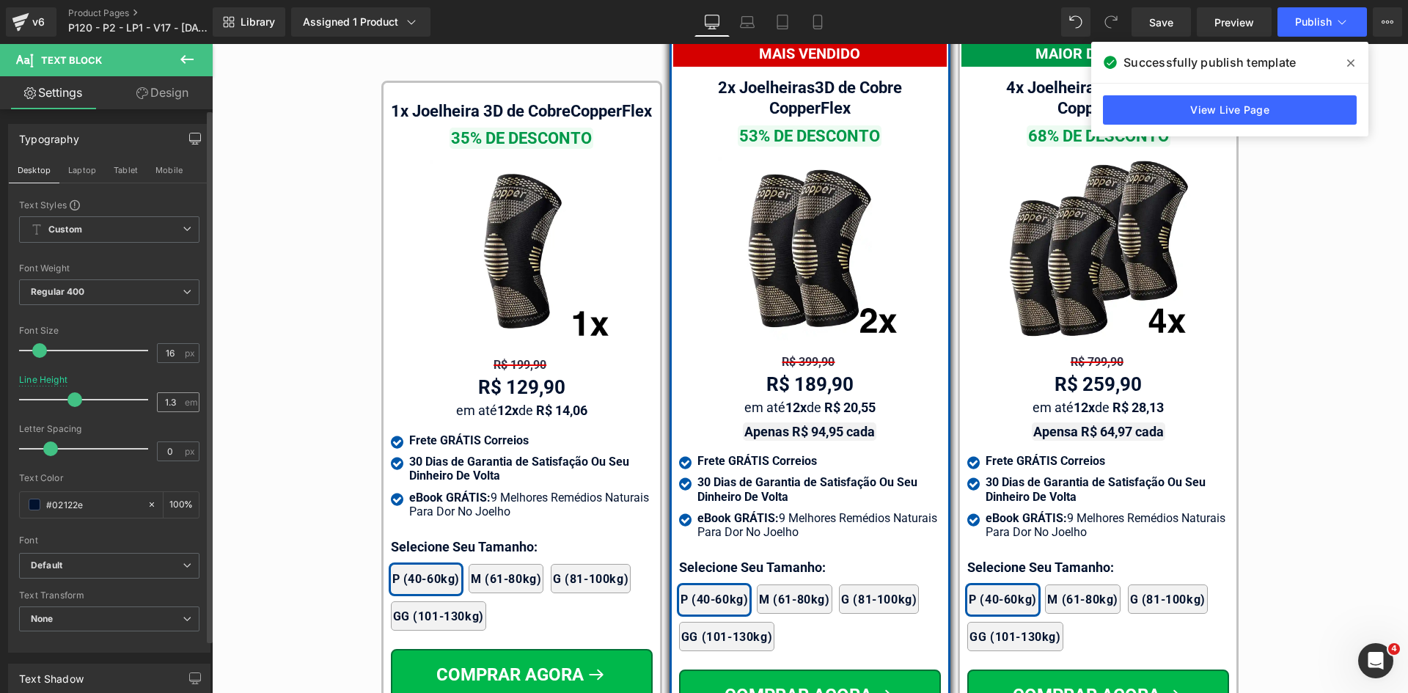
scroll to position [8564, 0]
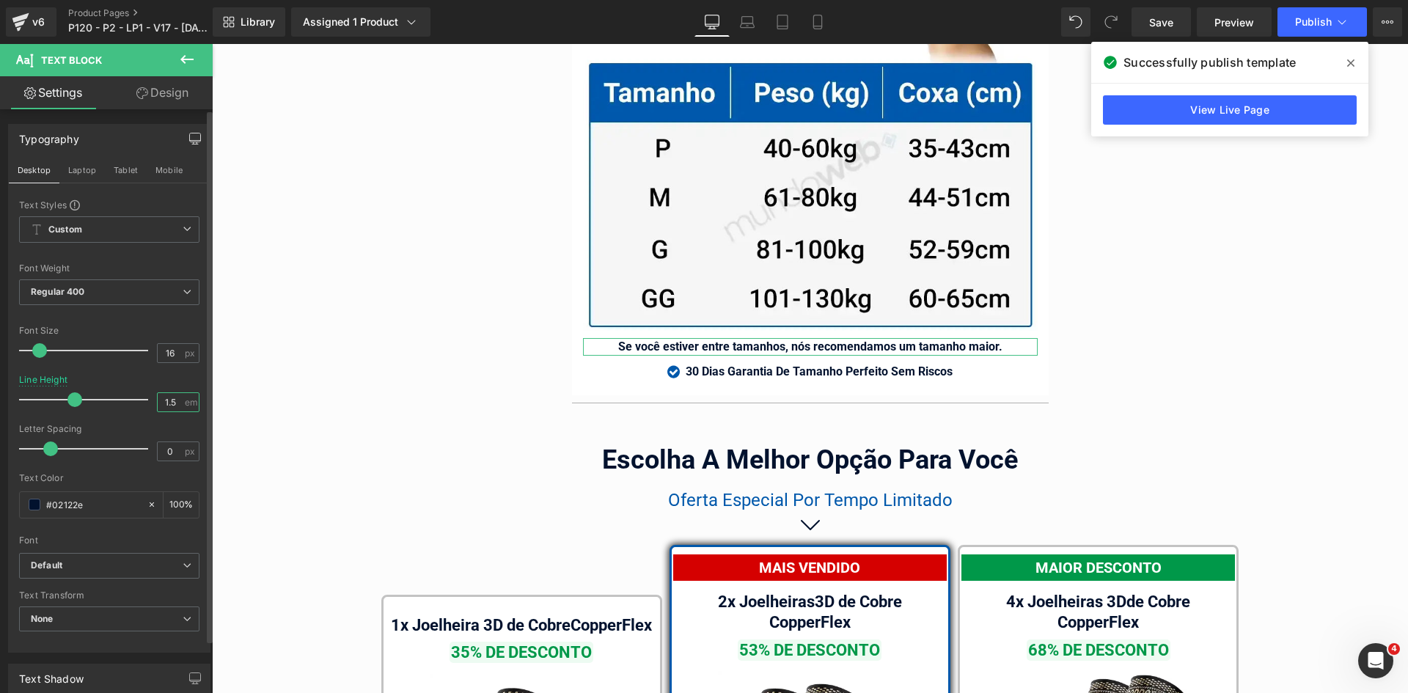
click at [168, 403] on input "1.5" at bounding box center [171, 402] width 26 height 18
paste input "3"
type input "1.3"
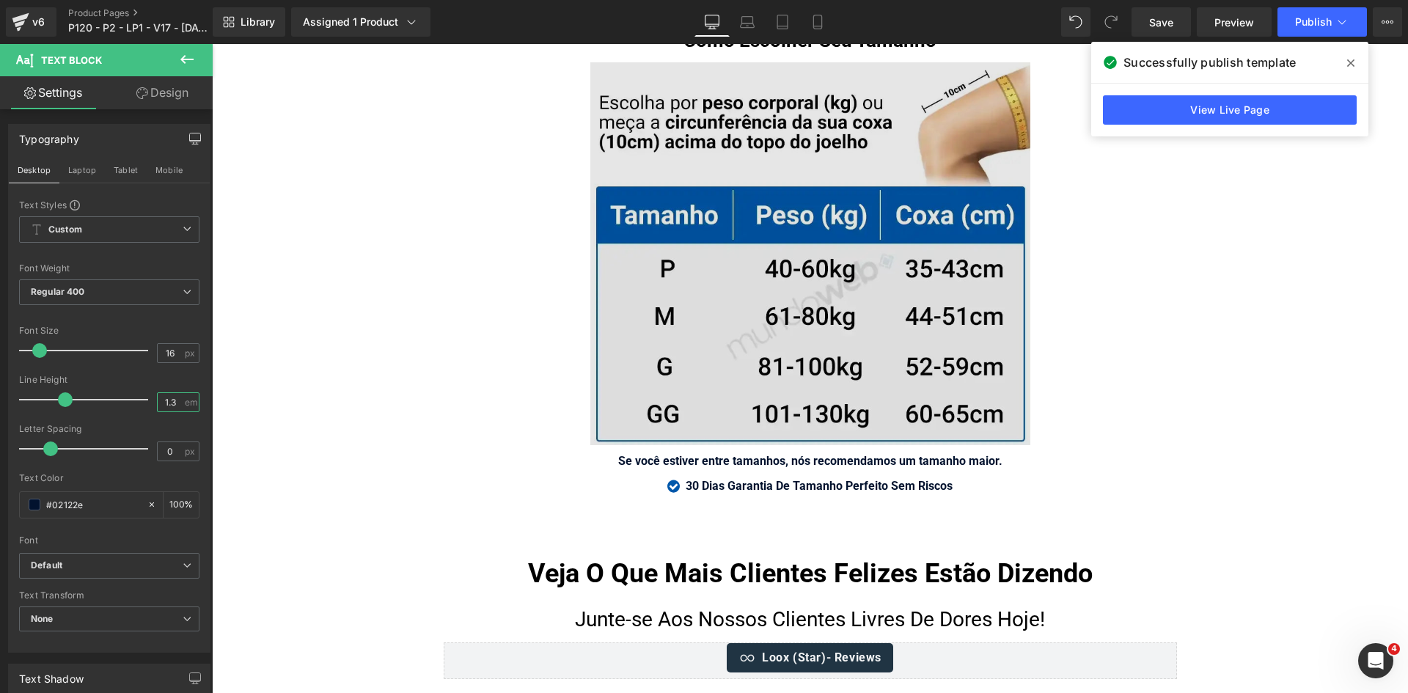
scroll to position [10031, 0]
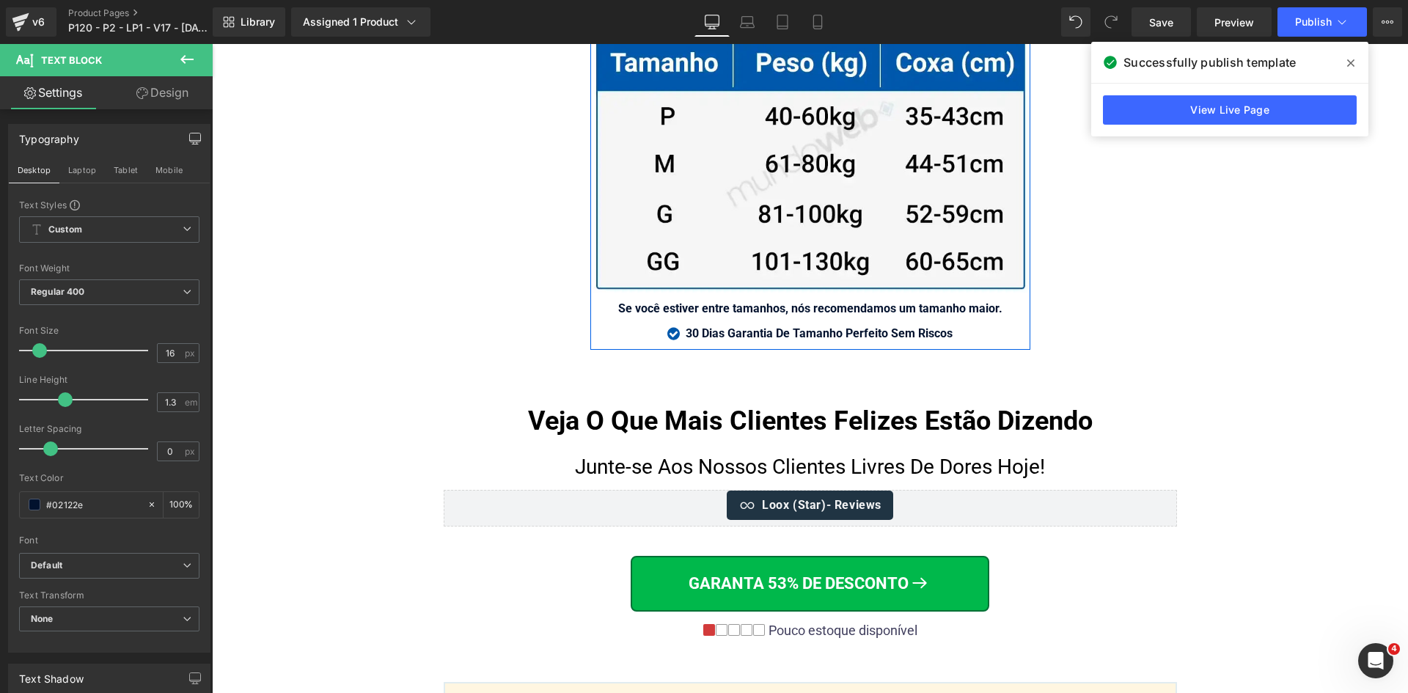
click at [212, 44] on div at bounding box center [212, 44] width 0 height 0
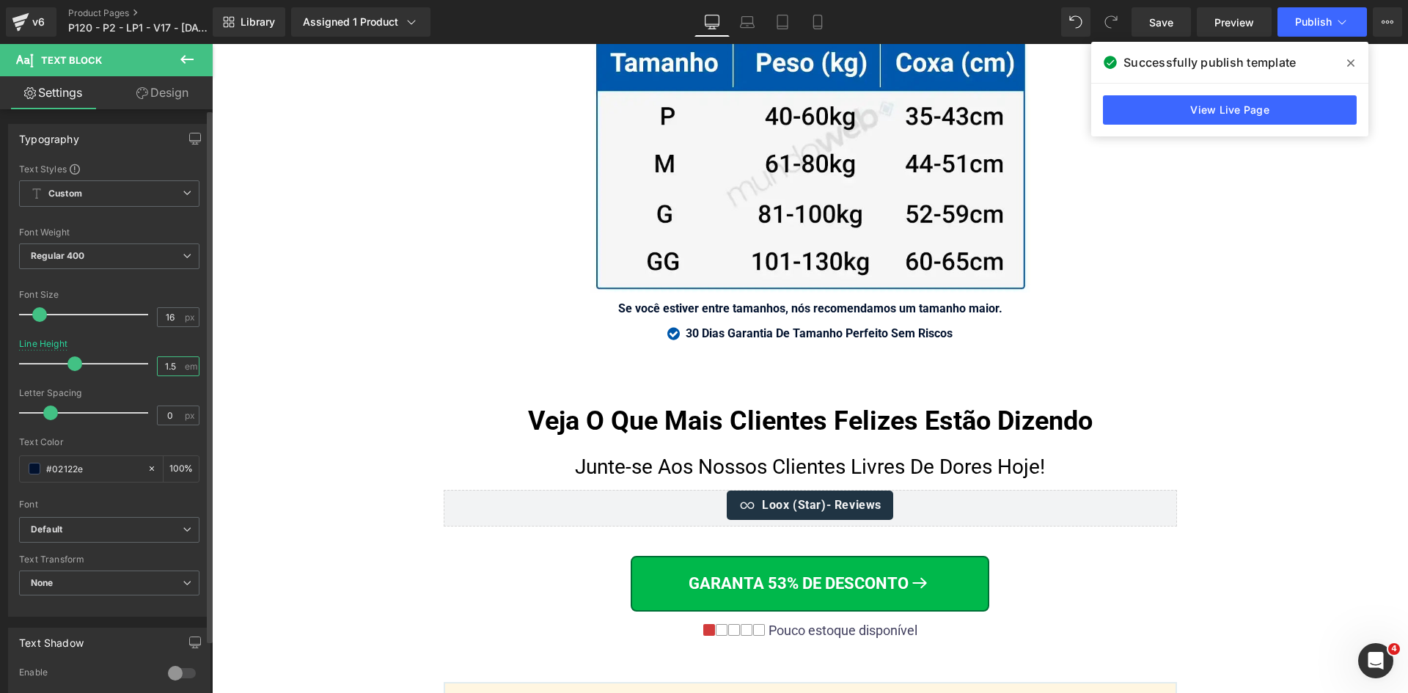
click at [158, 369] on input "1.5" at bounding box center [171, 366] width 26 height 18
paste input "3"
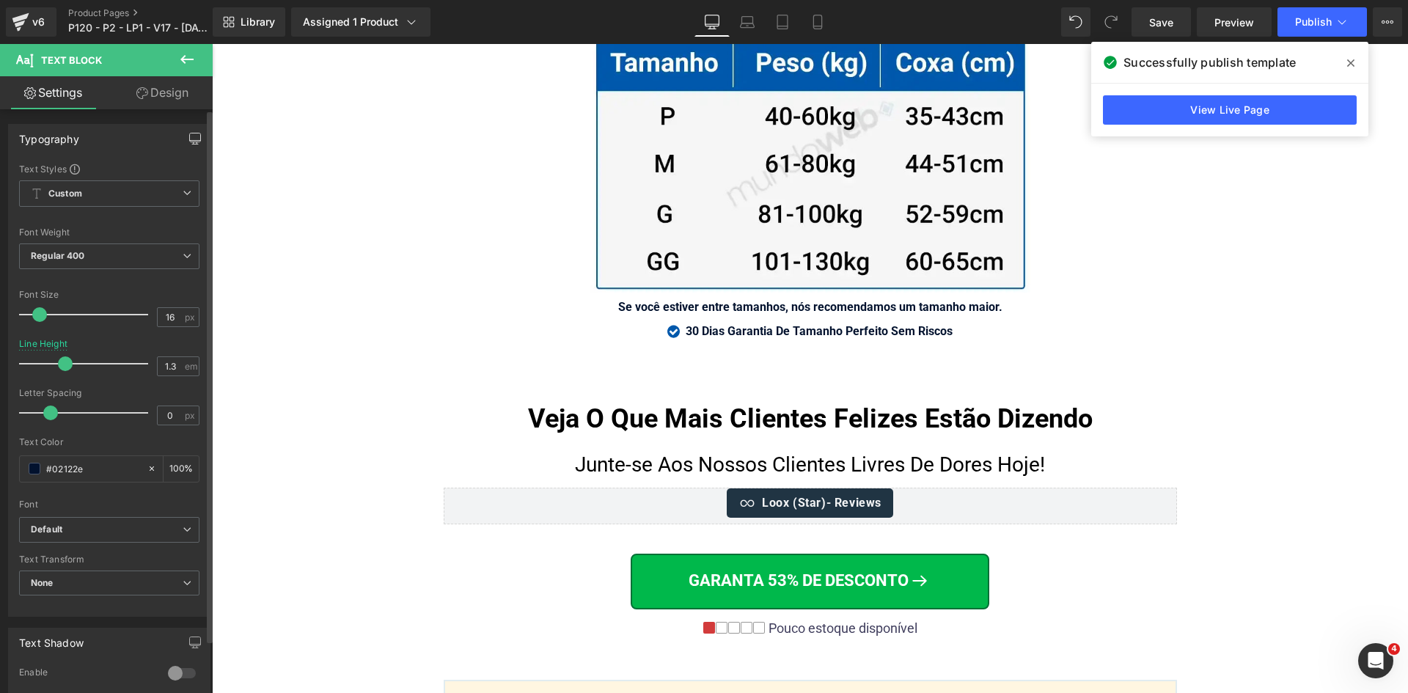
click at [189, 134] on icon "button" at bounding box center [195, 139] width 12 height 12
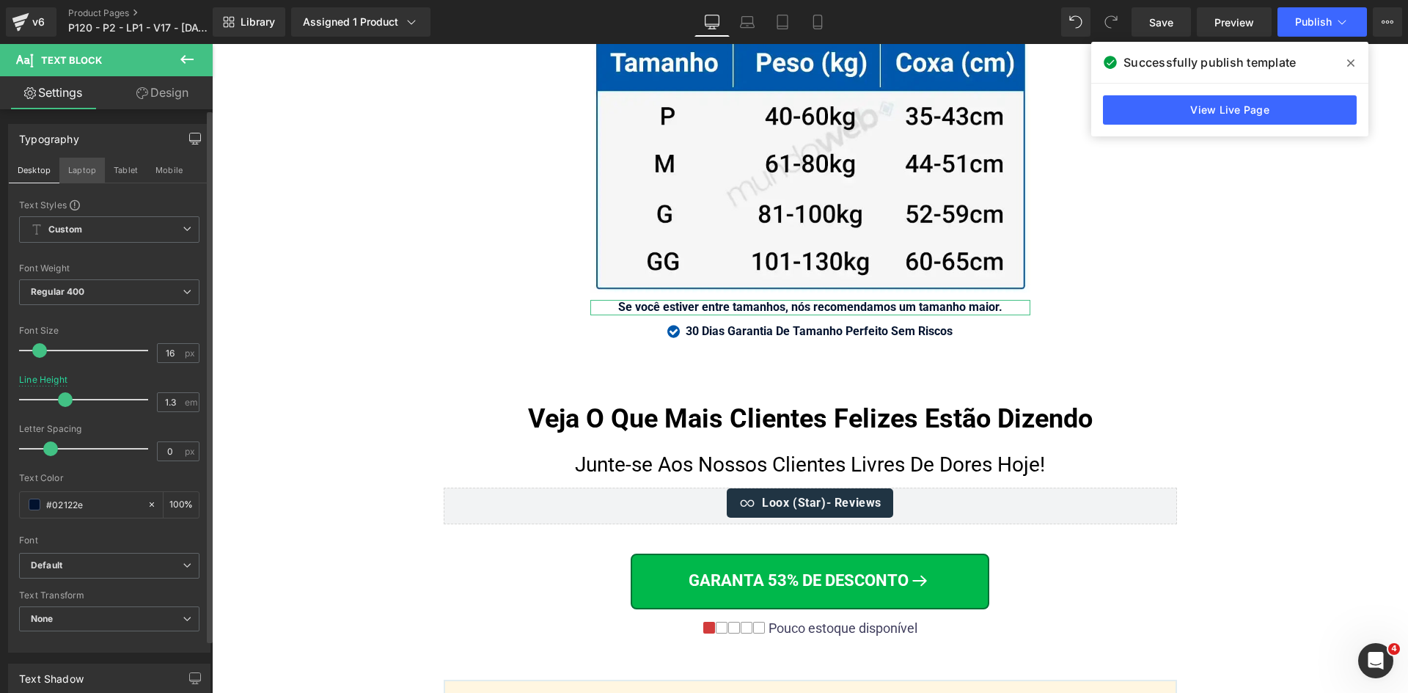
click at [74, 171] on button "Laptop" at bounding box center [81, 170] width 45 height 25
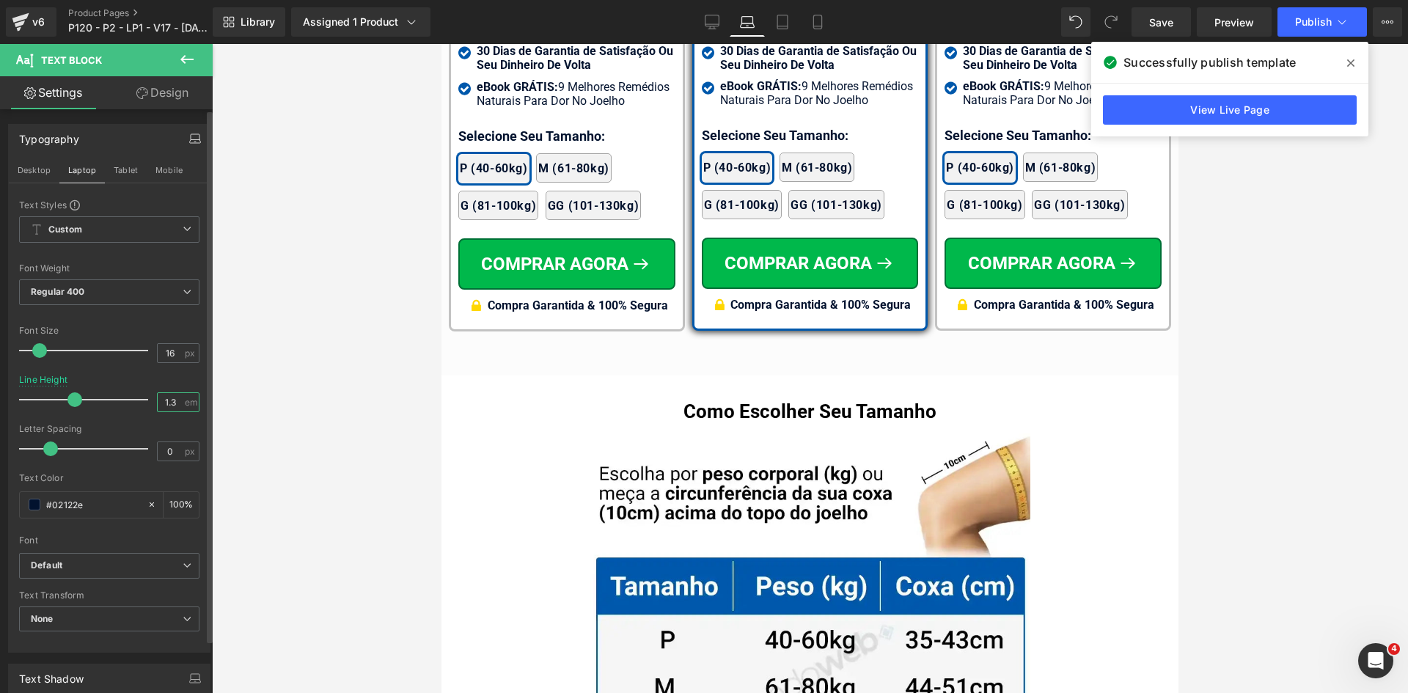
click at [169, 407] on input "1.3" at bounding box center [171, 402] width 26 height 18
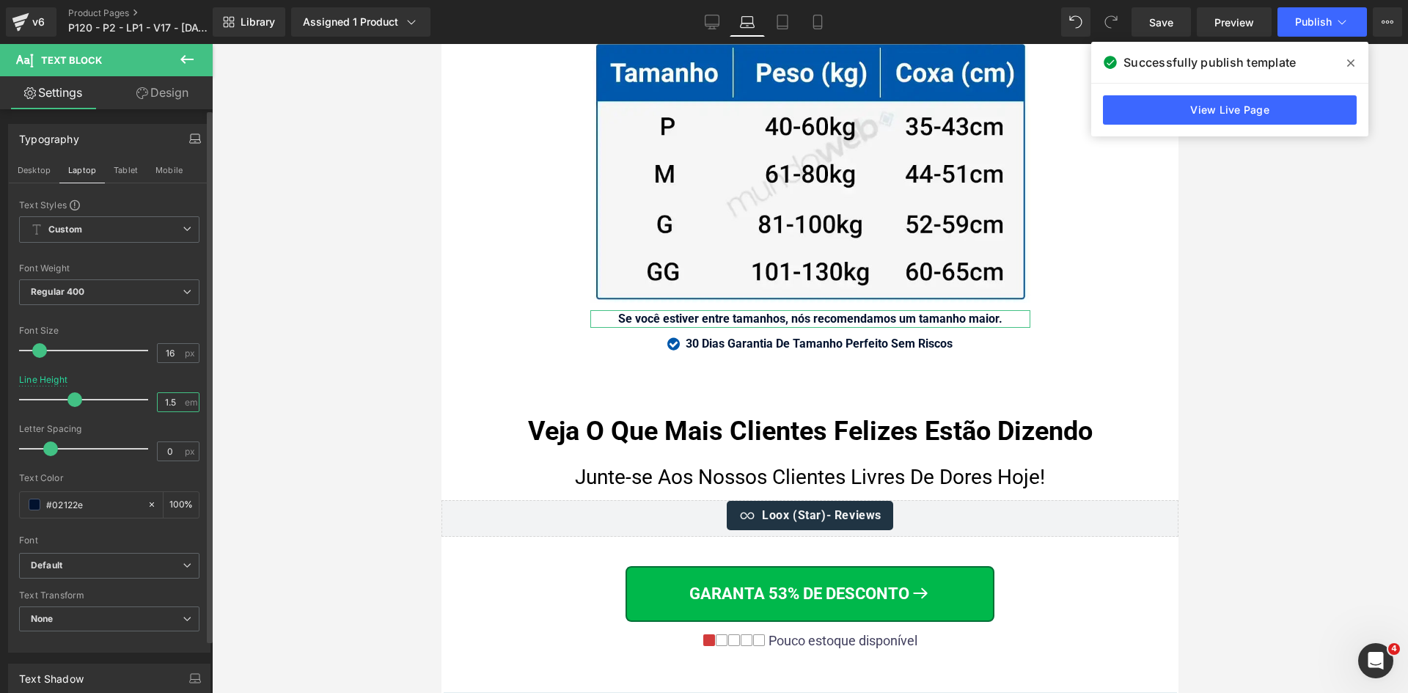
paste input "3"
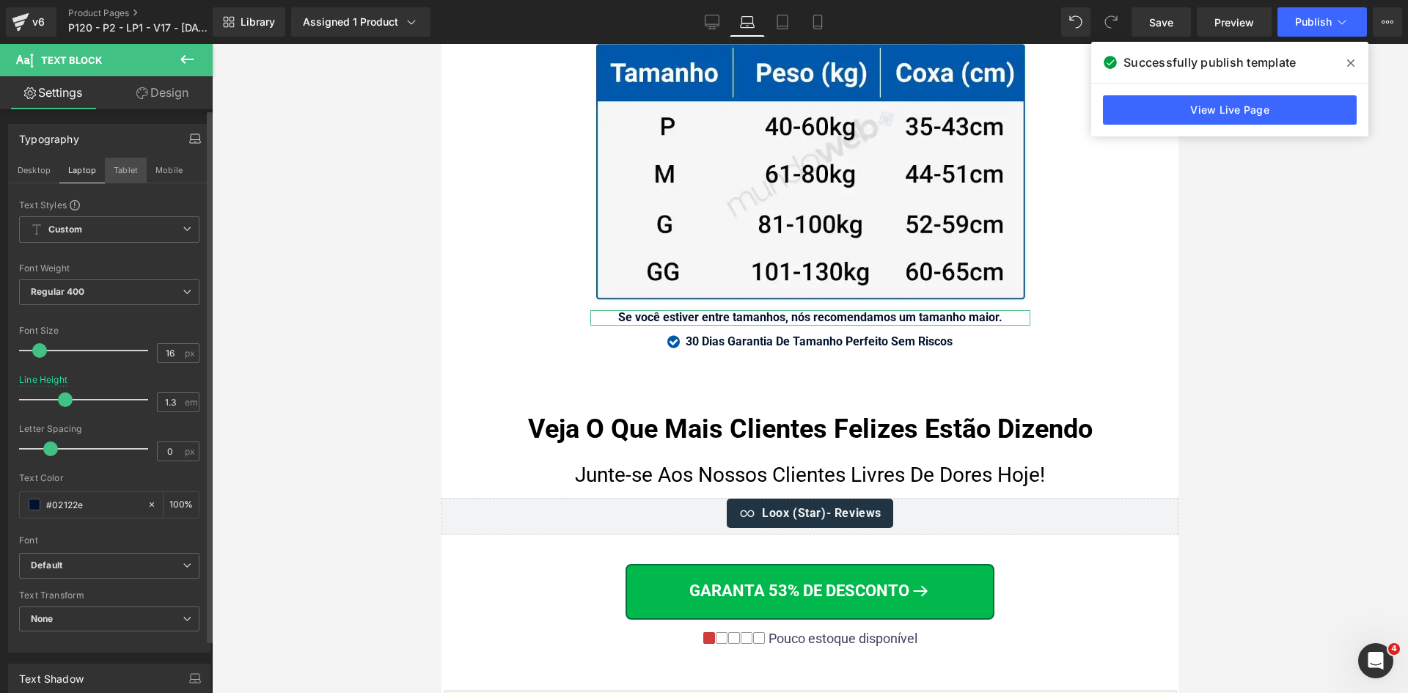
click at [125, 164] on button "Tablet" at bounding box center [126, 170] width 42 height 25
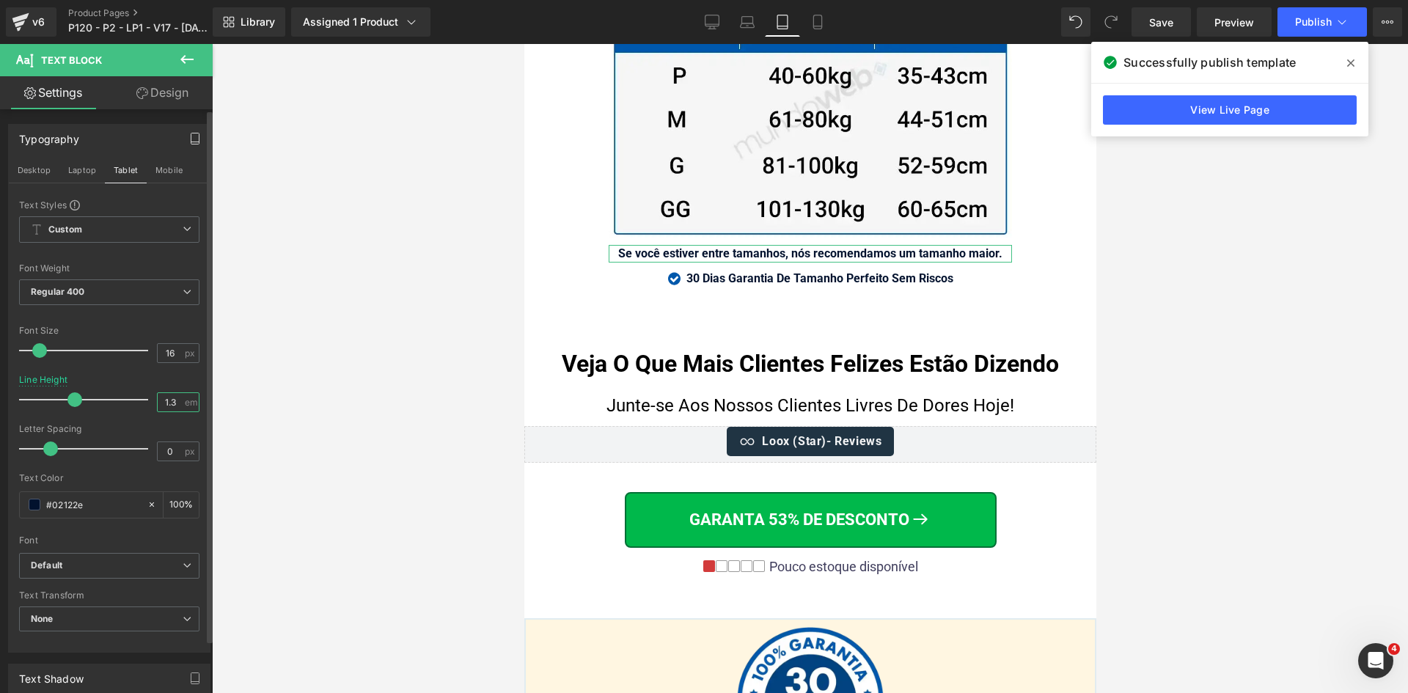
click at [169, 403] on input "1.3" at bounding box center [171, 402] width 26 height 18
paste input "3"
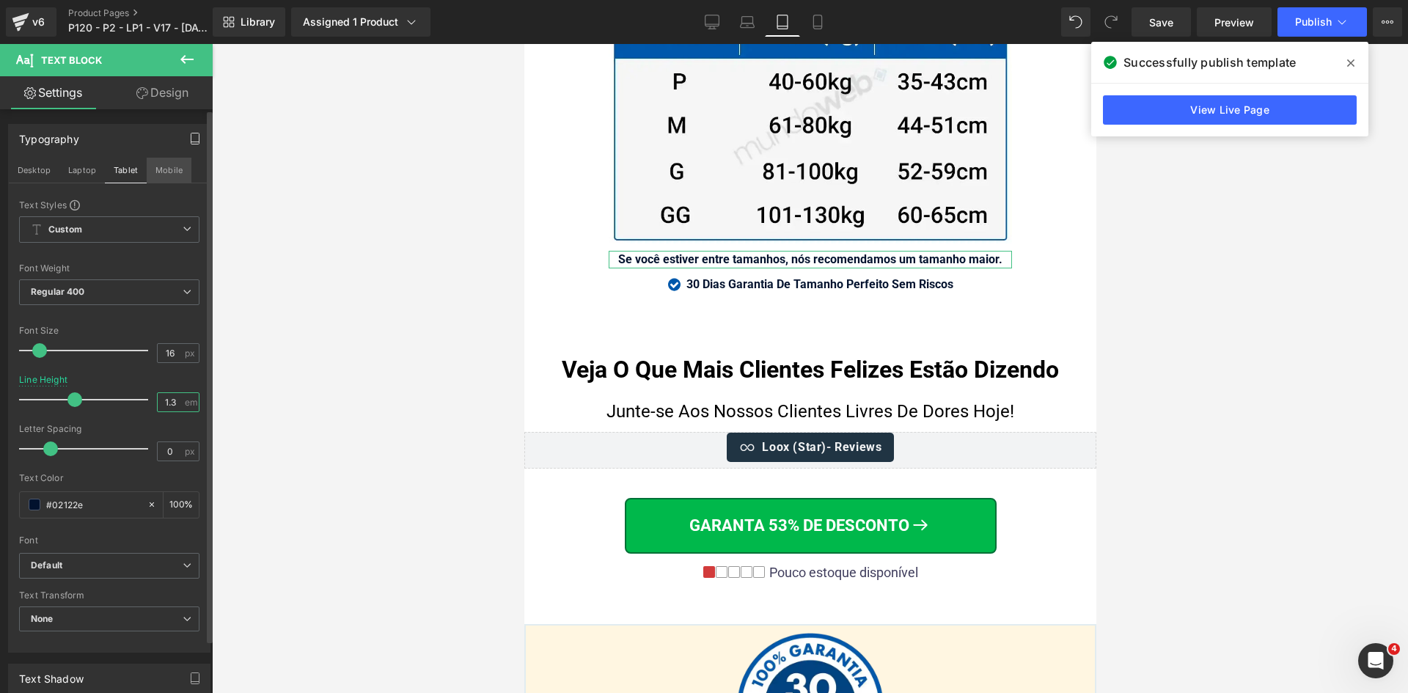
type input "1.3"
click at [167, 168] on button "Mobile" at bounding box center [169, 170] width 45 height 25
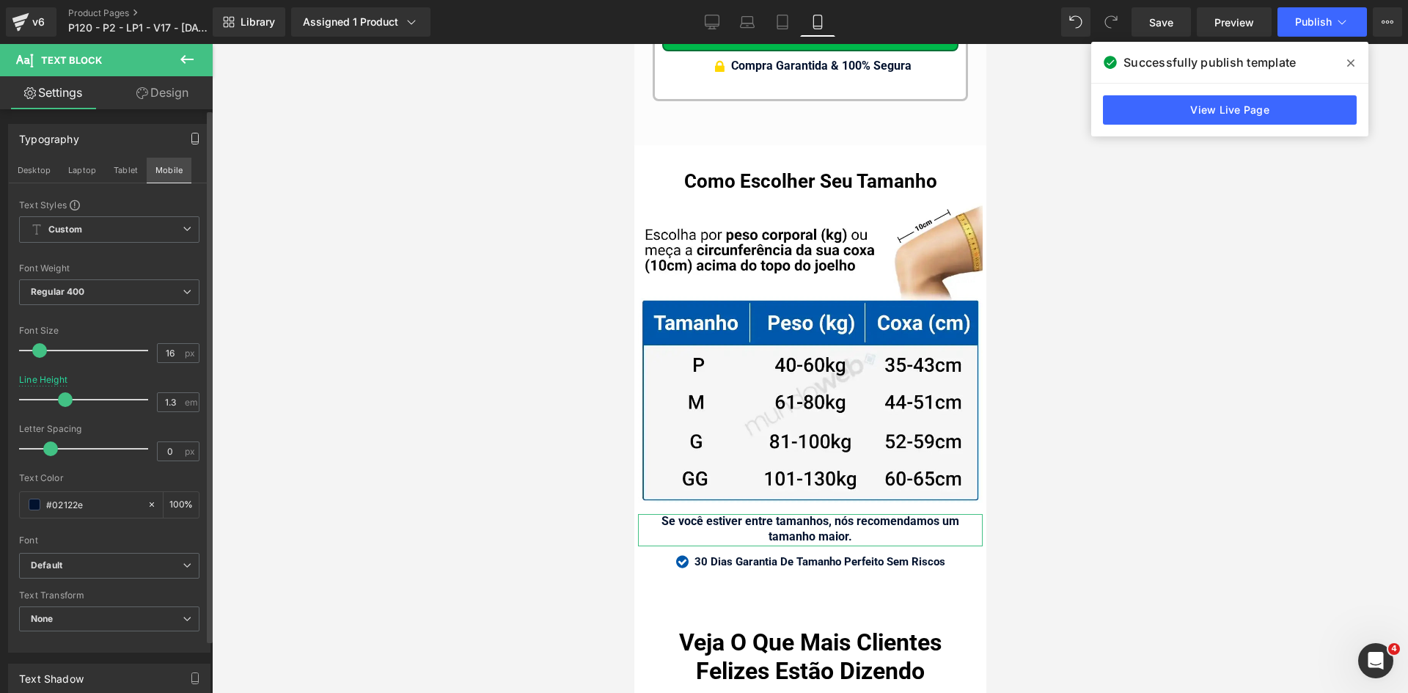
scroll to position [15666, 0]
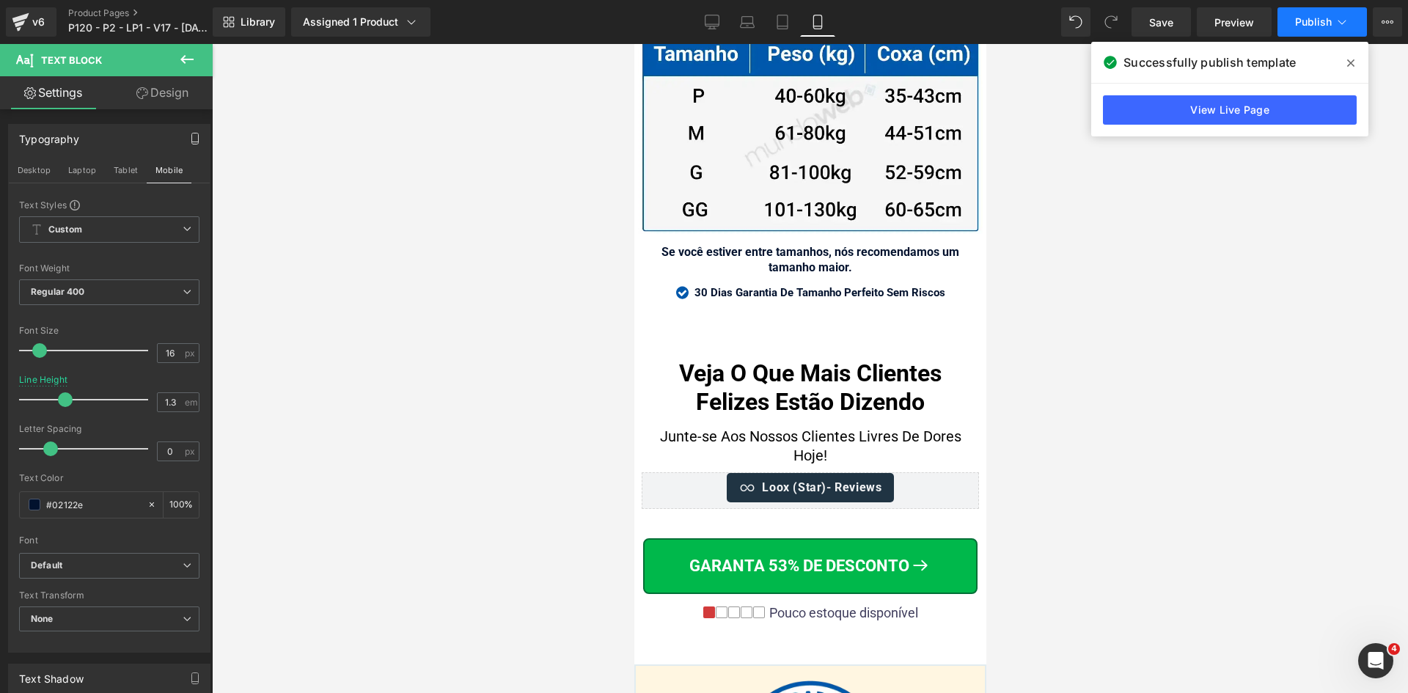
click at [1331, 23] on span "Publish" at bounding box center [1313, 22] width 37 height 12
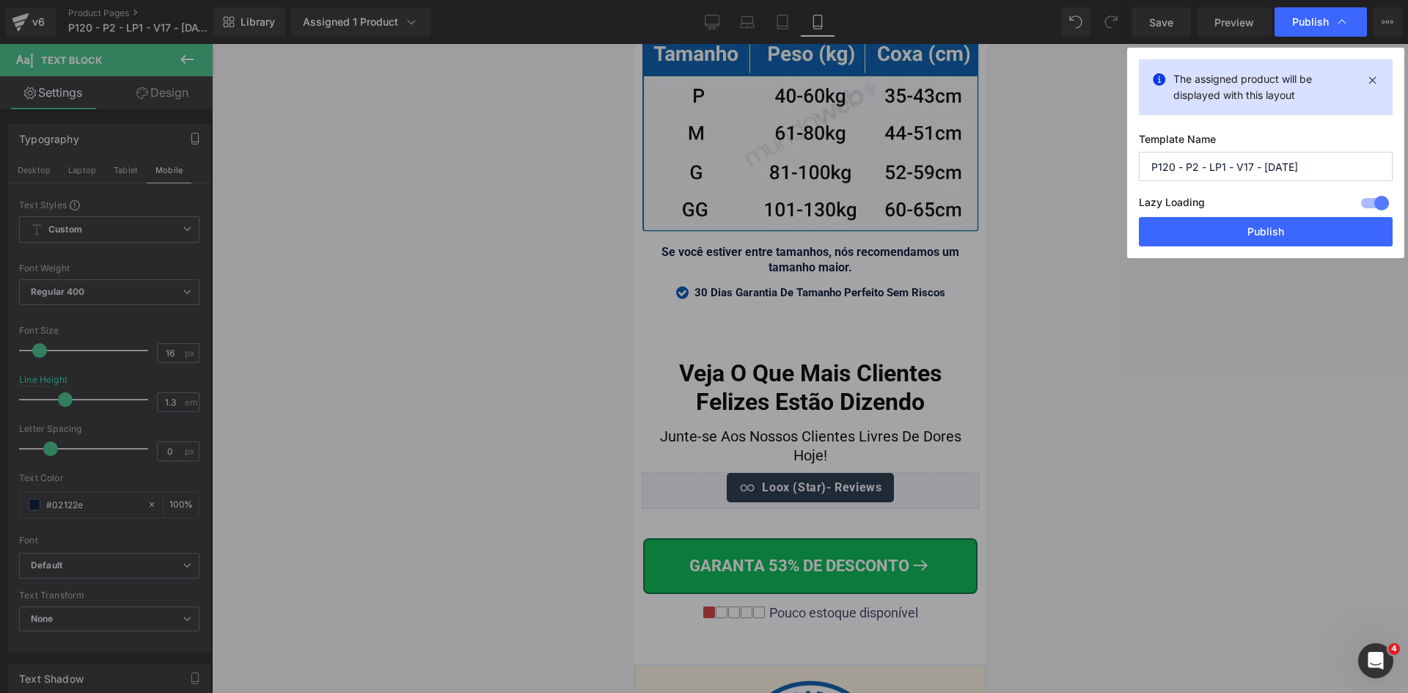
click at [1258, 231] on button "Publish" at bounding box center [1266, 231] width 254 height 29
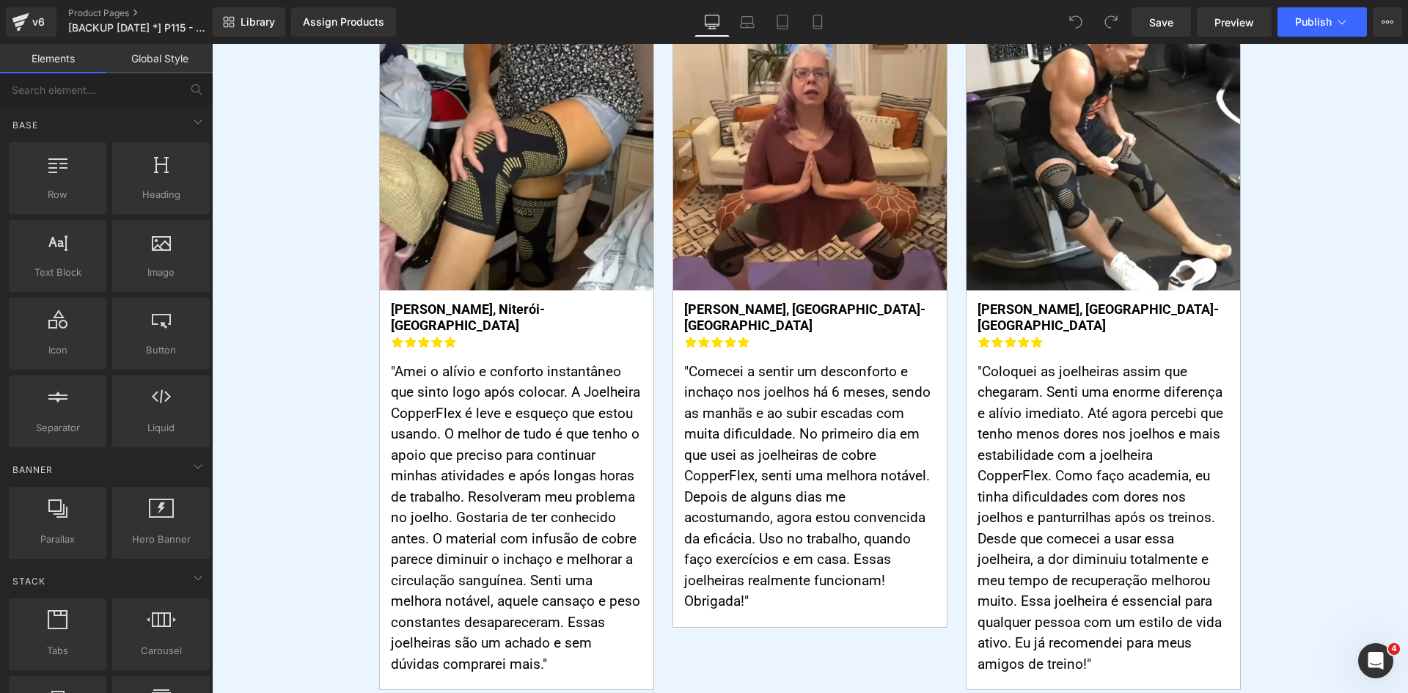
scroll to position [8508, 0]
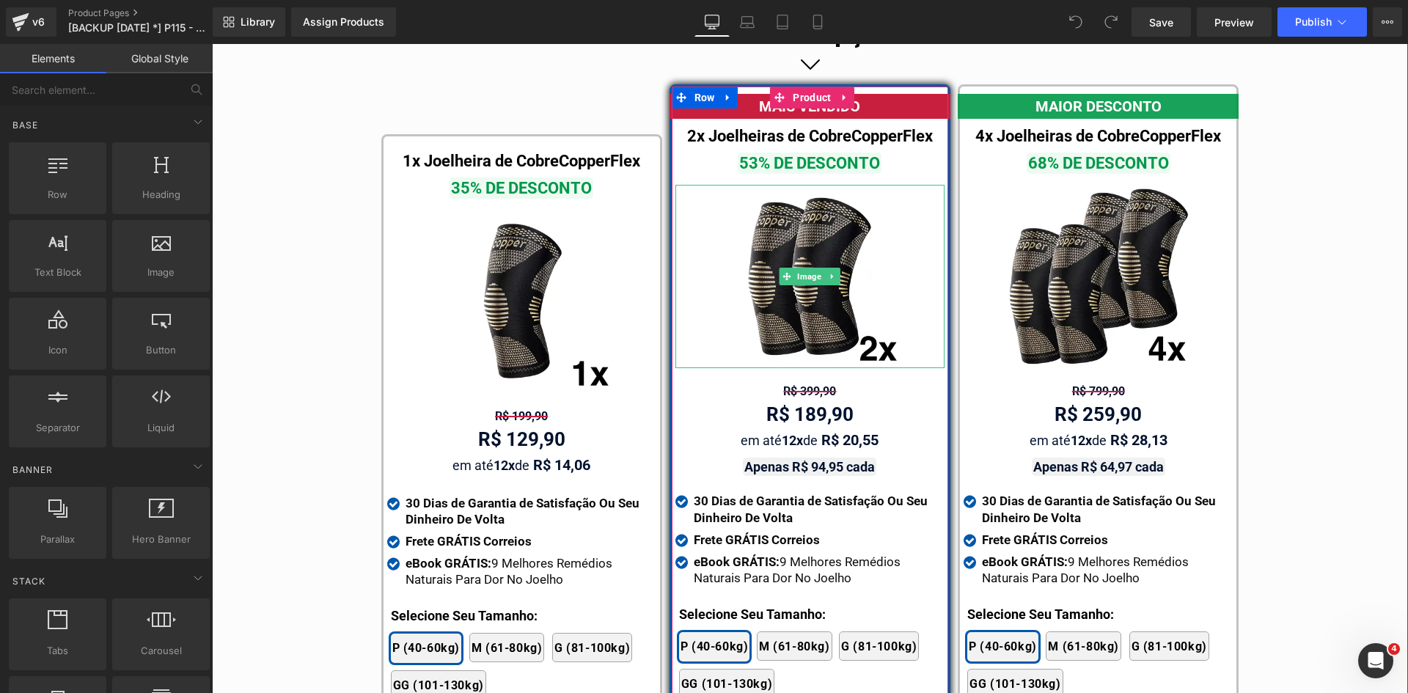
click at [797, 279] on img at bounding box center [809, 276] width 183 height 183
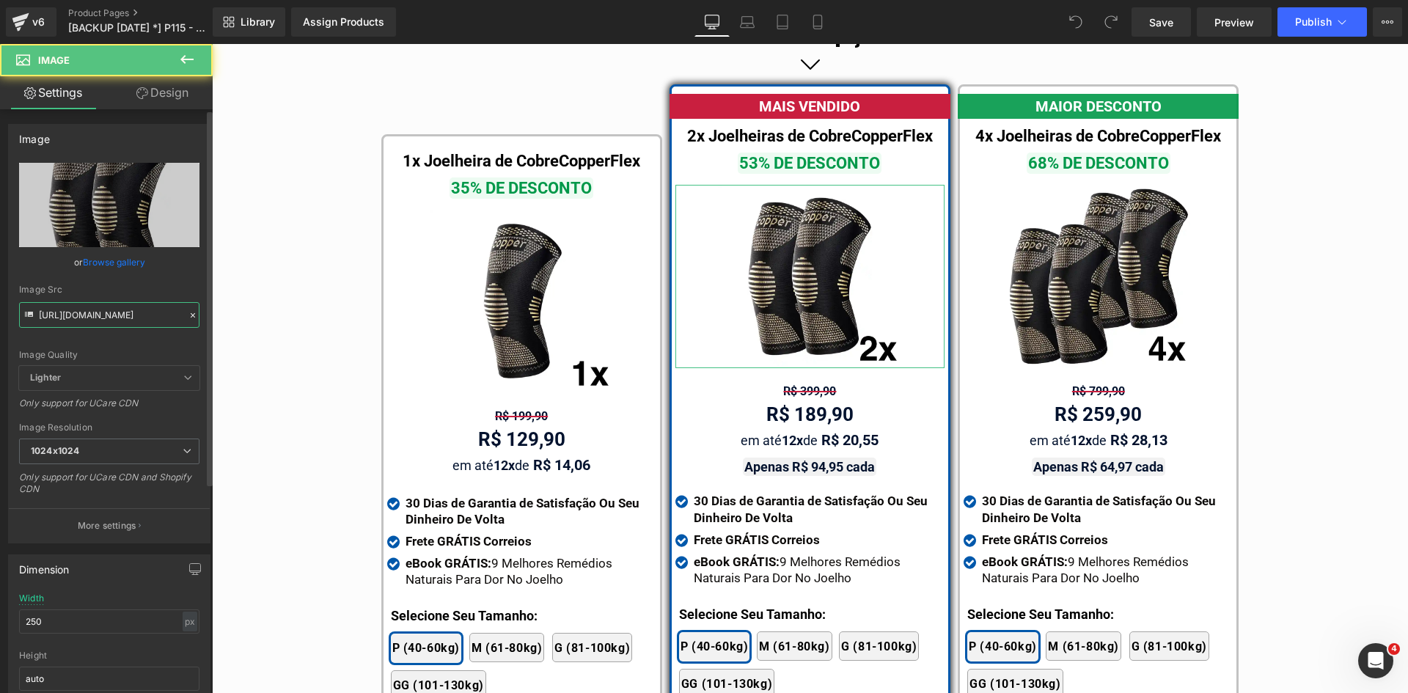
click at [86, 317] on input "[URL][DOMAIN_NAME]" at bounding box center [109, 315] width 180 height 26
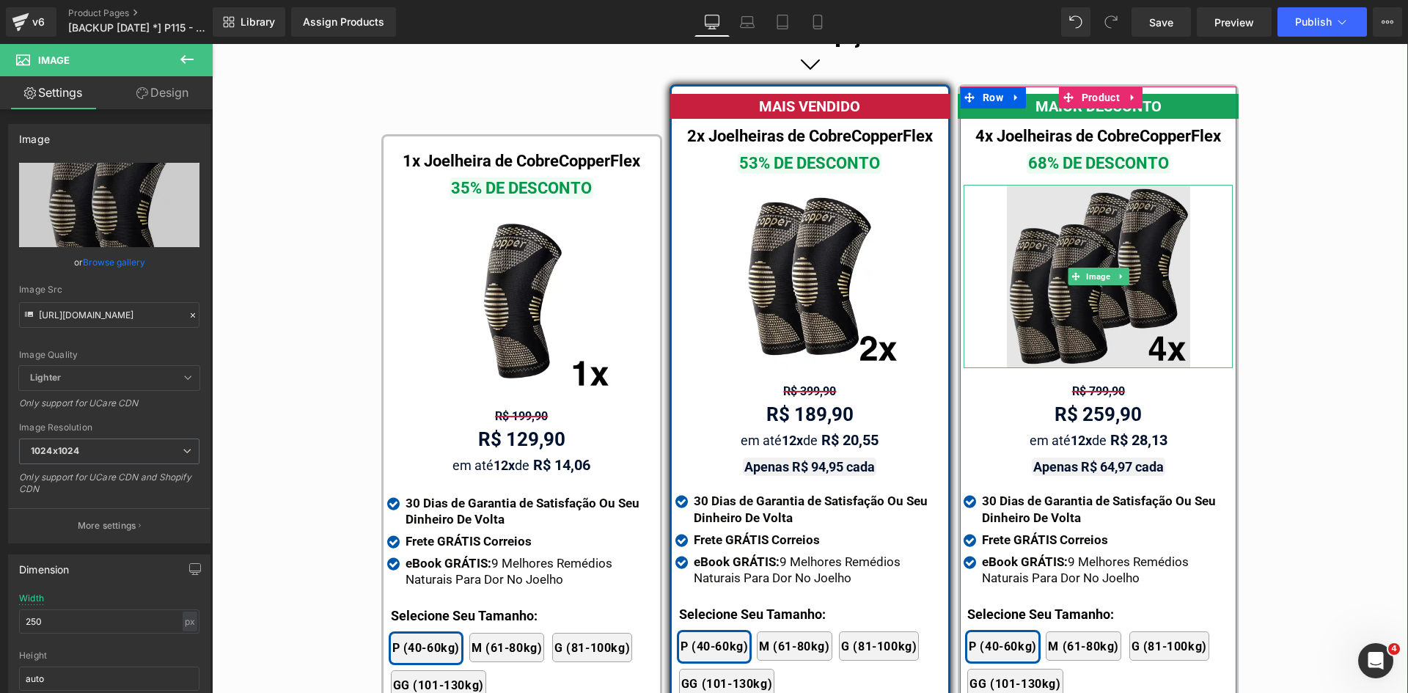
click at [1114, 286] on img at bounding box center [1098, 276] width 183 height 183
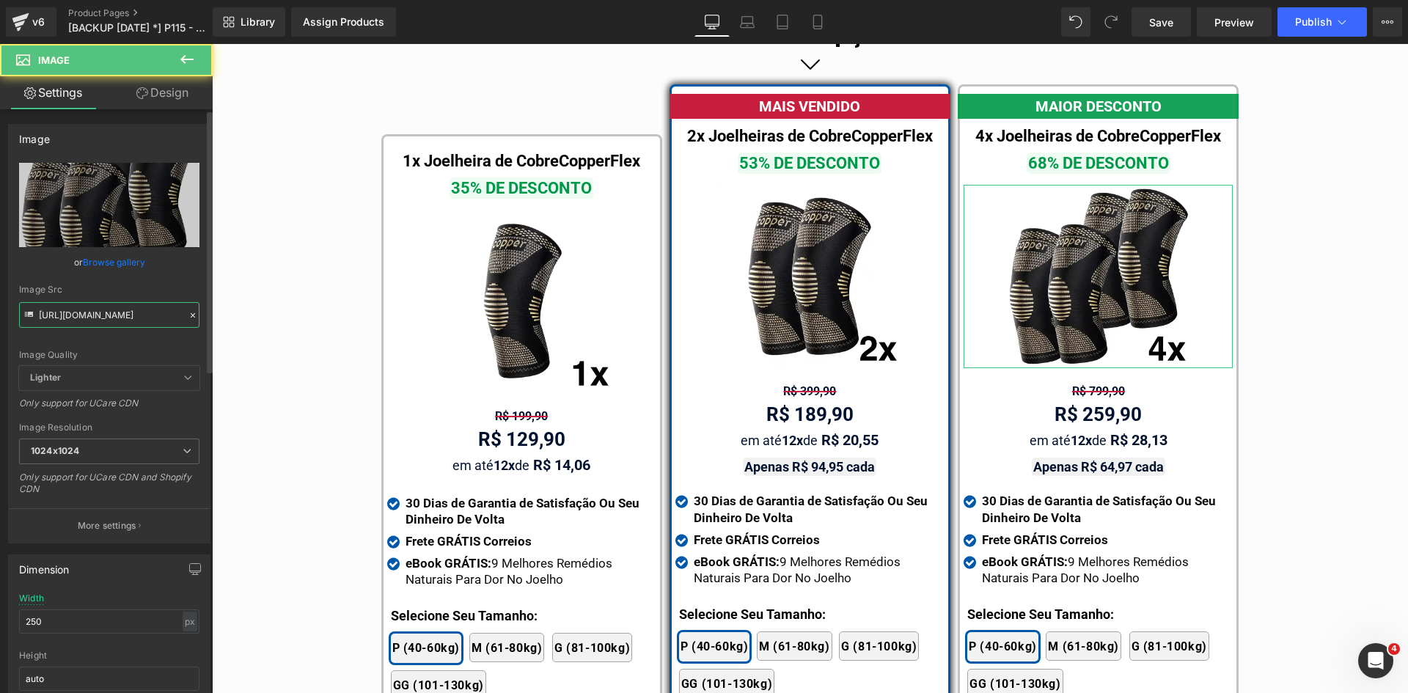
click at [115, 312] on input "[URL][DOMAIN_NAME]" at bounding box center [109, 315] width 180 height 26
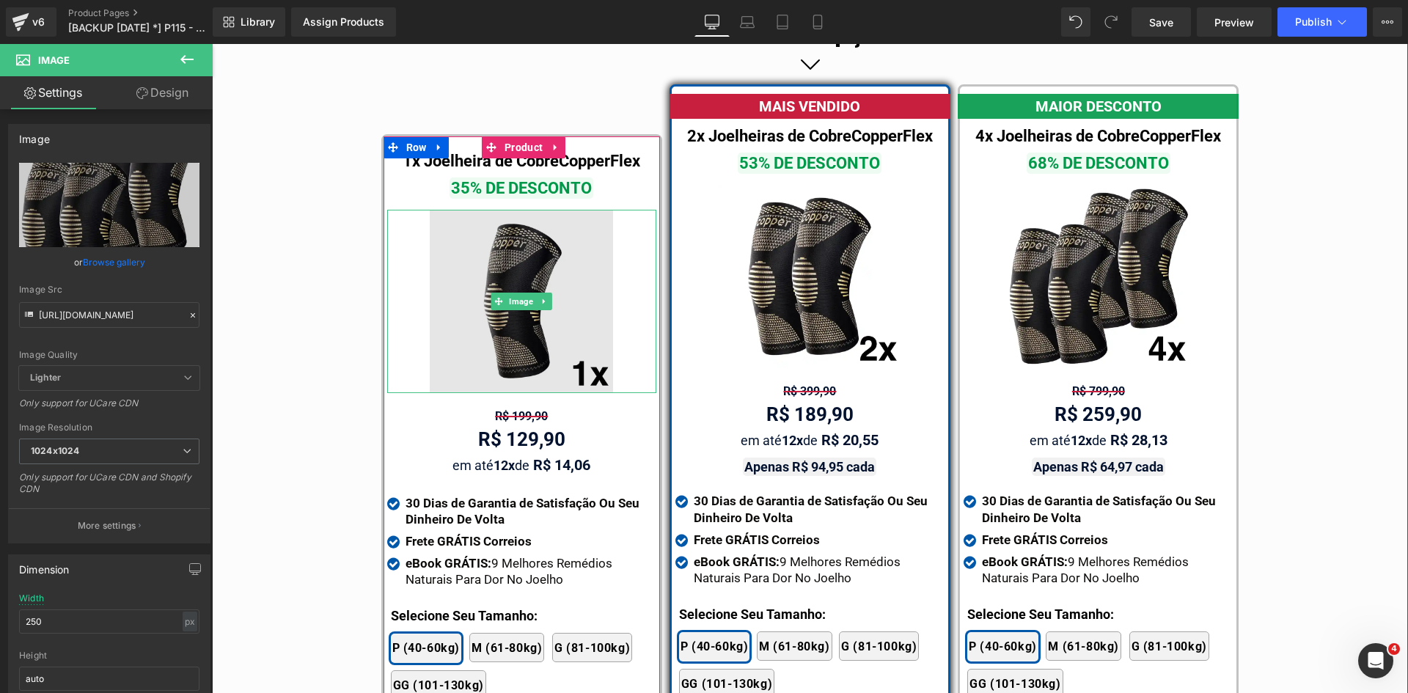
click at [498, 316] on img at bounding box center [521, 301] width 183 height 183
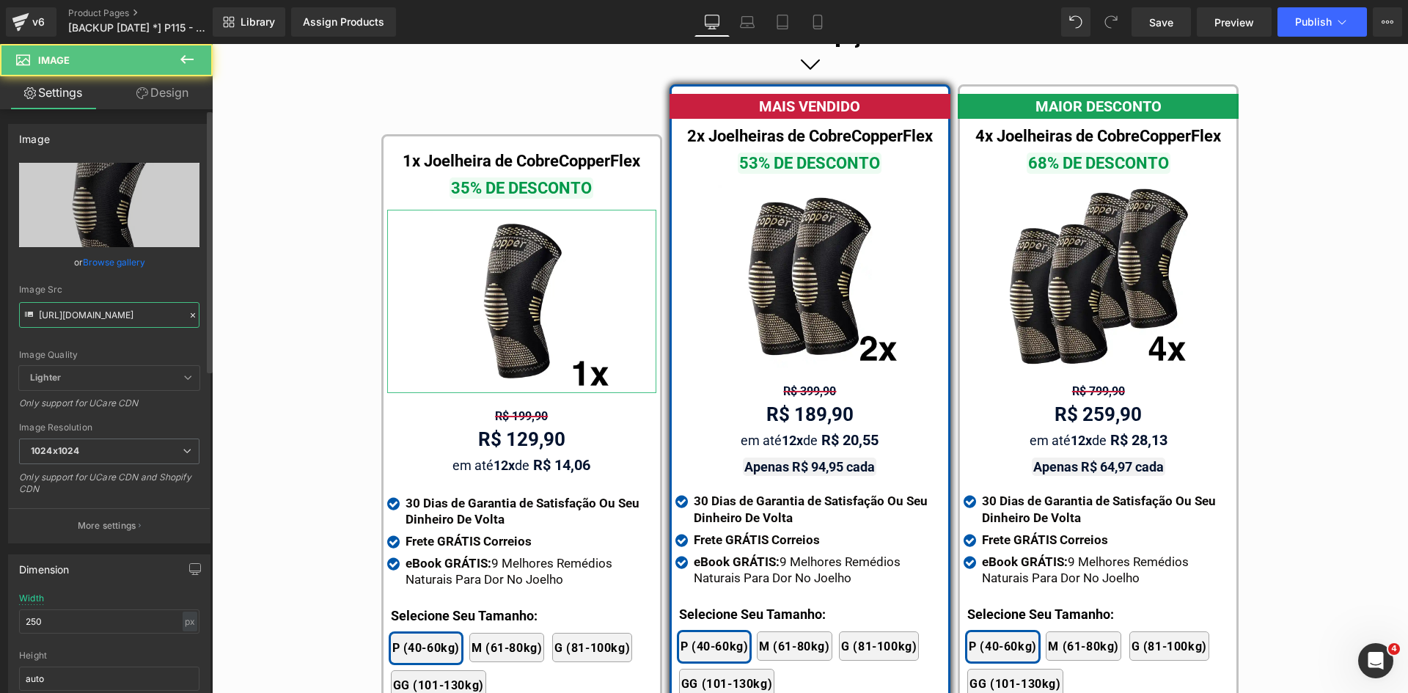
click at [131, 315] on input "[URL][DOMAIN_NAME]" at bounding box center [109, 315] width 180 height 26
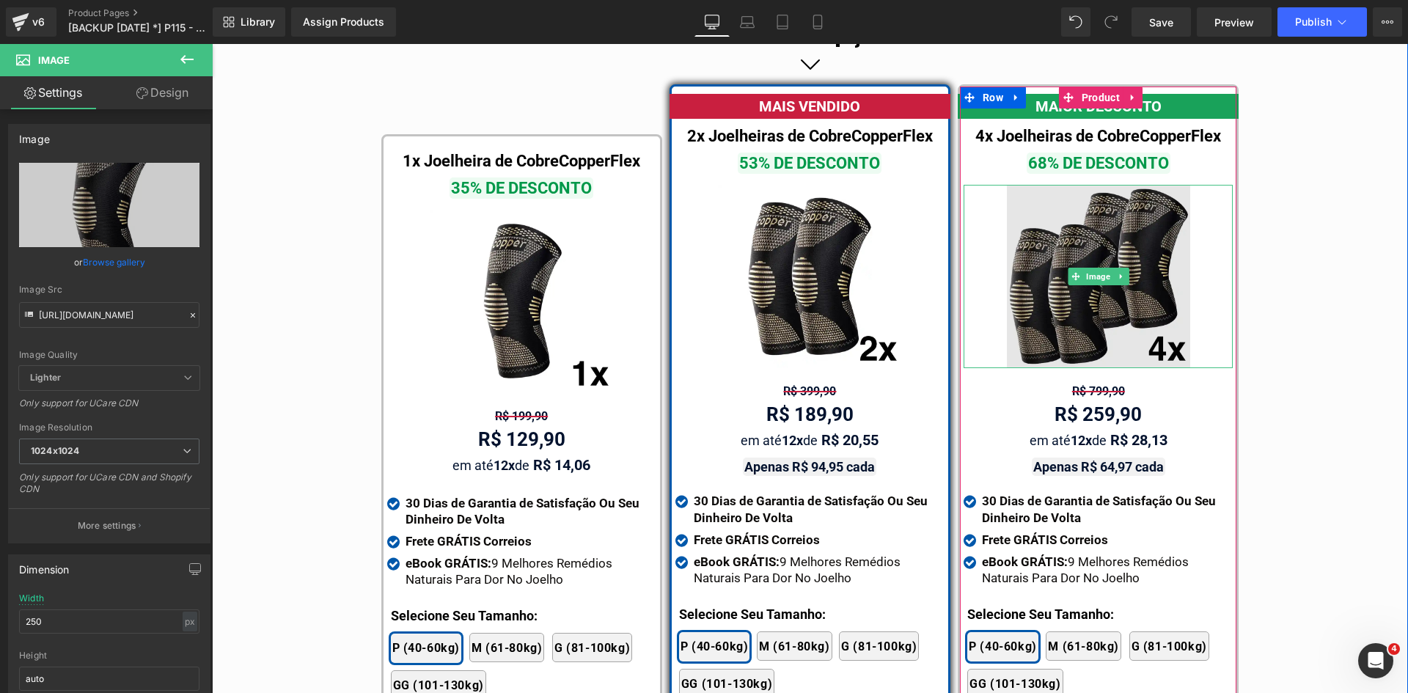
click at [1136, 285] on img at bounding box center [1098, 276] width 183 height 183
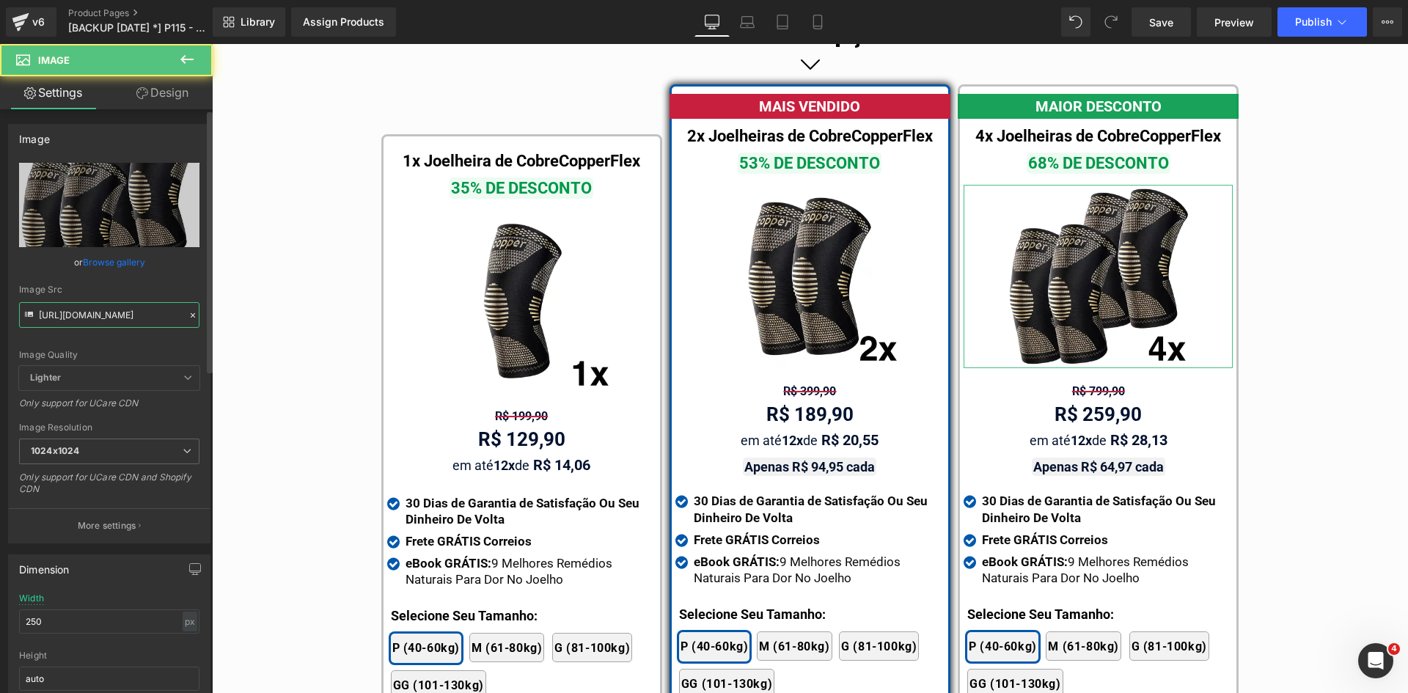
drag, startPoint x: 67, startPoint y: 318, endPoint x: 128, endPoint y: 145, distance: 183.5
click at [67, 318] on input "[URL][DOMAIN_NAME]" at bounding box center [109, 315] width 180 height 26
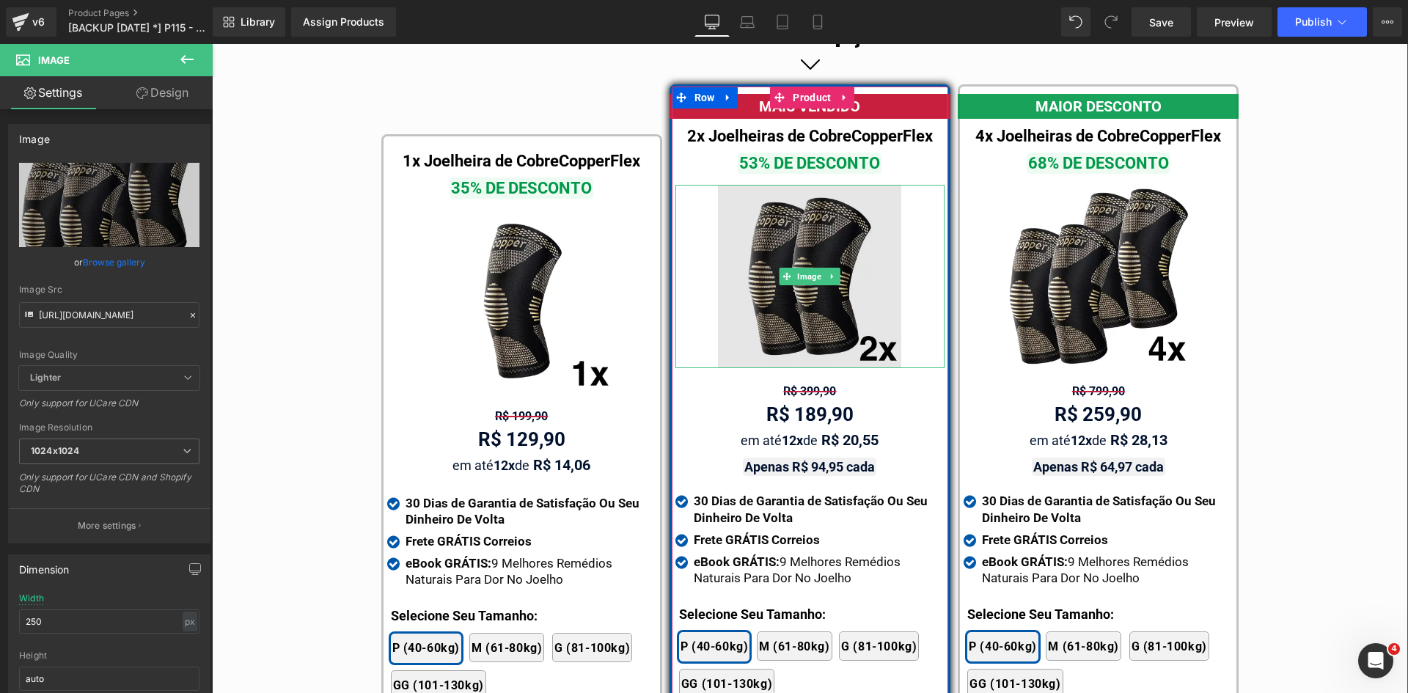
click at [814, 273] on img at bounding box center [809, 276] width 183 height 183
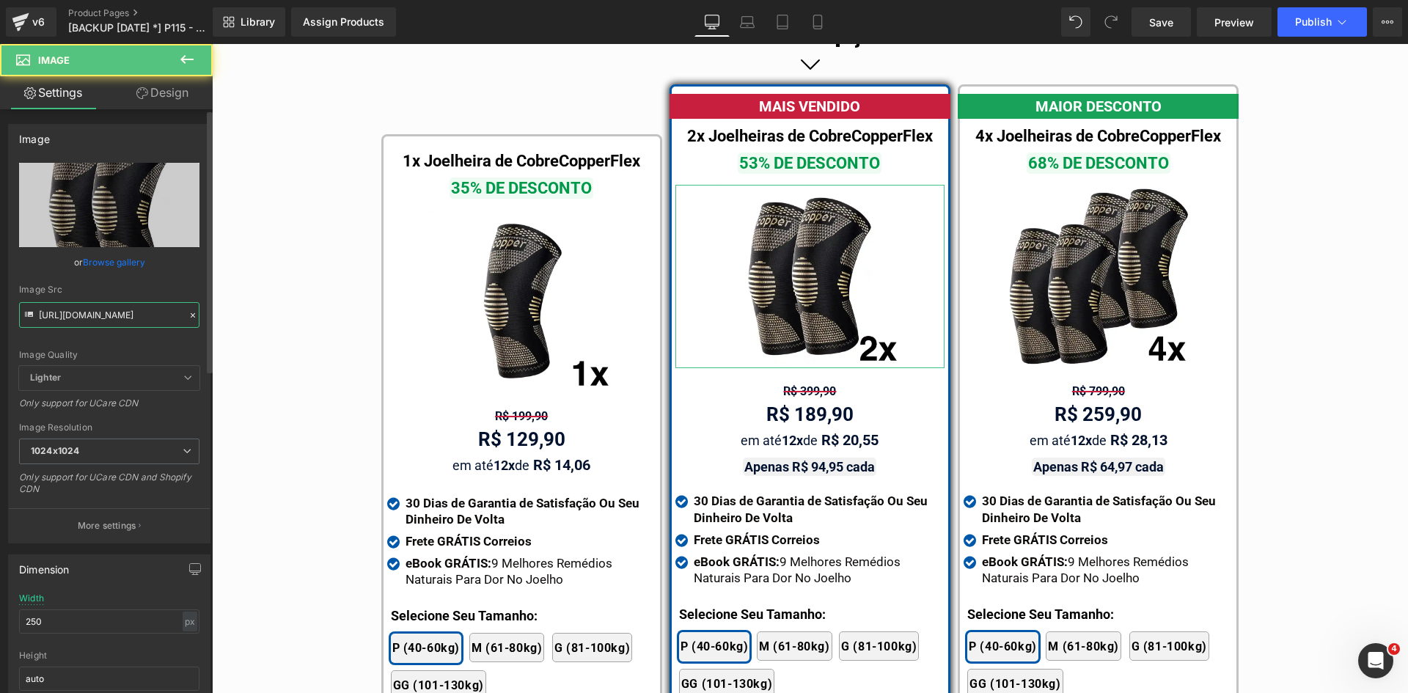
click at [142, 322] on input "[URL][DOMAIN_NAME]" at bounding box center [109, 315] width 180 height 26
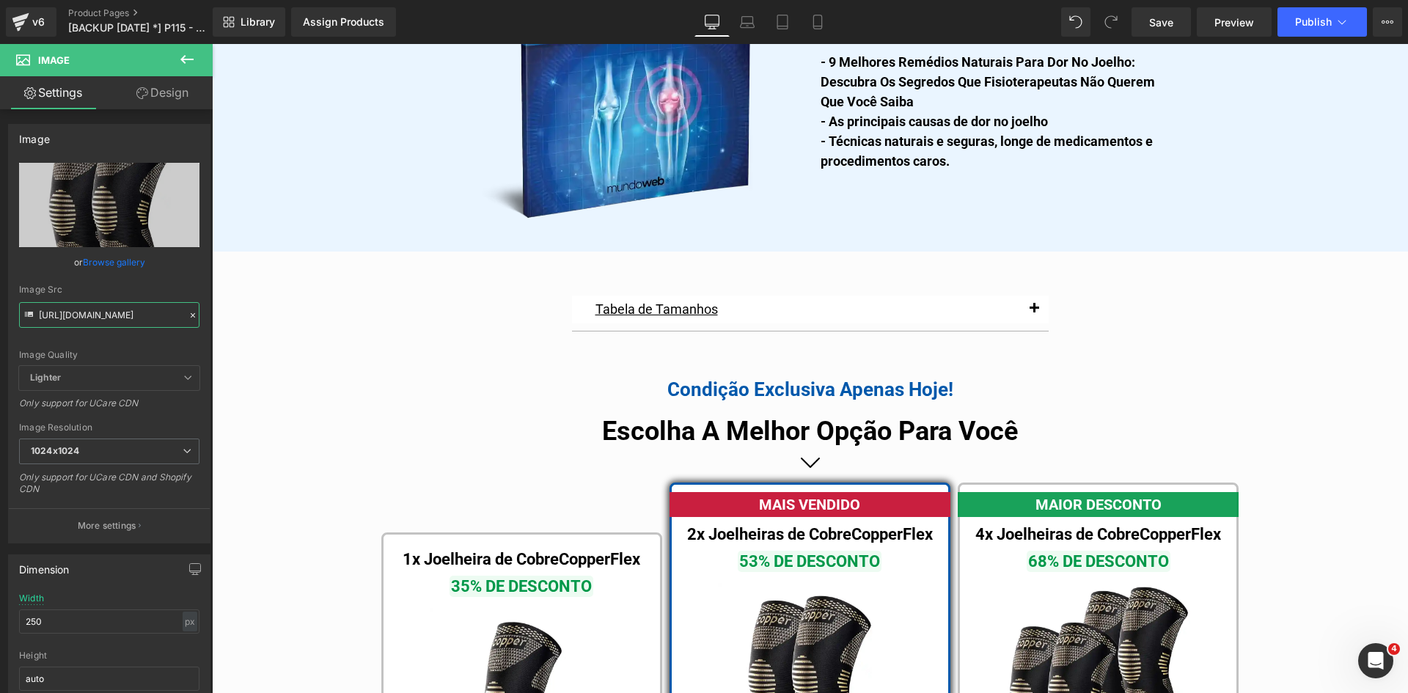
scroll to position [8052, 0]
